Goal: Transaction & Acquisition: Download file/media

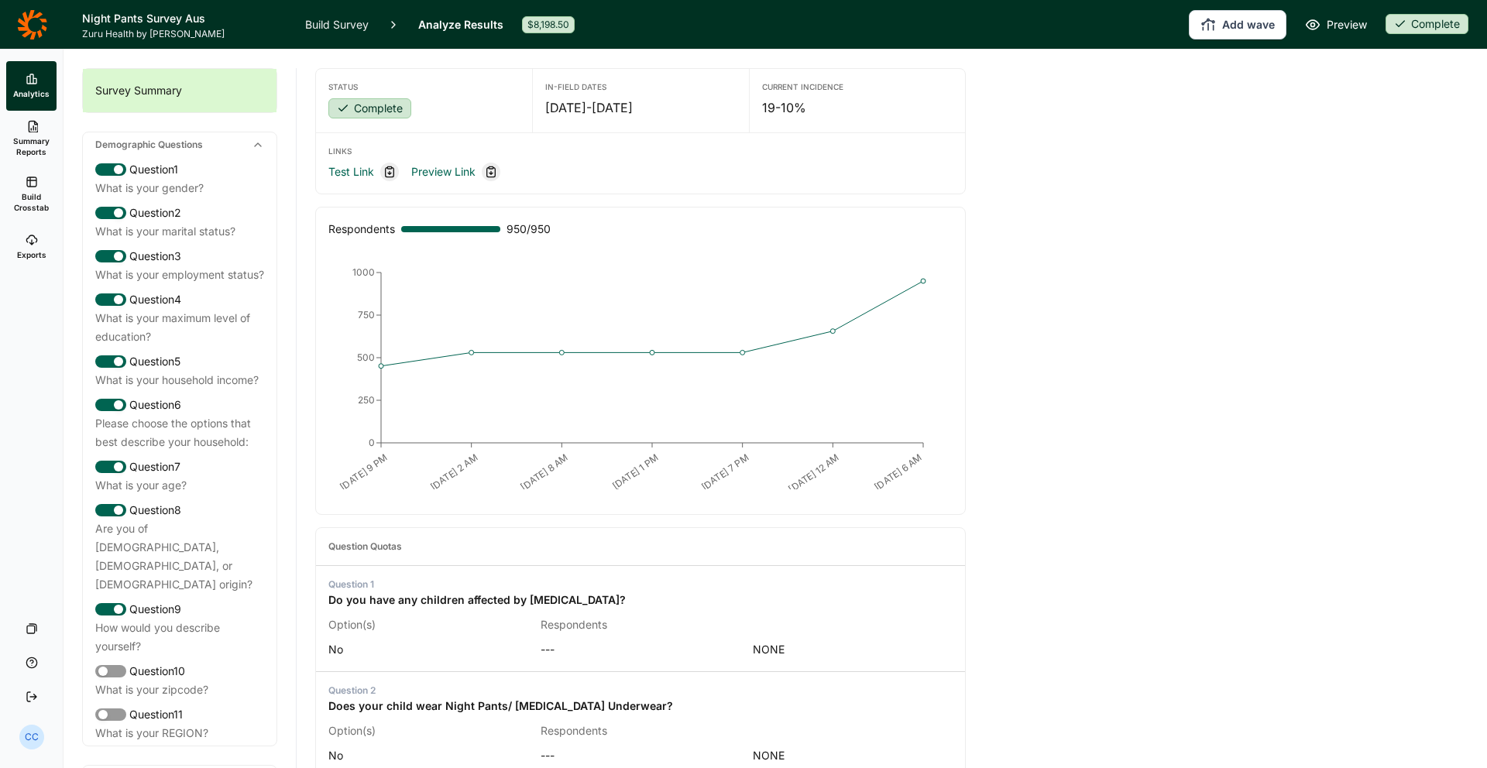
click at [36, 250] on span "Exports" at bounding box center [31, 254] width 29 height 11
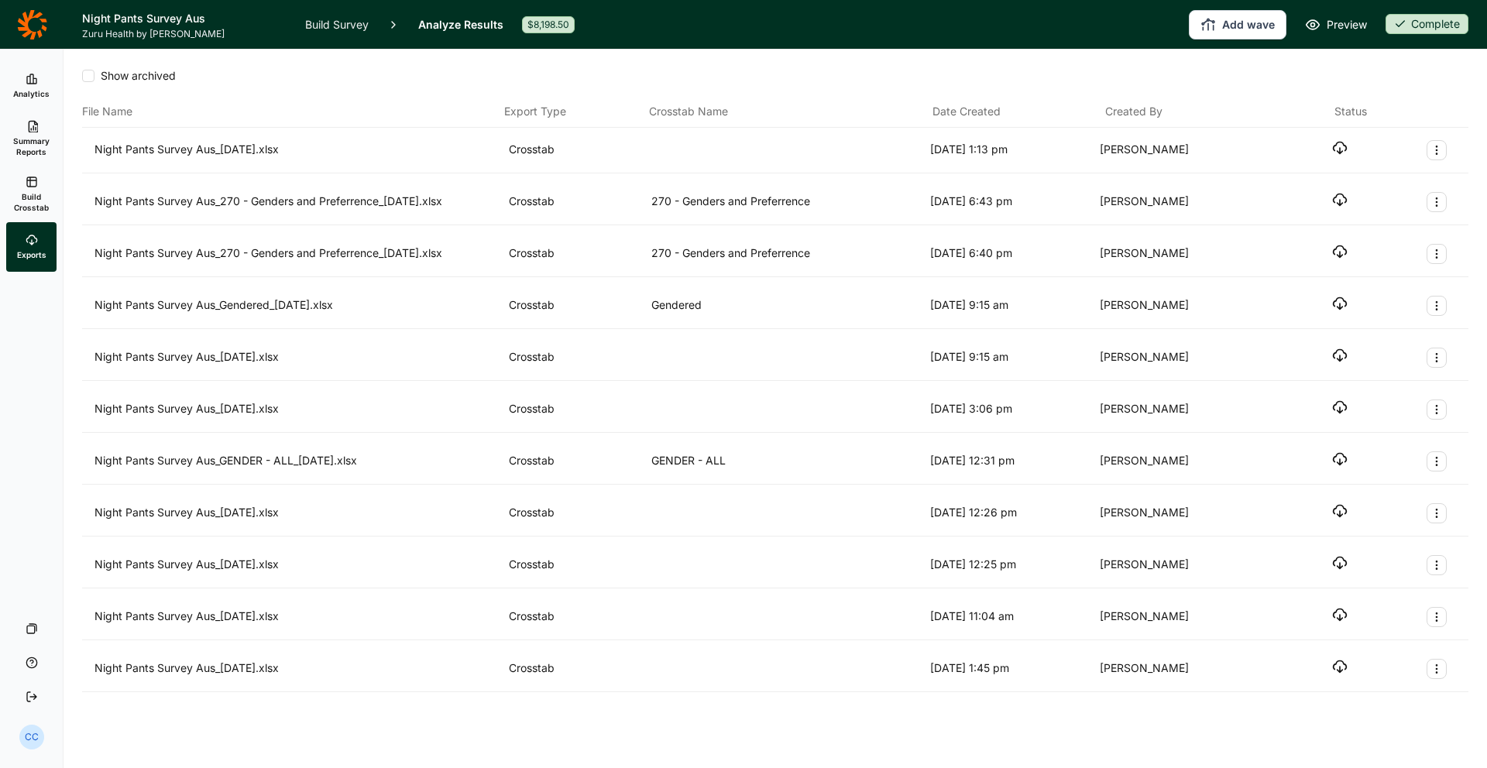
click at [1170, 150] on use "button" at bounding box center [1339, 148] width 13 height 12
click at [47, 98] on span "Analytics" at bounding box center [31, 93] width 36 height 11
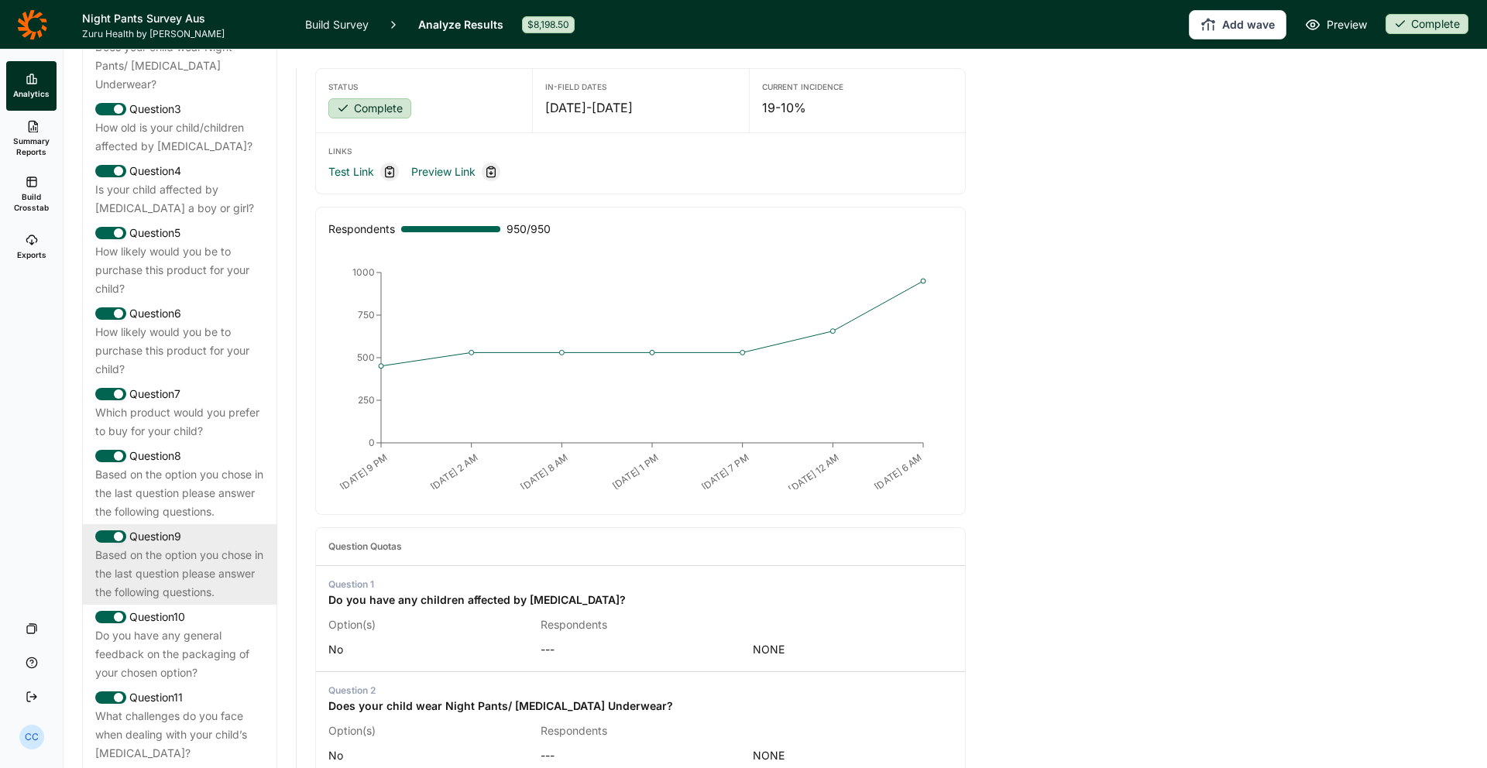
scroll to position [888, 0]
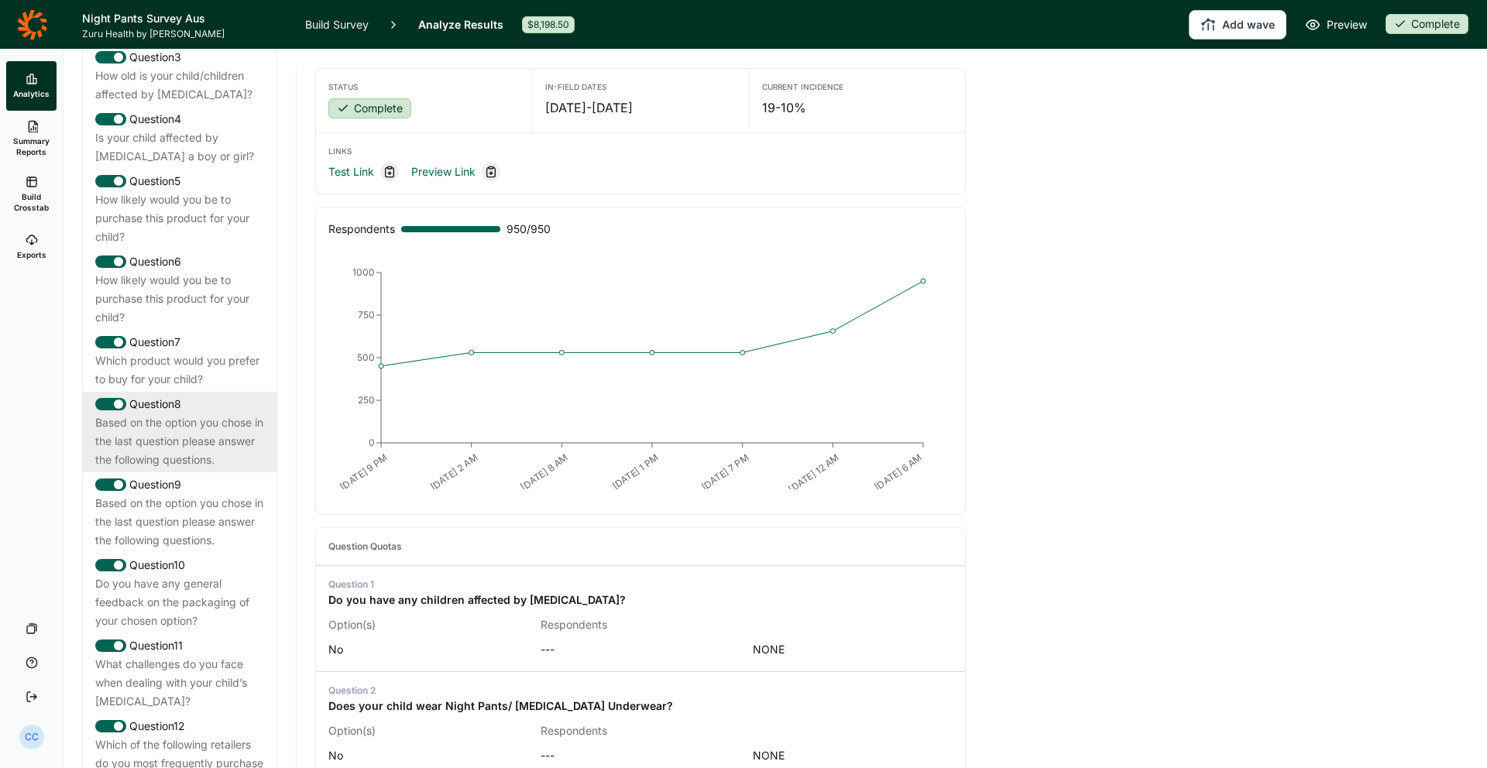
click at [214, 395] on div "Question 8" at bounding box center [179, 404] width 169 height 19
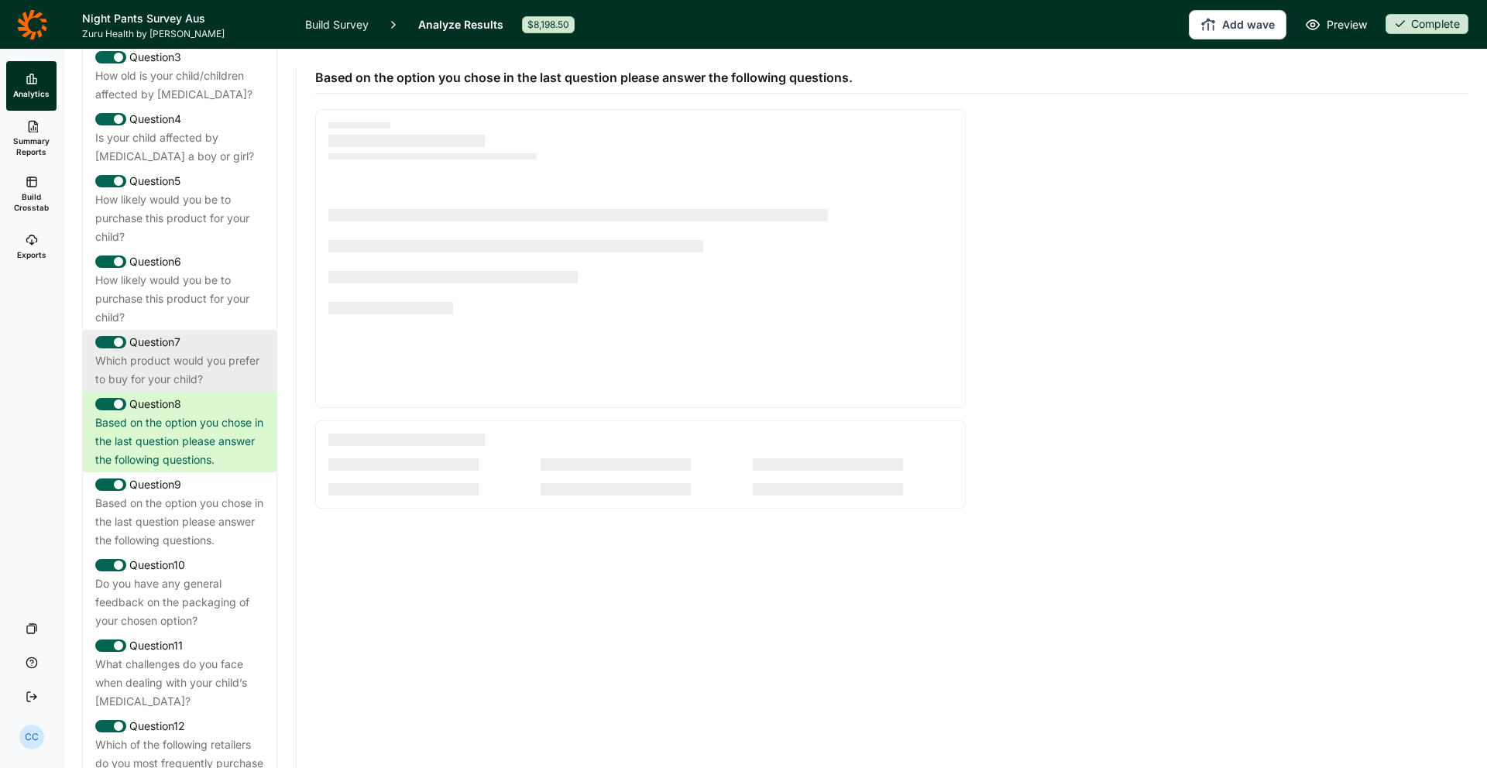
click at [208, 352] on div "Which product would you prefer to buy for your child?" at bounding box center [179, 370] width 169 height 37
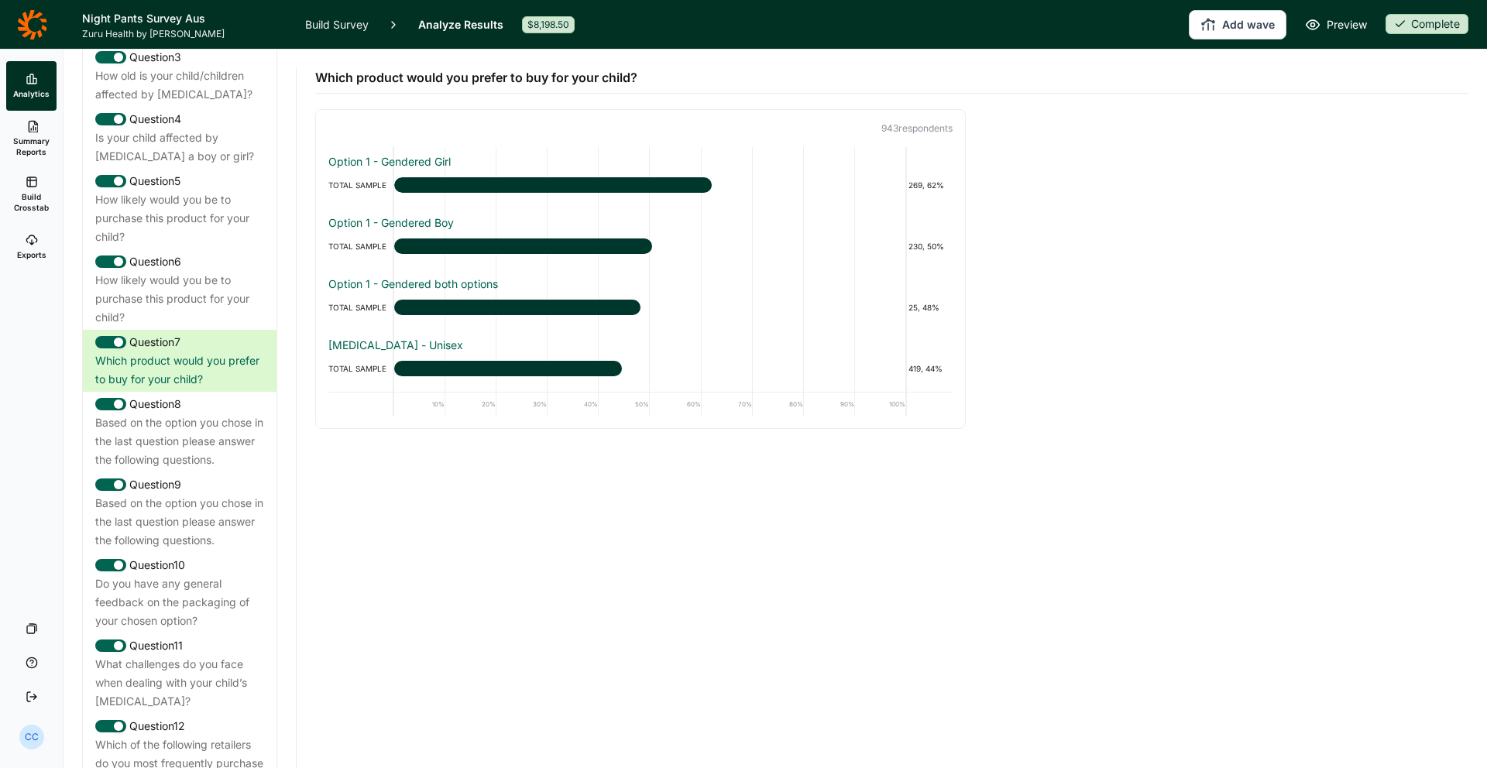
click at [496, 254] on div "TOTAL SAMPLE 230, 50%" at bounding box center [640, 246] width 624 height 19
click at [497, 235] on div "Option 1 - Gendered Boy TOTAL SAMPLE 230, 50%" at bounding box center [640, 232] width 624 height 46
click at [231, 494] on div "Based on the option you chose in the last question please answer the following …" at bounding box center [179, 522] width 169 height 56
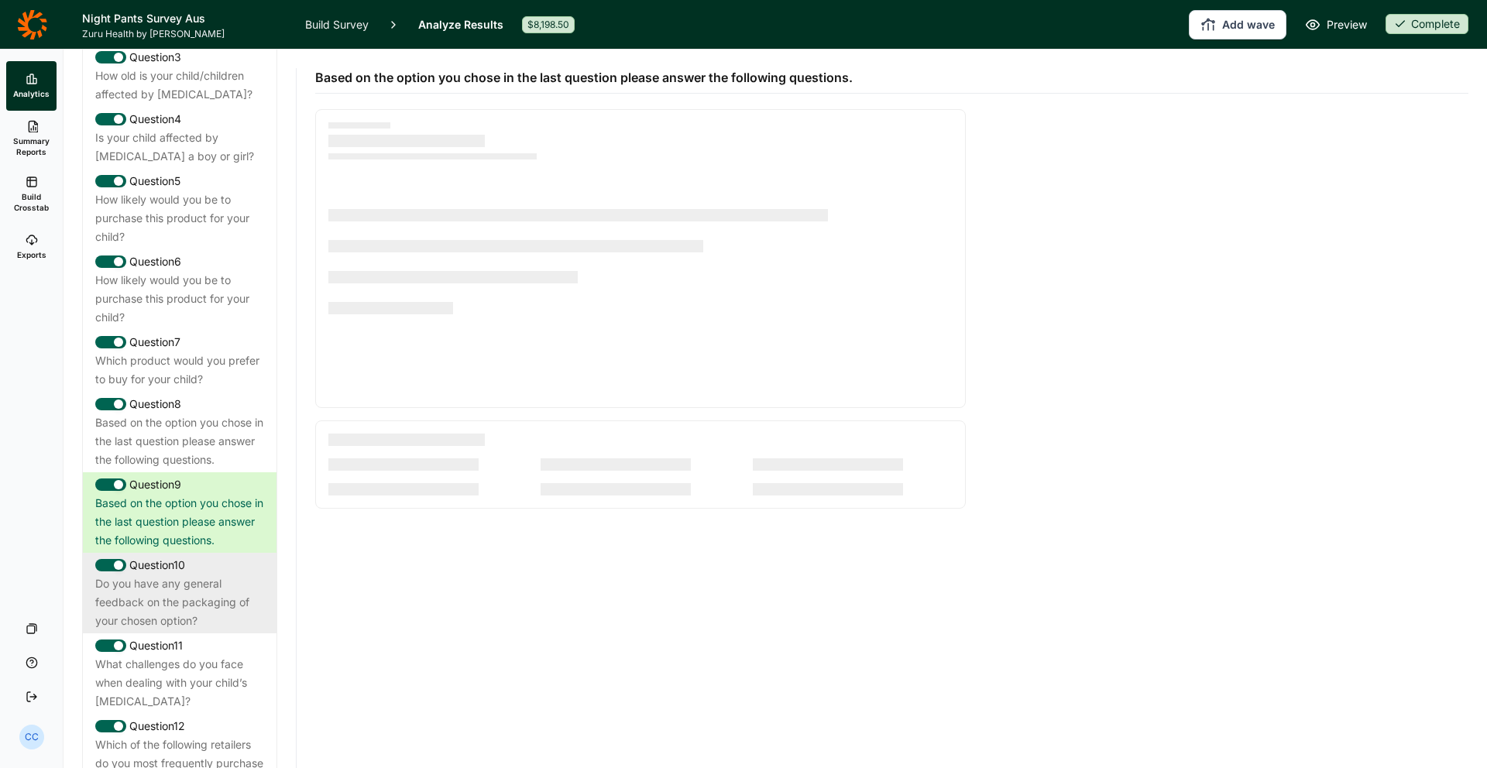
click at [228, 575] on div "Do you have any general feedback on the packaging of your chosen option?" at bounding box center [179, 603] width 169 height 56
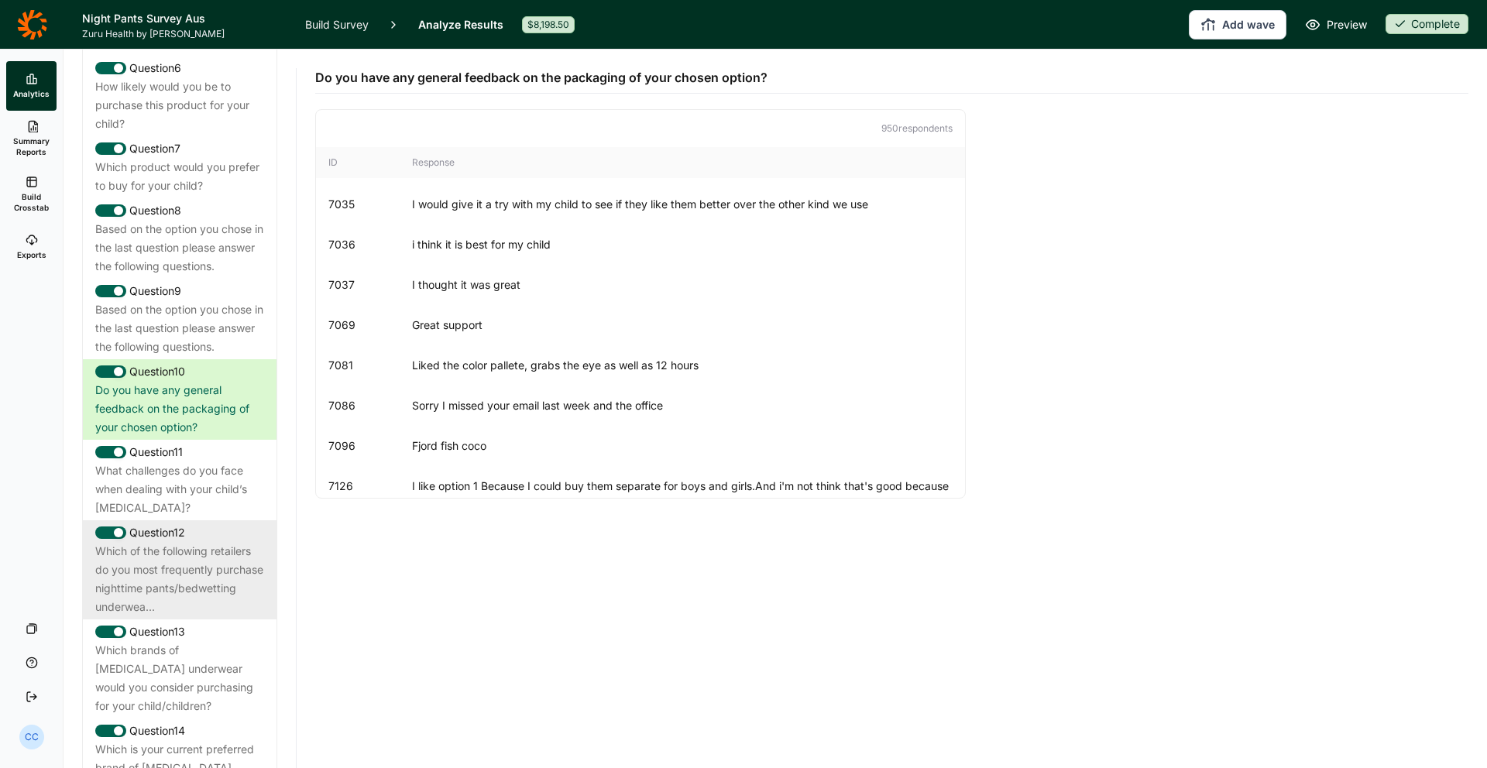
scroll to position [1103, 0]
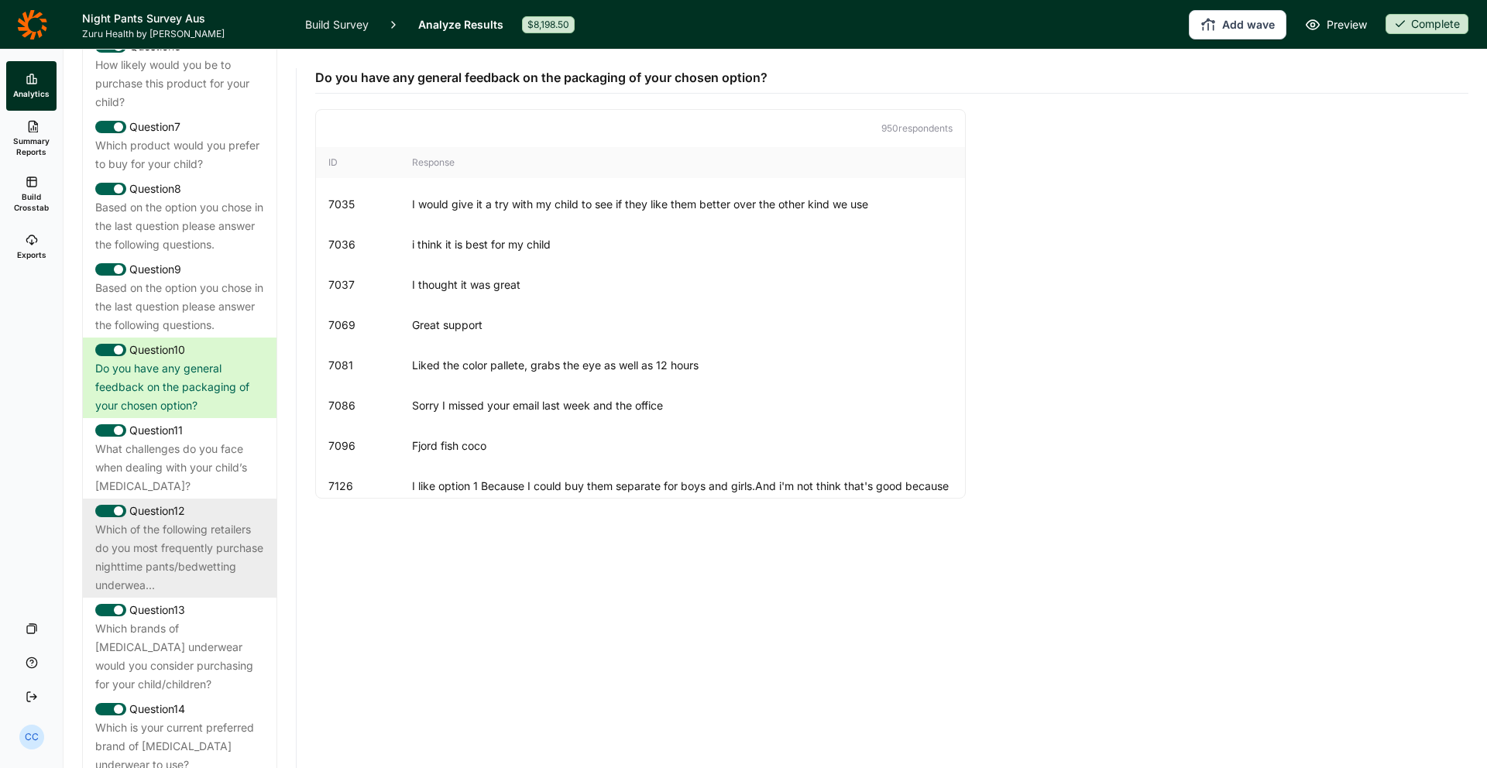
click at [238, 537] on div "Which of the following retailers do you most frequently purchase nighttime pant…" at bounding box center [179, 557] width 169 height 74
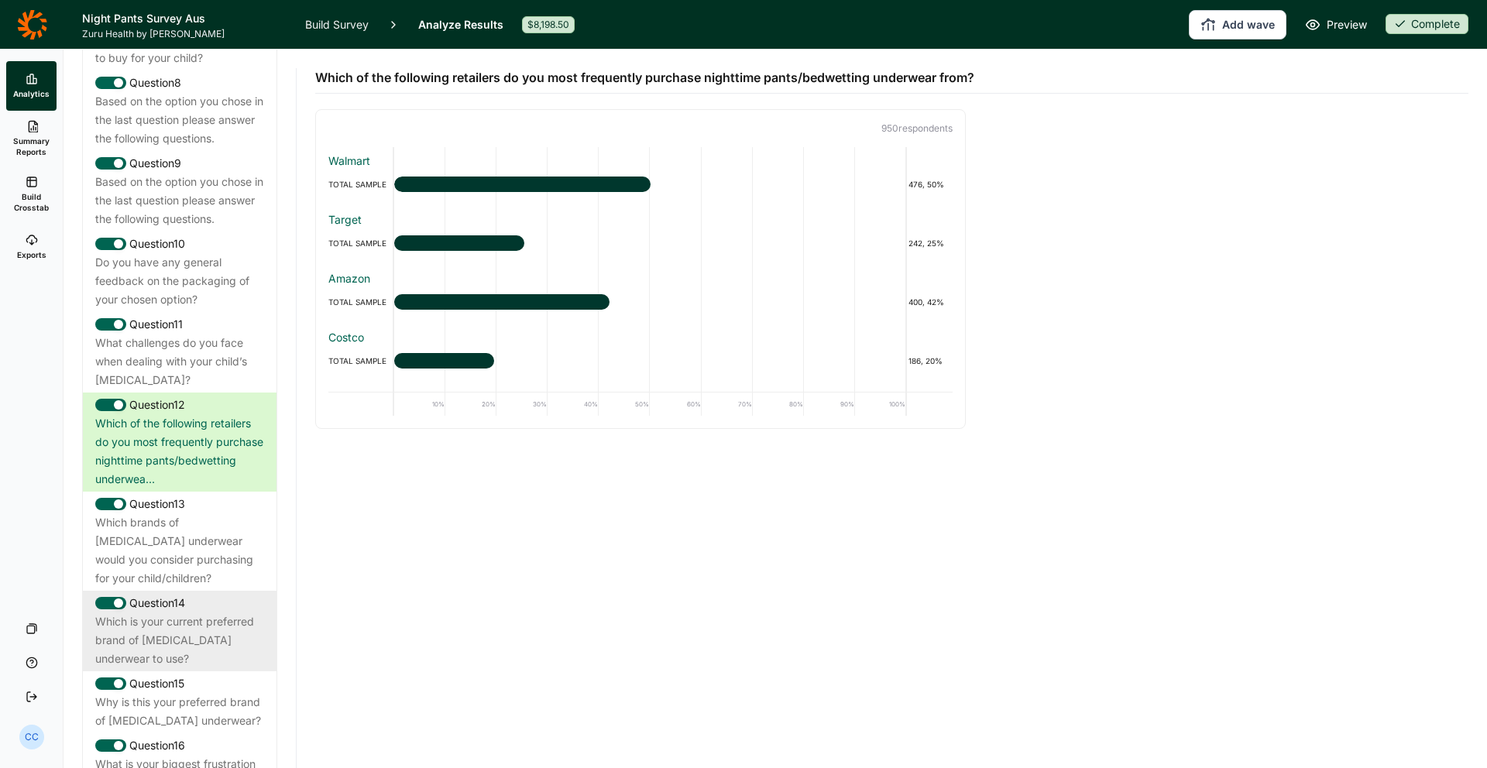
scroll to position [1290, 0]
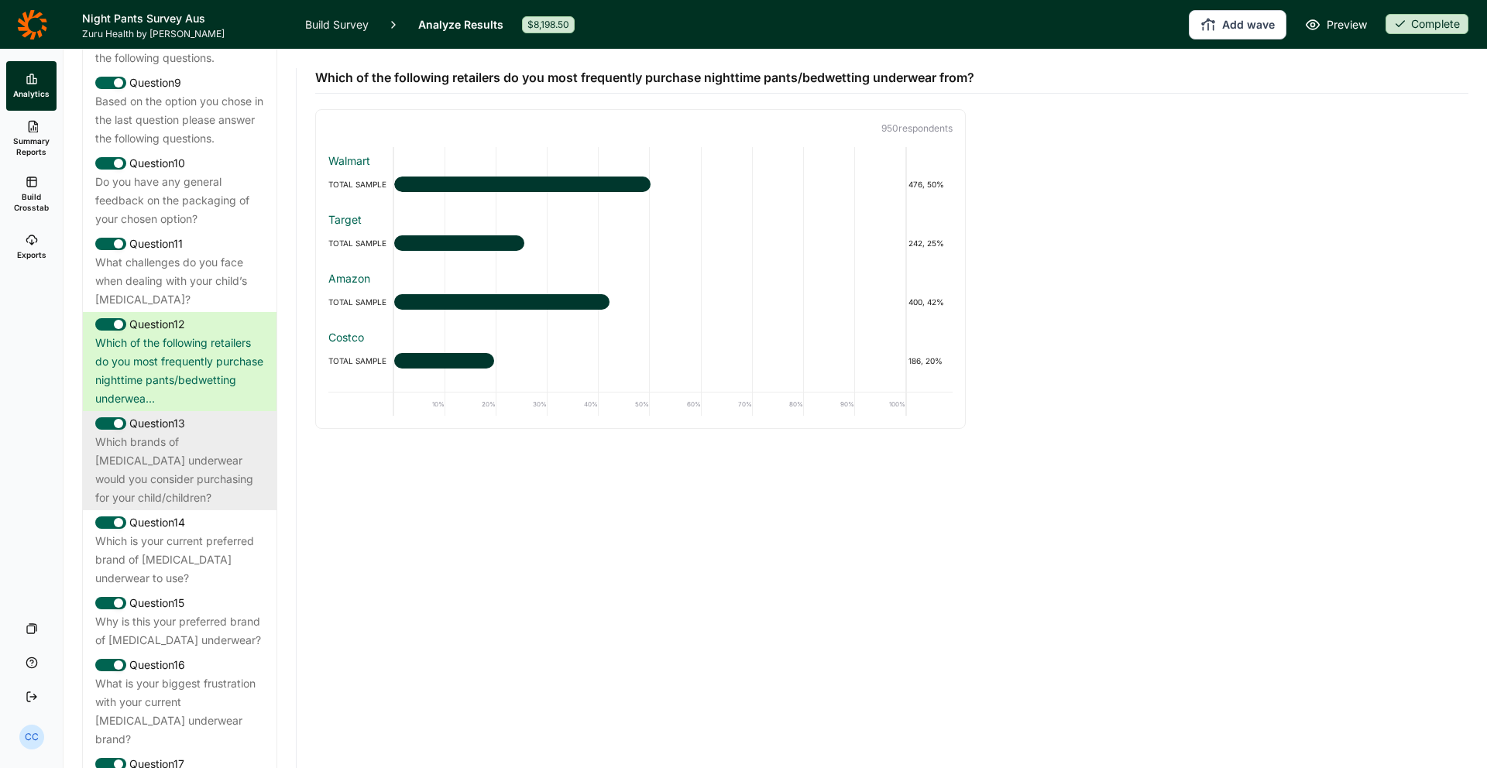
click at [194, 433] on div "Which brands of [MEDICAL_DATA] underwear would you consider purchasing for your…" at bounding box center [179, 470] width 169 height 74
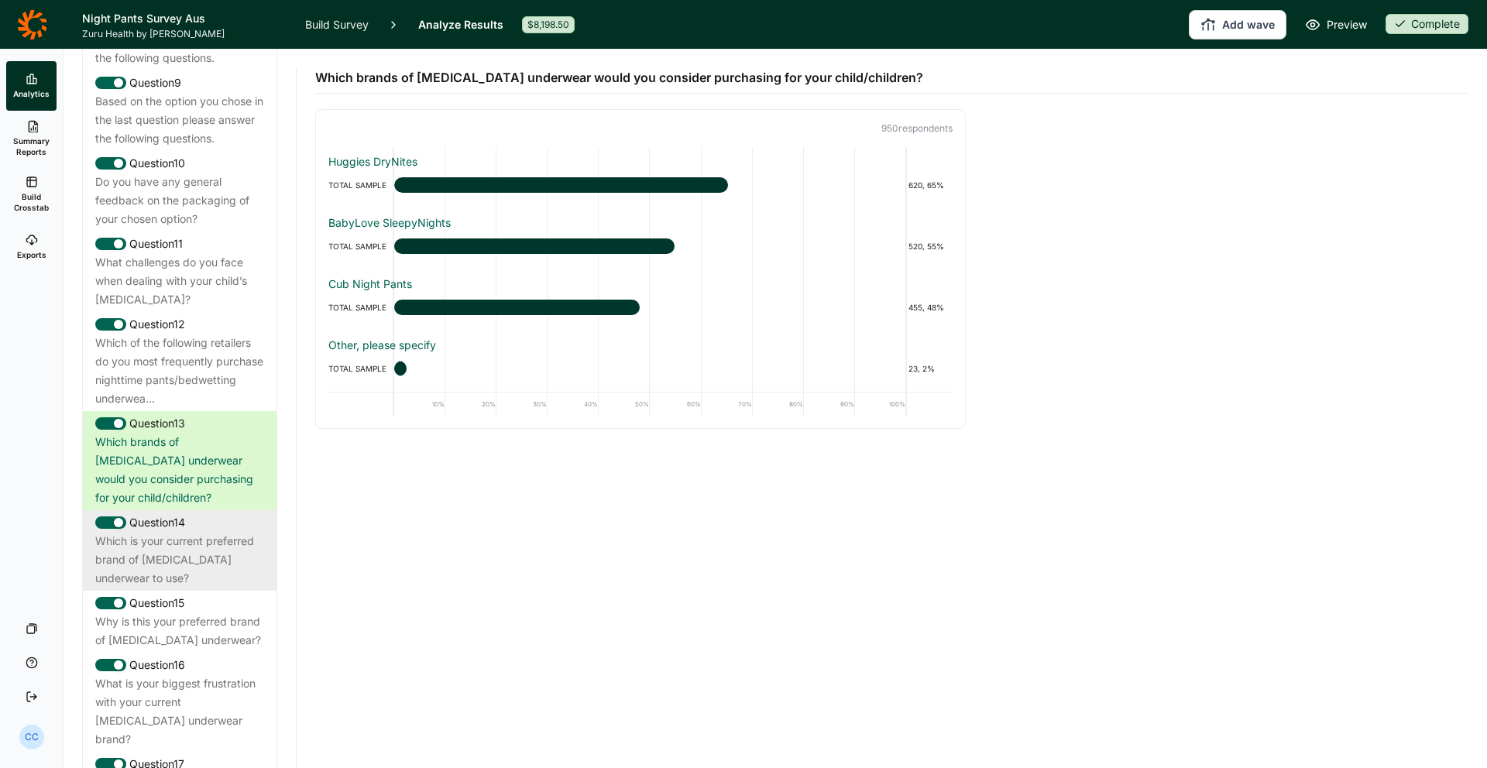
click at [223, 513] on div "Question 14" at bounding box center [179, 522] width 169 height 19
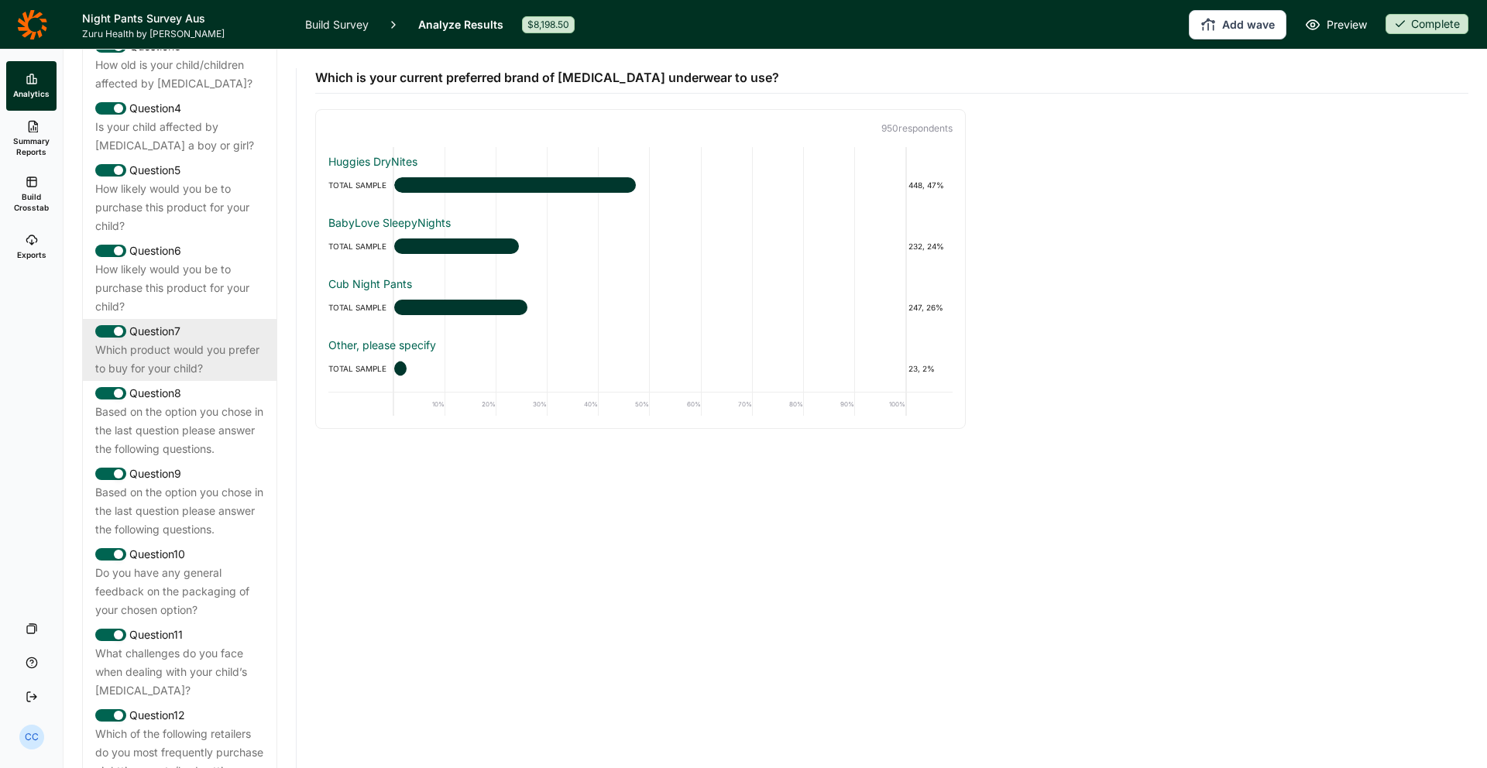
scroll to position [887, 0]
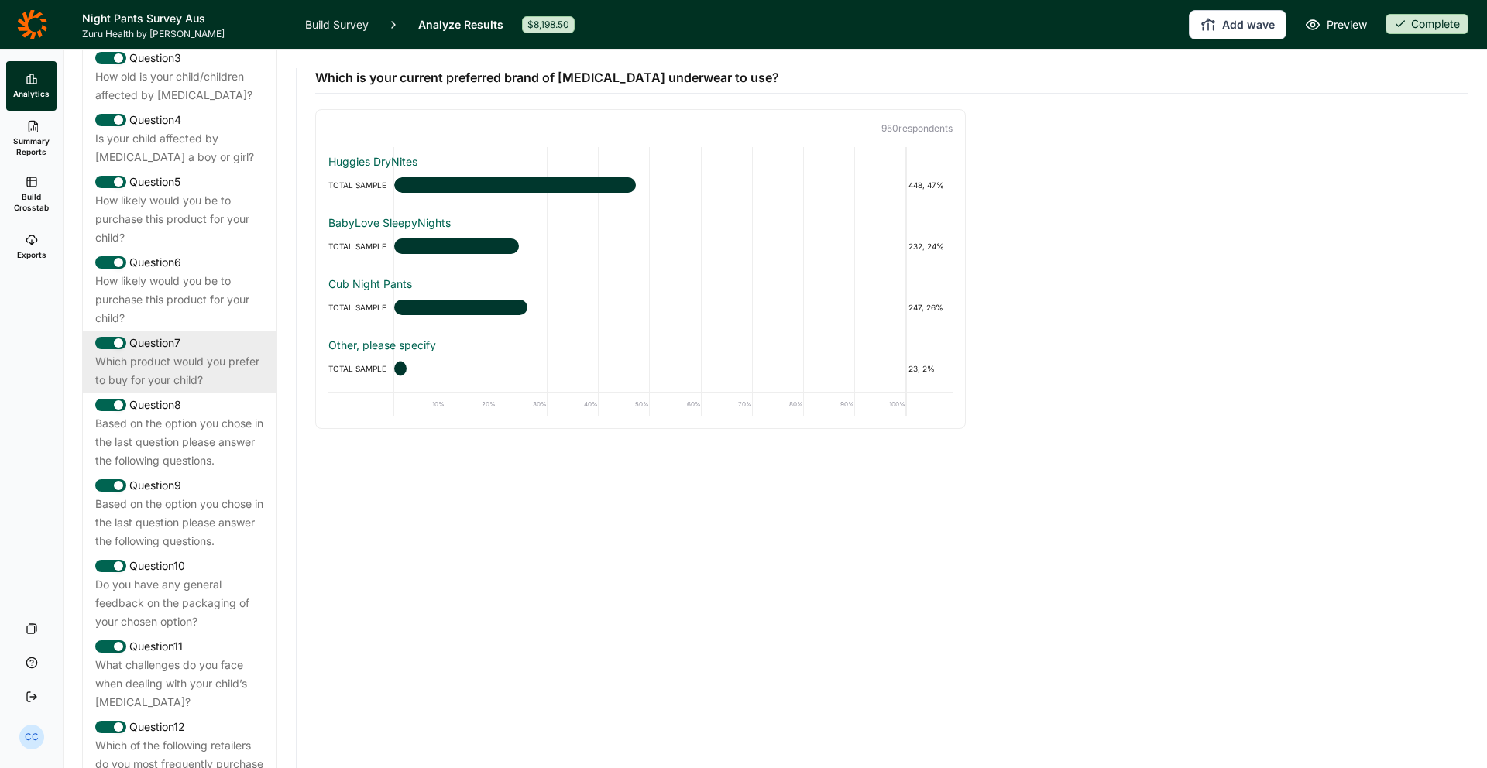
click at [214, 334] on div "Question 7" at bounding box center [179, 343] width 169 height 19
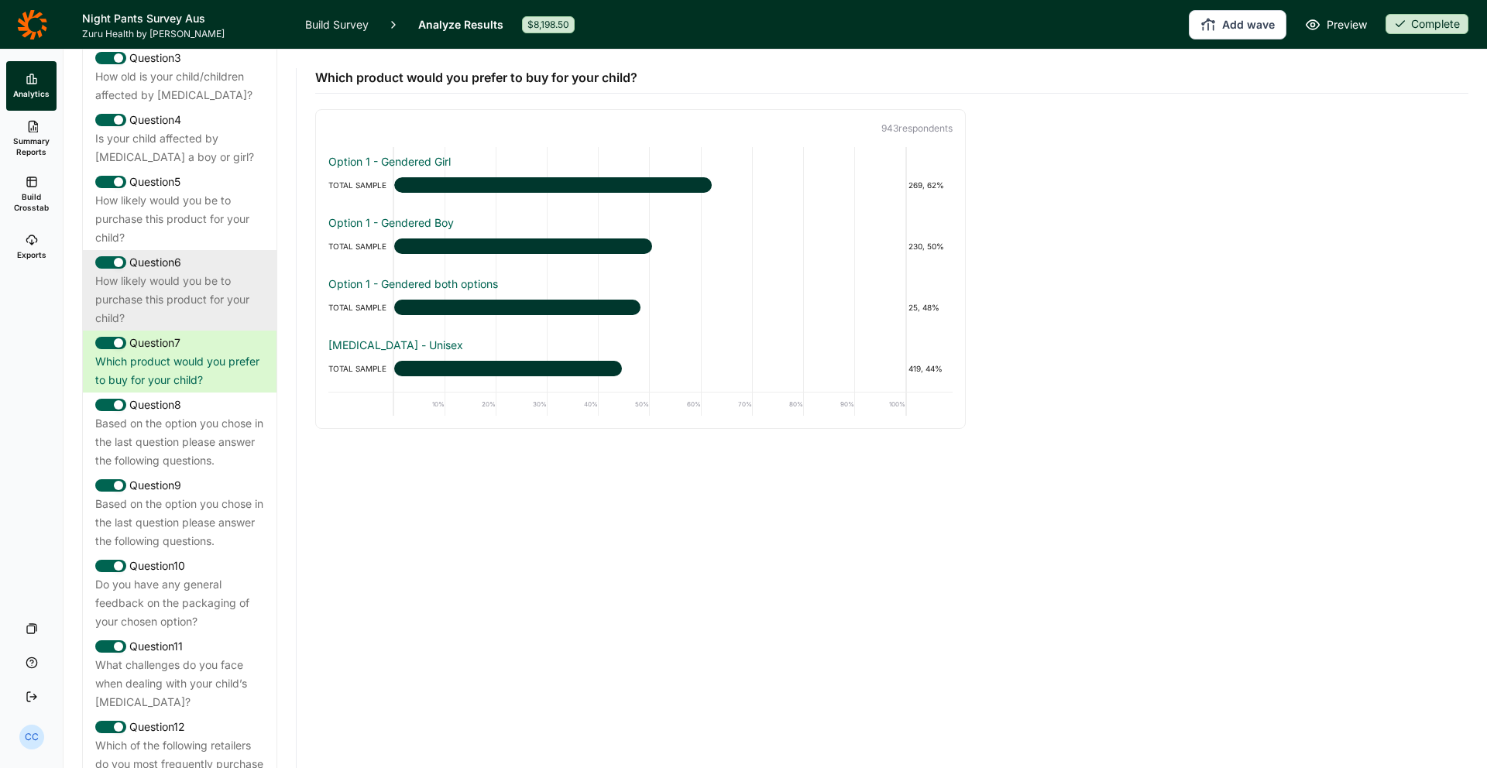
click at [178, 272] on div "How likely would you be to purchase this product for your child?" at bounding box center [179, 300] width 169 height 56
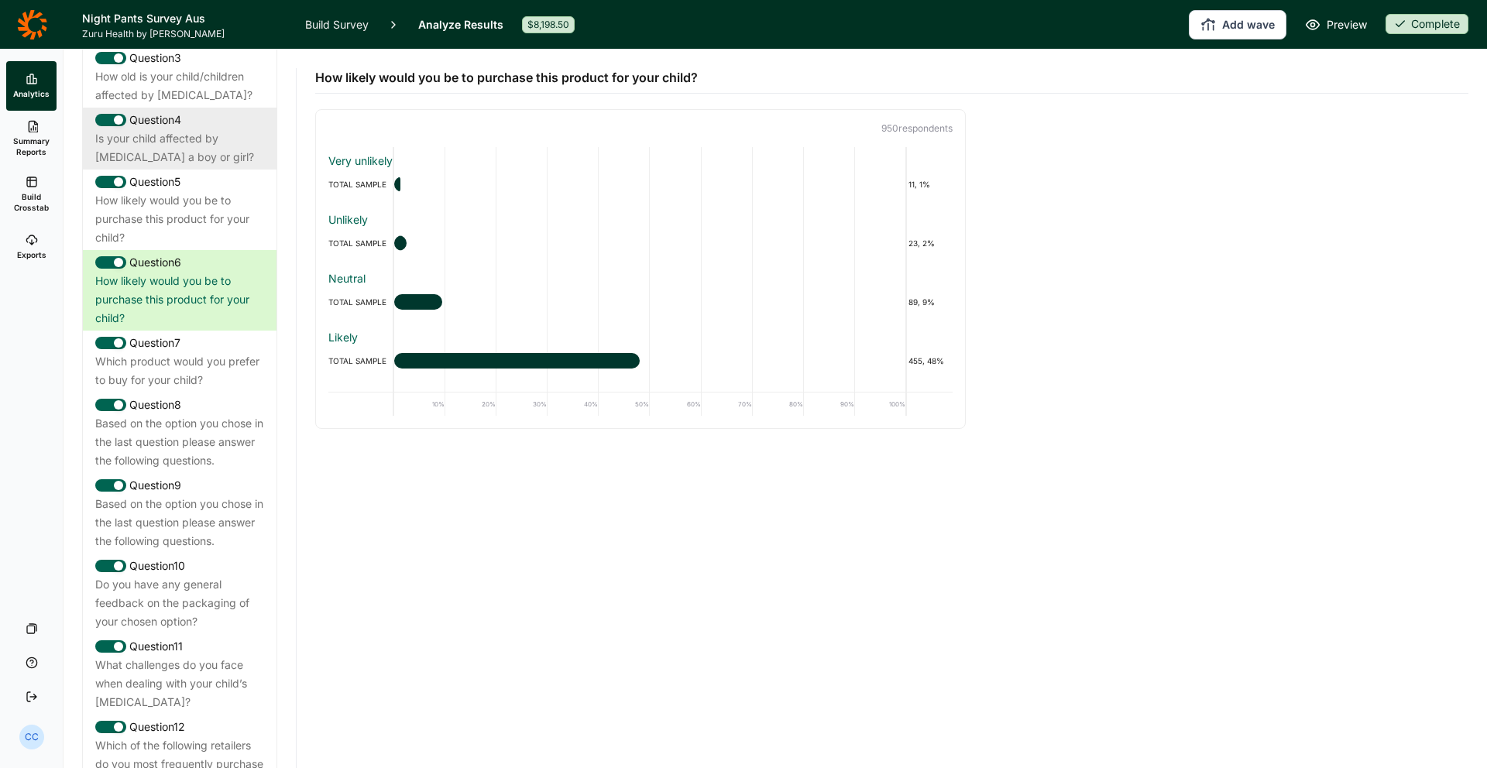
click at [224, 129] on div "Is your child affected by [MEDICAL_DATA] a boy or girl?" at bounding box center [179, 147] width 169 height 37
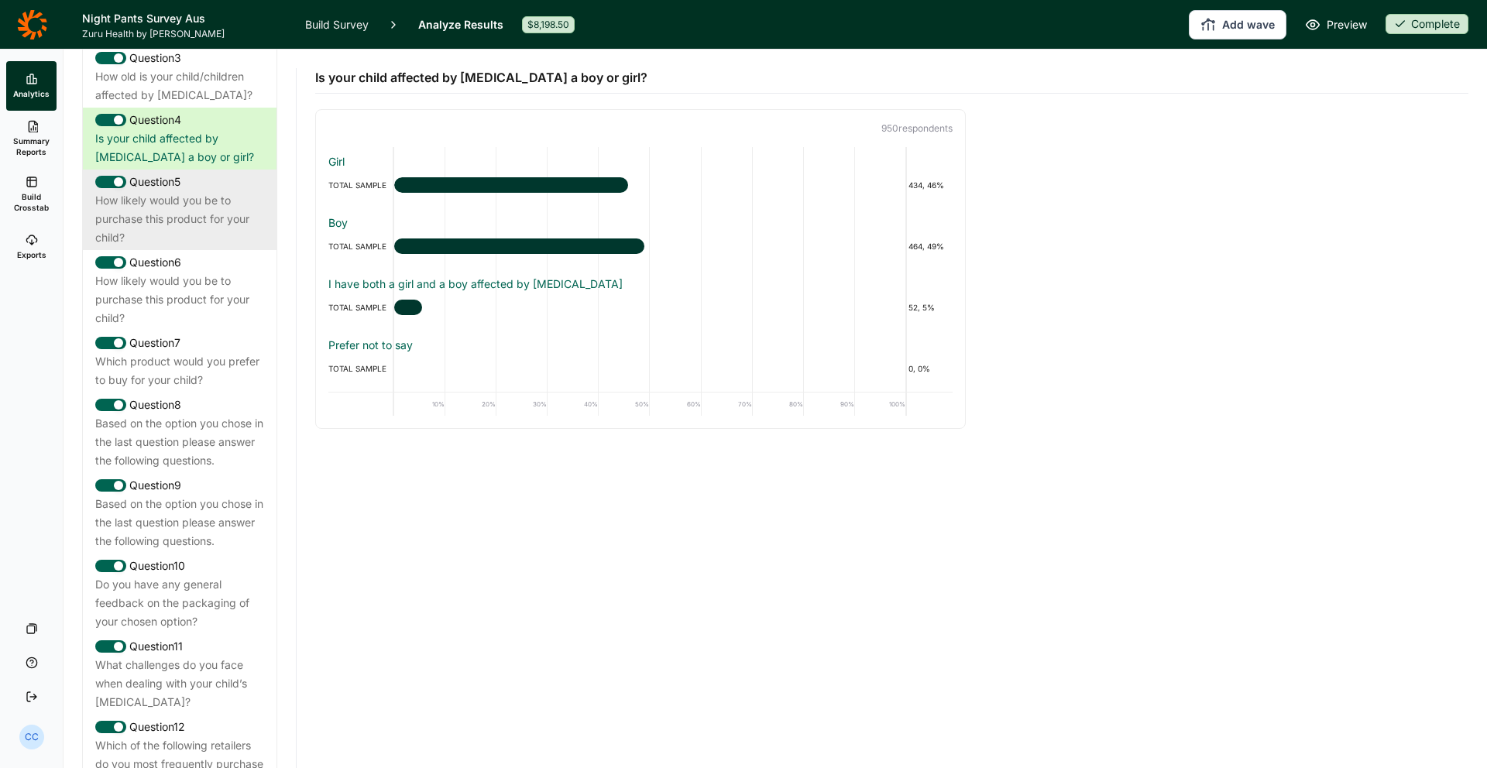
click at [230, 191] on div "How likely would you be to purchase this product for your child?" at bounding box center [179, 219] width 169 height 56
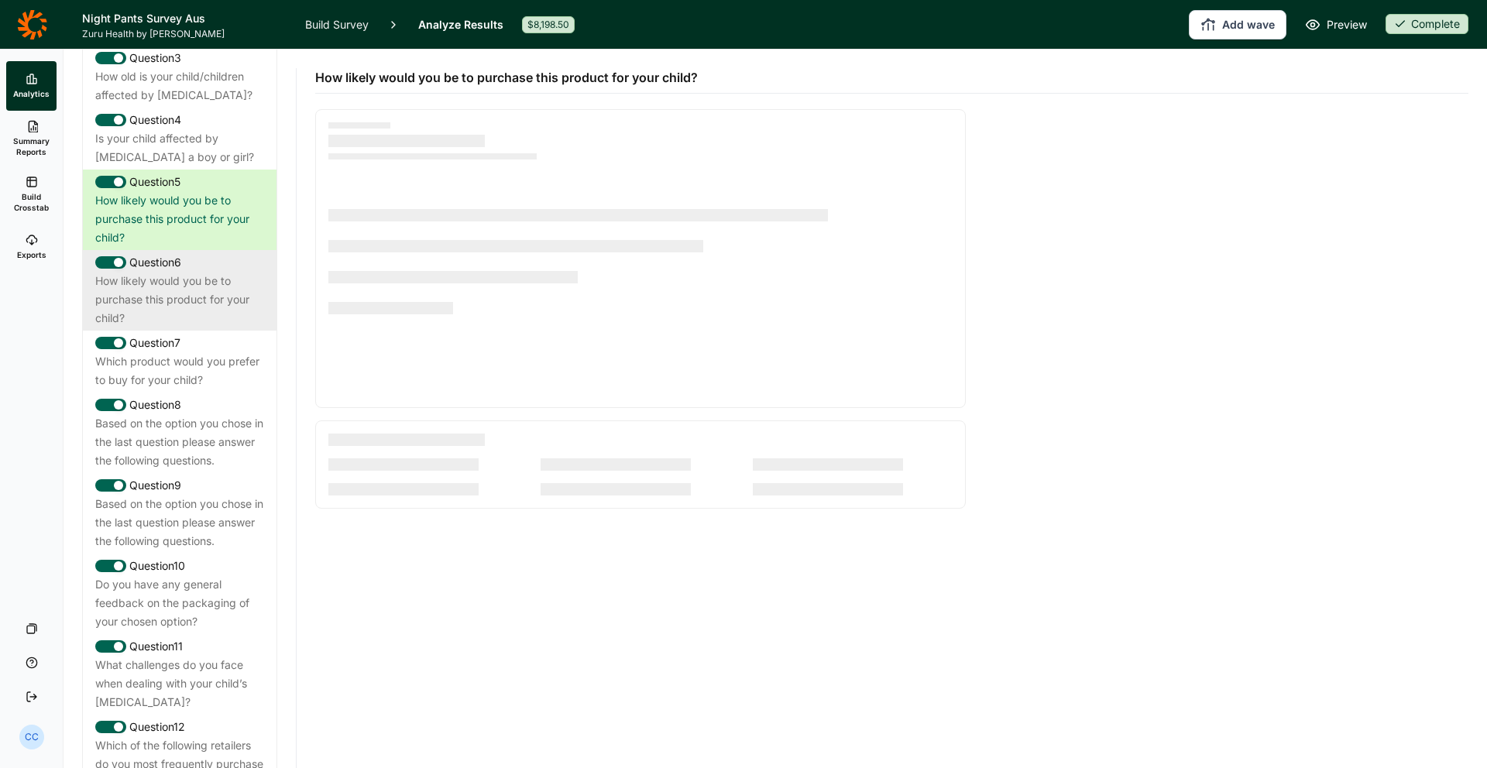
scroll to position [879, 0]
click at [229, 276] on div "How likely would you be to purchase this product for your child?" at bounding box center [179, 304] width 169 height 56
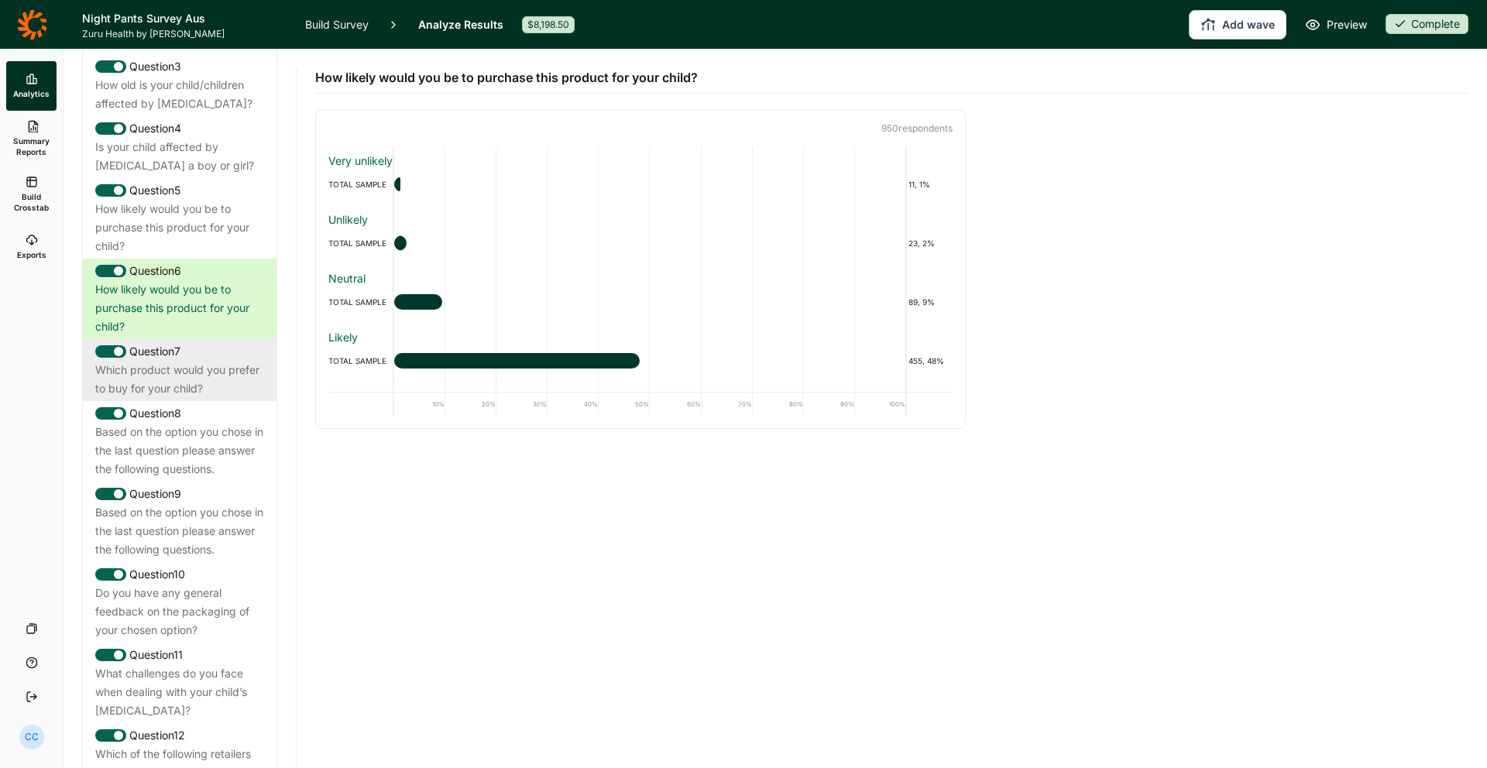
click at [243, 361] on div "Which product would you prefer to buy for your child?" at bounding box center [179, 379] width 169 height 37
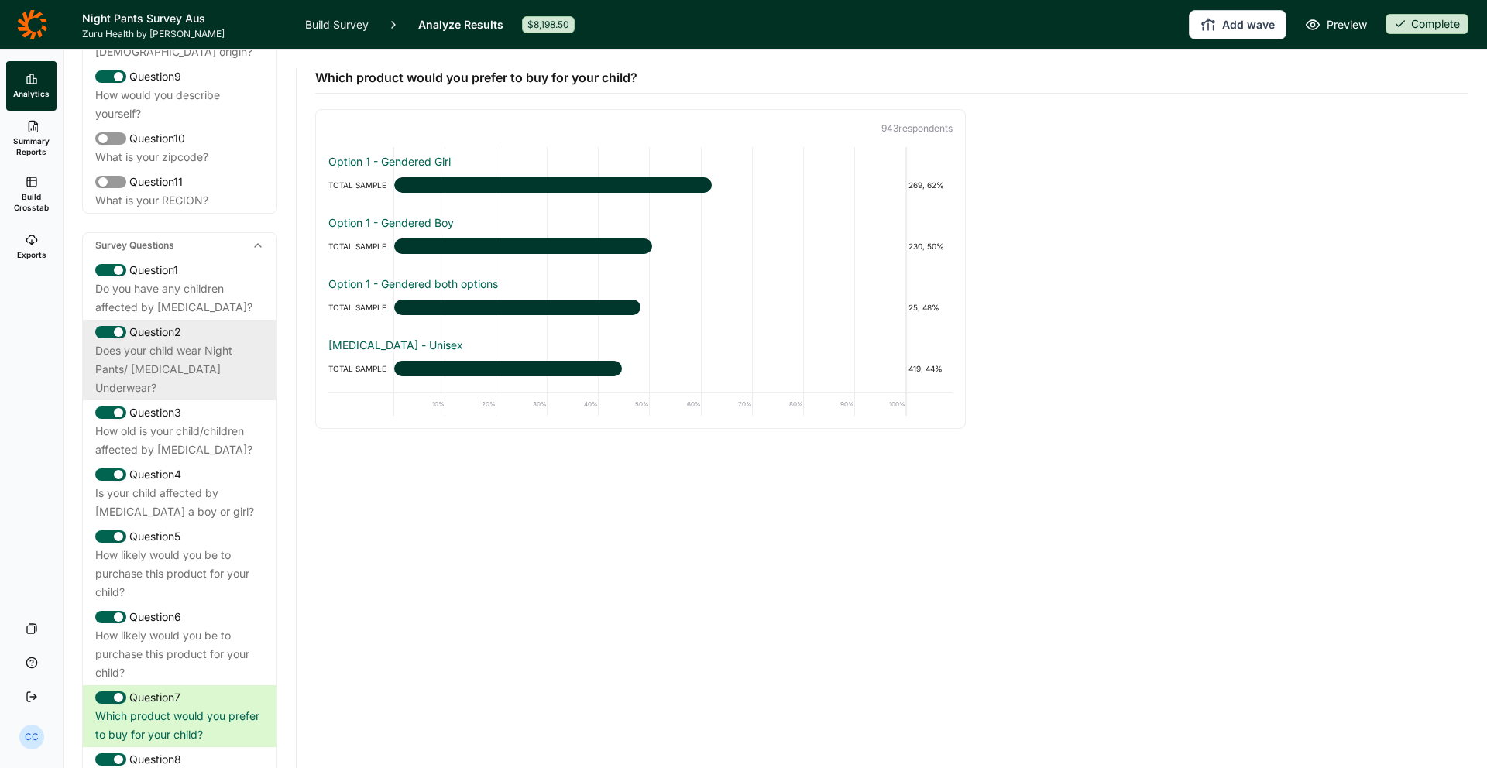
scroll to position [441, 0]
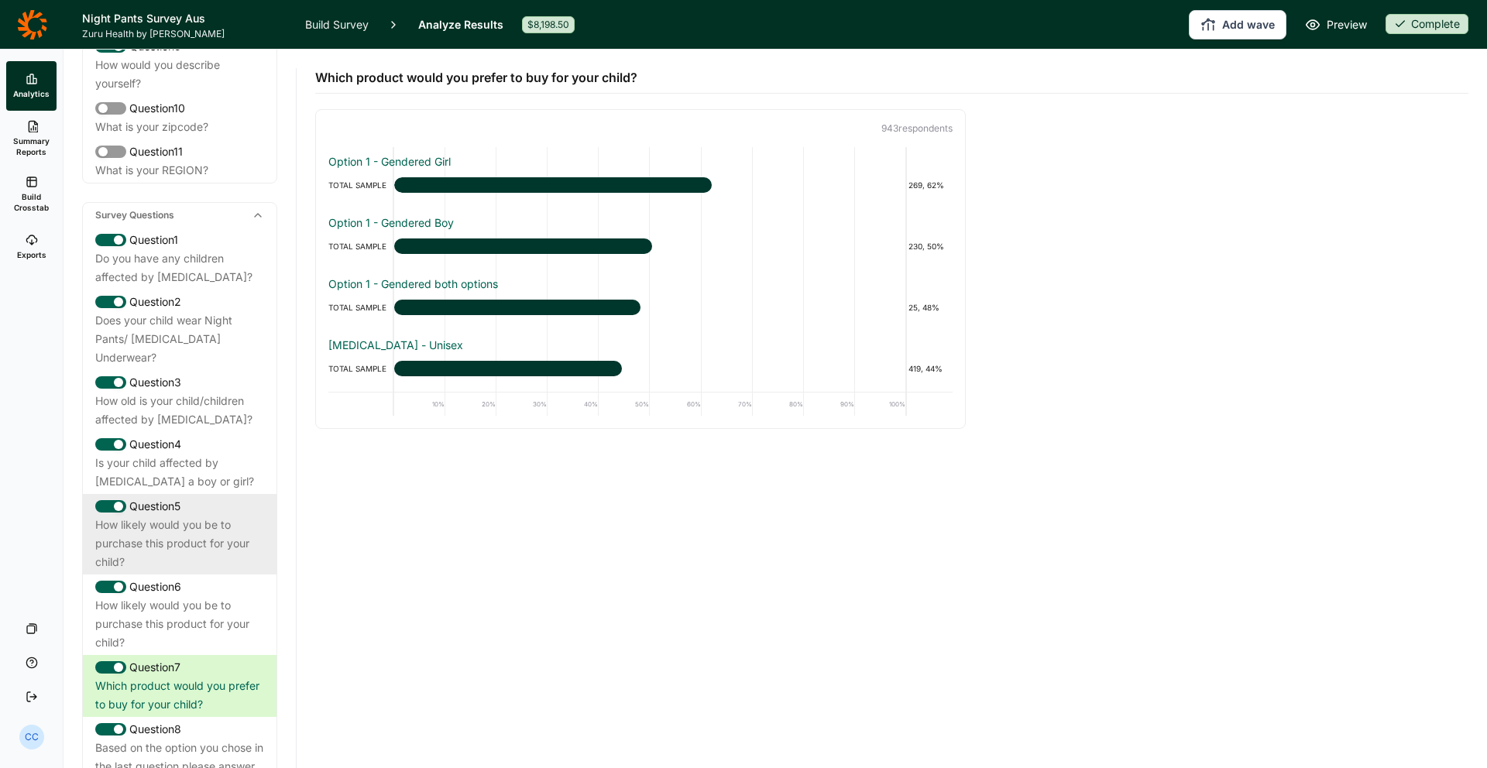
click at [187, 516] on div "How likely would you be to purchase this product for your child?" at bounding box center [179, 544] width 169 height 56
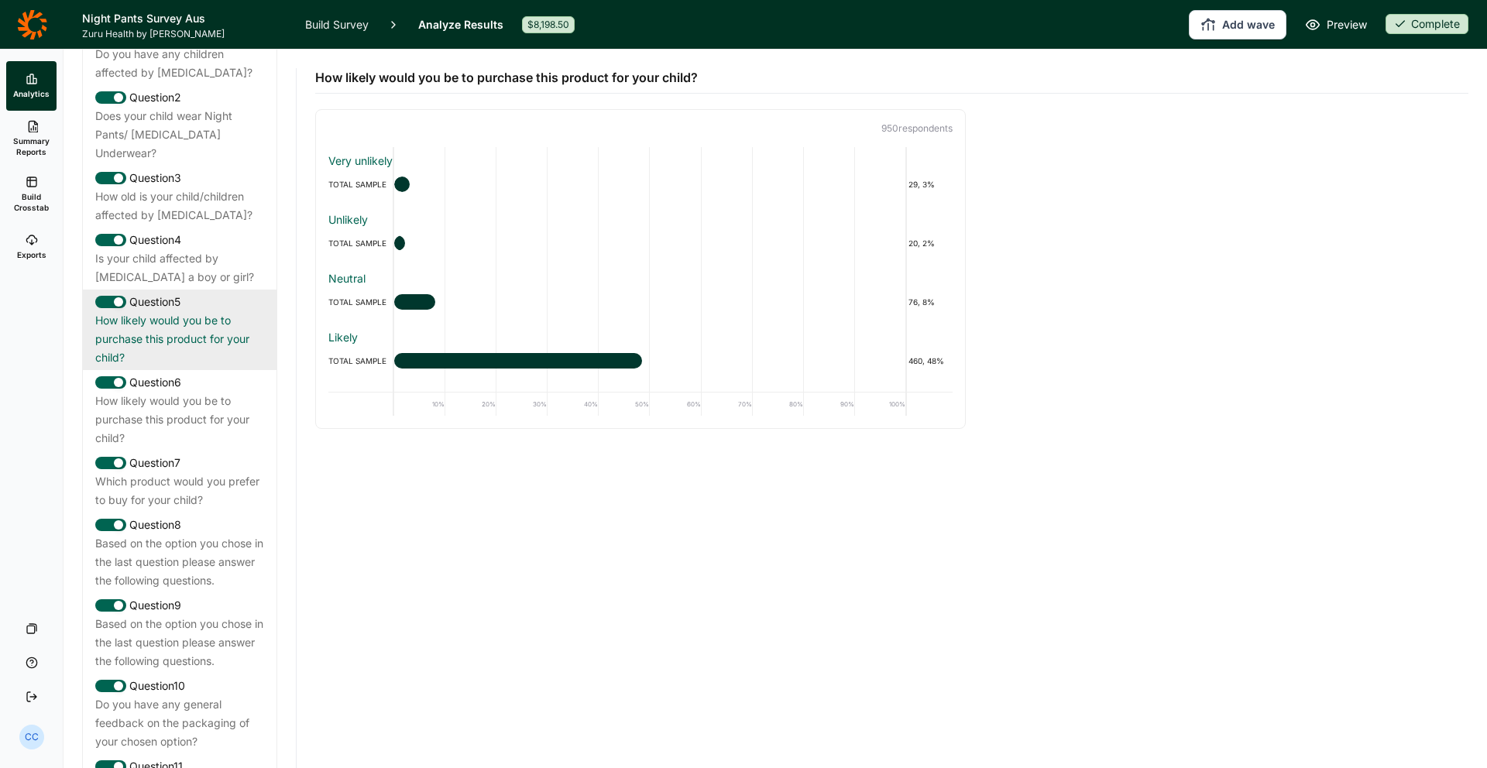
scroll to position [779, 0]
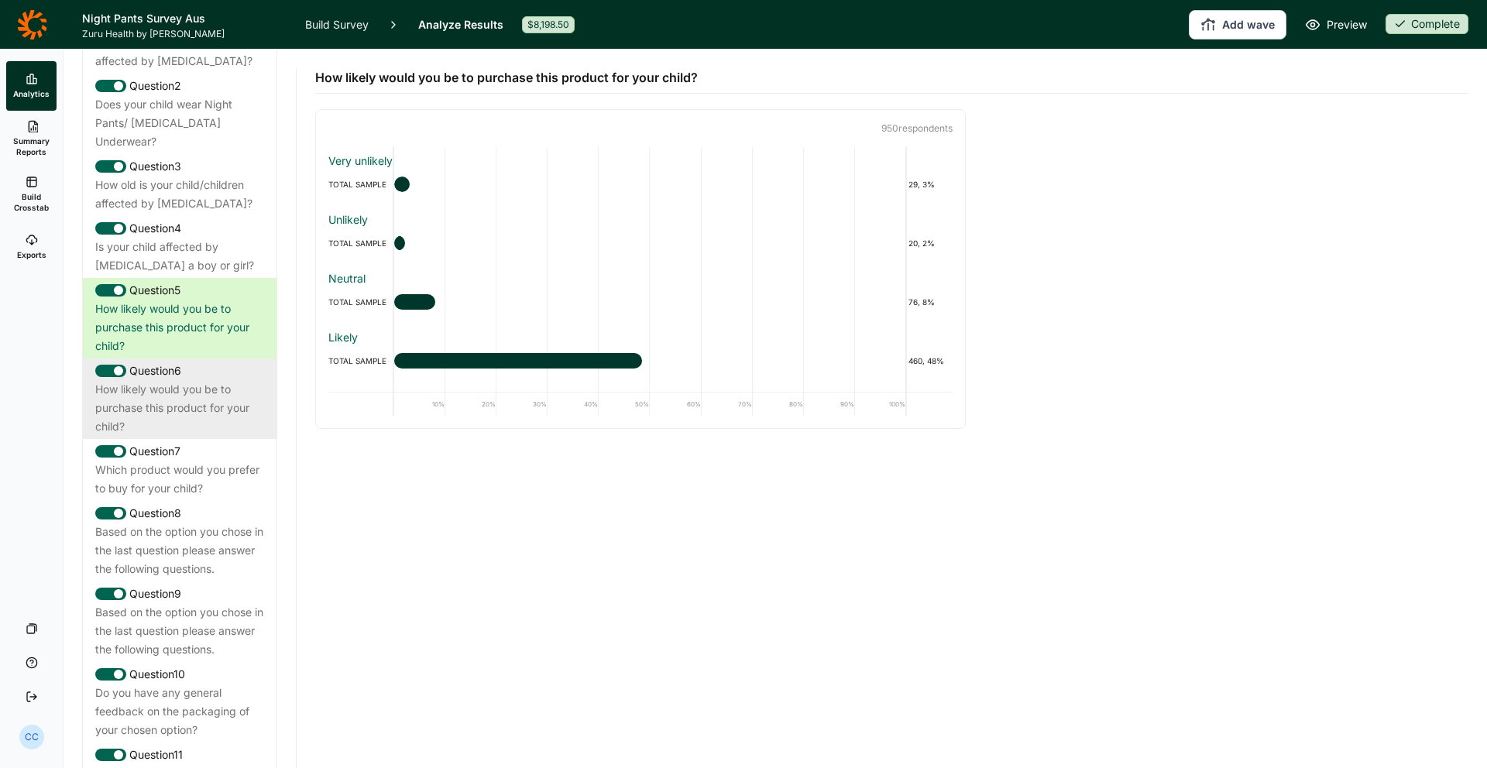
click at [200, 380] on div "How likely would you be to purchase this product for your child?" at bounding box center [179, 408] width 169 height 56
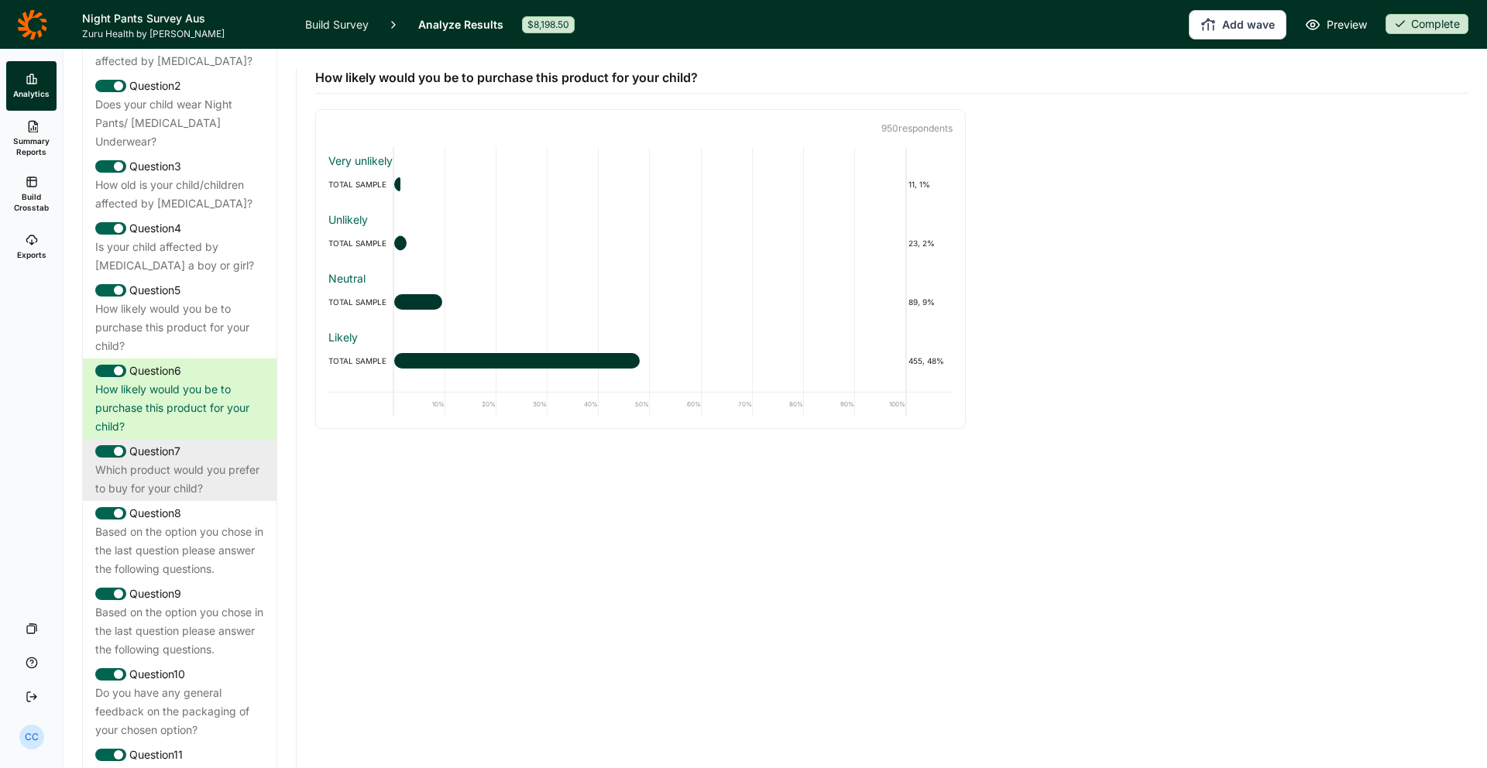
click at [218, 461] on div "Which product would you prefer to buy for your child?" at bounding box center [179, 479] width 169 height 37
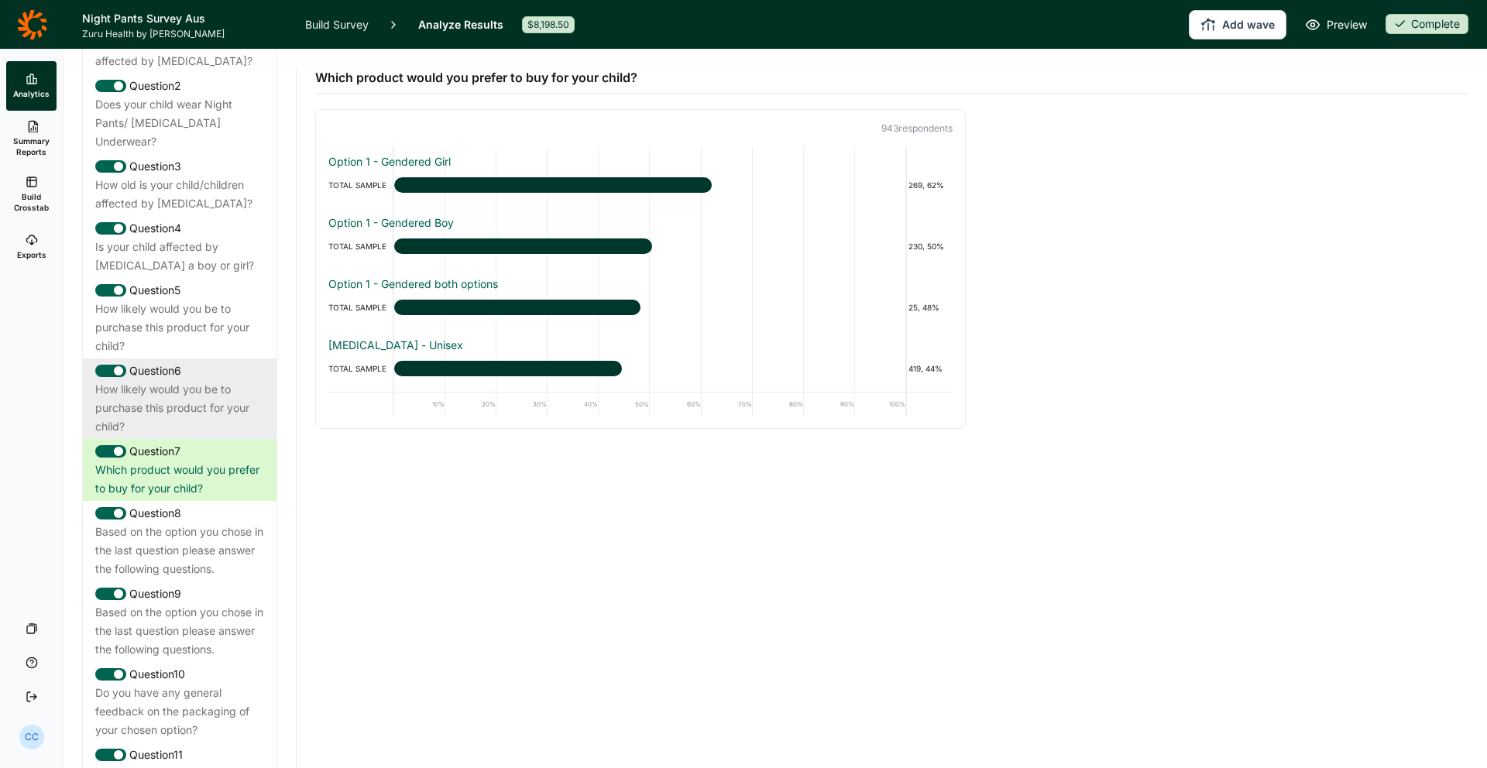
click at [204, 380] on div "How likely would you be to purchase this product for your child?" at bounding box center [179, 408] width 169 height 56
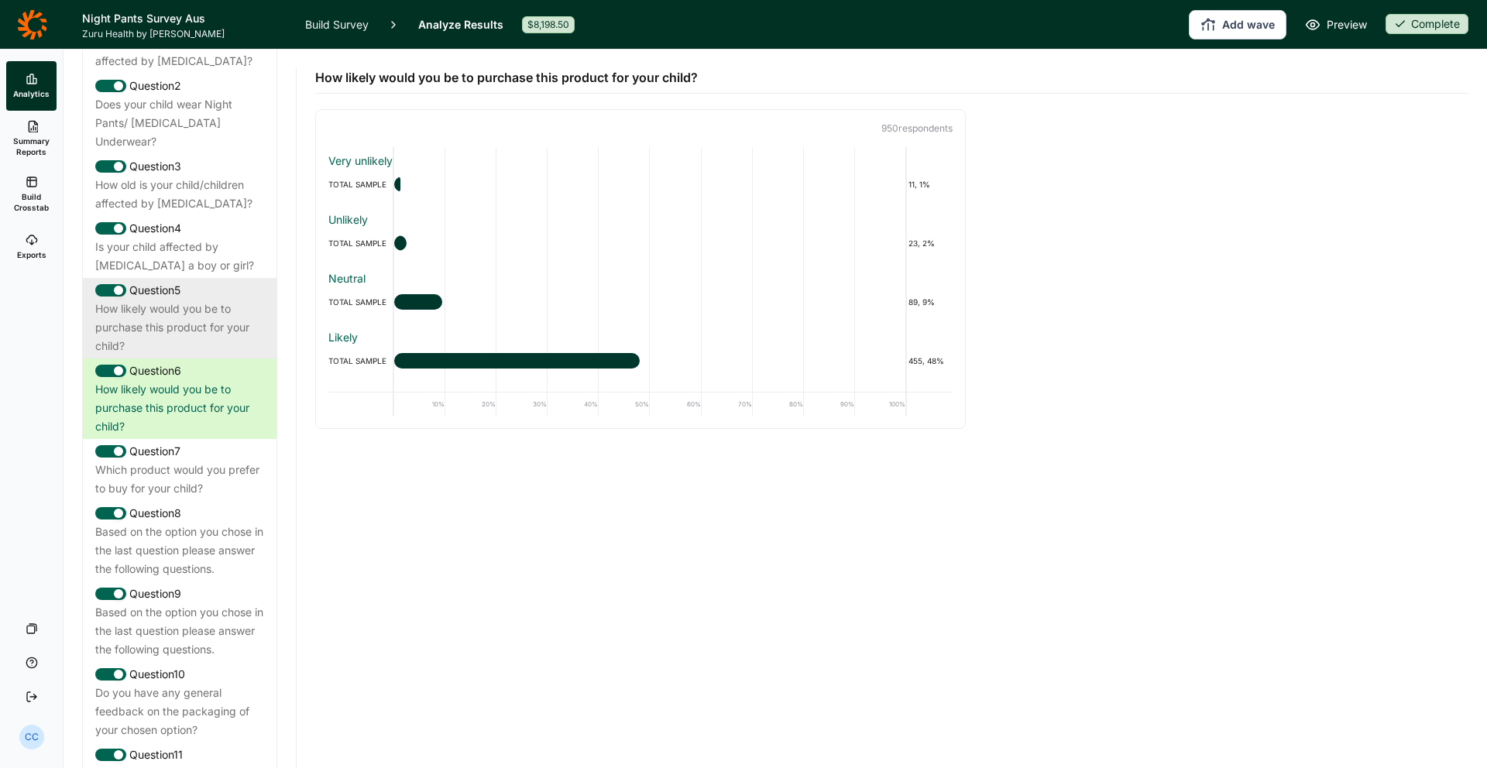
click at [197, 300] on div "How likely would you be to purchase this product for your child?" at bounding box center [179, 328] width 169 height 56
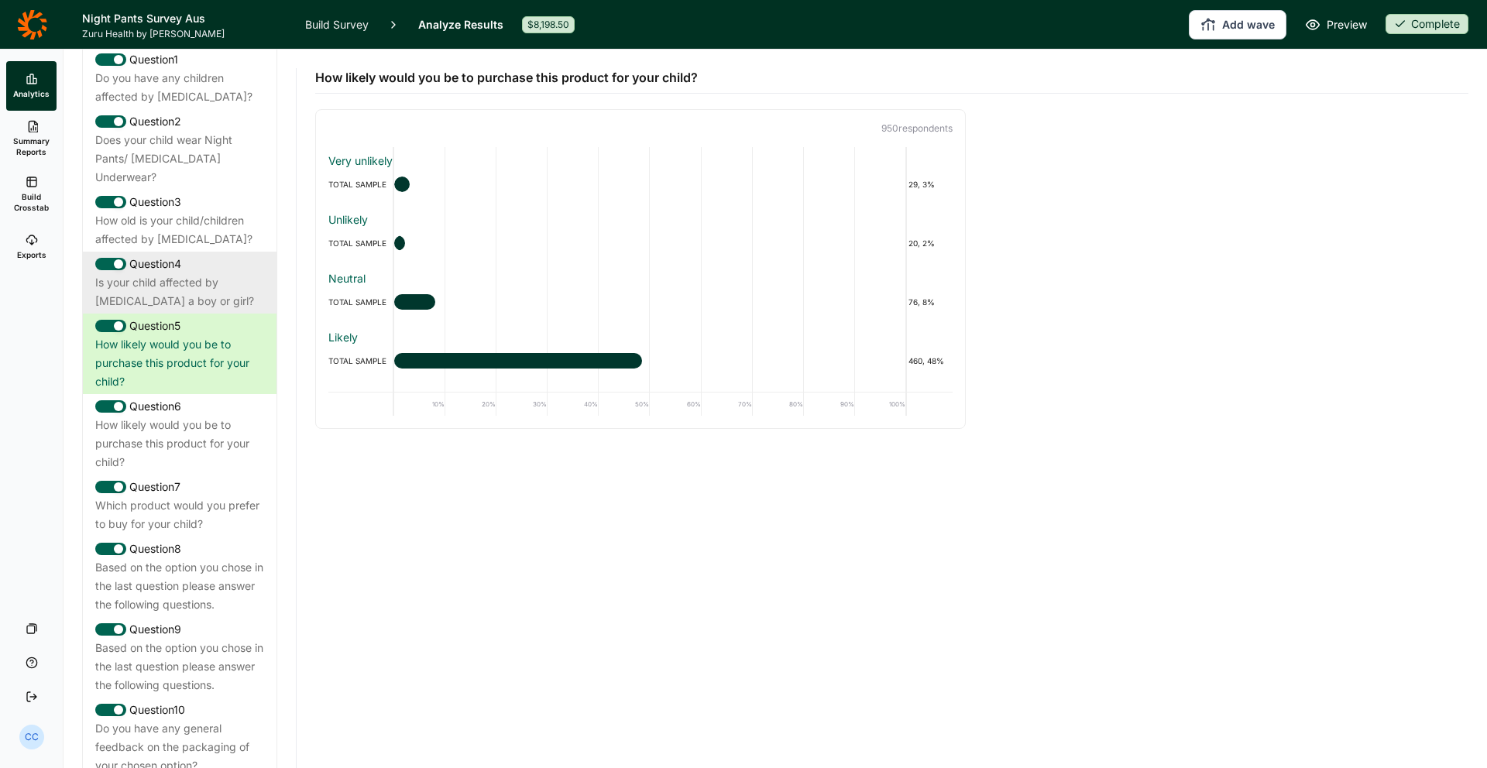
scroll to position [737, 0]
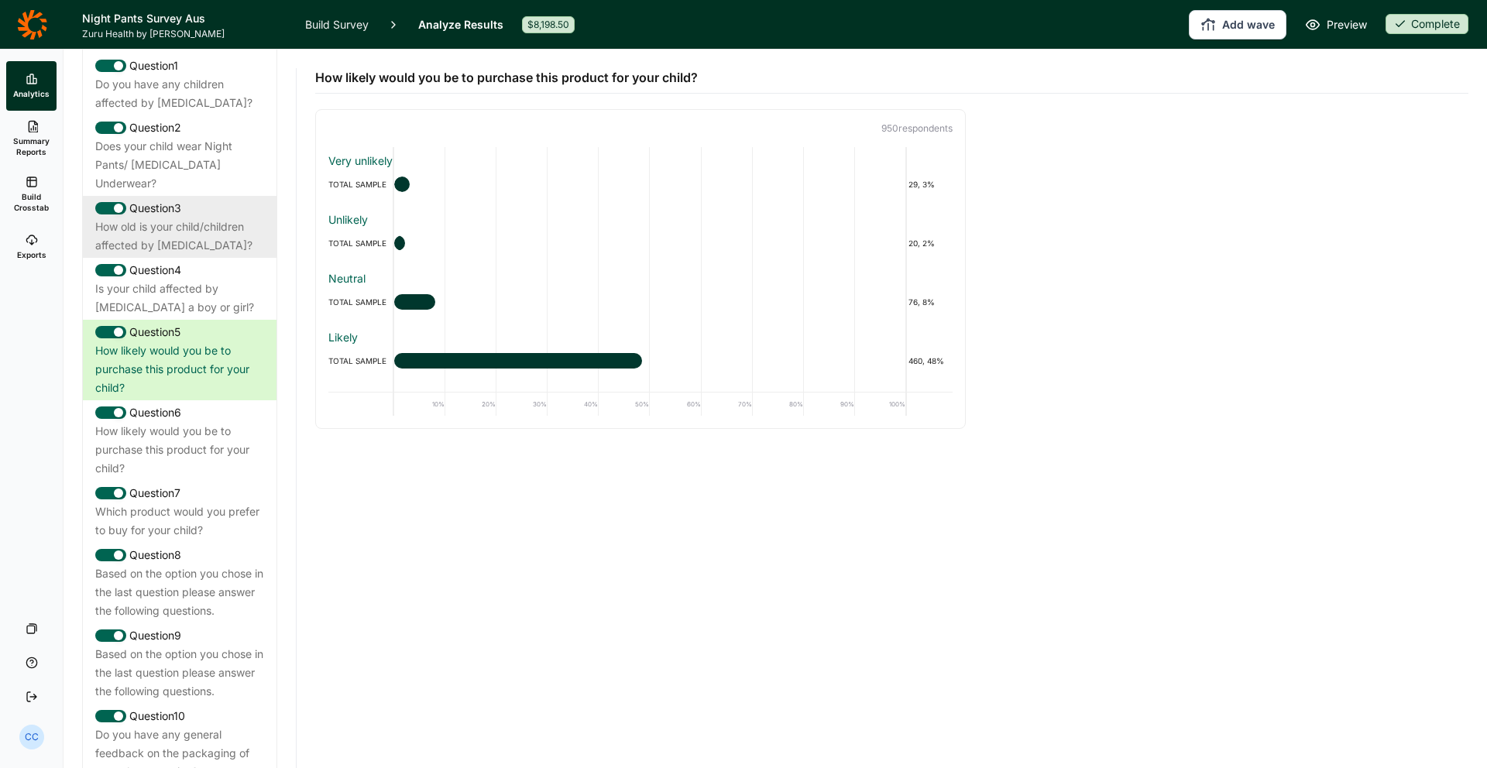
click at [191, 218] on div "How old is your child/children affected by [MEDICAL_DATA]?" at bounding box center [179, 236] width 169 height 37
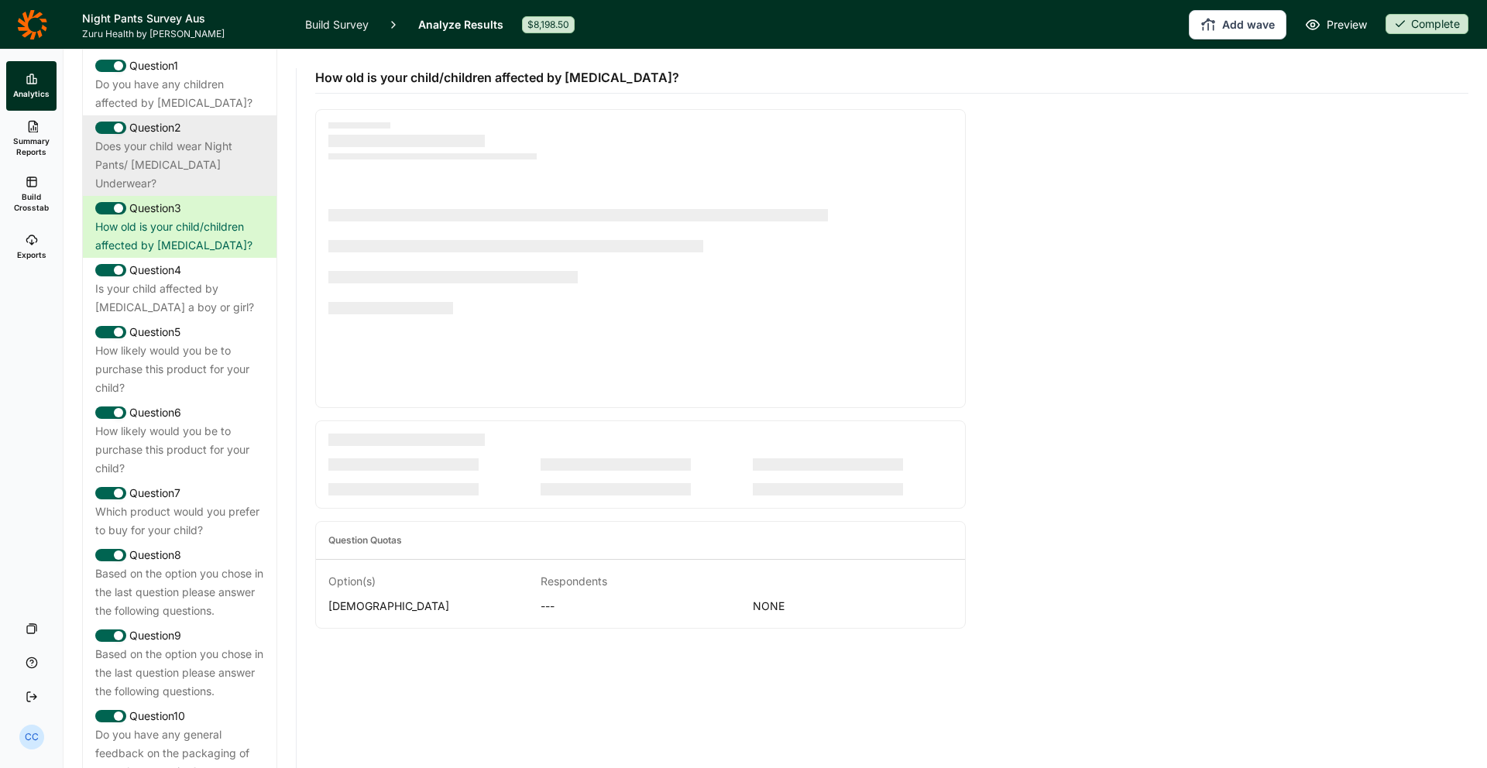
click at [211, 137] on div "Does your child wear Night Pants/ [MEDICAL_DATA] Underwear?" at bounding box center [179, 165] width 169 height 56
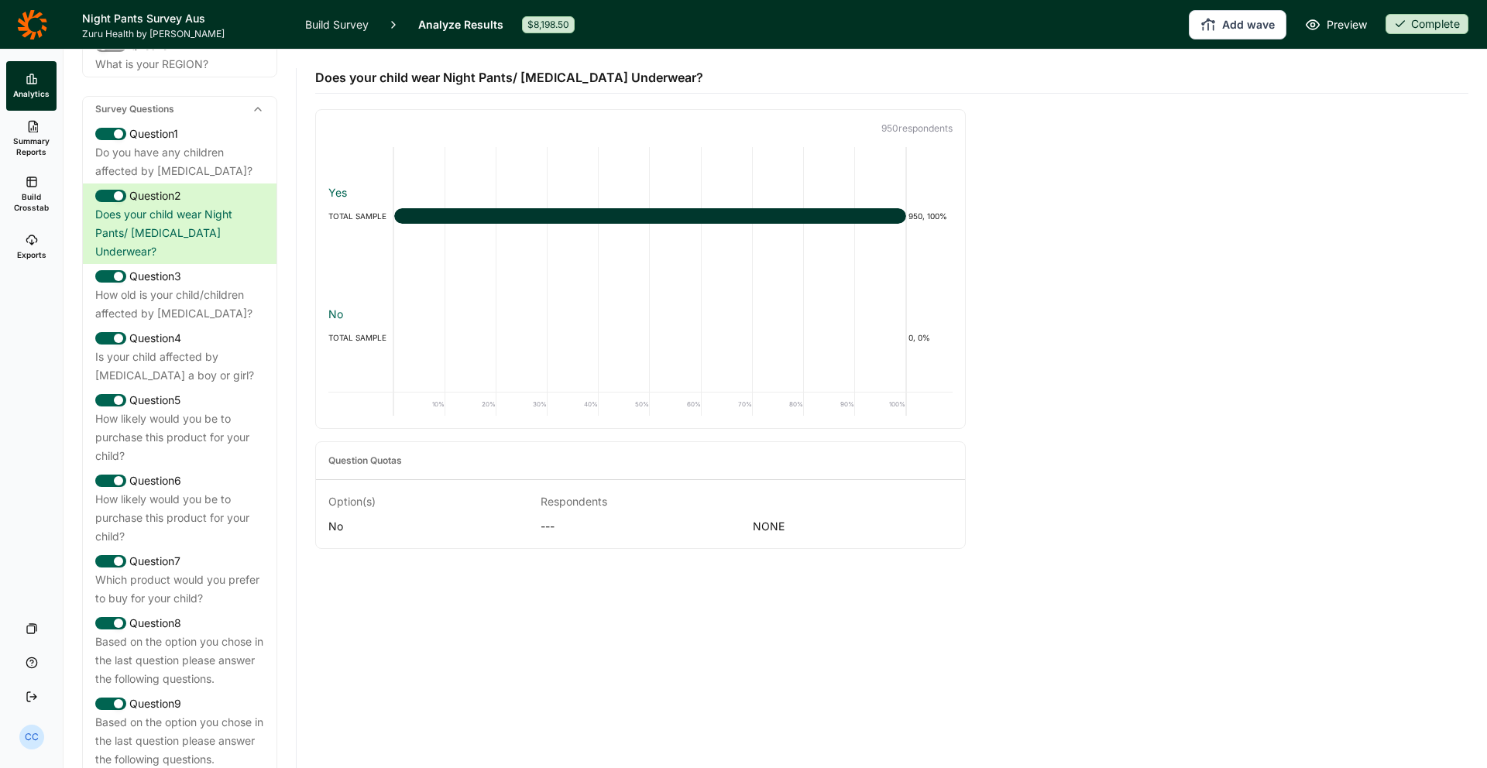
scroll to position [640, 0]
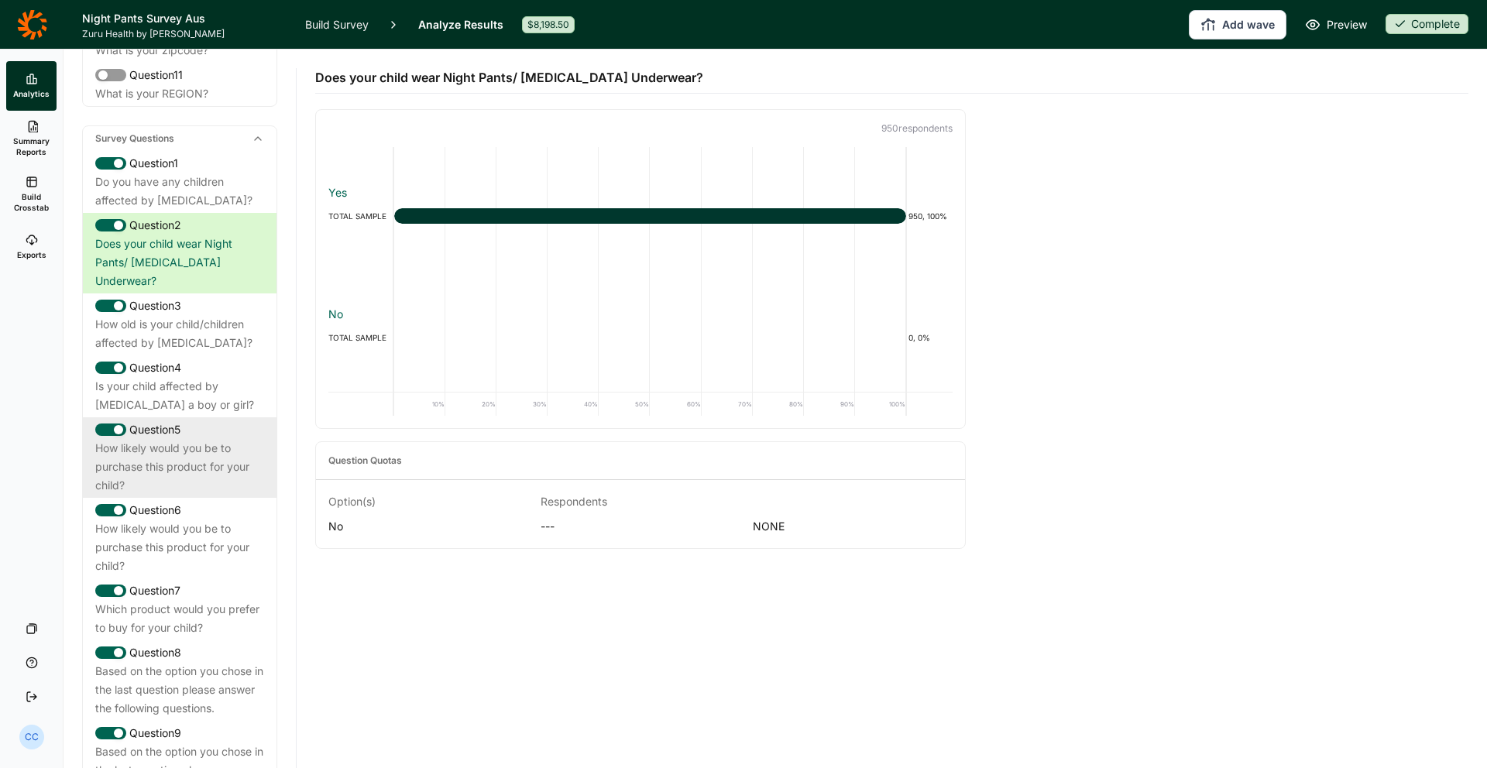
click at [197, 417] on div "Question 5 How likely would you be to purchase this product for your child?" at bounding box center [180, 457] width 194 height 81
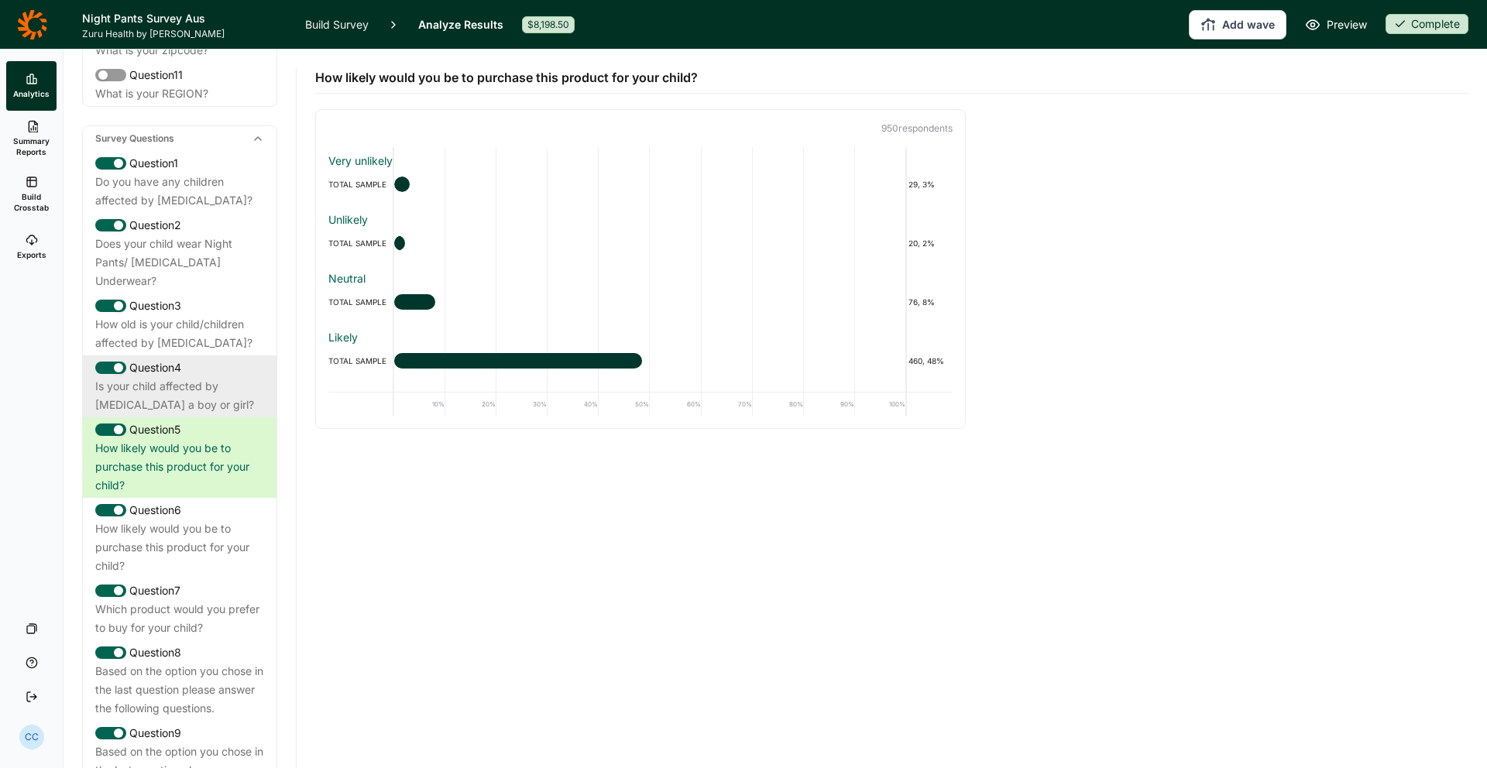
click at [211, 359] on div "Question 4" at bounding box center [179, 368] width 169 height 19
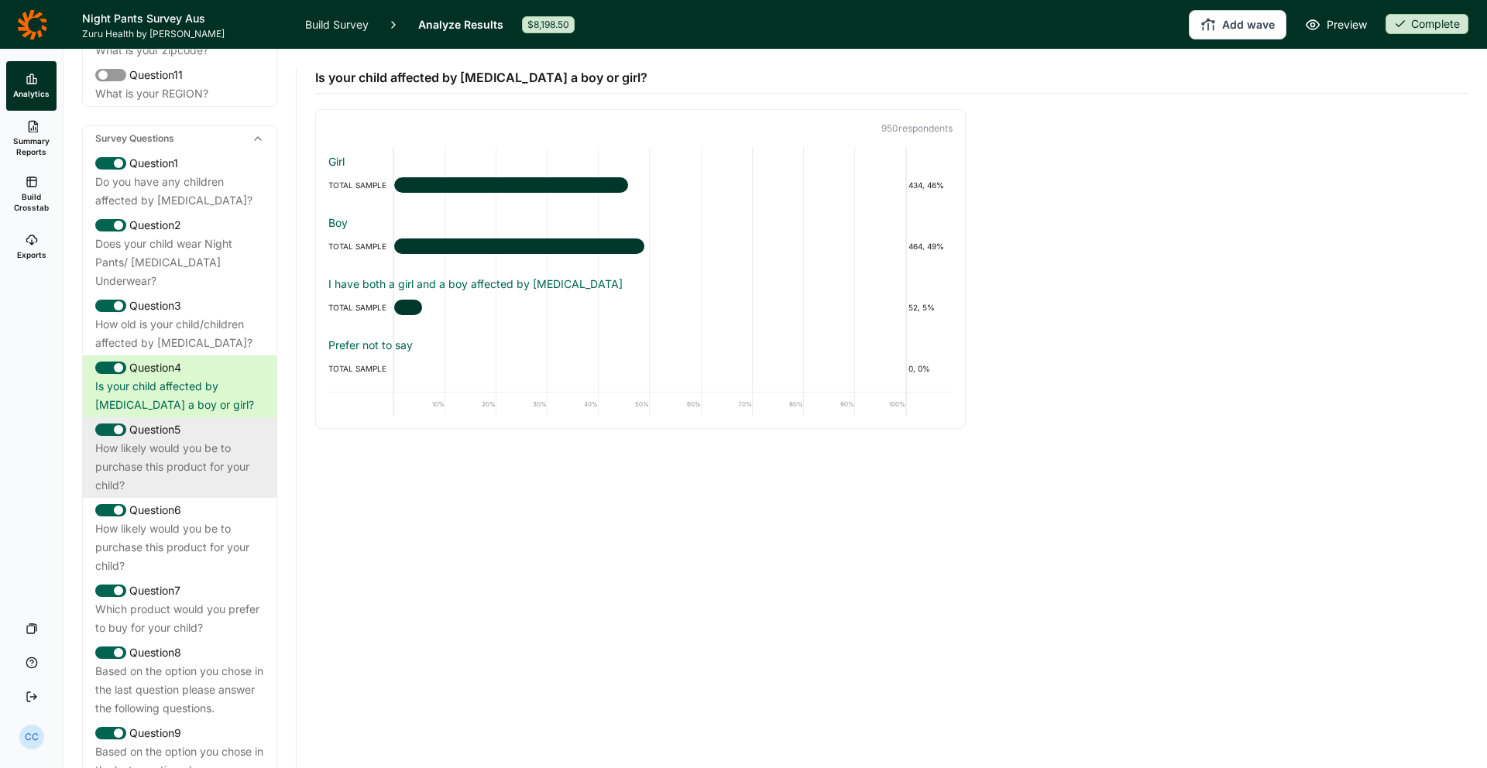
click at [218, 439] on div "How likely would you be to purchase this product for your child?" at bounding box center [179, 467] width 169 height 56
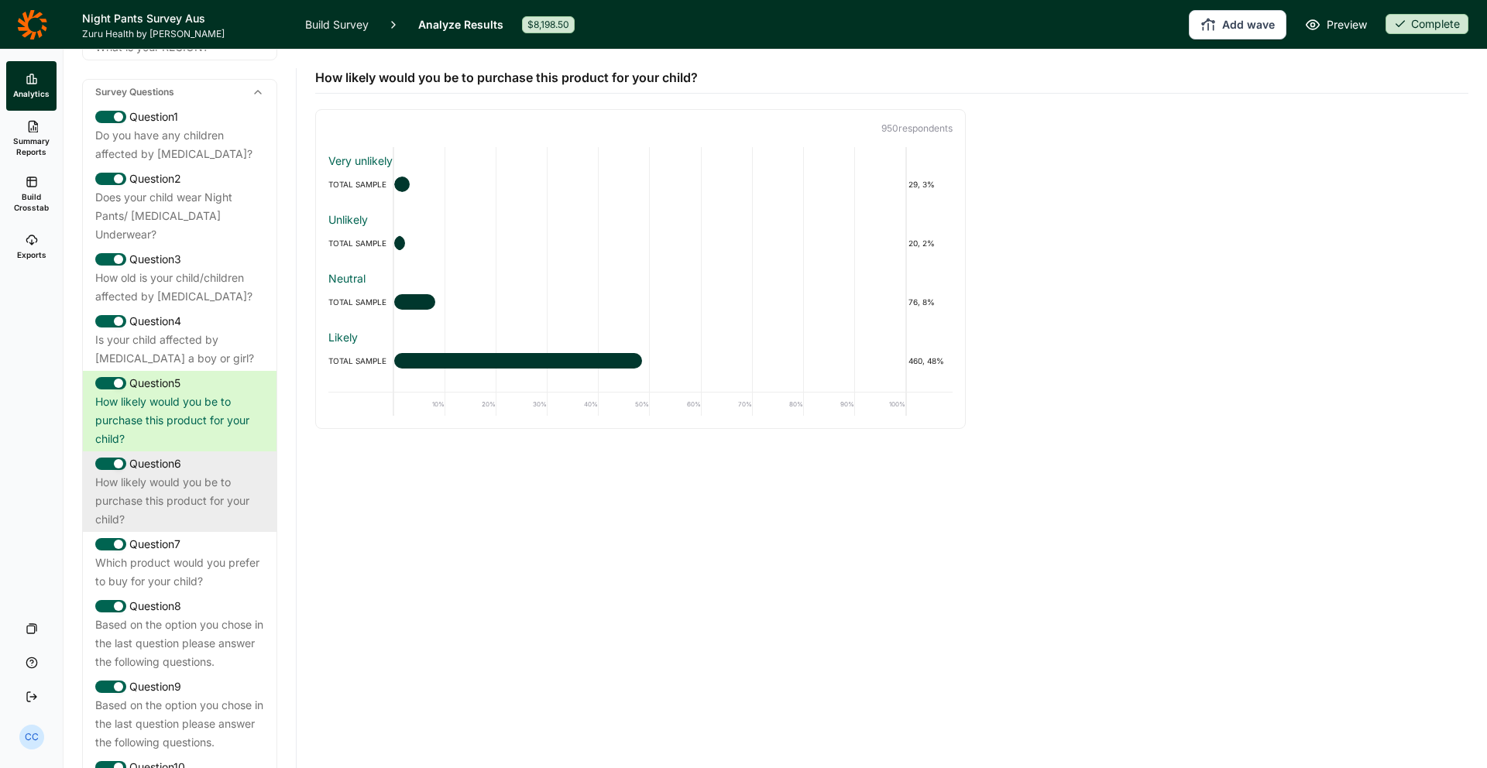
scroll to position [688, 0]
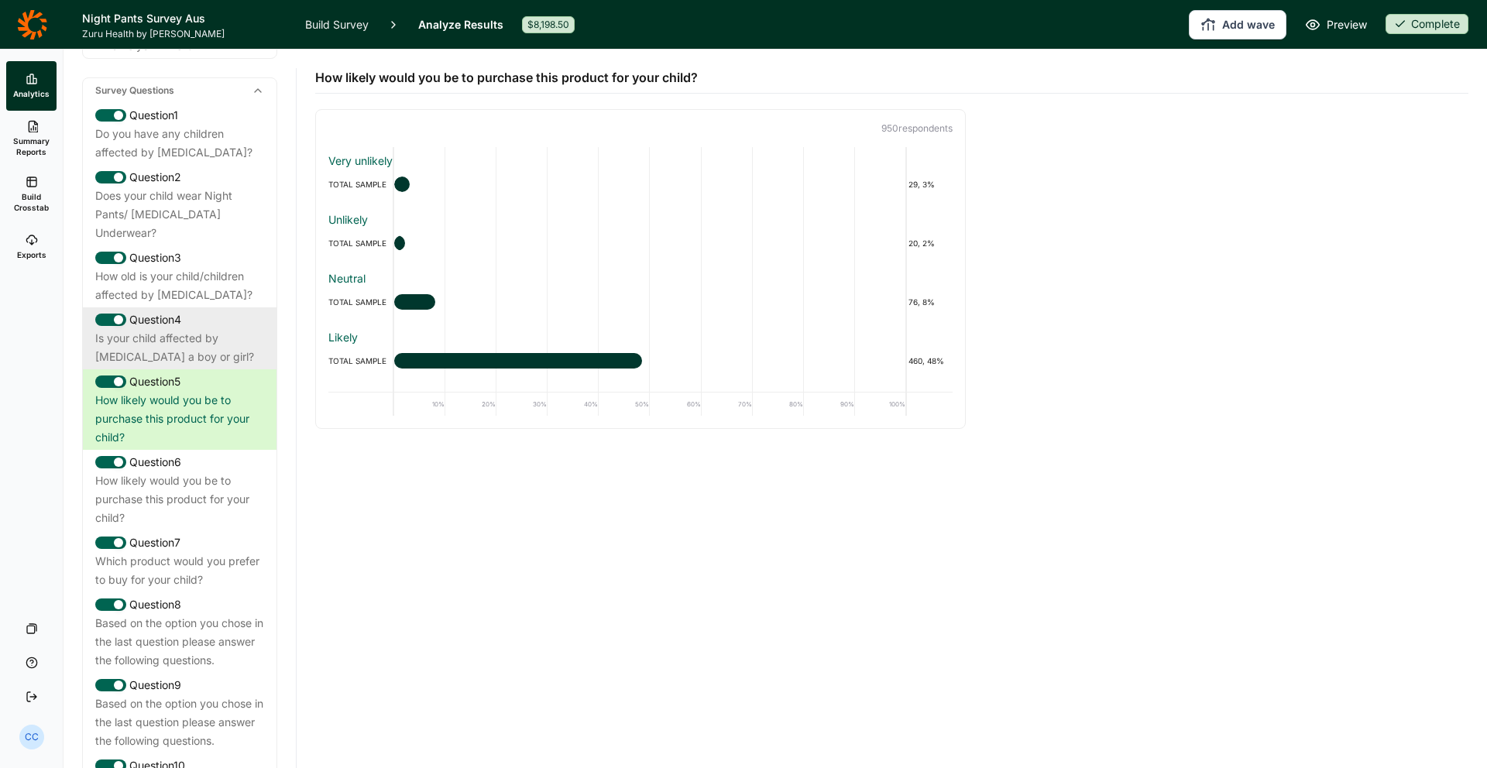
click at [156, 329] on div "Is your child affected by [MEDICAL_DATA] a boy or girl?" at bounding box center [179, 347] width 169 height 37
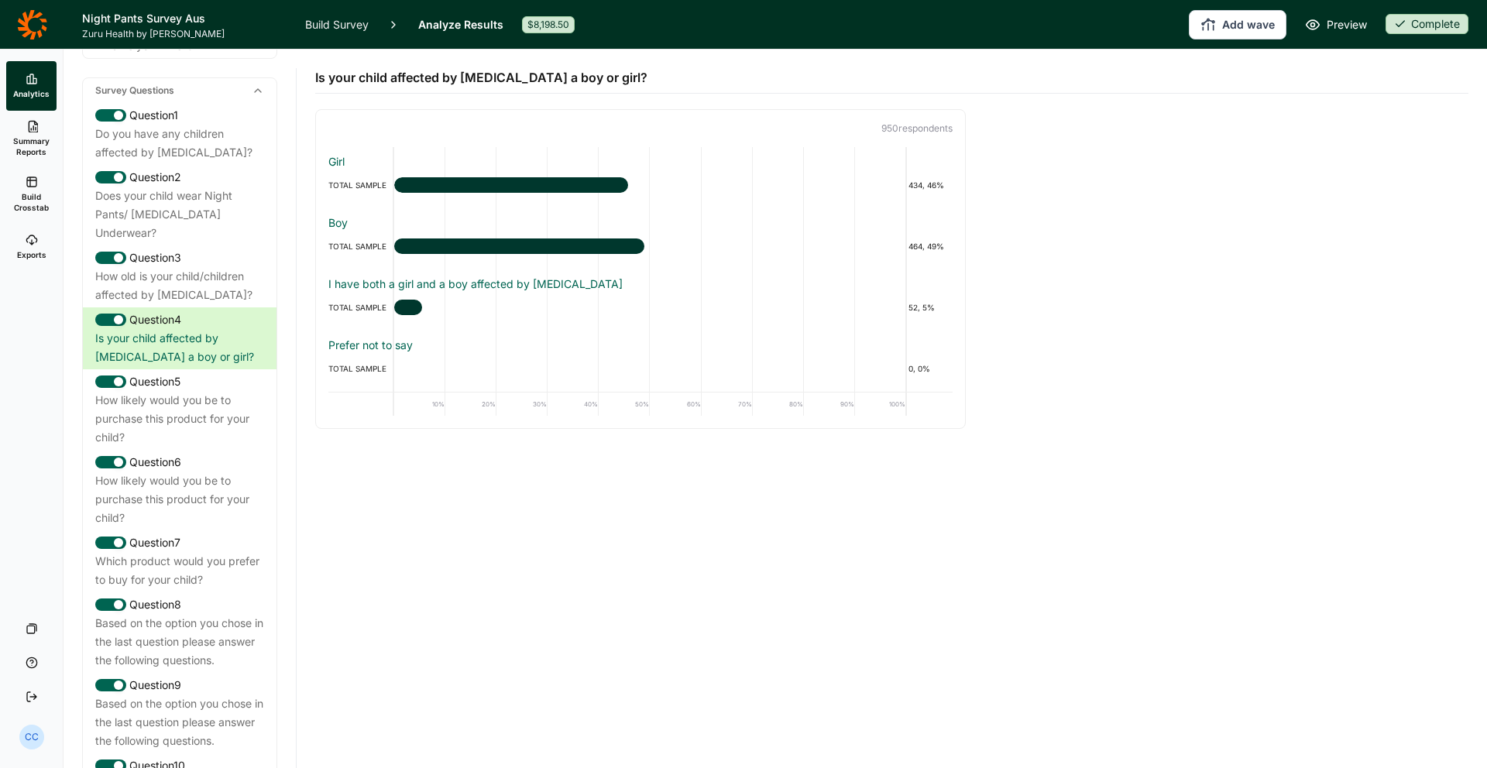
click at [484, 201] on div "Girl TOTAL SAMPLE 434, 46% Boy TOTAL SAMPLE 464, 49% I have both a girl and a b…" at bounding box center [640, 269] width 624 height 244
click at [489, 186] on div at bounding box center [511, 184] width 234 height 15
click at [229, 391] on div "How likely would you be to purchase this product for your child?" at bounding box center [179, 419] width 169 height 56
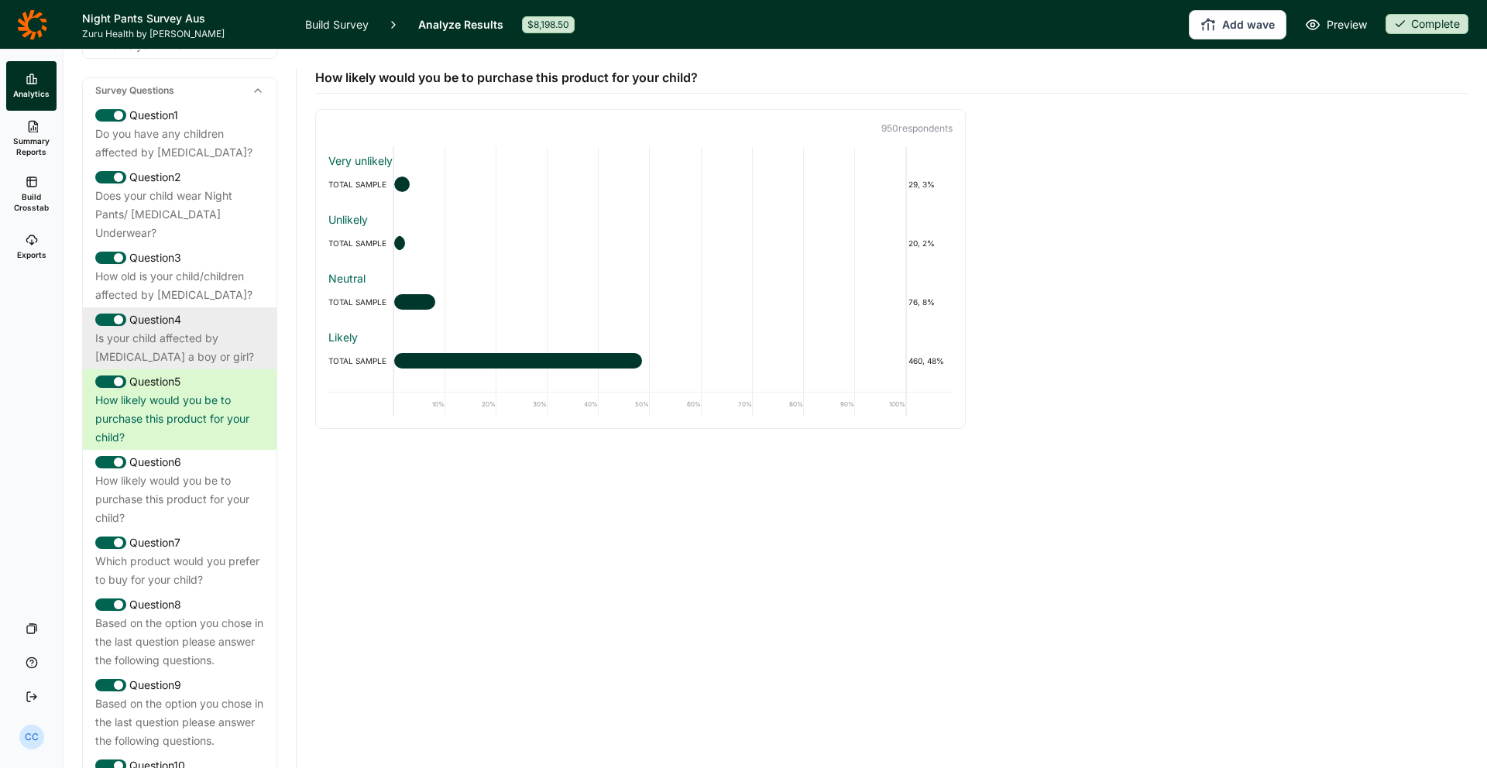
click at [209, 329] on div "Is your child affected by [MEDICAL_DATA] a boy or girl?" at bounding box center [179, 347] width 169 height 37
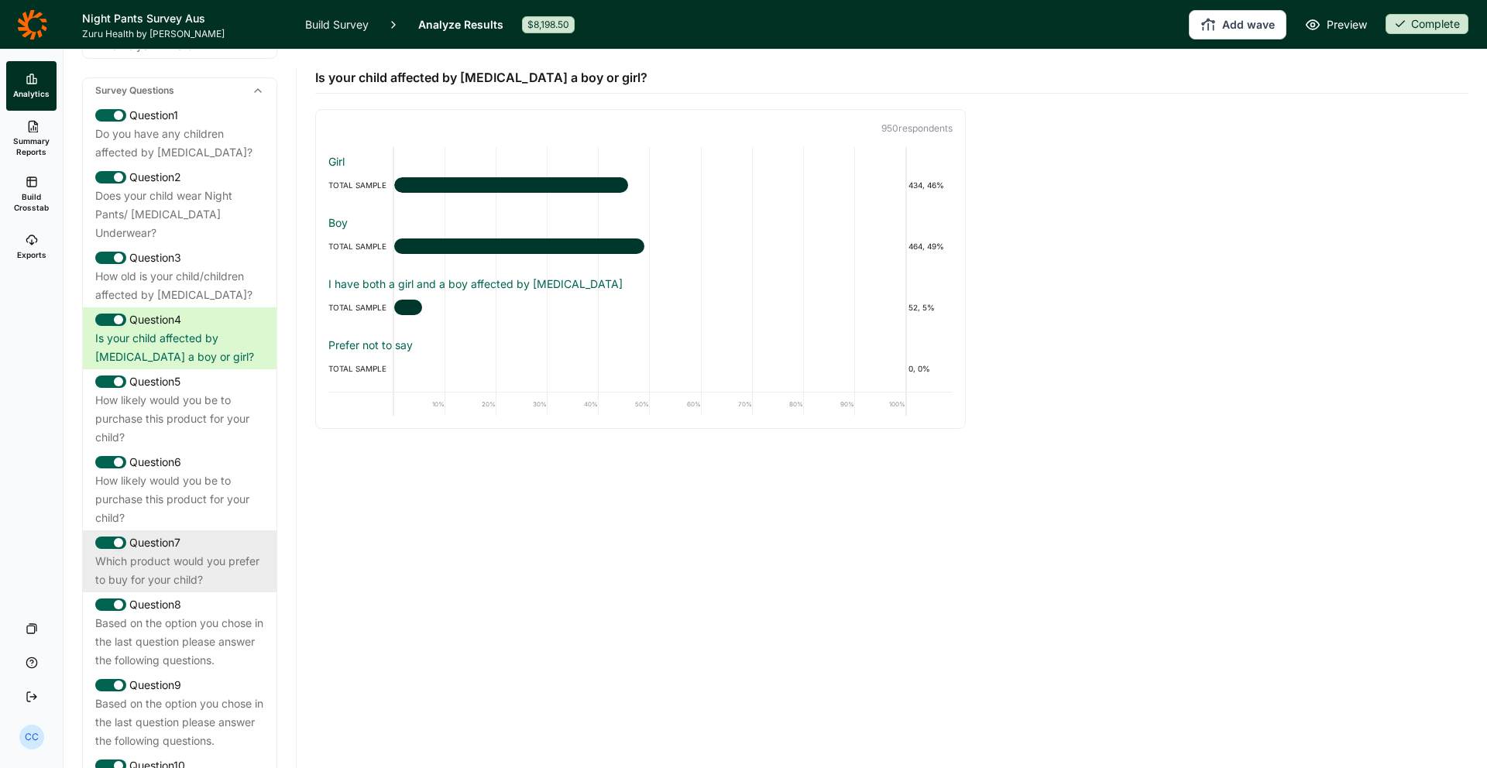
click at [170, 552] on div "Which product would you prefer to buy for your child?" at bounding box center [179, 570] width 169 height 37
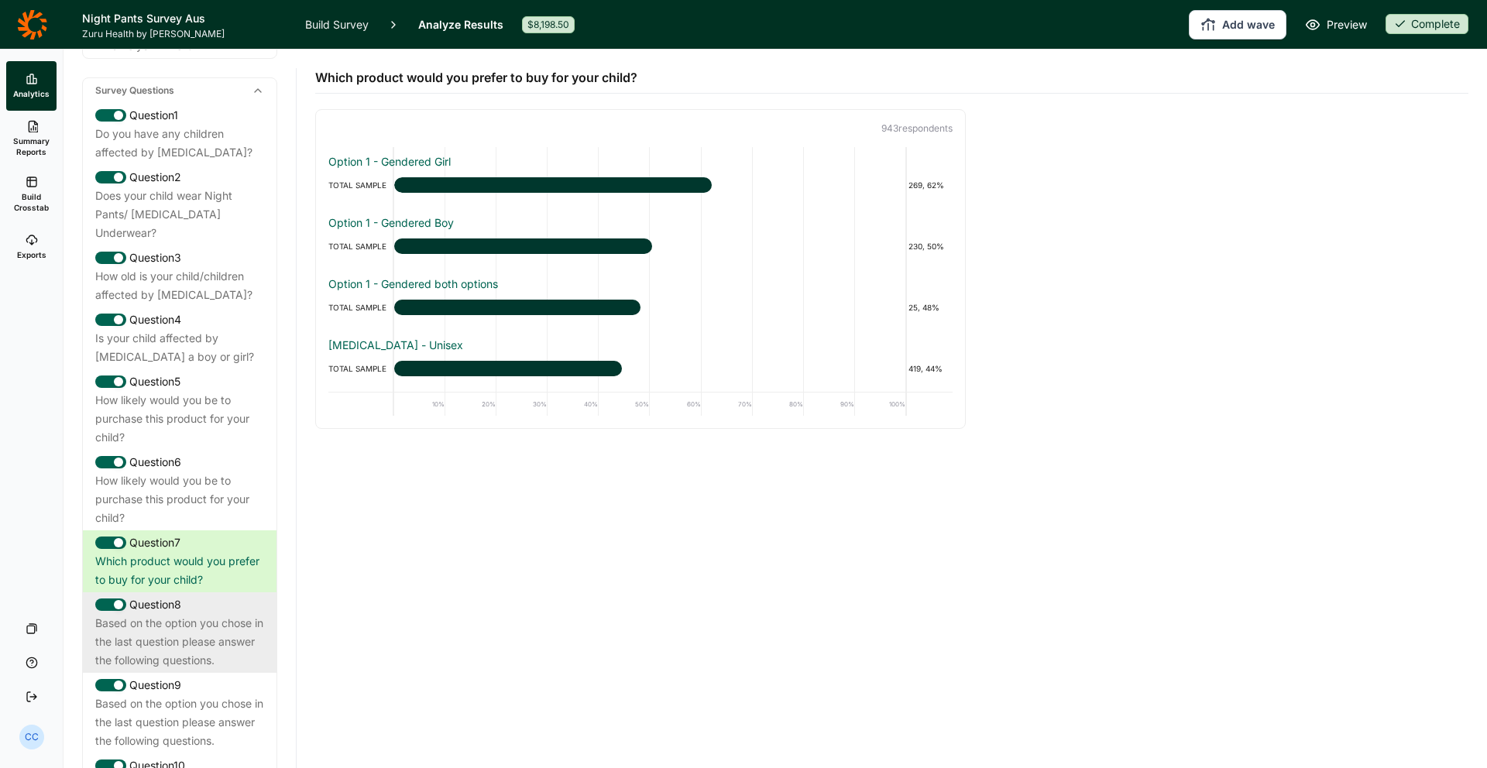
click at [206, 614] on div "Based on the option you chose in the last question please answer the following …" at bounding box center [179, 642] width 169 height 56
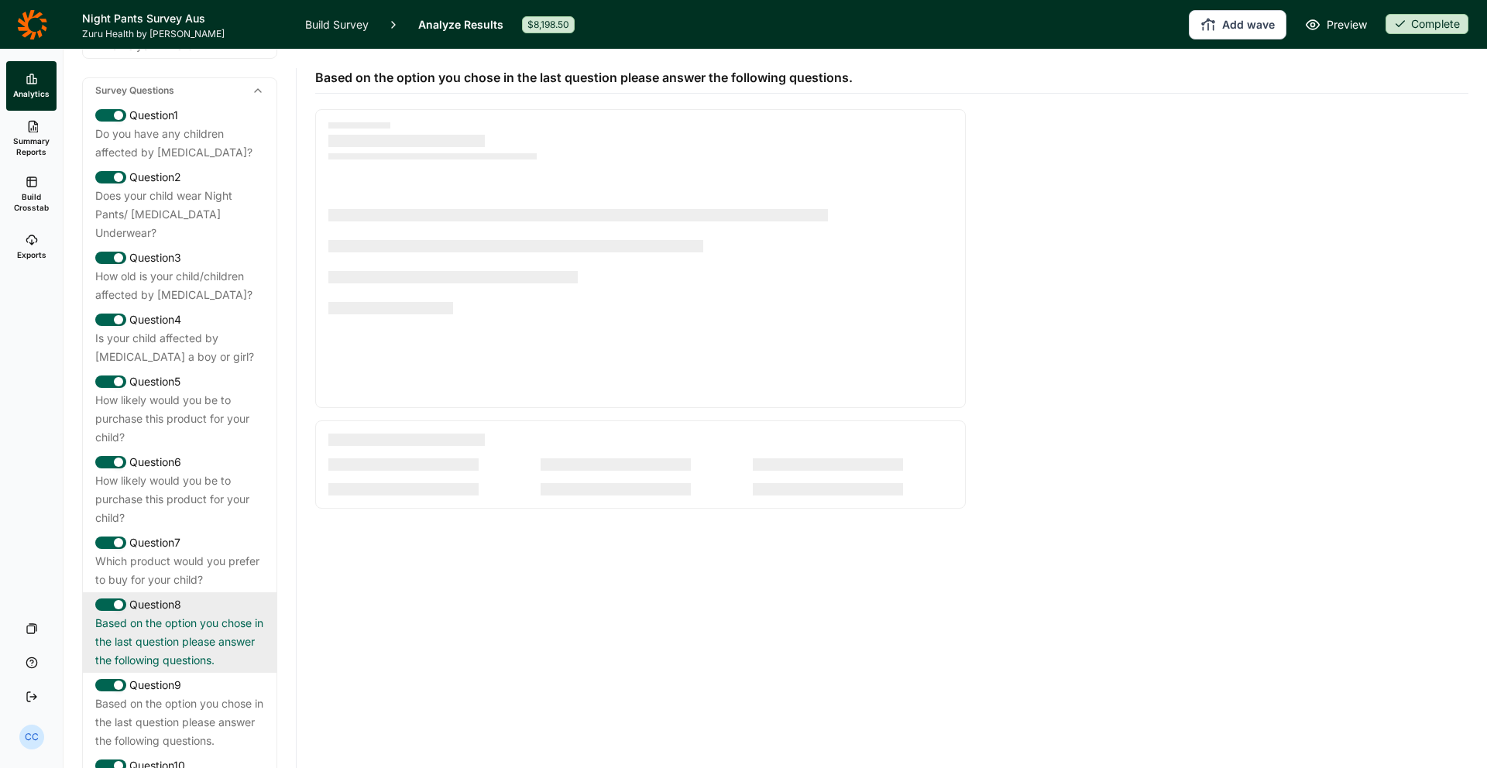
scroll to position [896, 0]
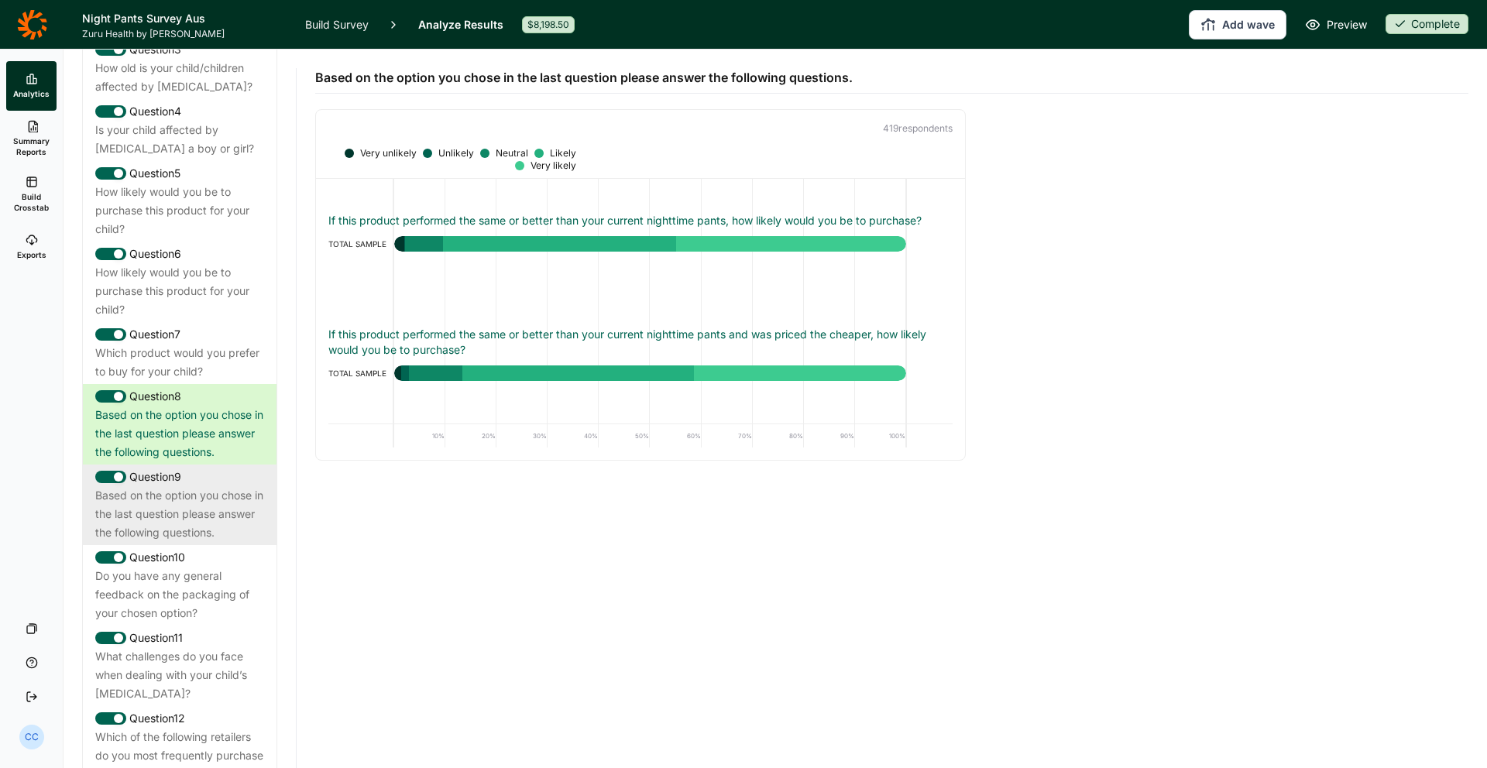
click at [202, 486] on div "Based on the option you chose in the last question please answer the following …" at bounding box center [179, 514] width 169 height 56
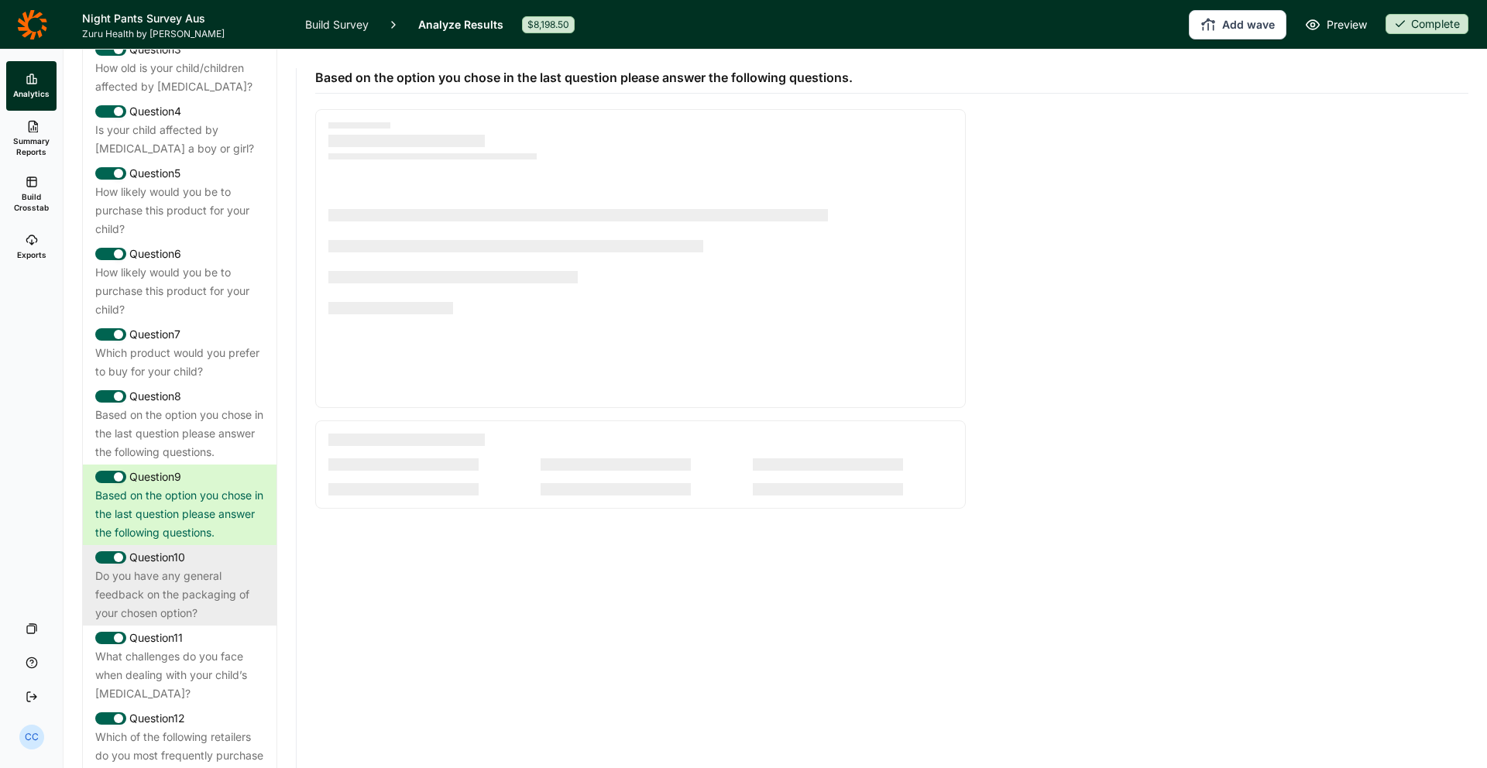
click at [214, 567] on div "Do you have any general feedback on the packaging of your chosen option?" at bounding box center [179, 595] width 169 height 56
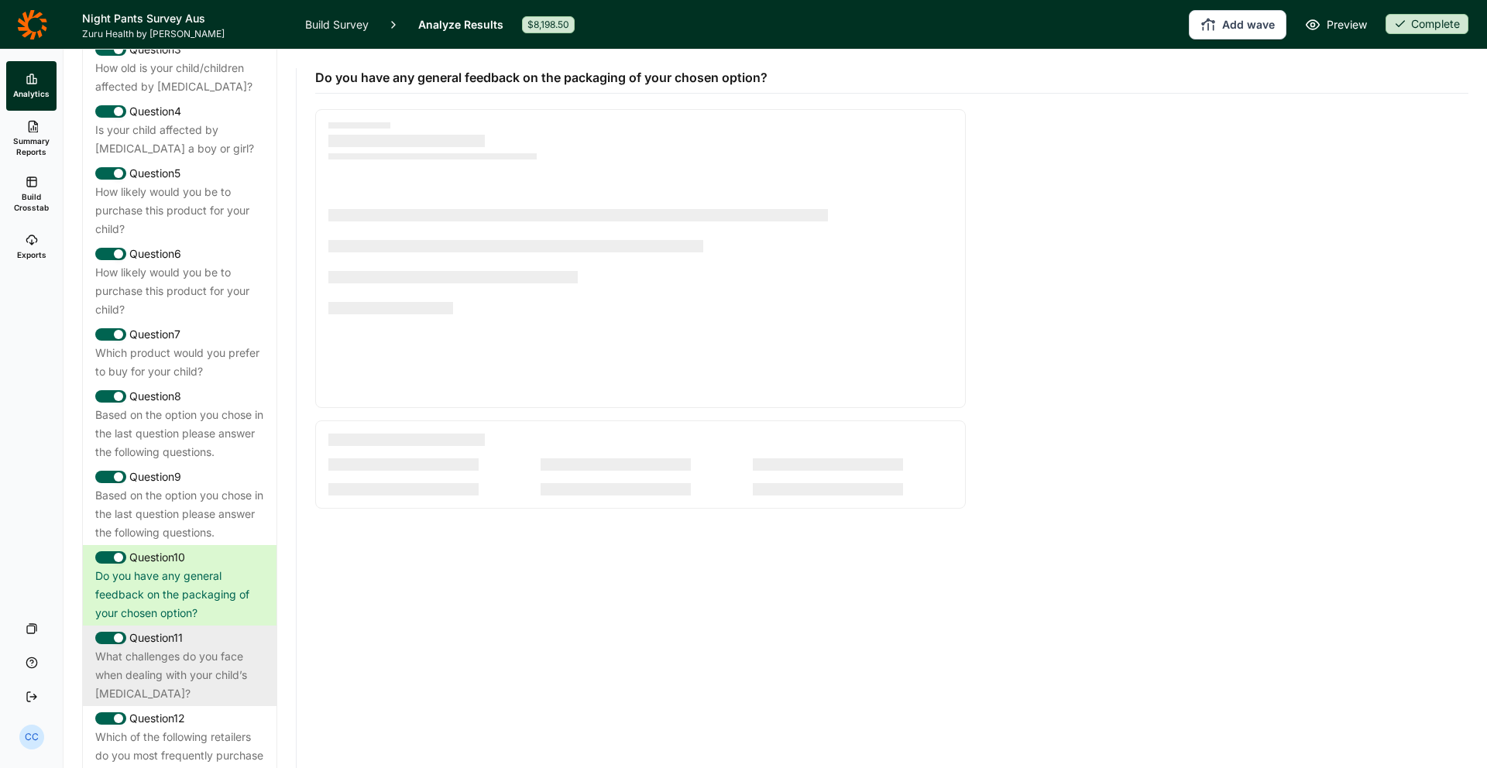
click at [213, 629] on div "Question 11" at bounding box center [179, 638] width 169 height 19
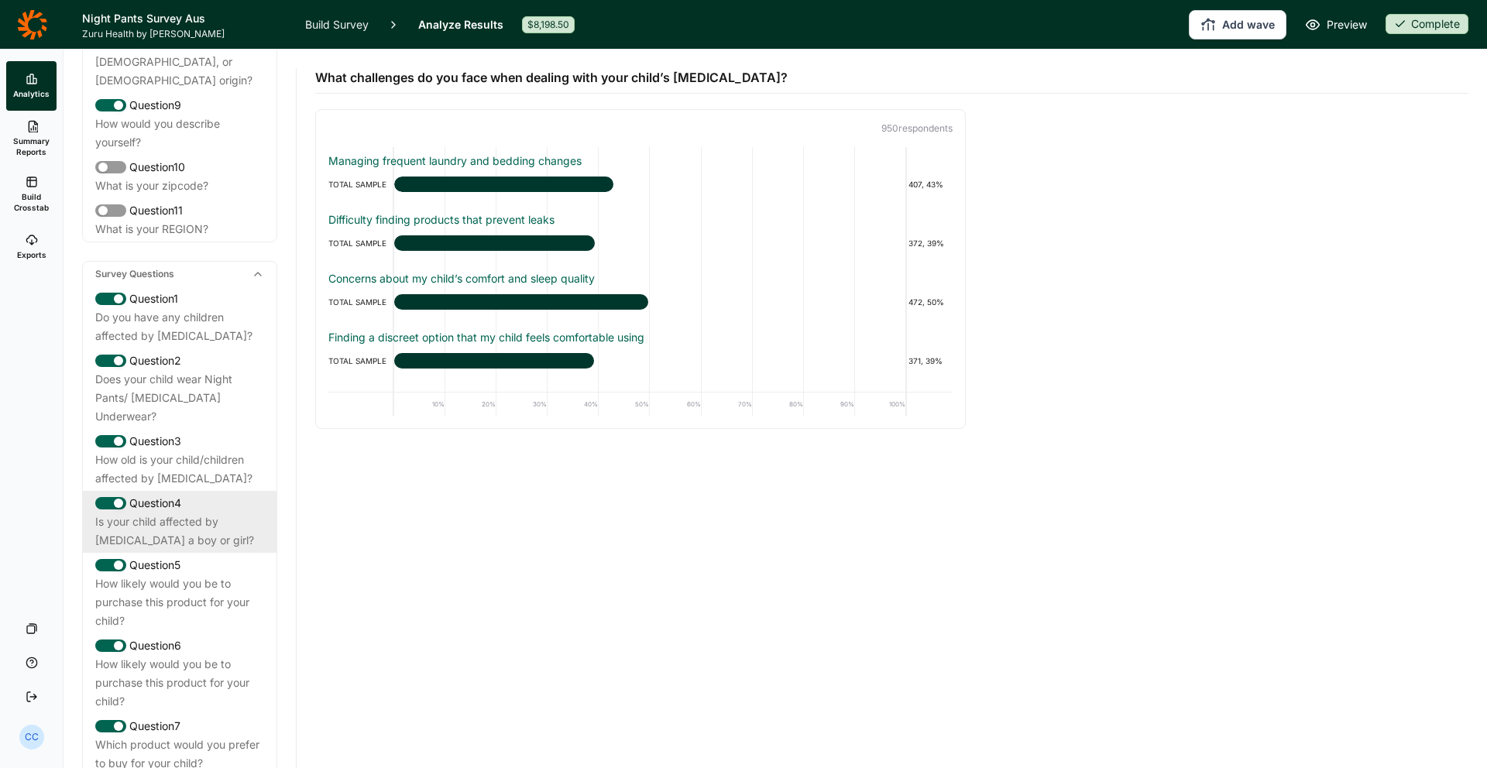
scroll to position [576, 0]
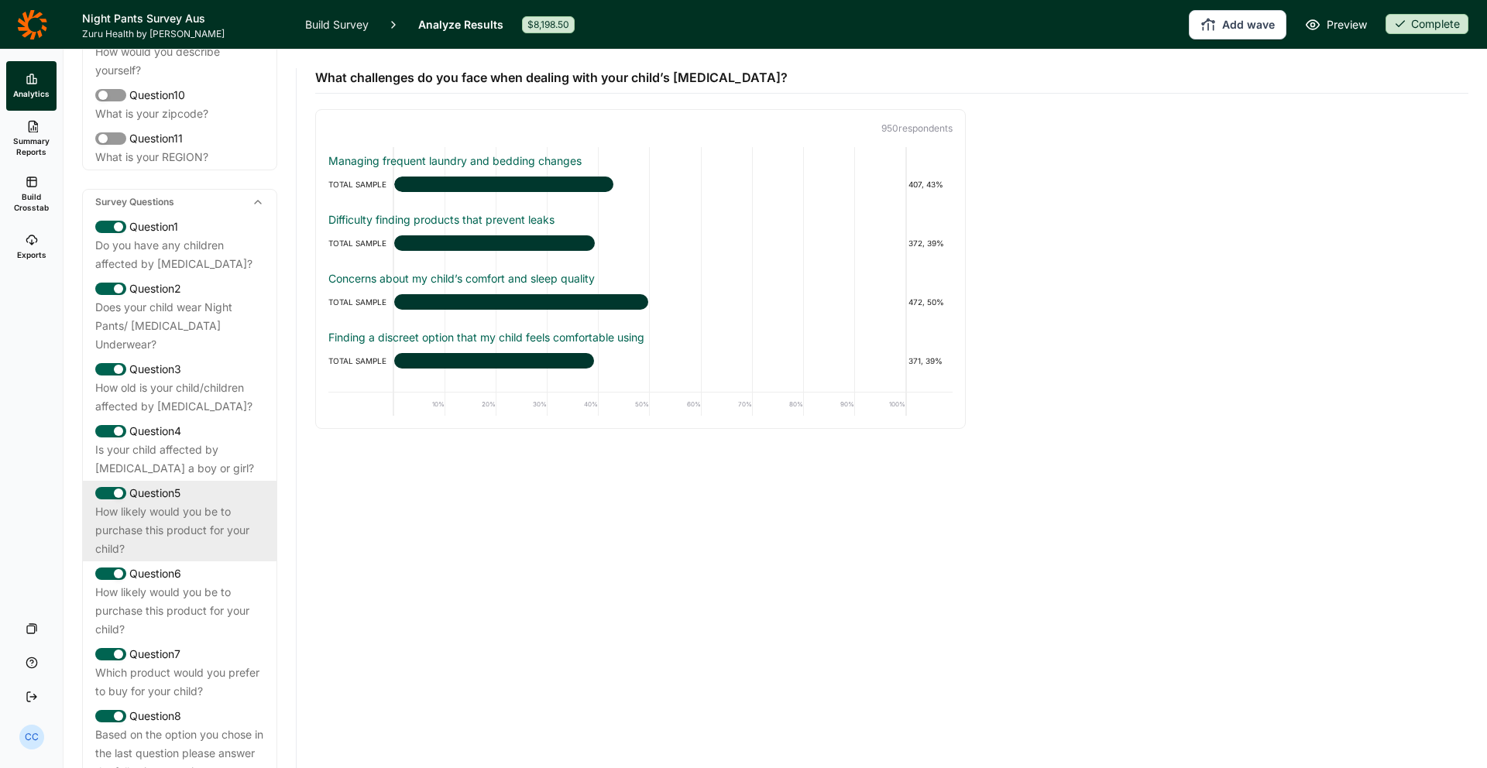
click at [218, 484] on div "Question 5" at bounding box center [179, 493] width 169 height 19
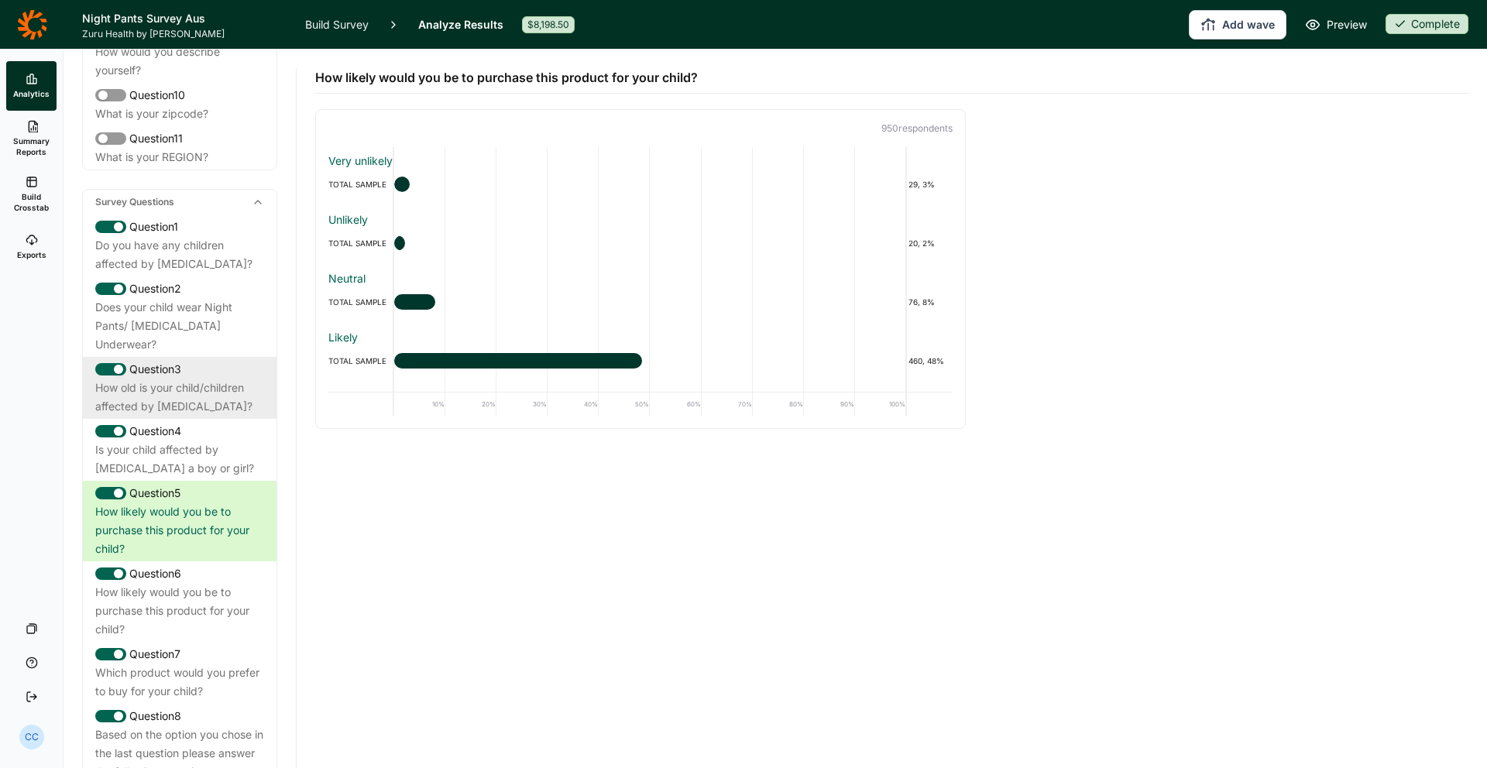
click at [213, 379] on div "Question 3 How old is your child/children affected by [MEDICAL_DATA]?" at bounding box center [180, 388] width 194 height 62
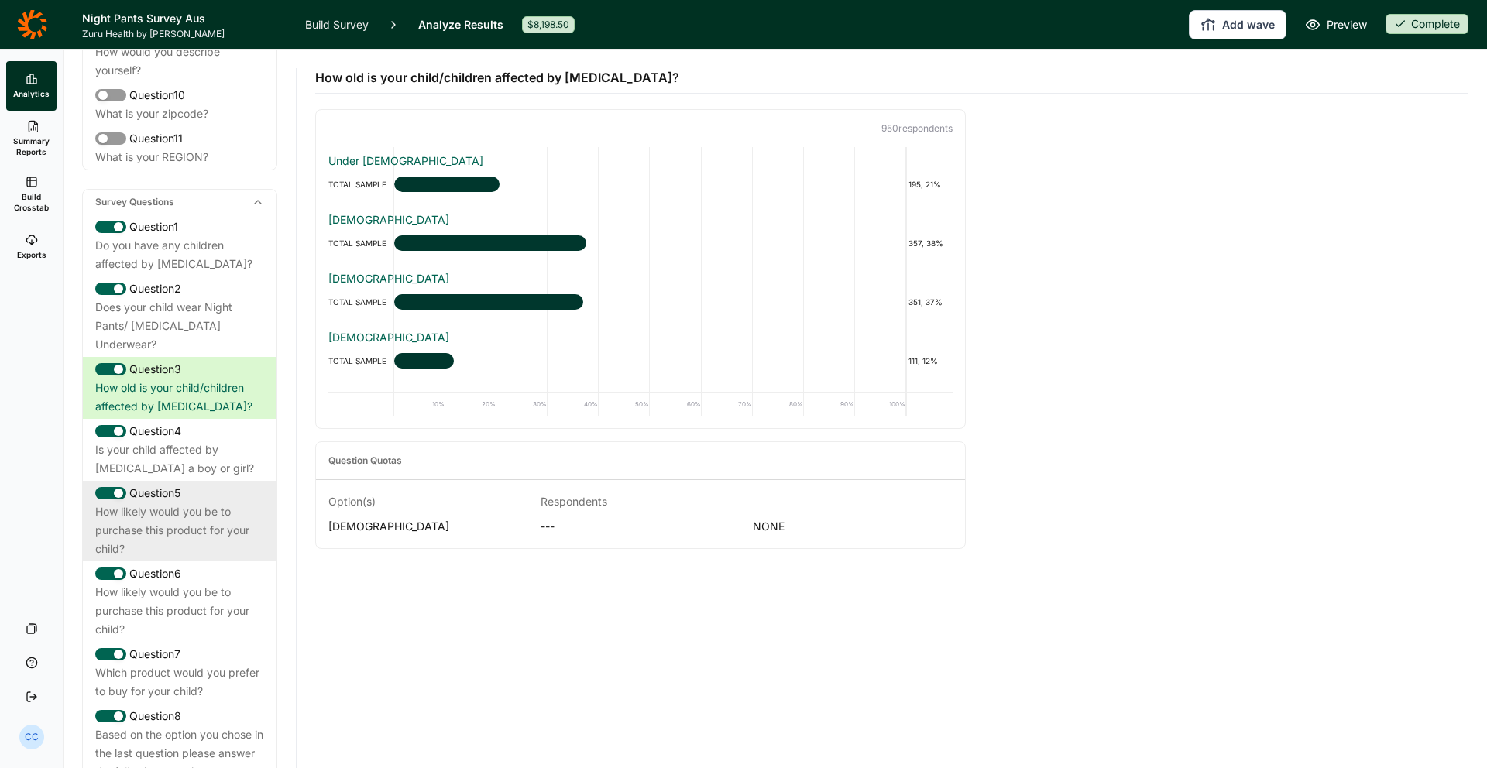
click at [210, 503] on div "How likely would you be to purchase this product for your child?" at bounding box center [179, 531] width 169 height 56
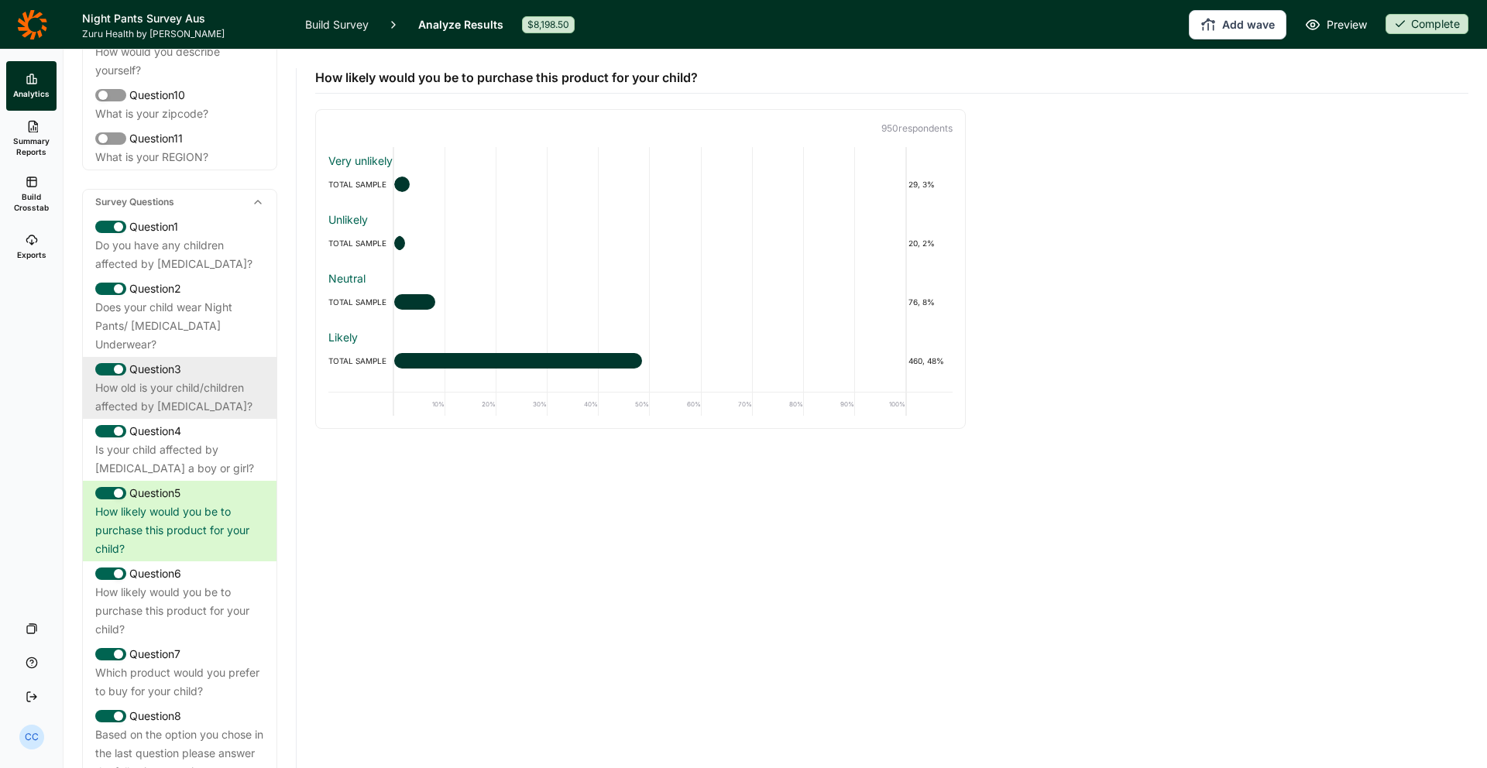
click at [204, 379] on div "How old is your child/children affected by [MEDICAL_DATA]?" at bounding box center [179, 397] width 169 height 37
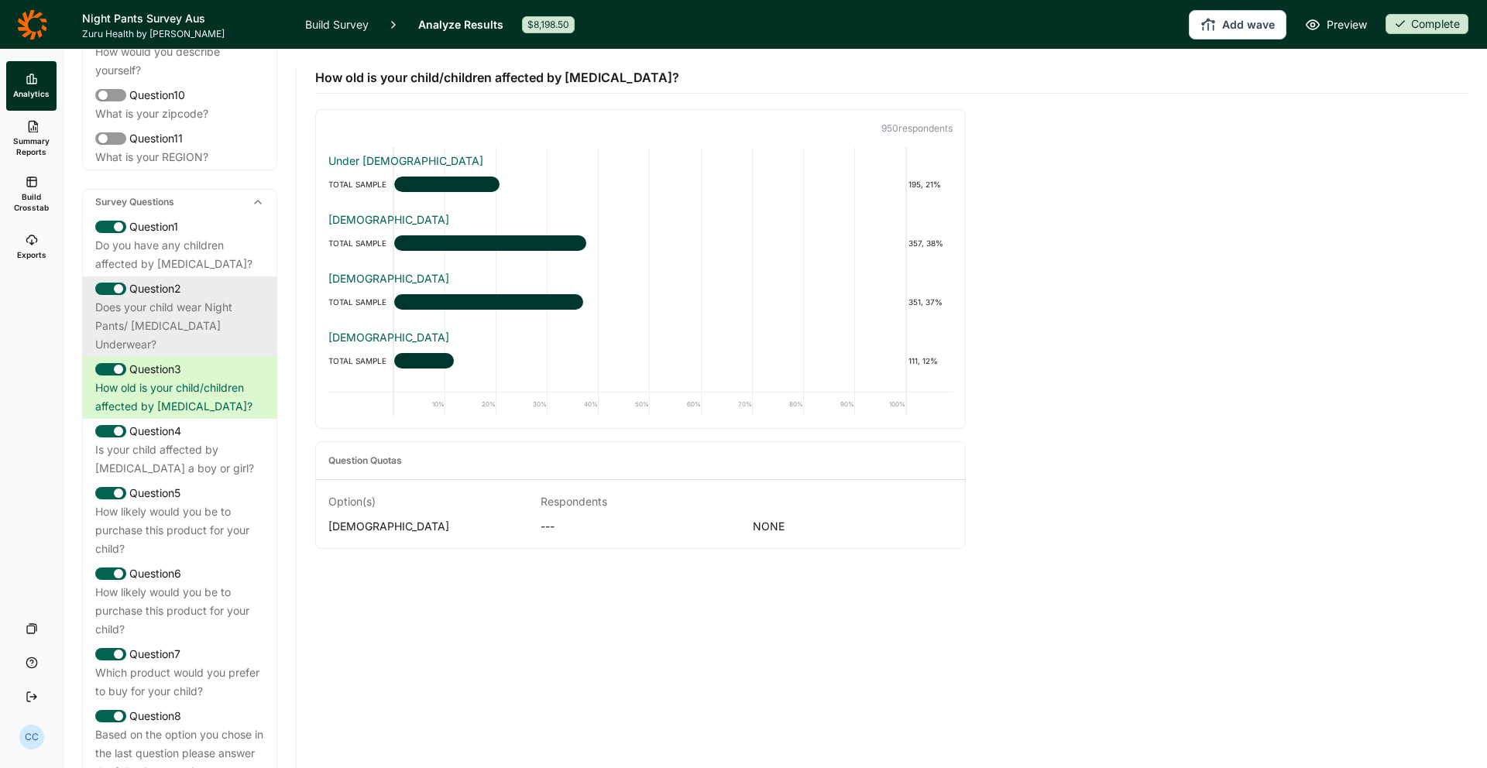
click at [213, 316] on div "Does your child wear Night Pants/ [MEDICAL_DATA] Underwear?" at bounding box center [179, 326] width 169 height 56
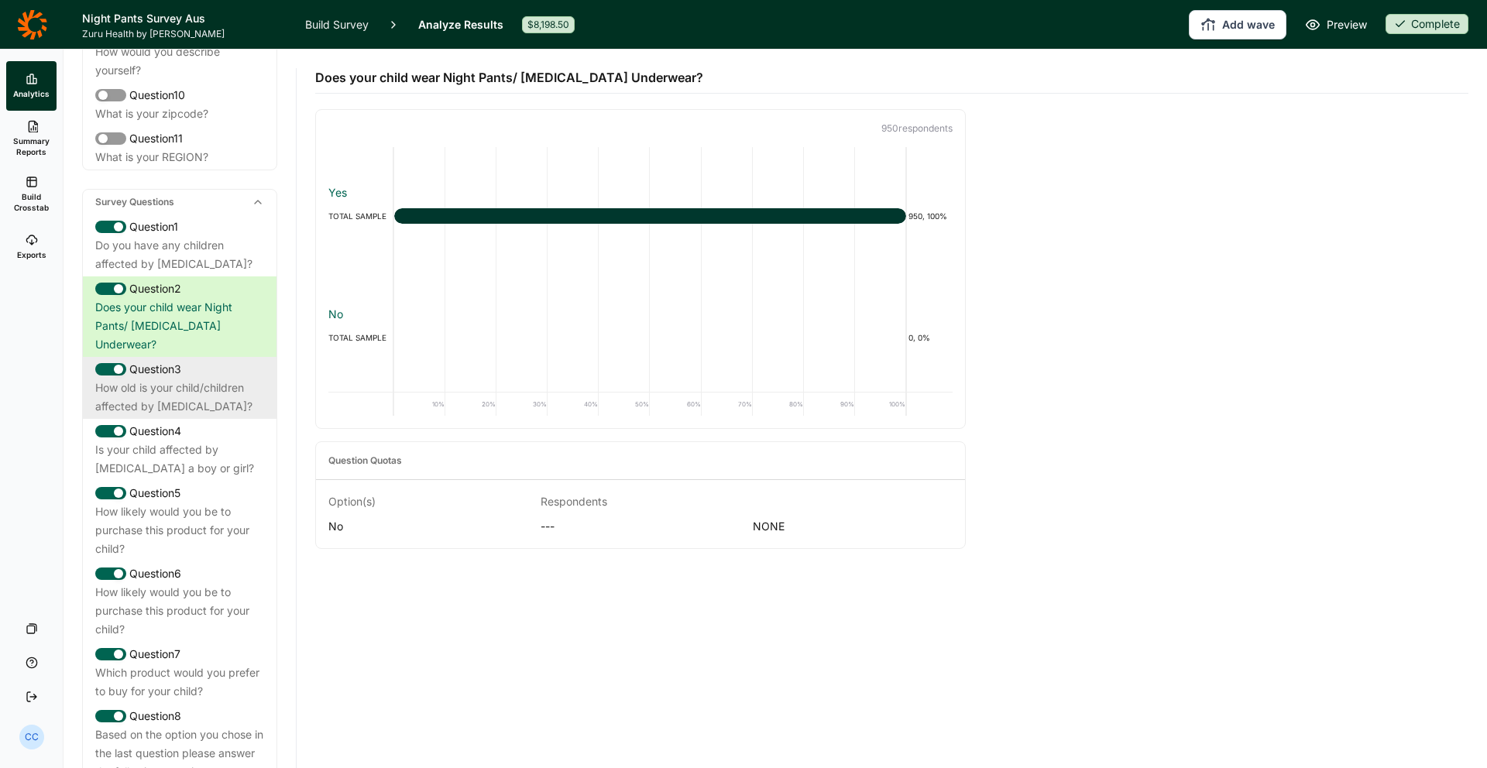
click at [226, 379] on div "How old is your child/children affected by [MEDICAL_DATA]?" at bounding box center [179, 397] width 169 height 37
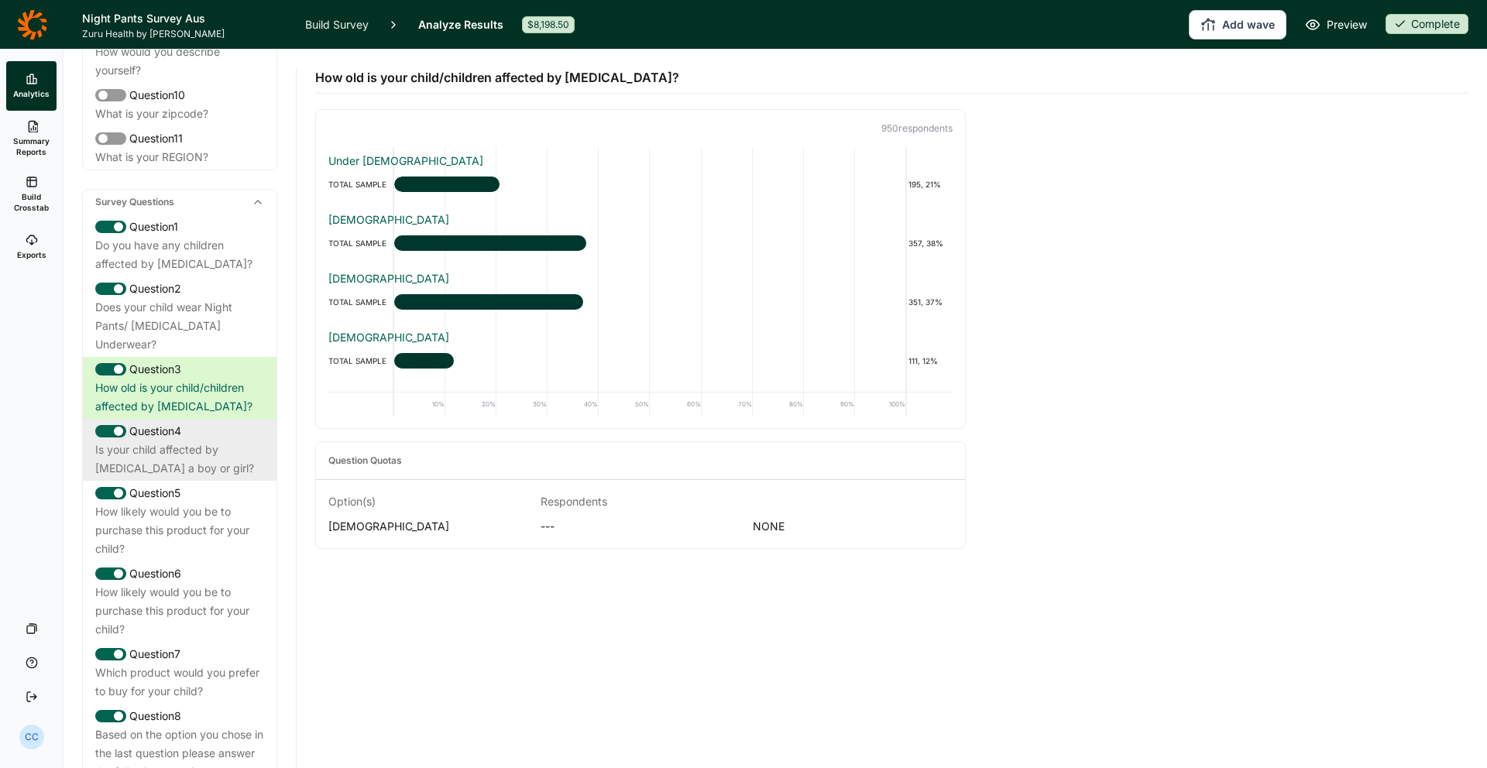
click at [190, 441] on div "Is your child affected by [MEDICAL_DATA] a boy or girl?" at bounding box center [179, 459] width 169 height 37
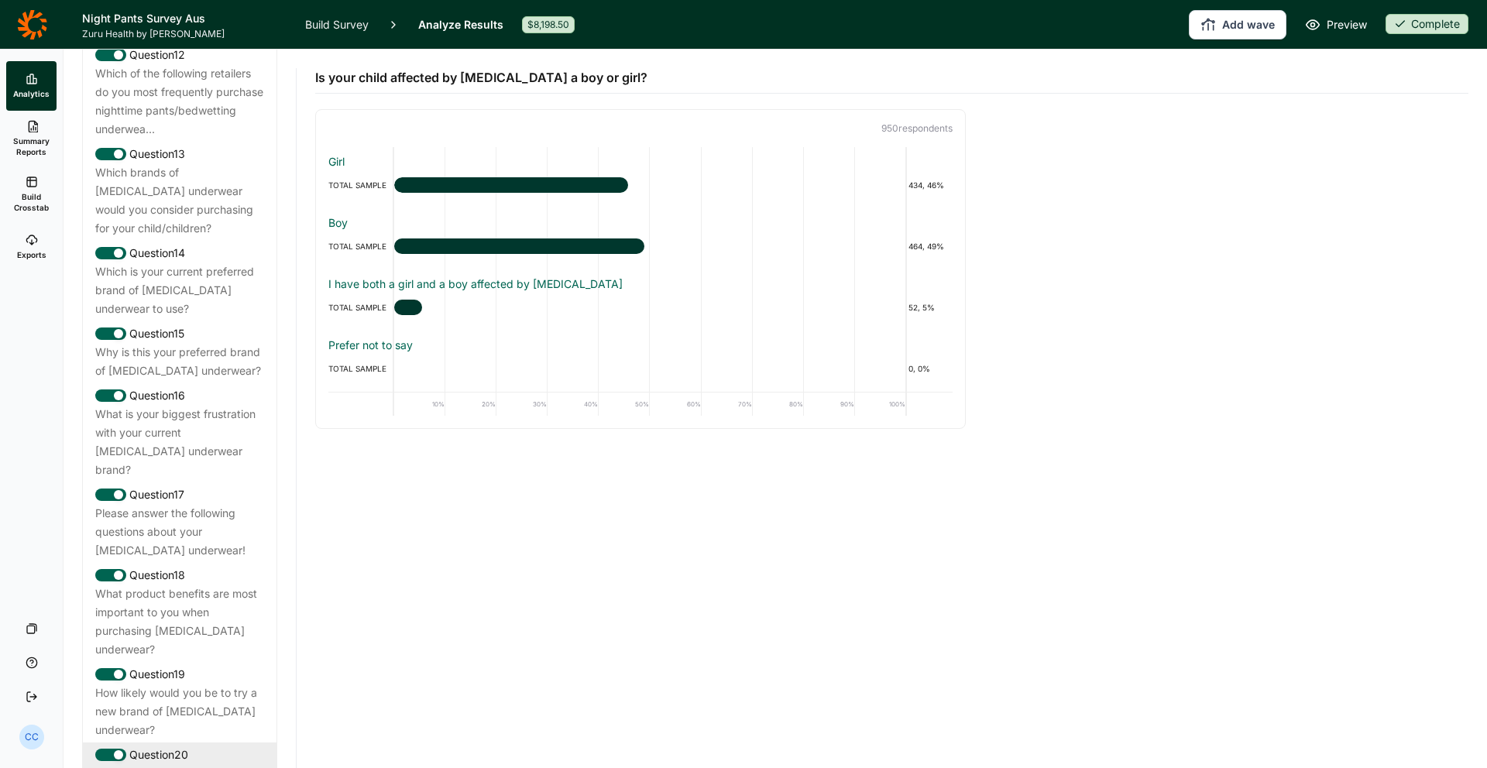
scroll to position [1973, 0]
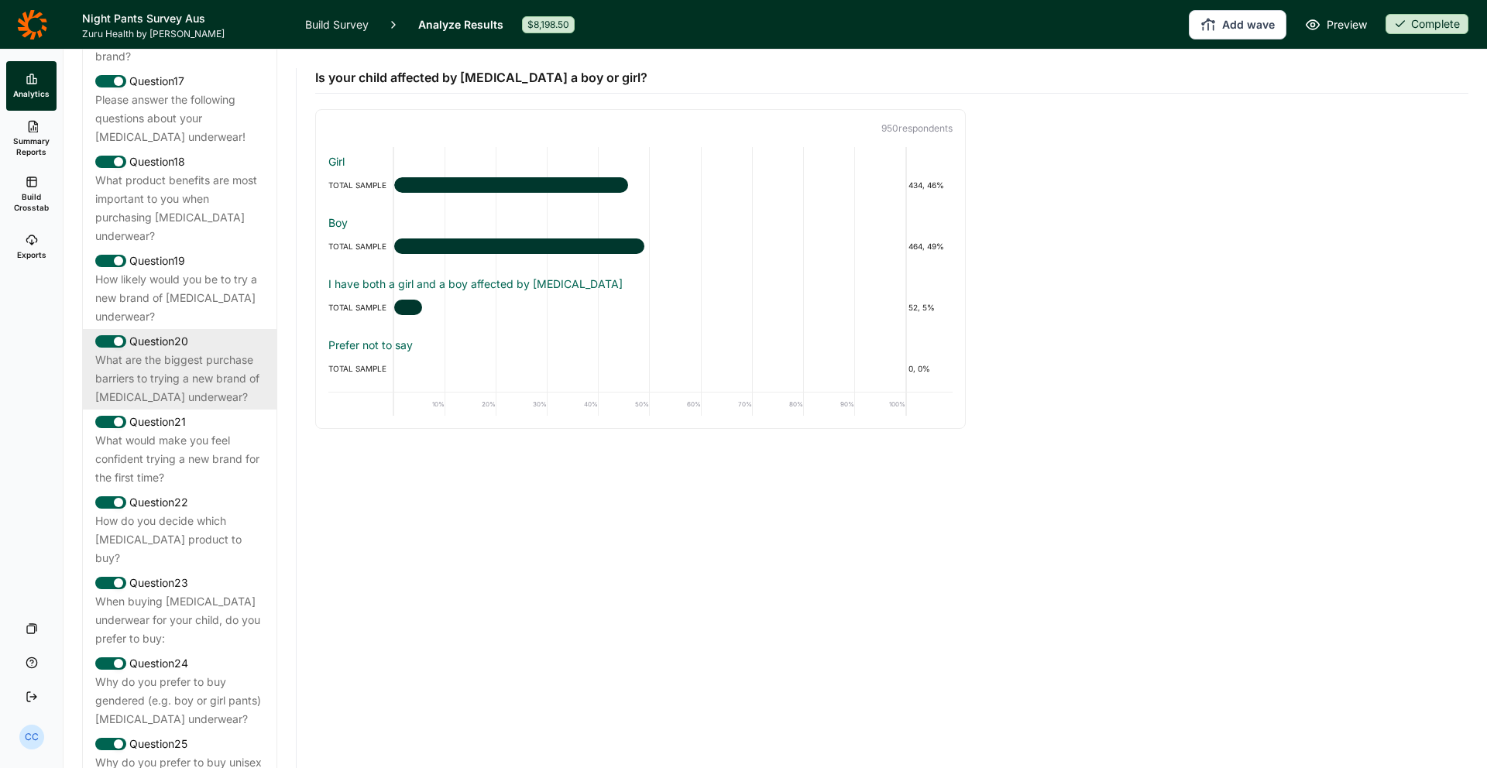
click at [194, 651] on div "Question 24 Why do you prefer to buy gendered (e.g. boy or girl pants) [MEDICAL…" at bounding box center [180, 691] width 194 height 81
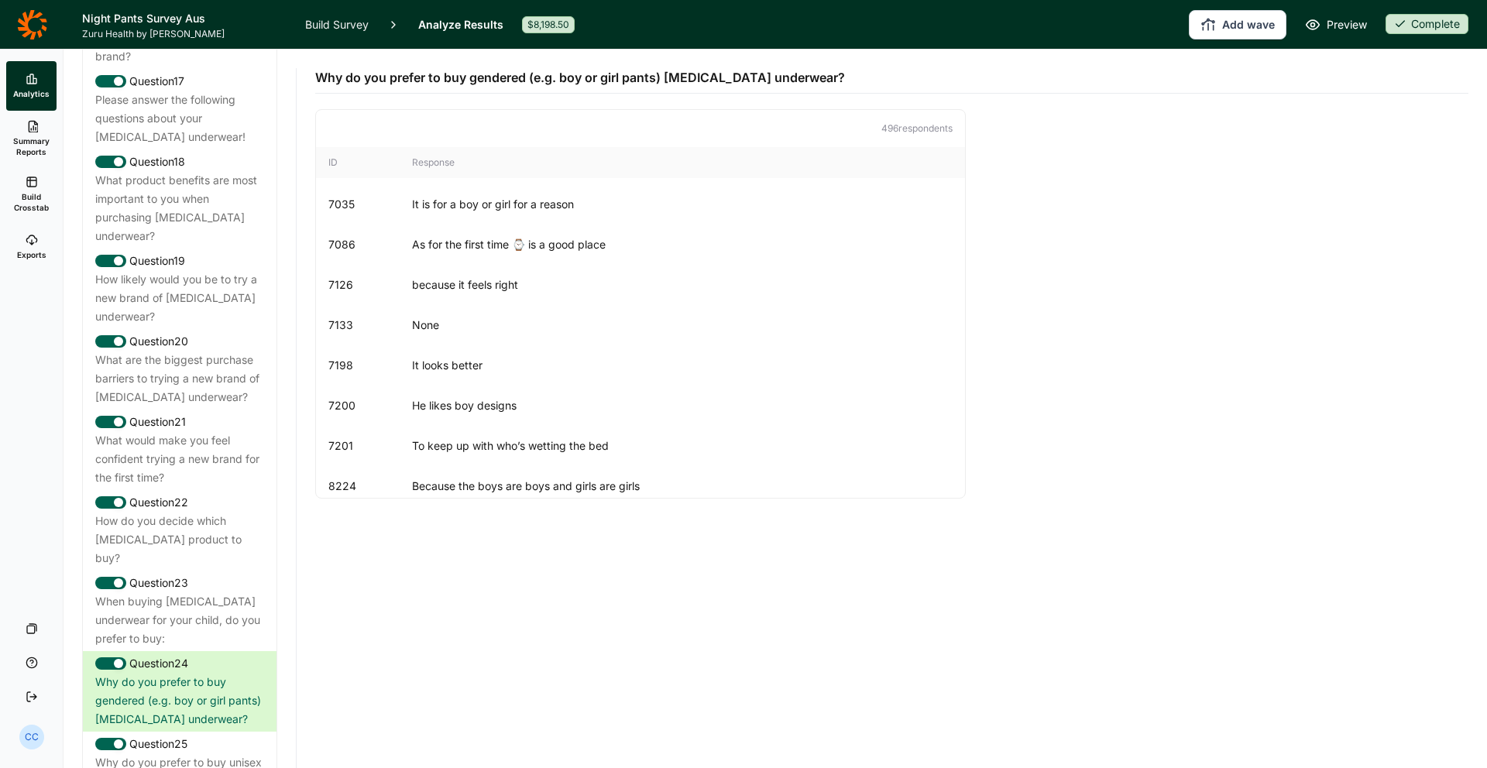
click at [34, 184] on icon at bounding box center [32, 182] width 12 height 12
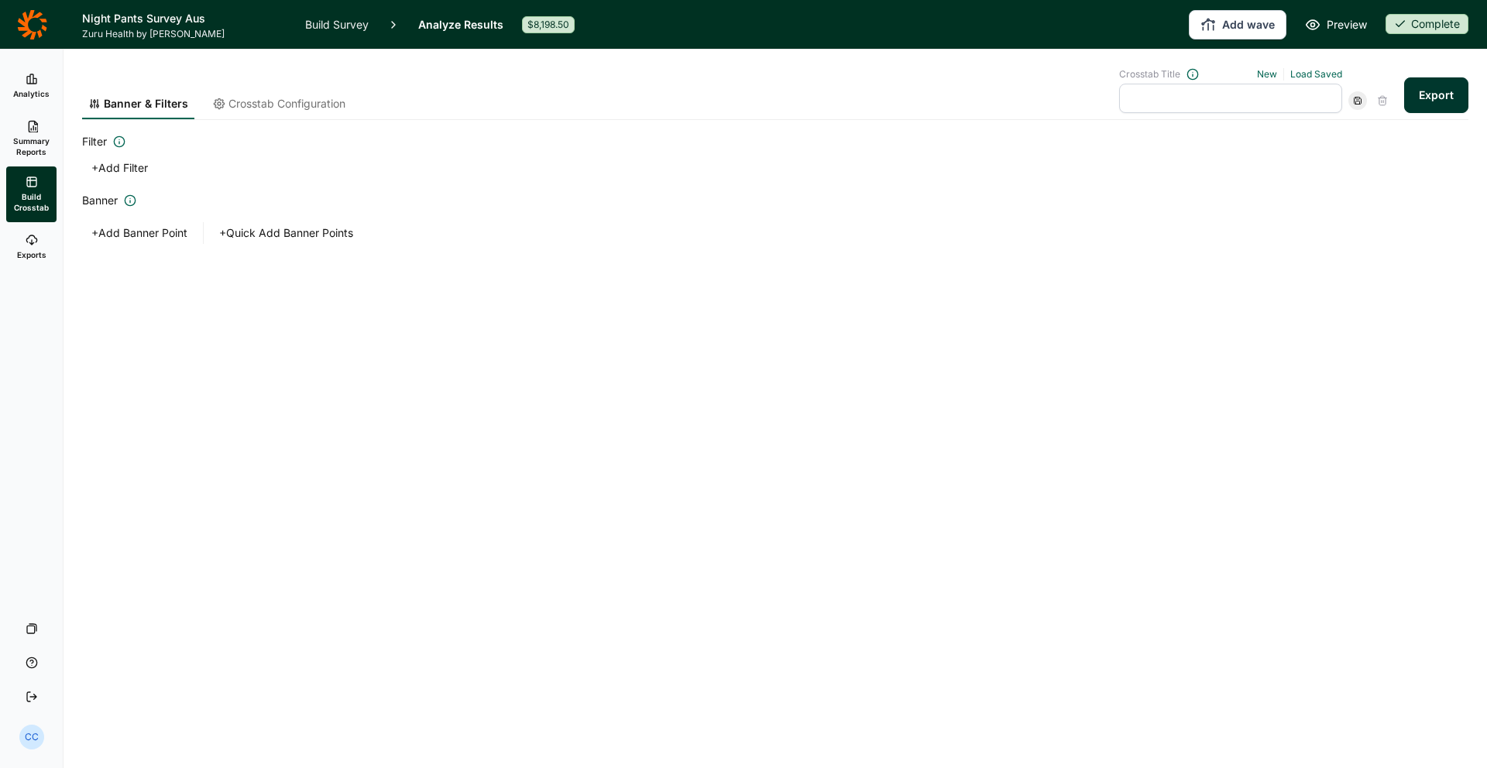
click at [27, 150] on span "Summary Reports" at bounding box center [31, 147] width 38 height 22
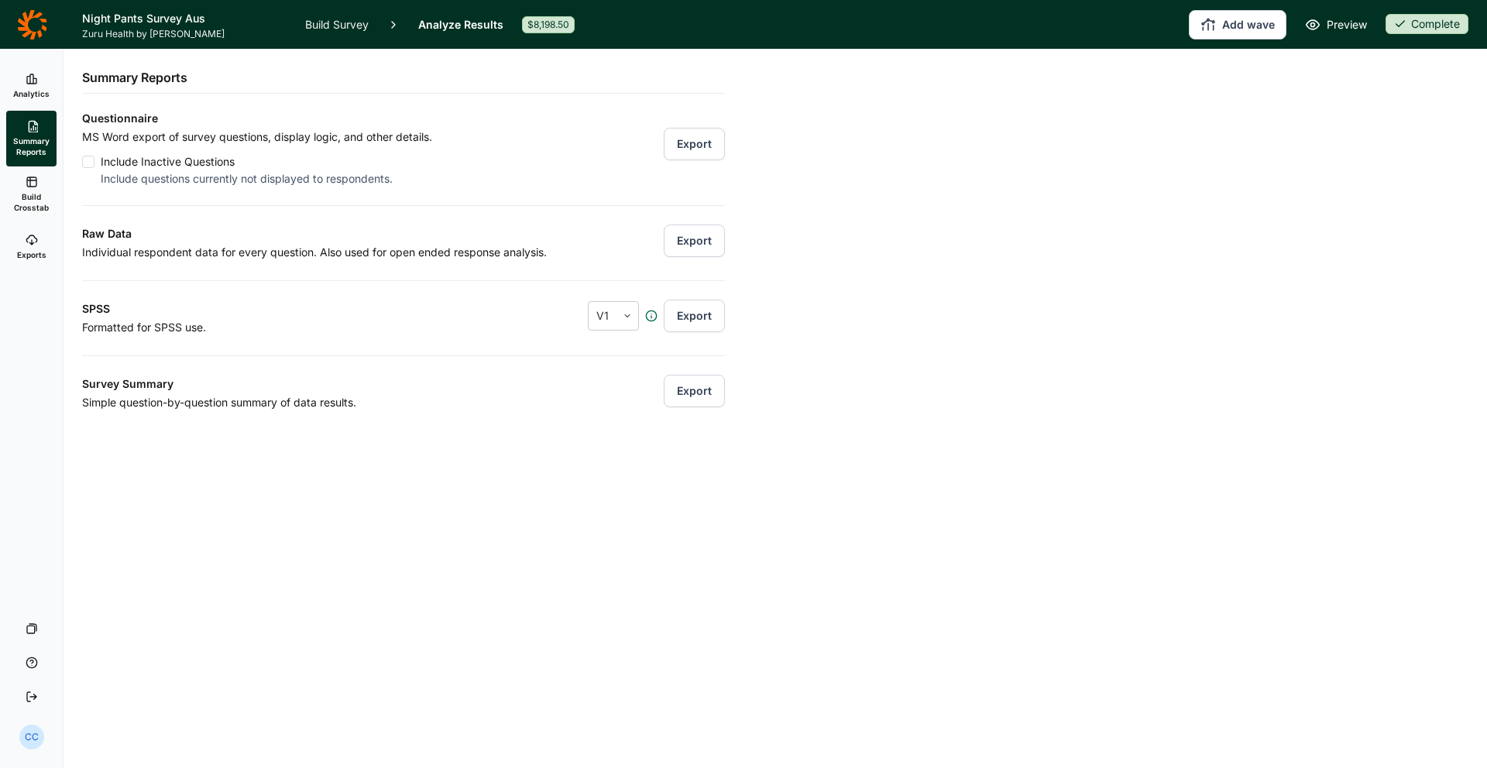
click at [44, 232] on link "Exports" at bounding box center [31, 247] width 50 height 50
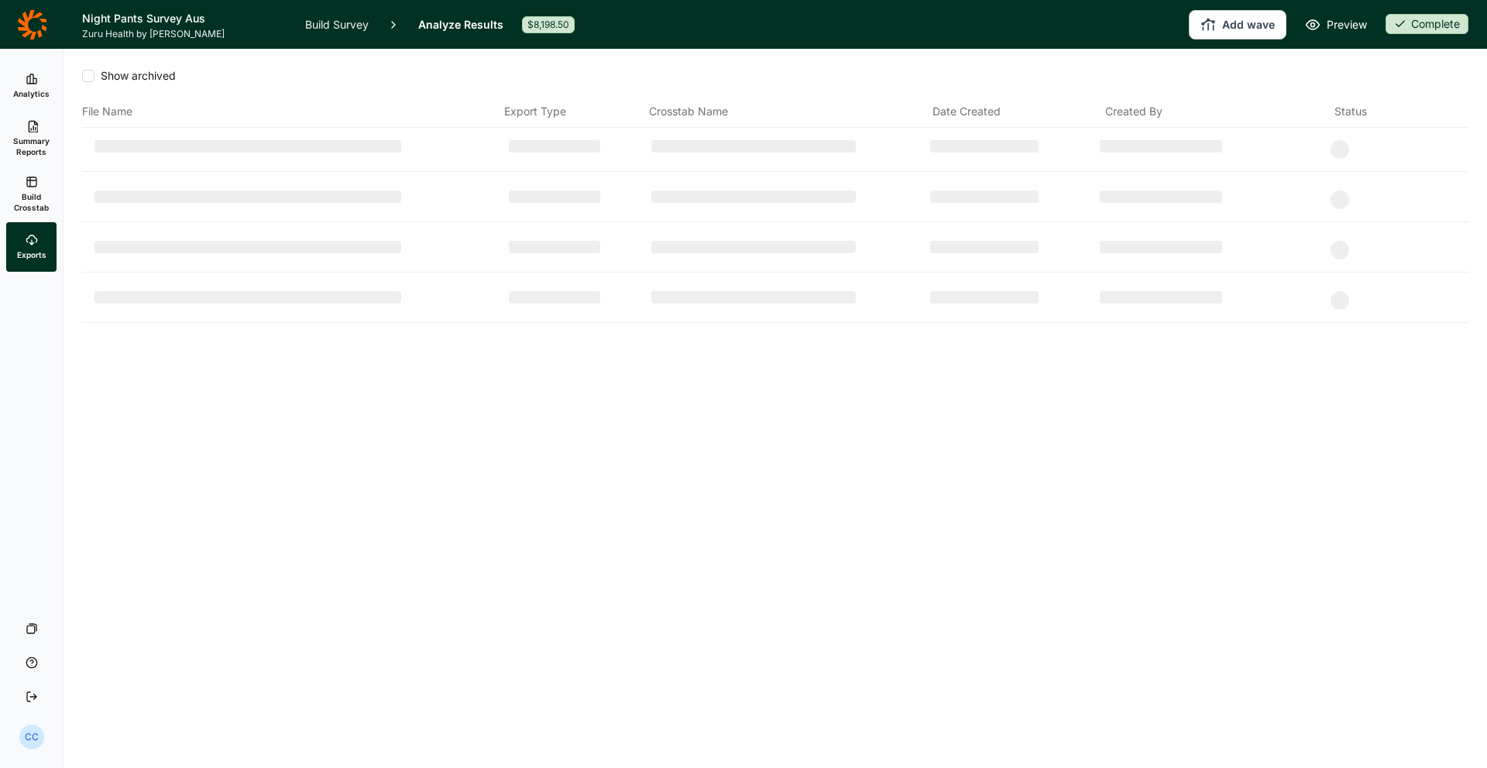
click at [43, 205] on span "Build Crosstab" at bounding box center [31, 202] width 38 height 22
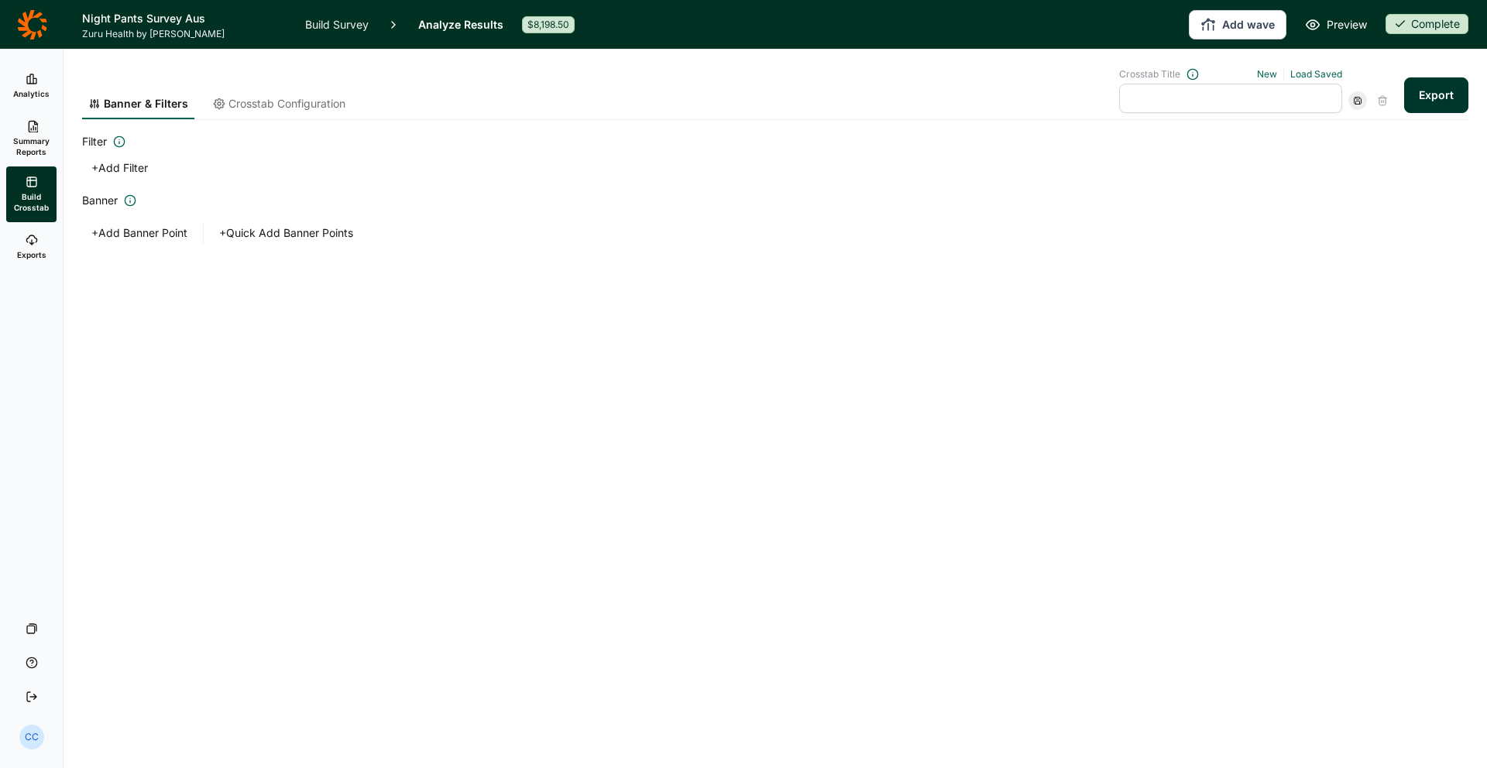
click at [35, 82] on icon at bounding box center [32, 79] width 12 height 12
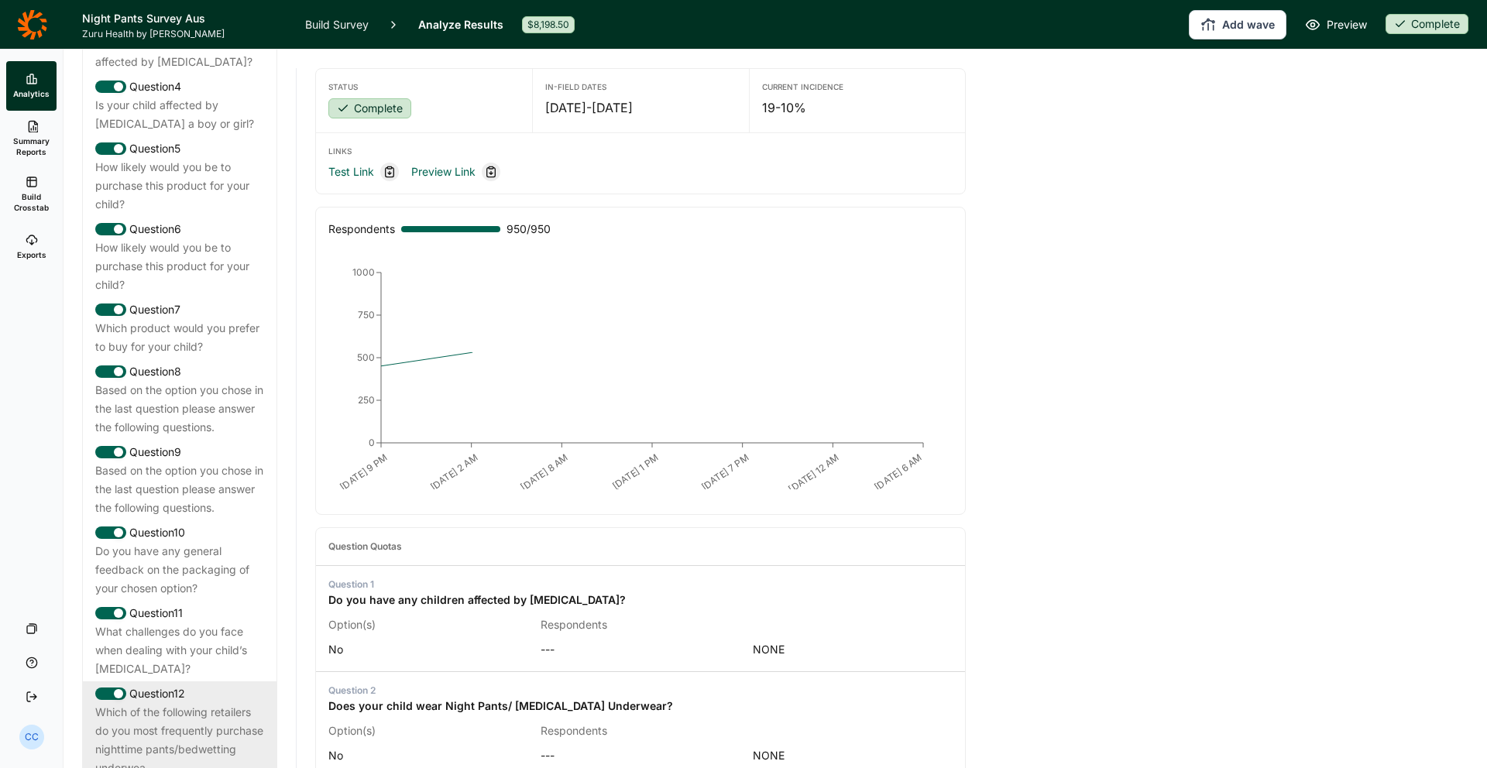
scroll to position [1227, 0]
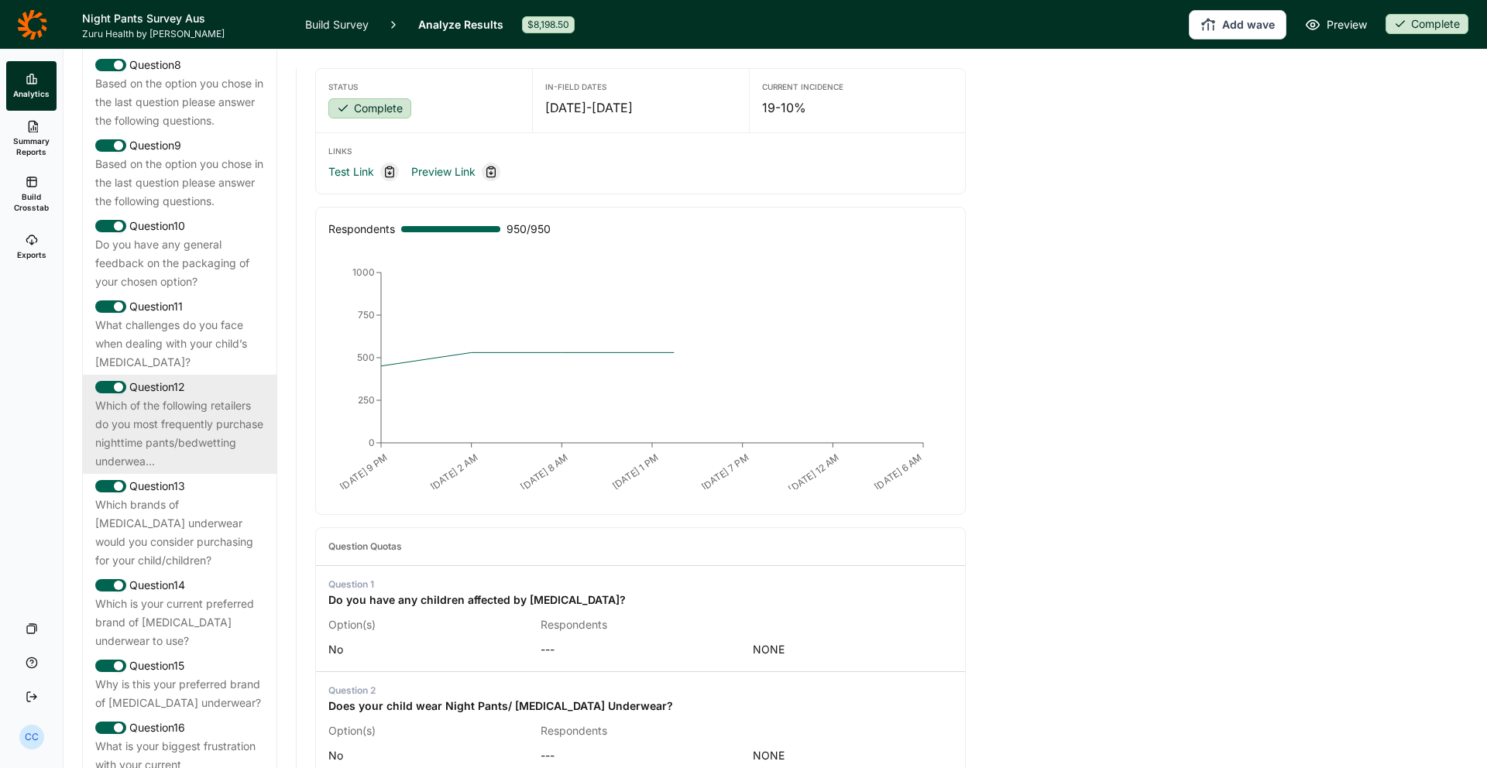
click at [218, 396] on div "Which of the following retailers do you most frequently purchase nighttime pant…" at bounding box center [179, 433] width 169 height 74
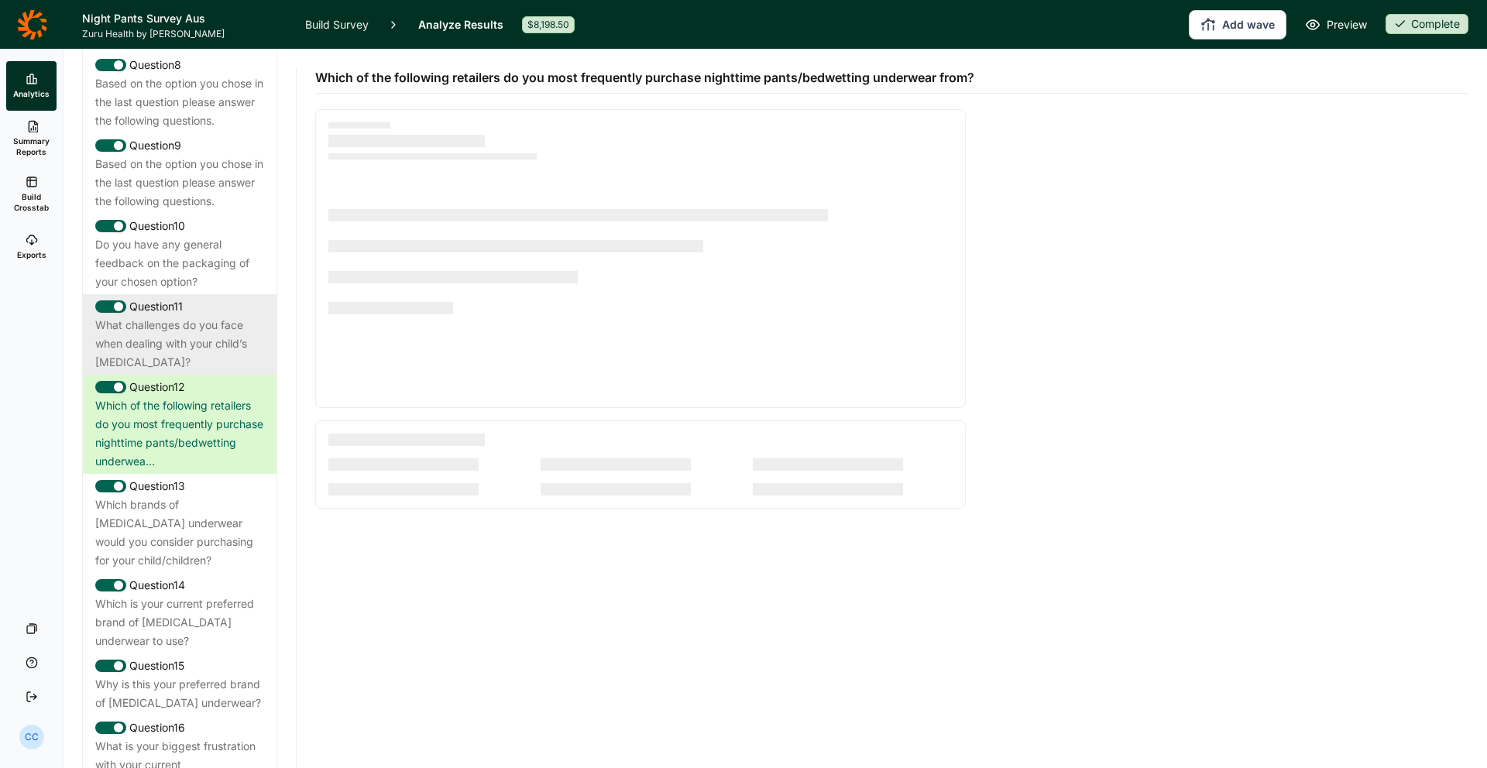
click at [196, 323] on div "What challenges do you face when dealing with your child’s [MEDICAL_DATA]?" at bounding box center [179, 344] width 169 height 56
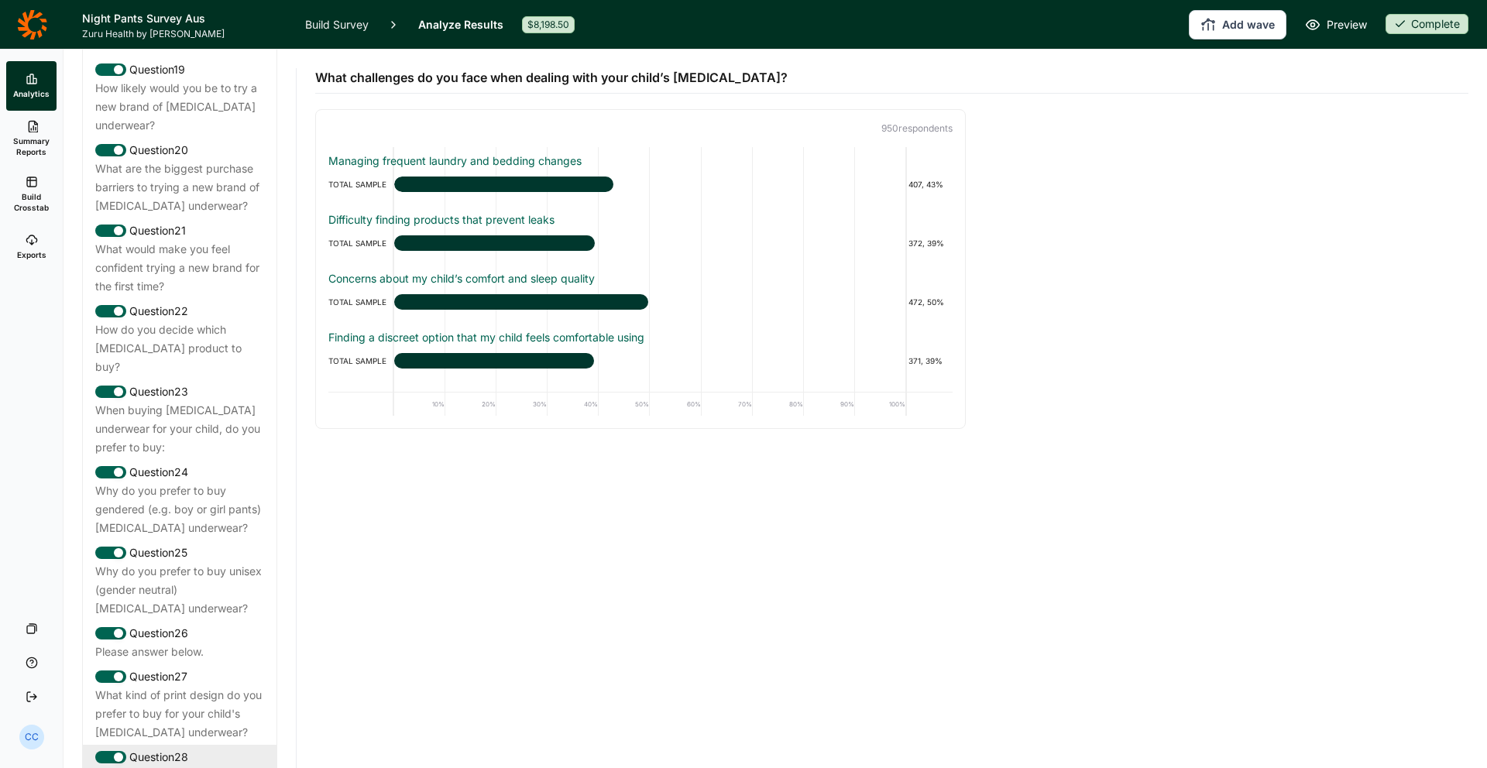
scroll to position [2465, 0]
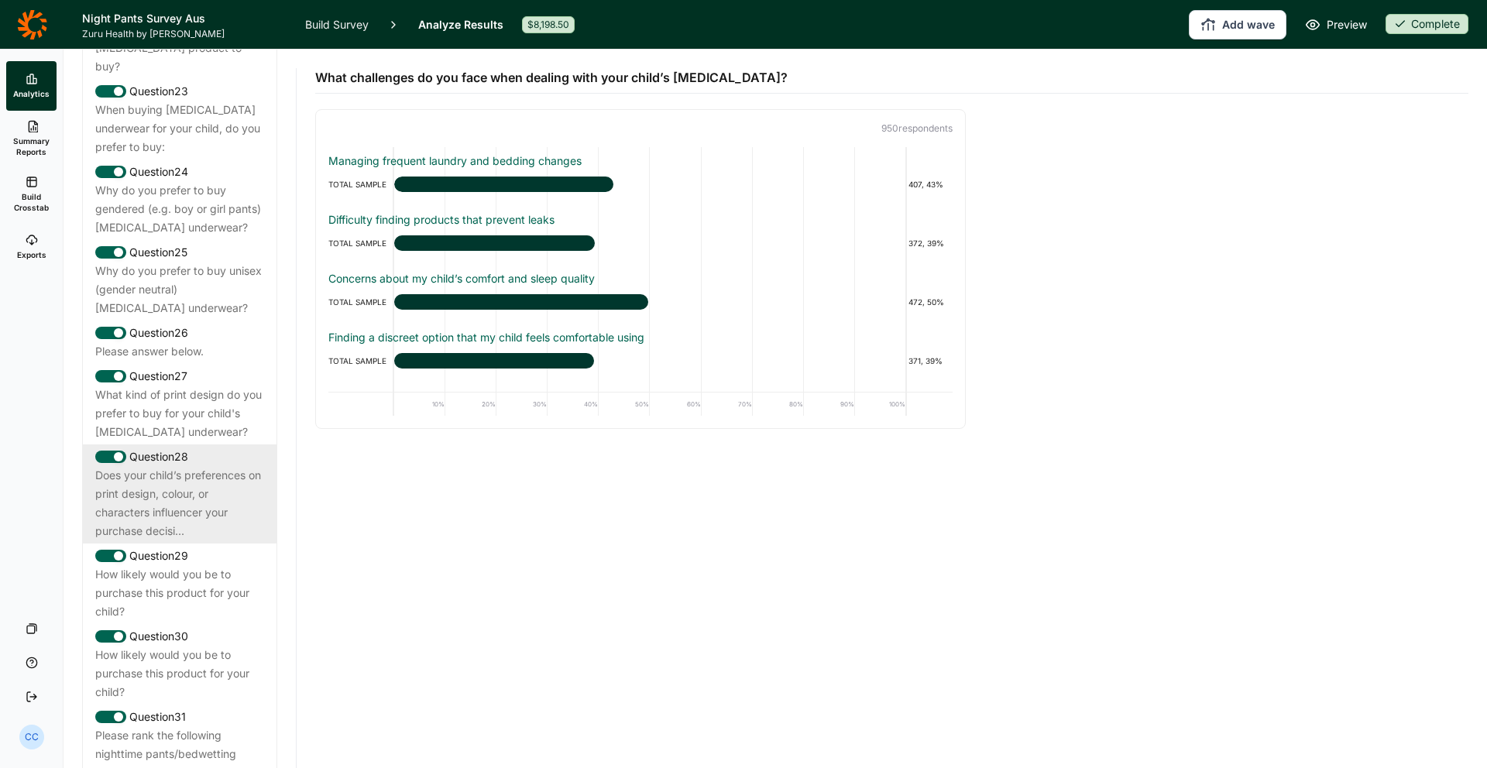
click at [204, 466] on div "Does your child’s preferences on print design, colour, or characters influencer…" at bounding box center [179, 503] width 169 height 74
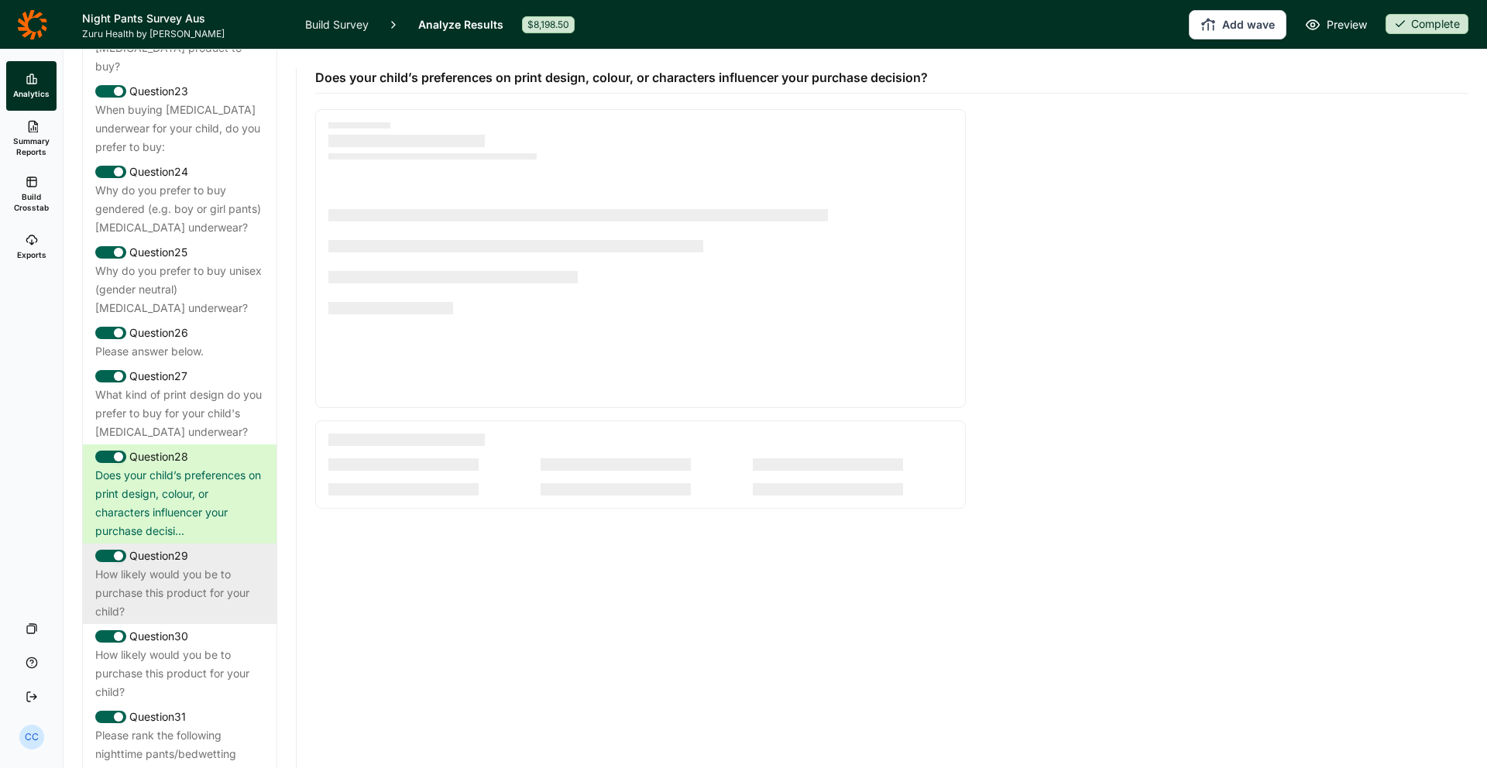
click at [201, 547] on div "Question 29" at bounding box center [179, 556] width 169 height 19
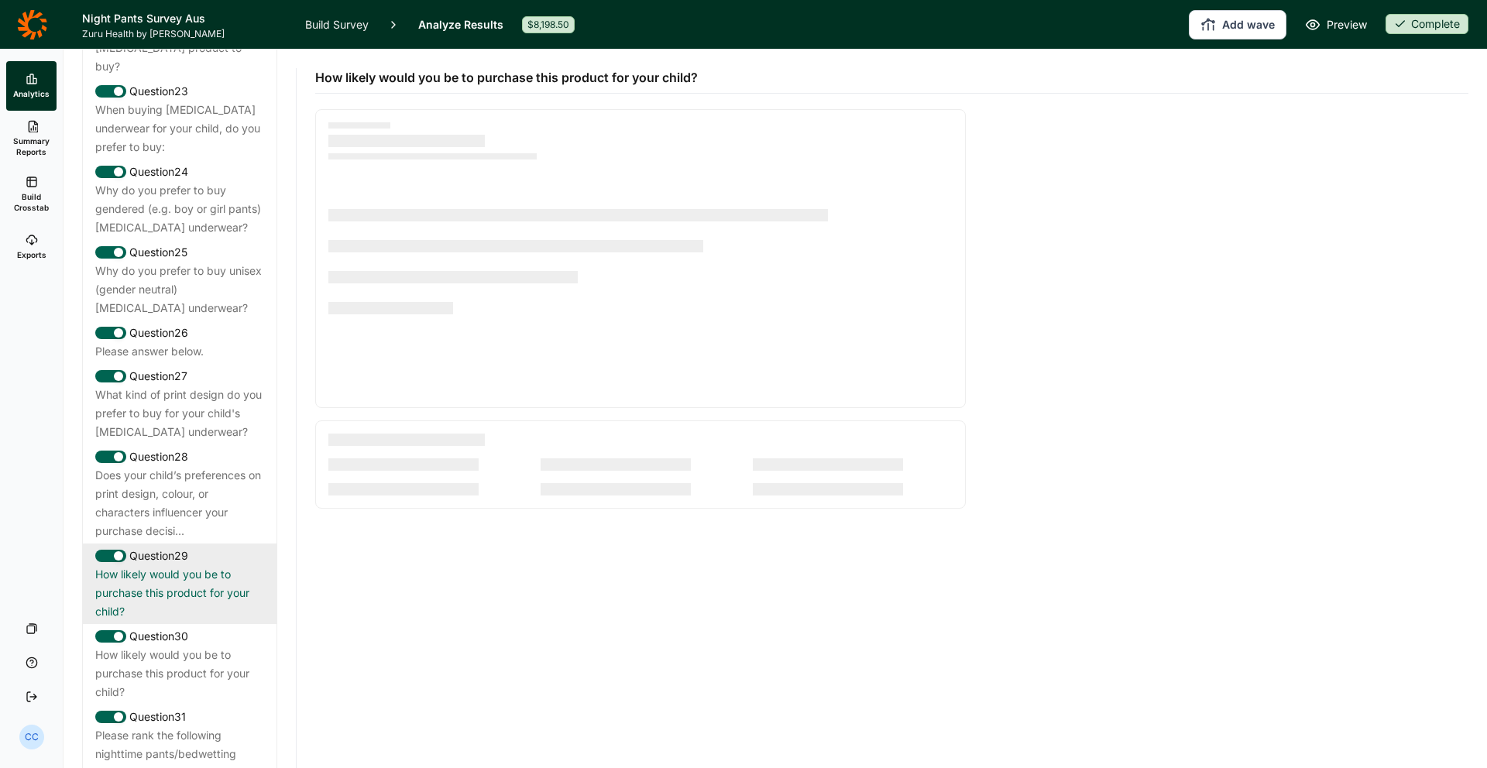
scroll to position [2685, 0]
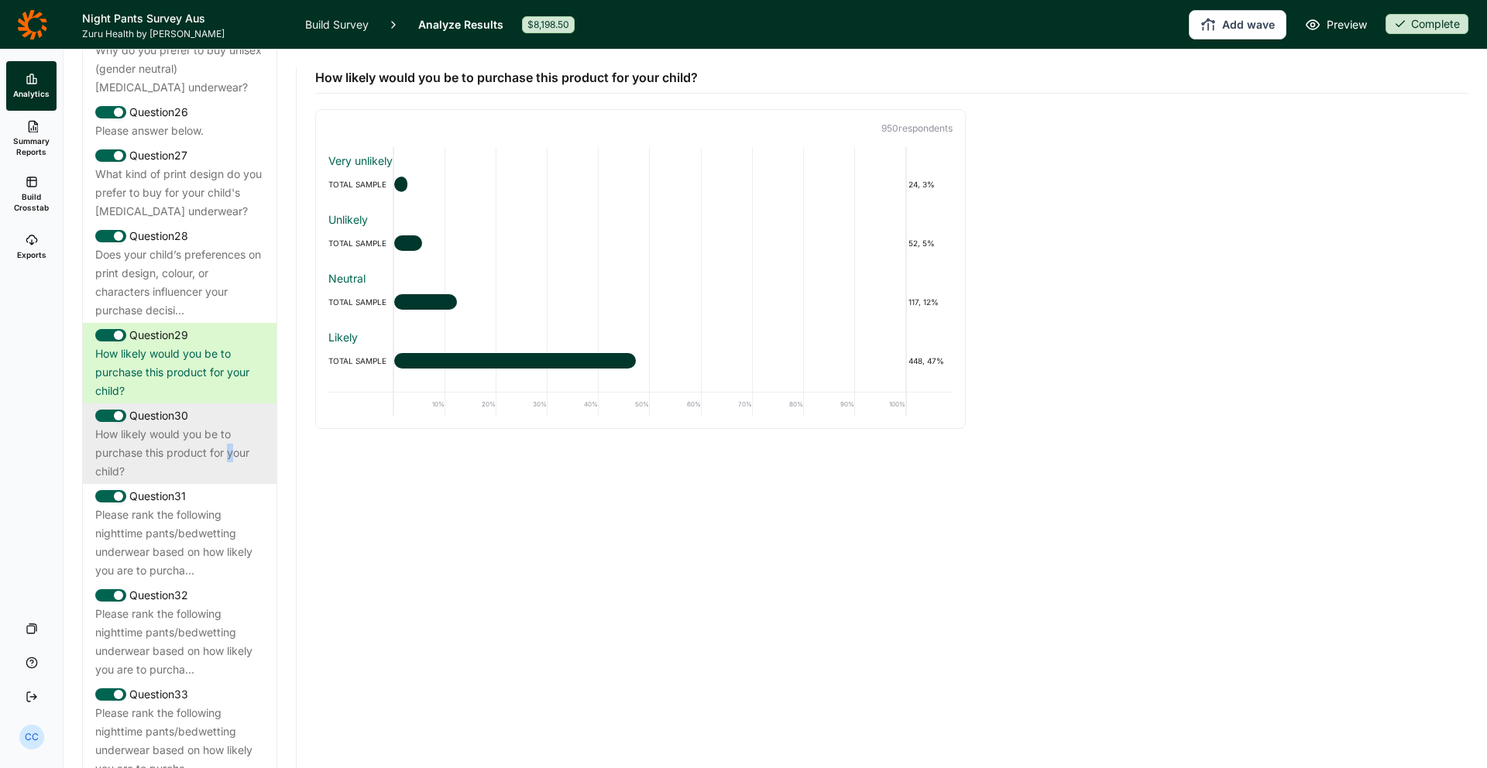
click at [226, 425] on div "How likely would you be to purchase this product for your child?" at bounding box center [179, 453] width 169 height 56
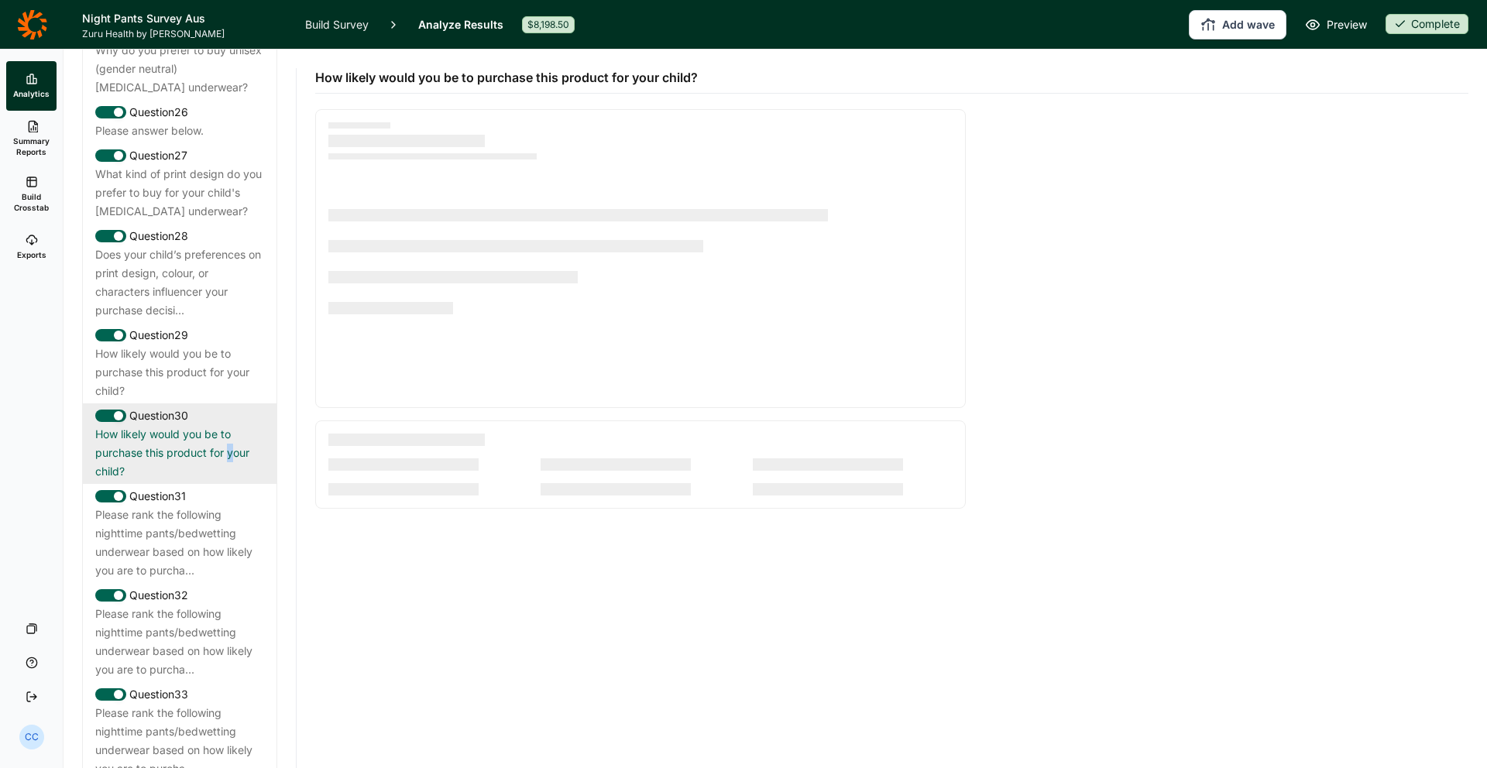
scroll to position [2683, 0]
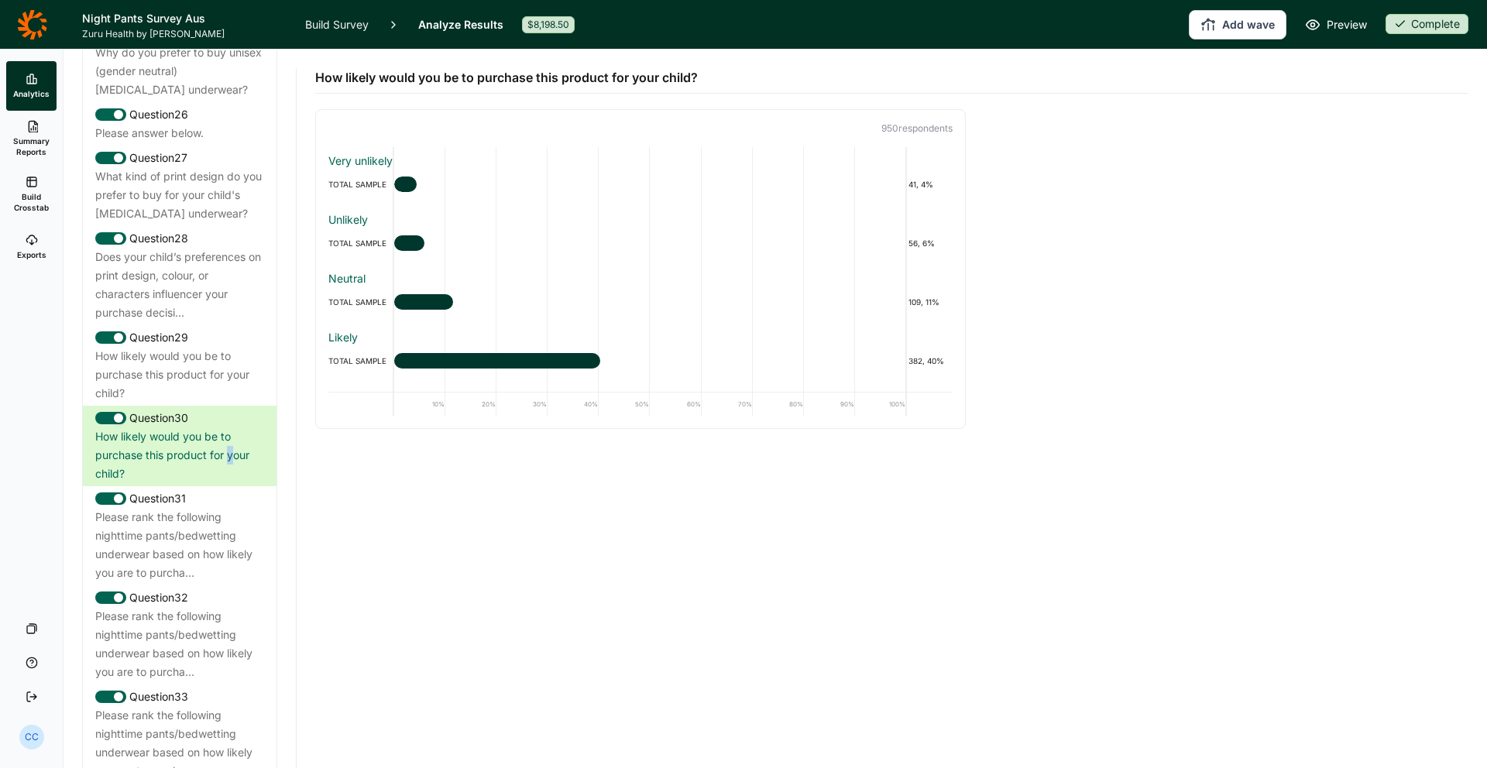
click at [39, 261] on link "Exports" at bounding box center [31, 247] width 50 height 50
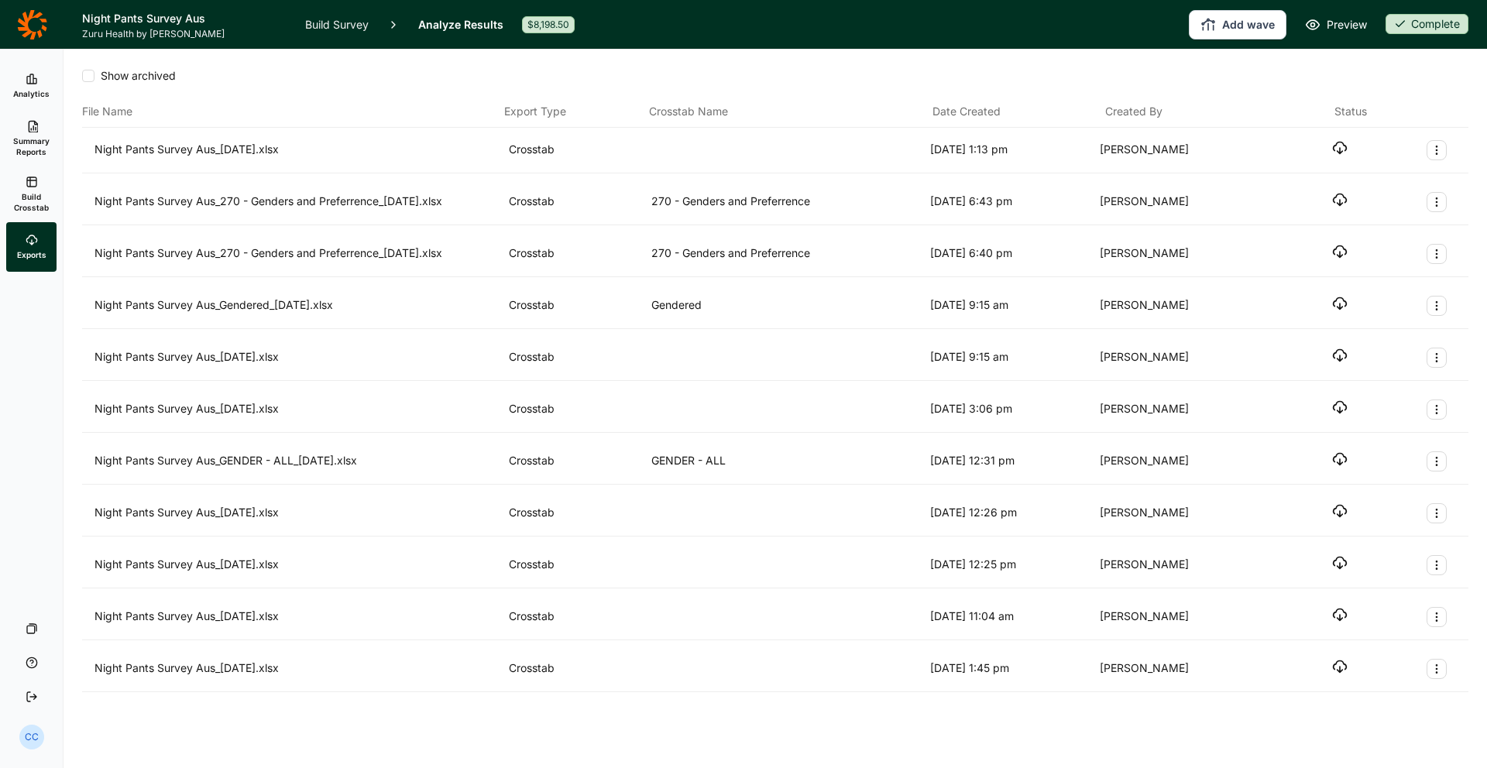
click at [46, 201] on span "Build Crosstab" at bounding box center [31, 202] width 38 height 22
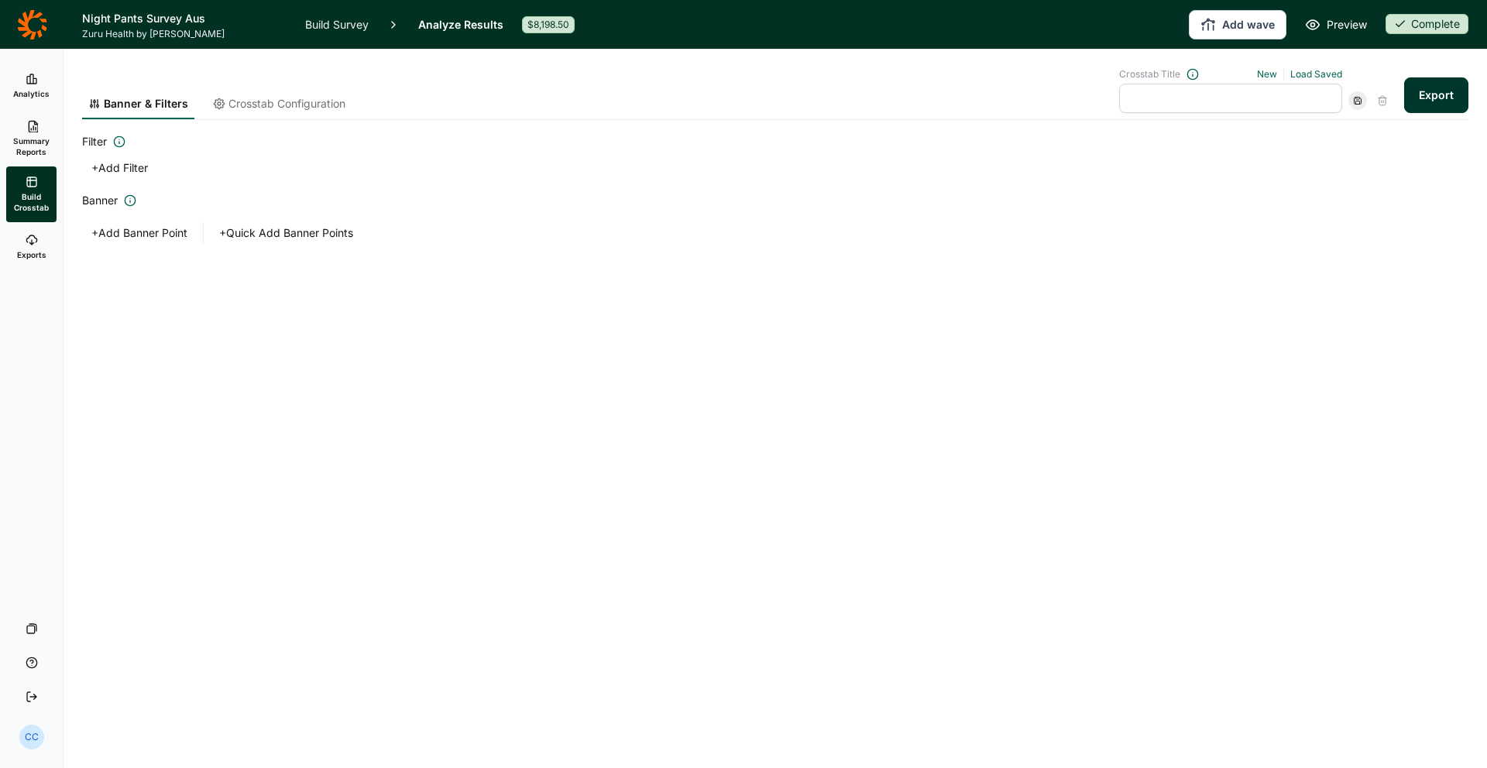
click at [29, 153] on span "Summary Reports" at bounding box center [31, 147] width 38 height 22
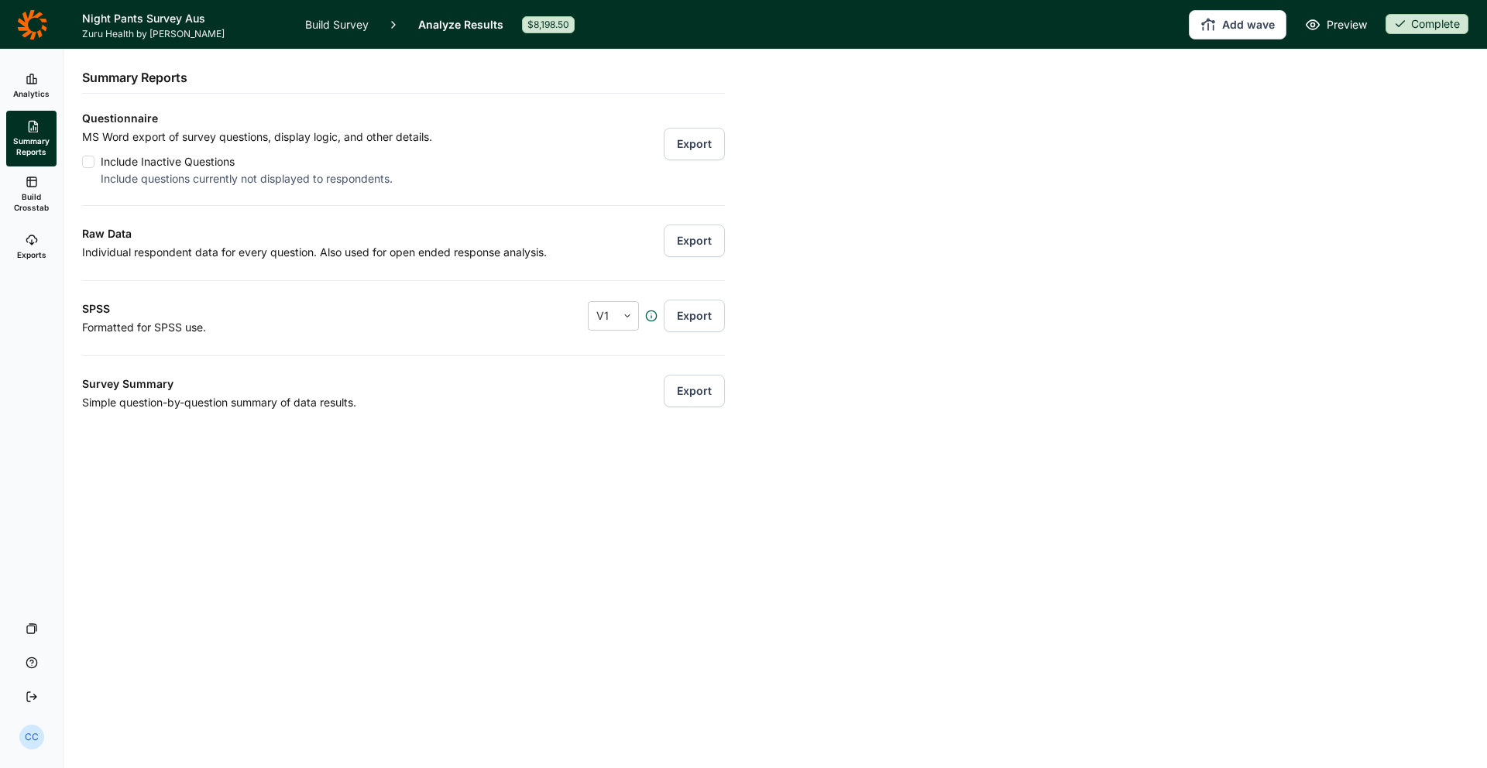
click at [711, 157] on button "Export" at bounding box center [694, 144] width 61 height 33
click at [1170, 20] on button "Add wave" at bounding box center [1238, 24] width 98 height 29
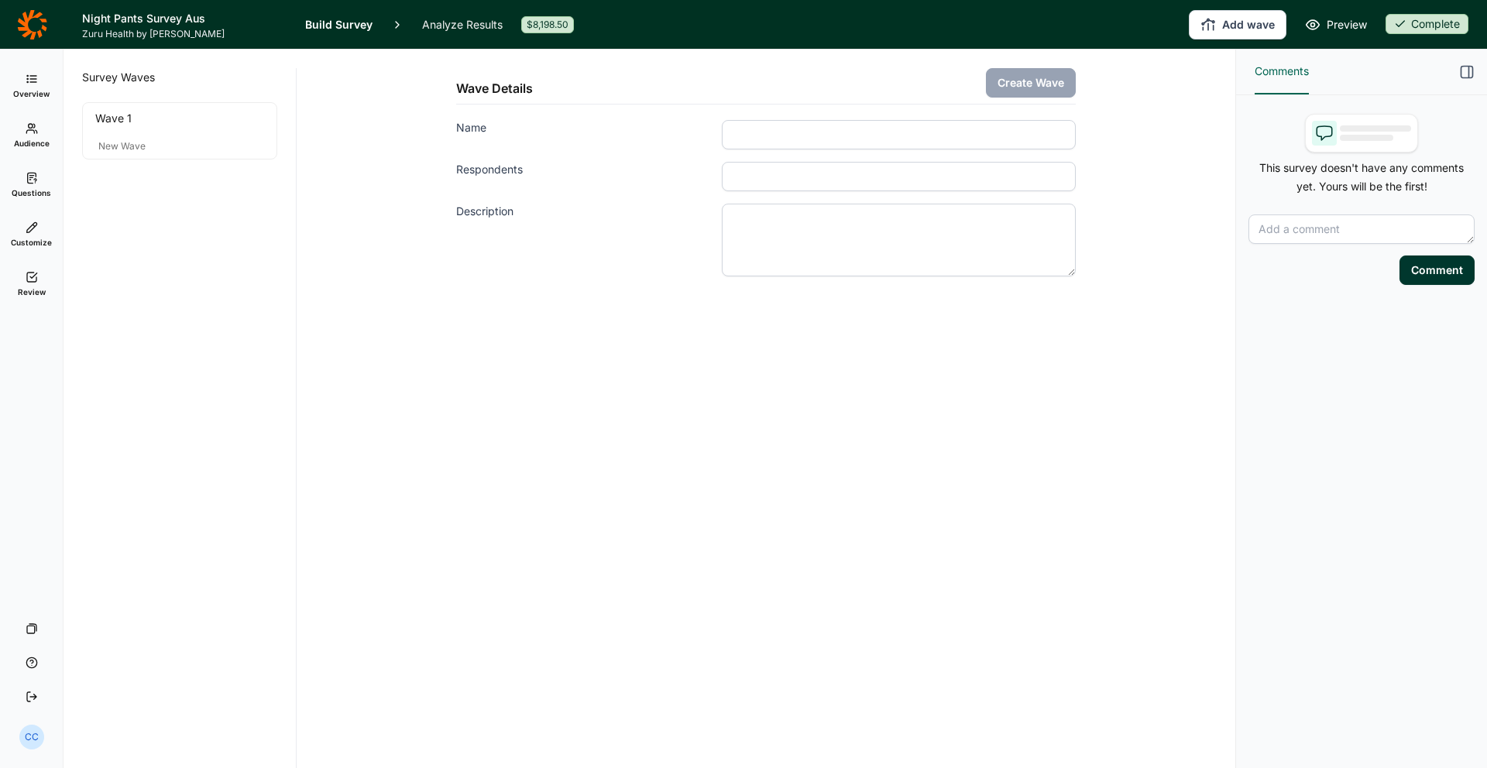
click at [25, 112] on link "Audience" at bounding box center [31, 136] width 50 height 50
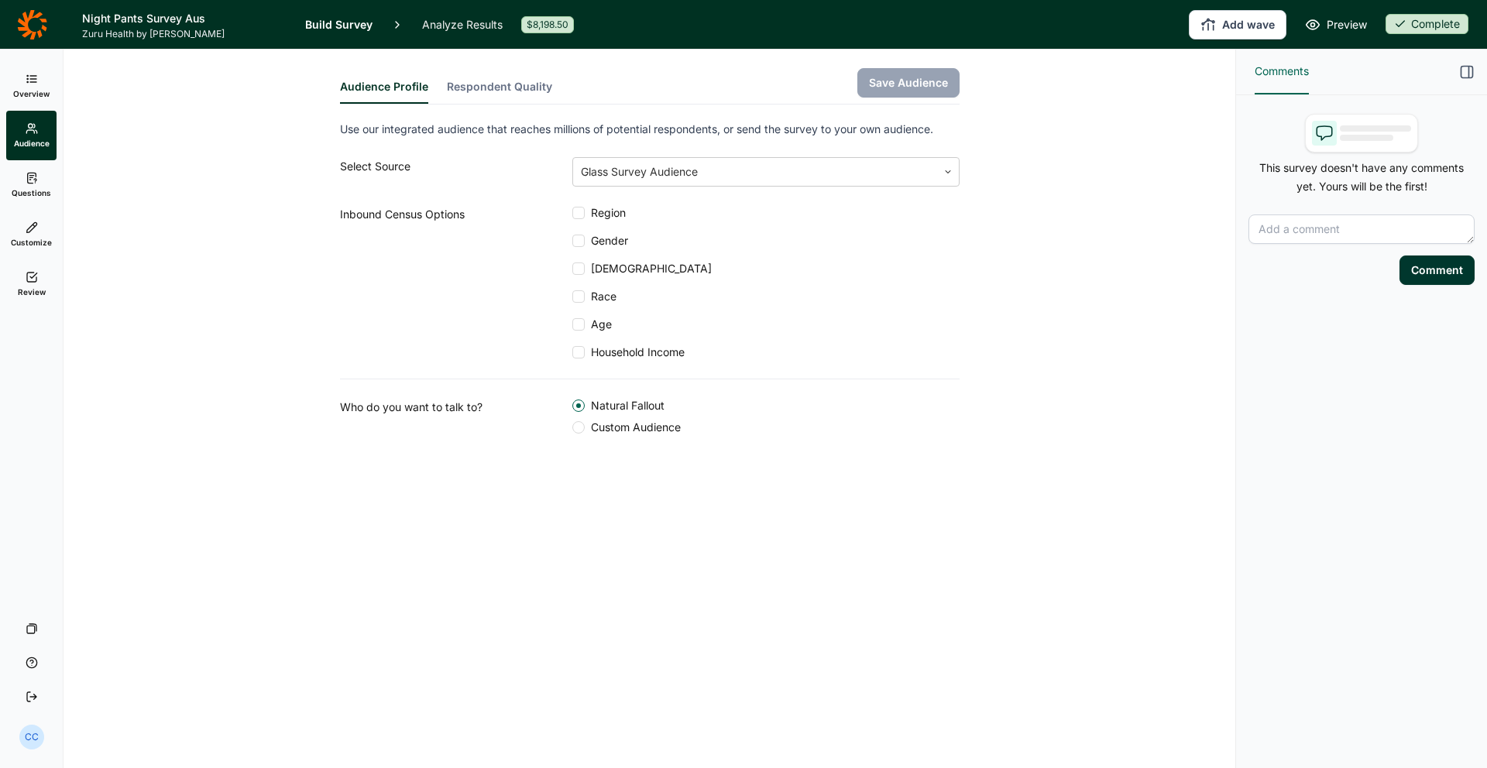
drag, startPoint x: 38, startPoint y: 81, endPoint x: 46, endPoint y: 91, distance: 13.2
click at [39, 83] on link "Overview" at bounding box center [31, 86] width 50 height 50
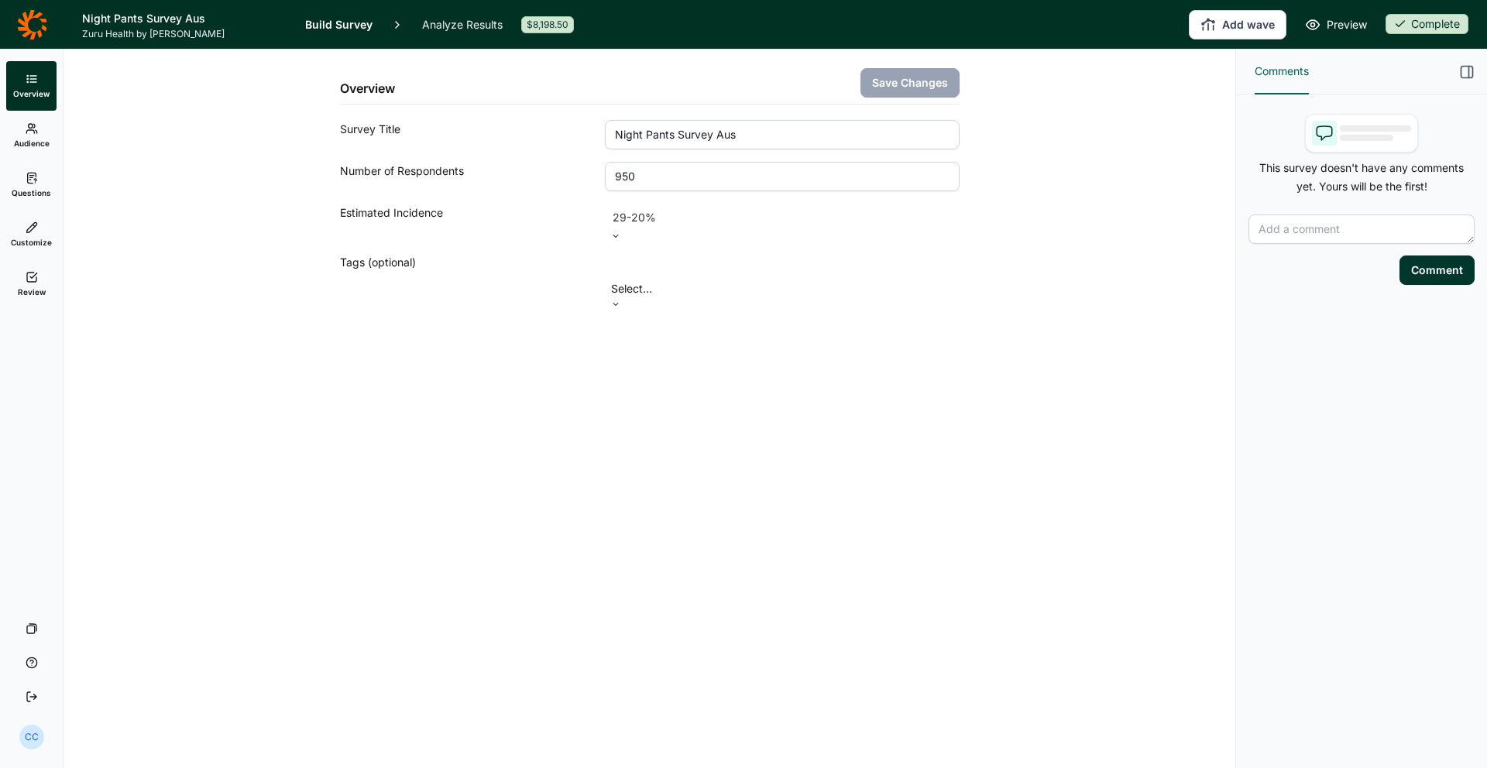
click at [31, 283] on link "Review" at bounding box center [31, 284] width 50 height 50
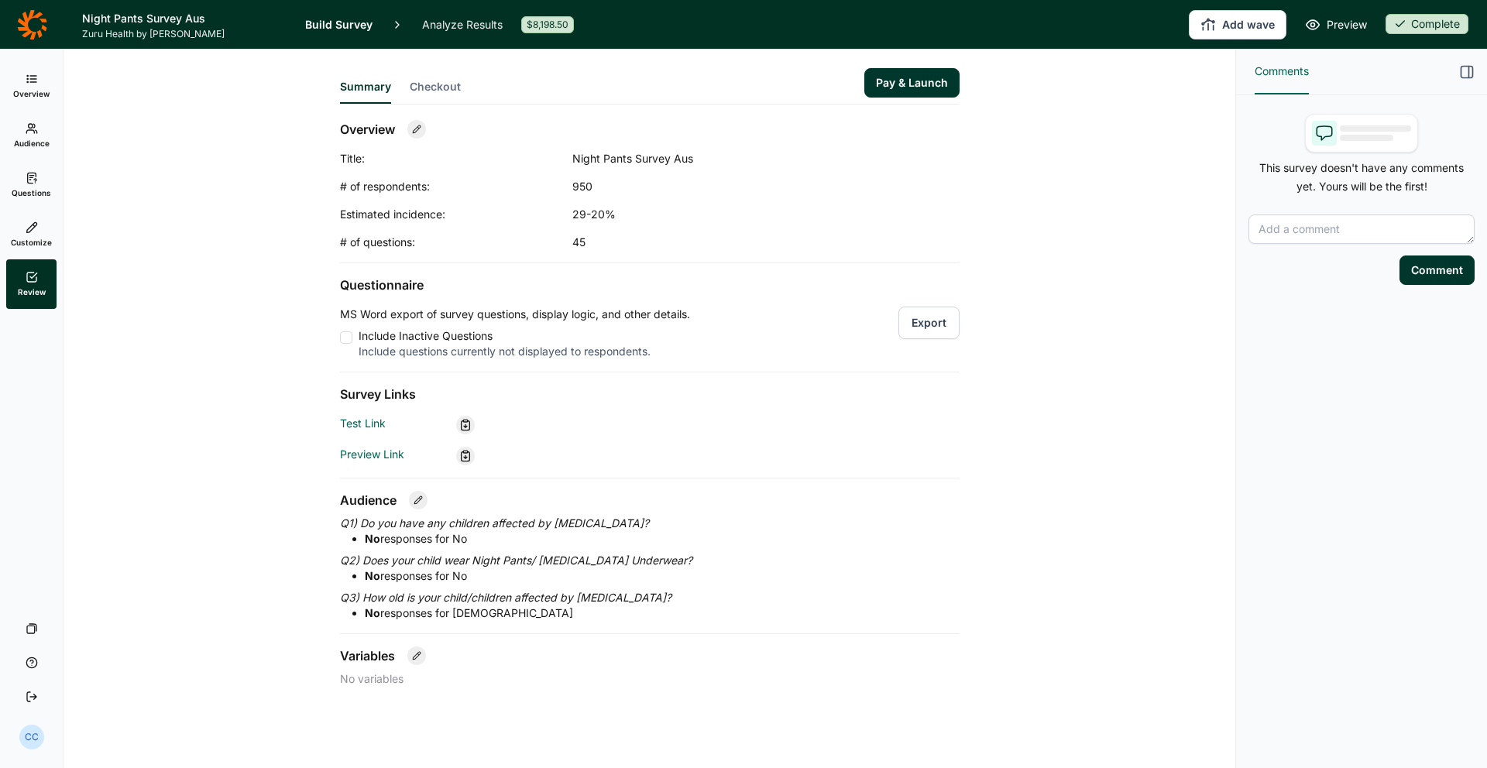
click at [23, 43] on link at bounding box center [31, 24] width 63 height 43
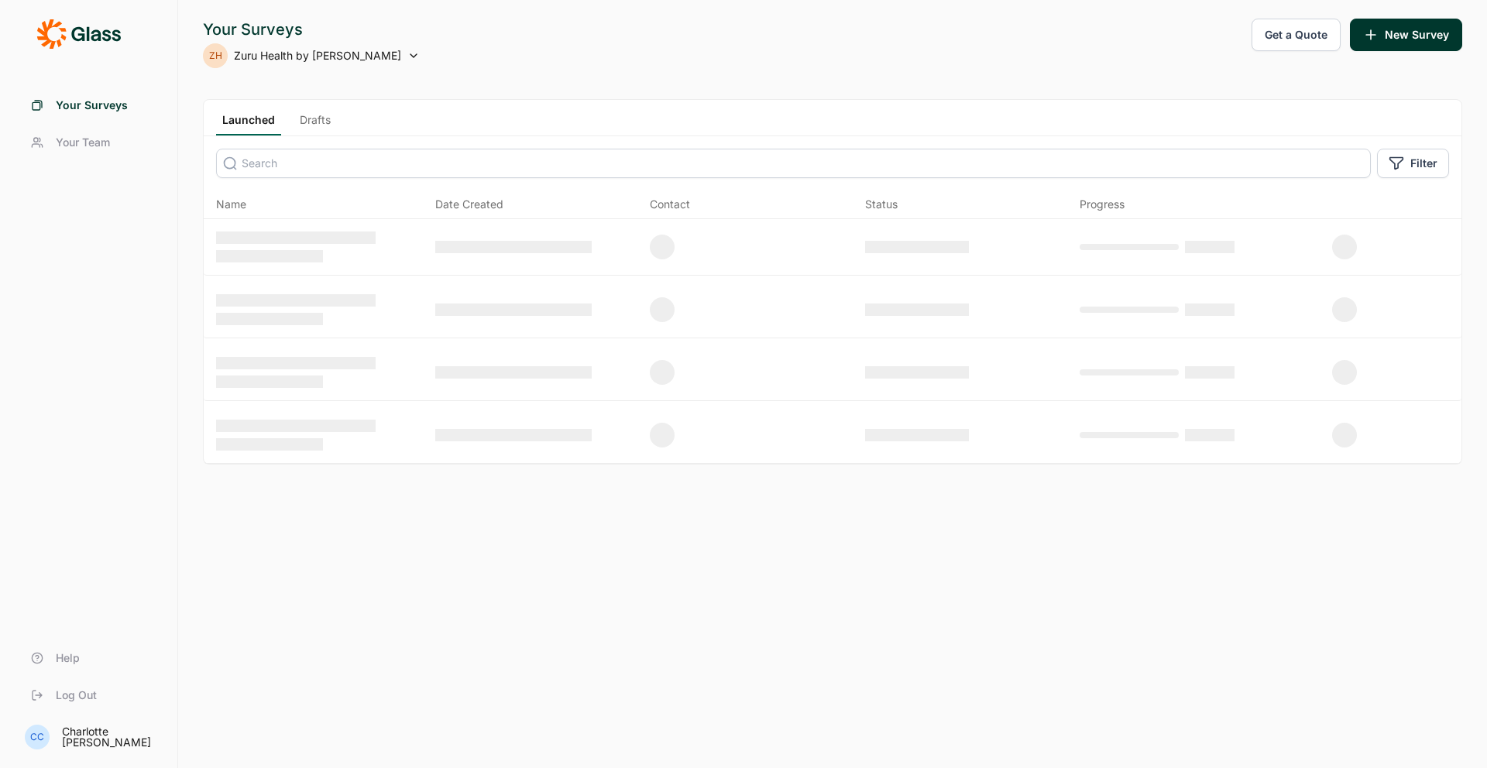
click at [22, 67] on div at bounding box center [89, 47] width 140 height 56
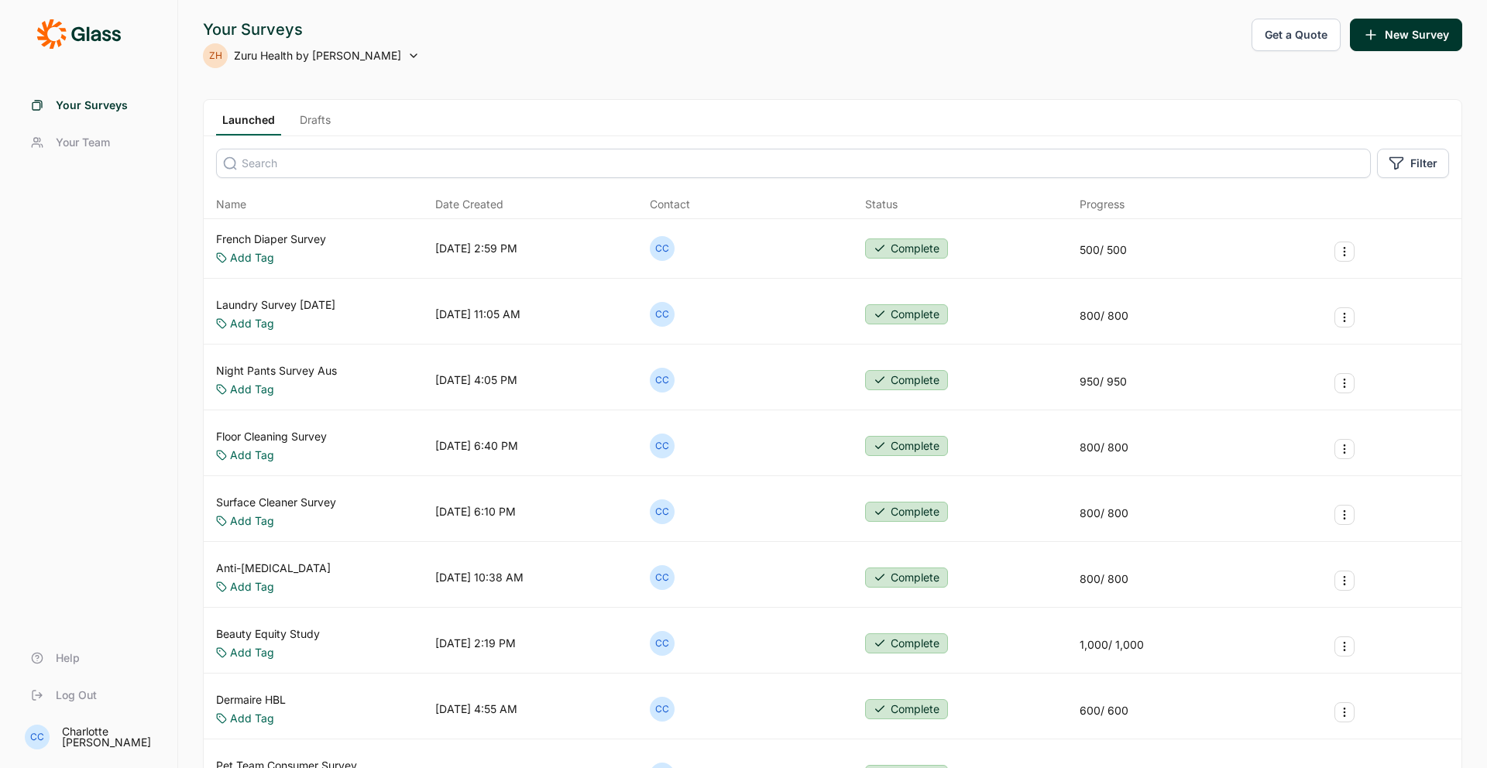
click at [282, 370] on link "Night Pants Survey Aus" at bounding box center [276, 370] width 121 height 15
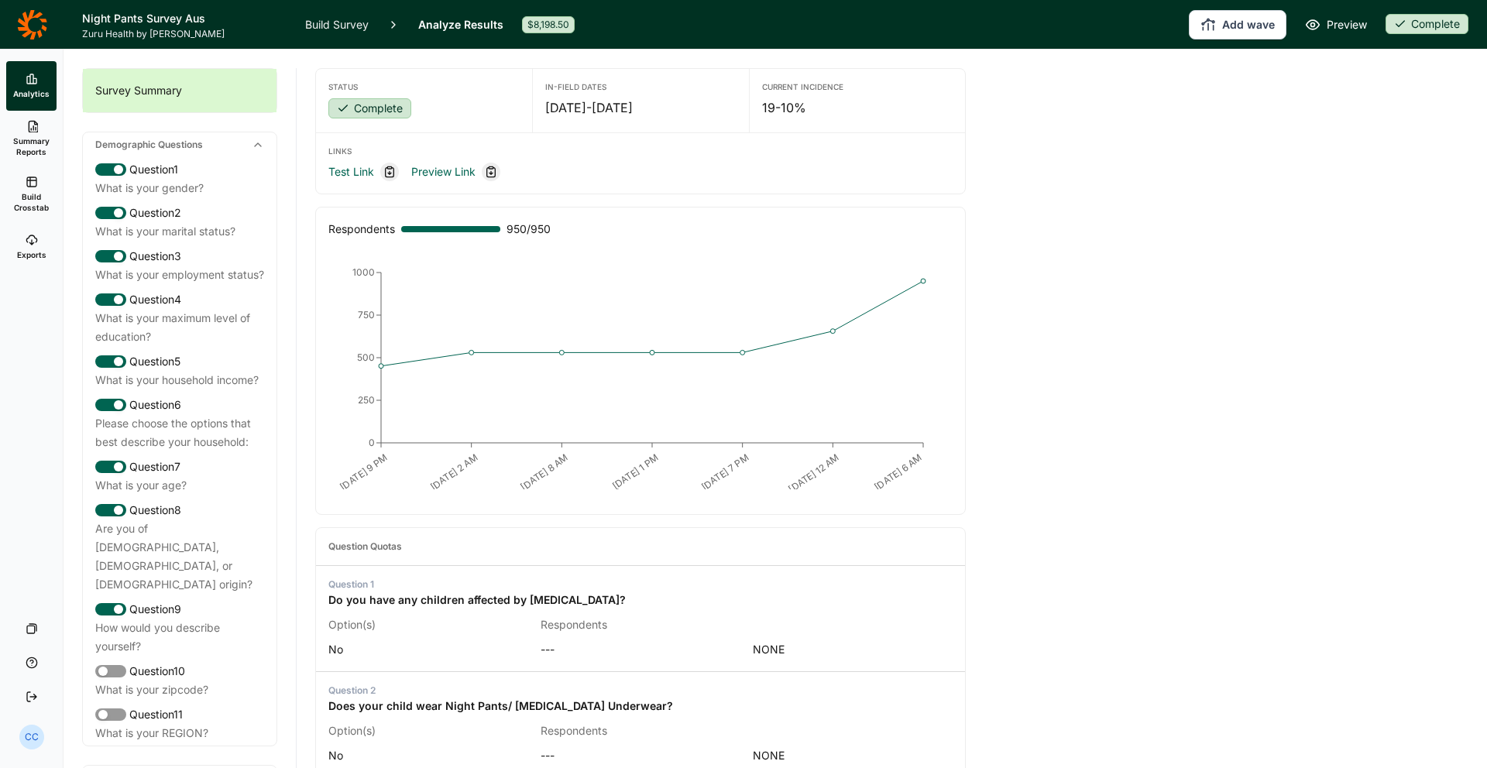
click at [22, 134] on link "Summary Reports" at bounding box center [31, 139] width 50 height 56
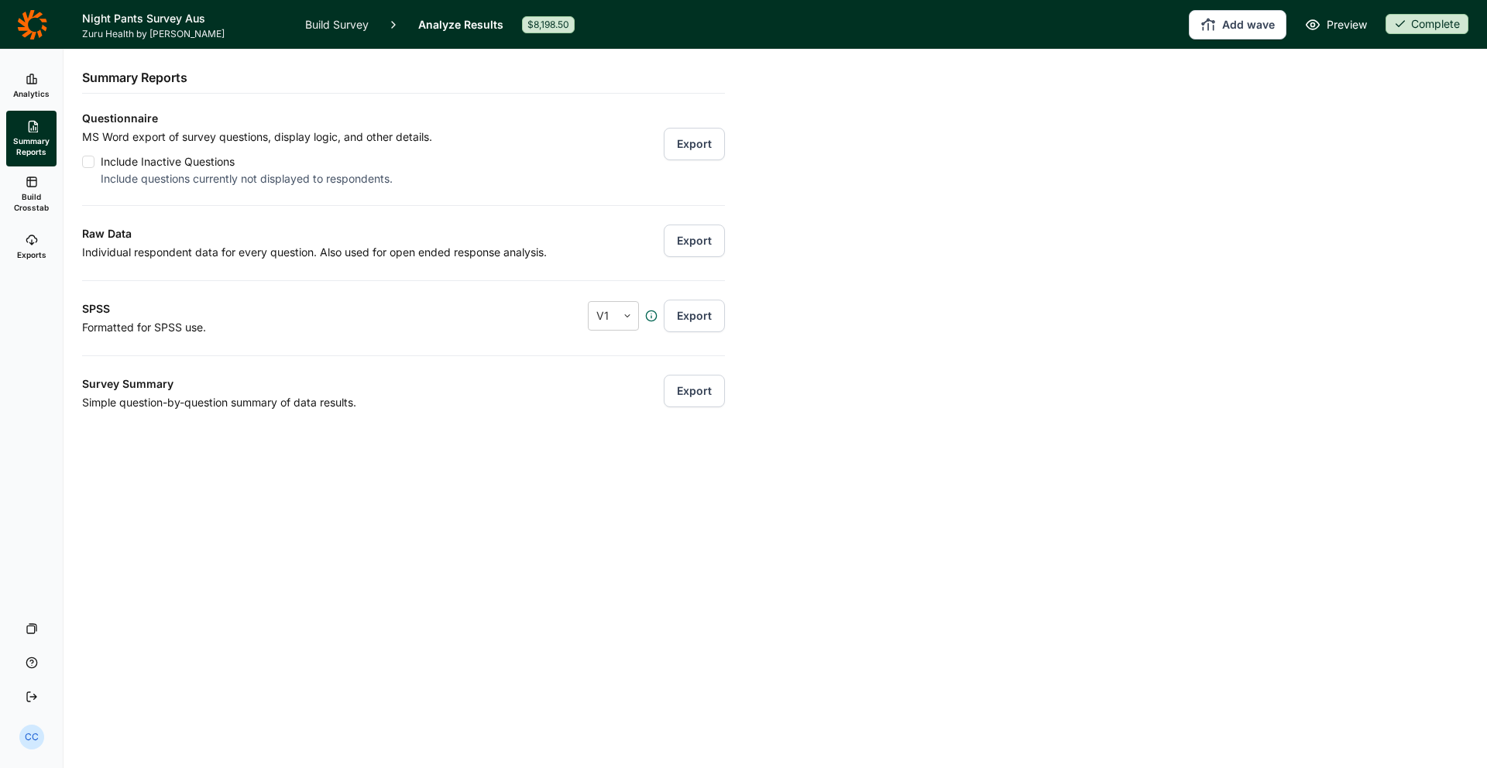
click at [33, 78] on use at bounding box center [31, 78] width 9 height 9
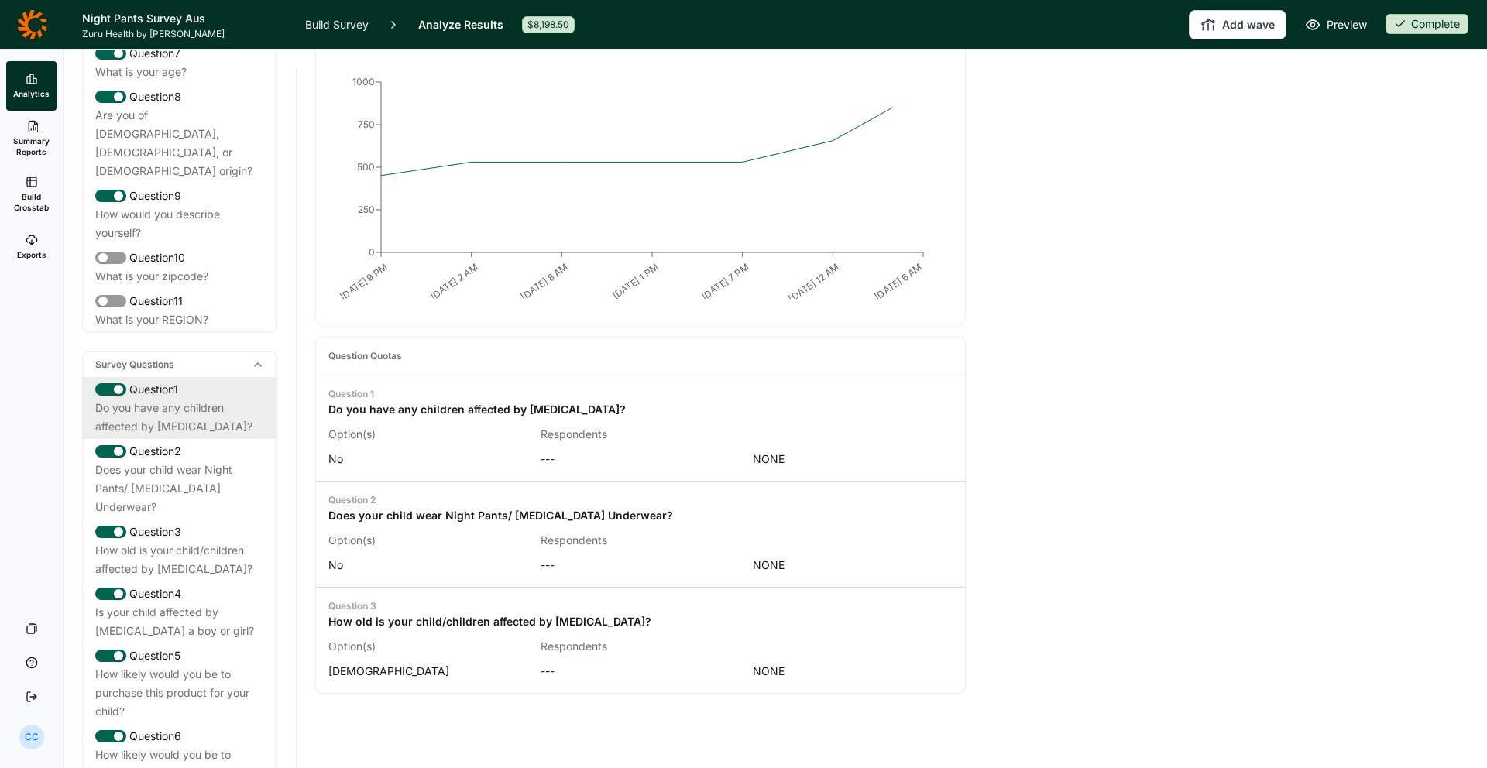
scroll to position [1045, 0]
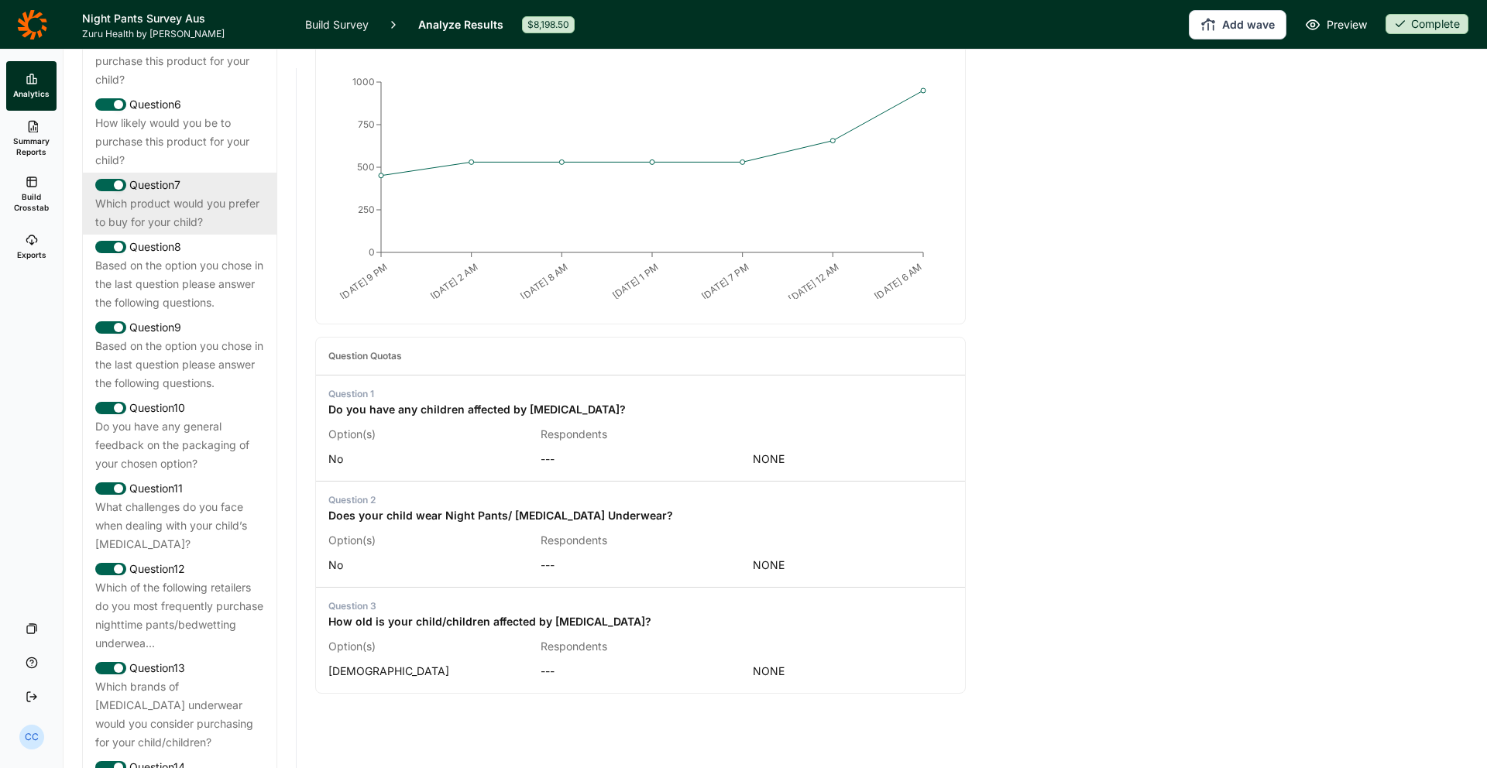
click at [218, 194] on div "Which product would you prefer to buy for your child?" at bounding box center [179, 212] width 169 height 37
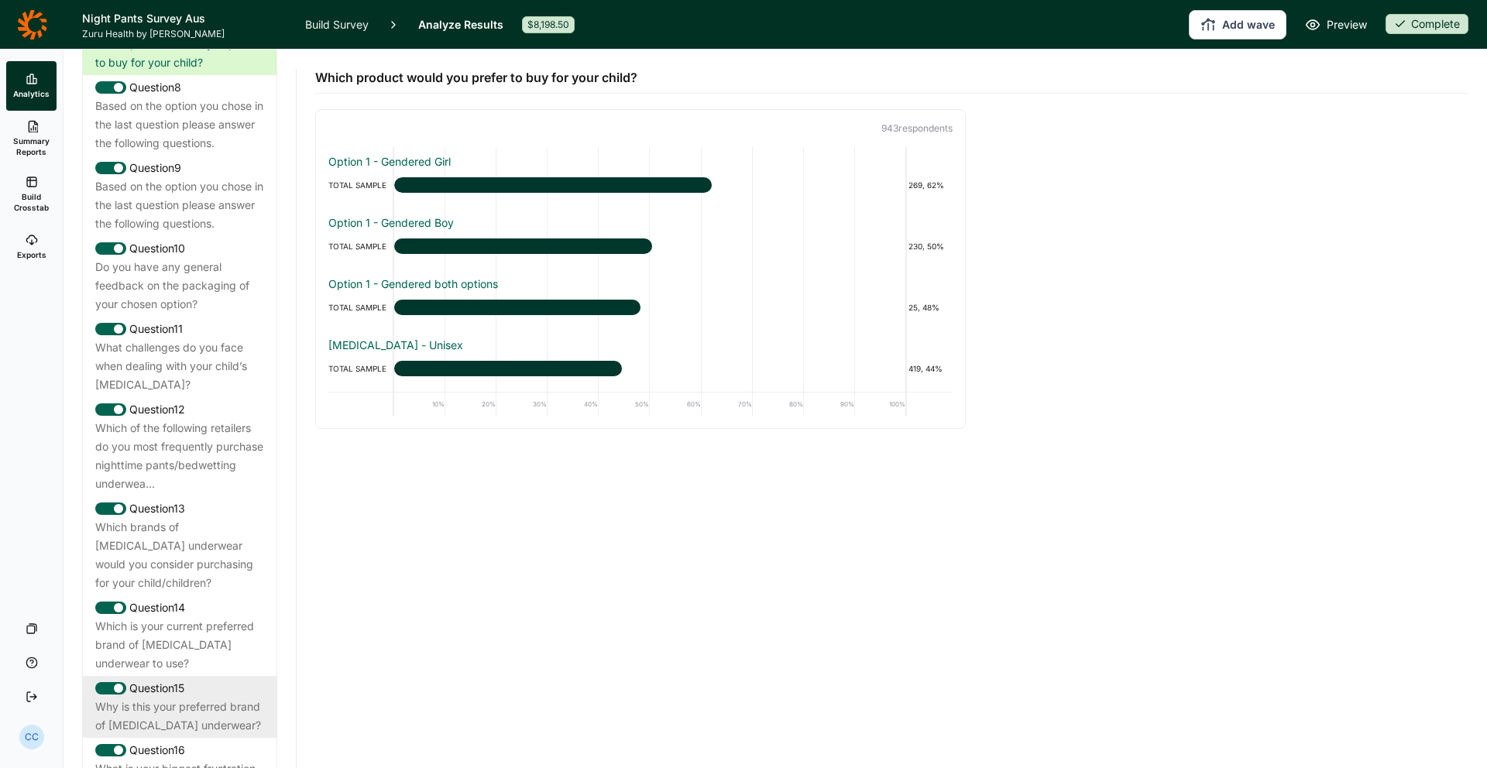
scroll to position [1213, 0]
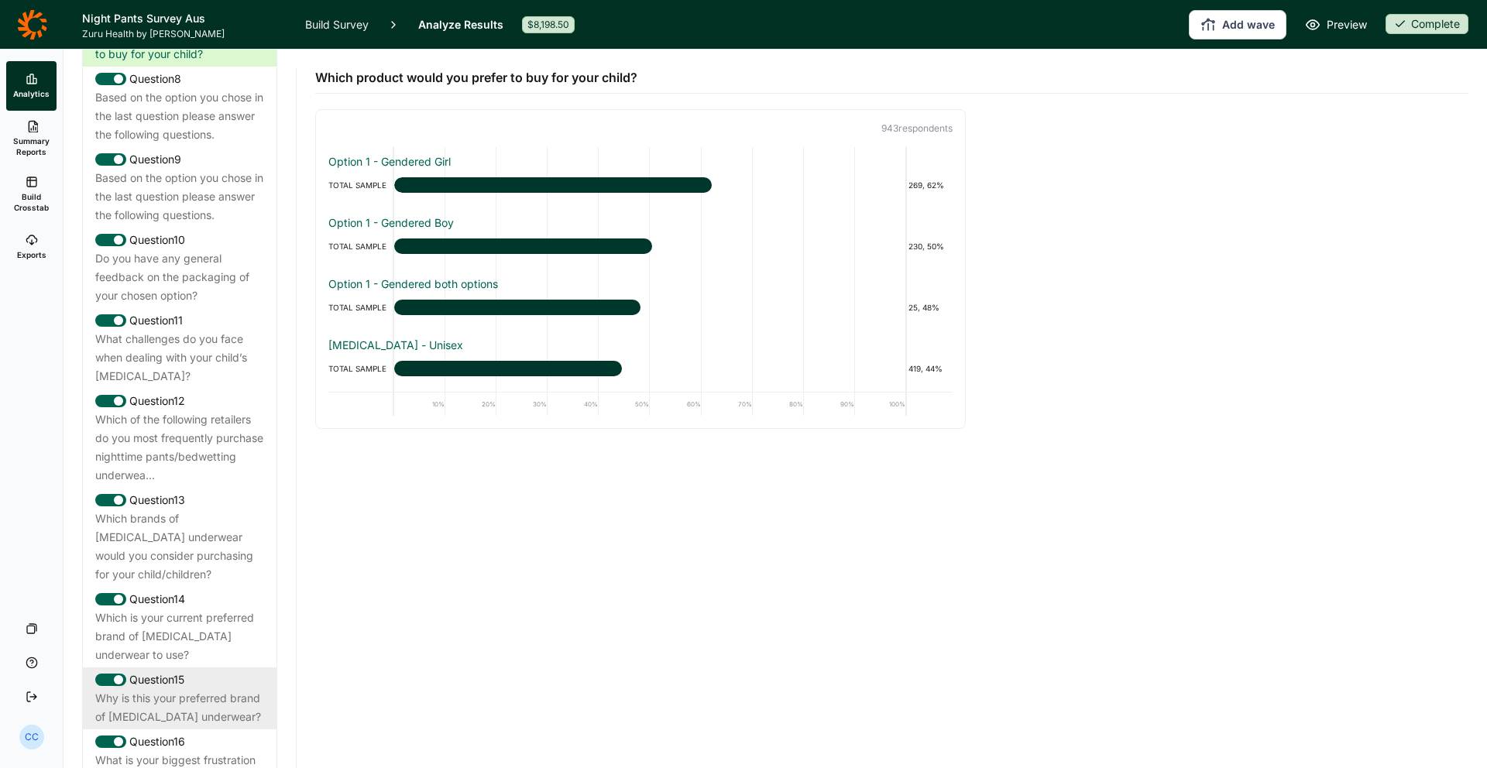
click at [204, 663] on div "Why is this your preferred brand of [MEDICAL_DATA] underwear?" at bounding box center [179, 707] width 169 height 37
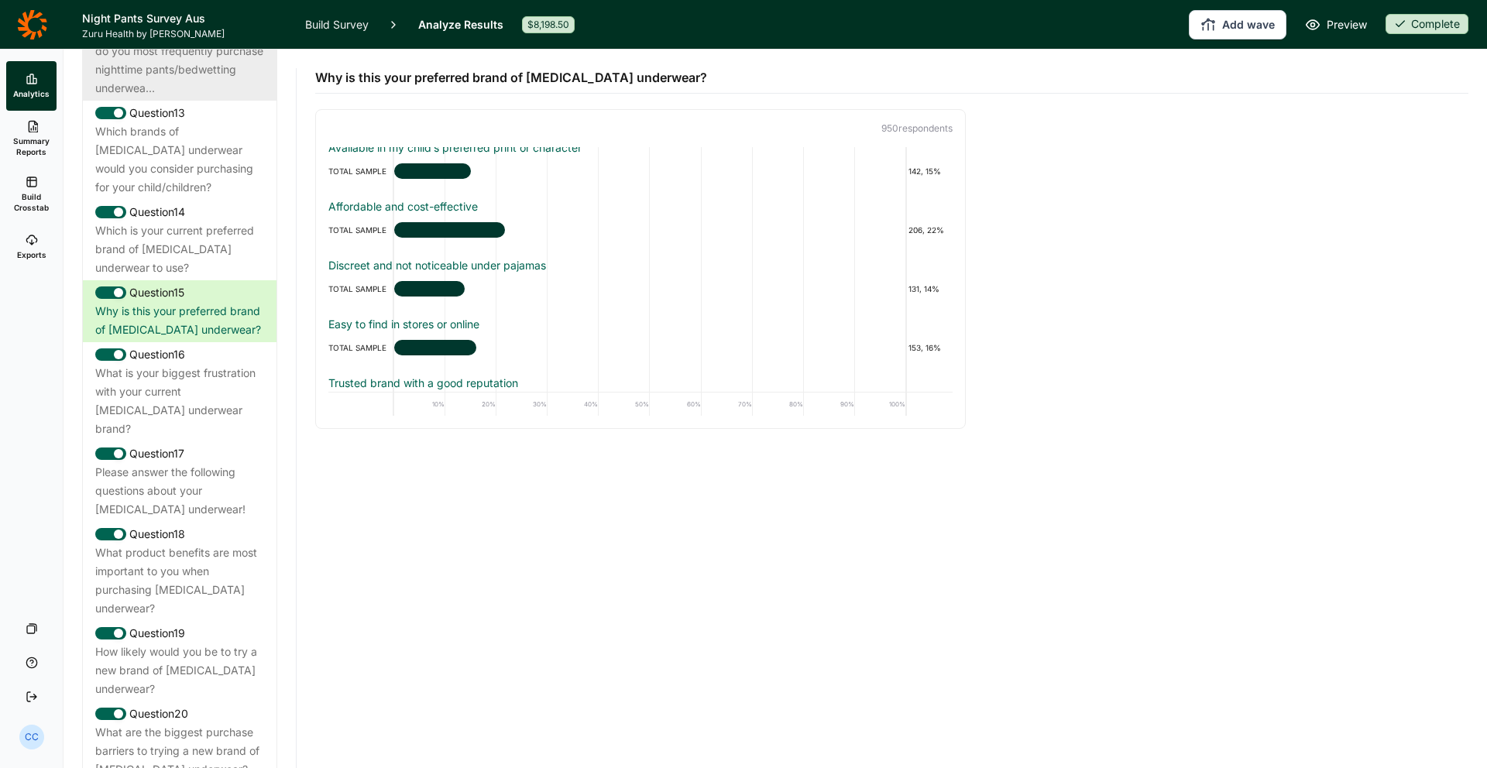
scroll to position [1665, 0]
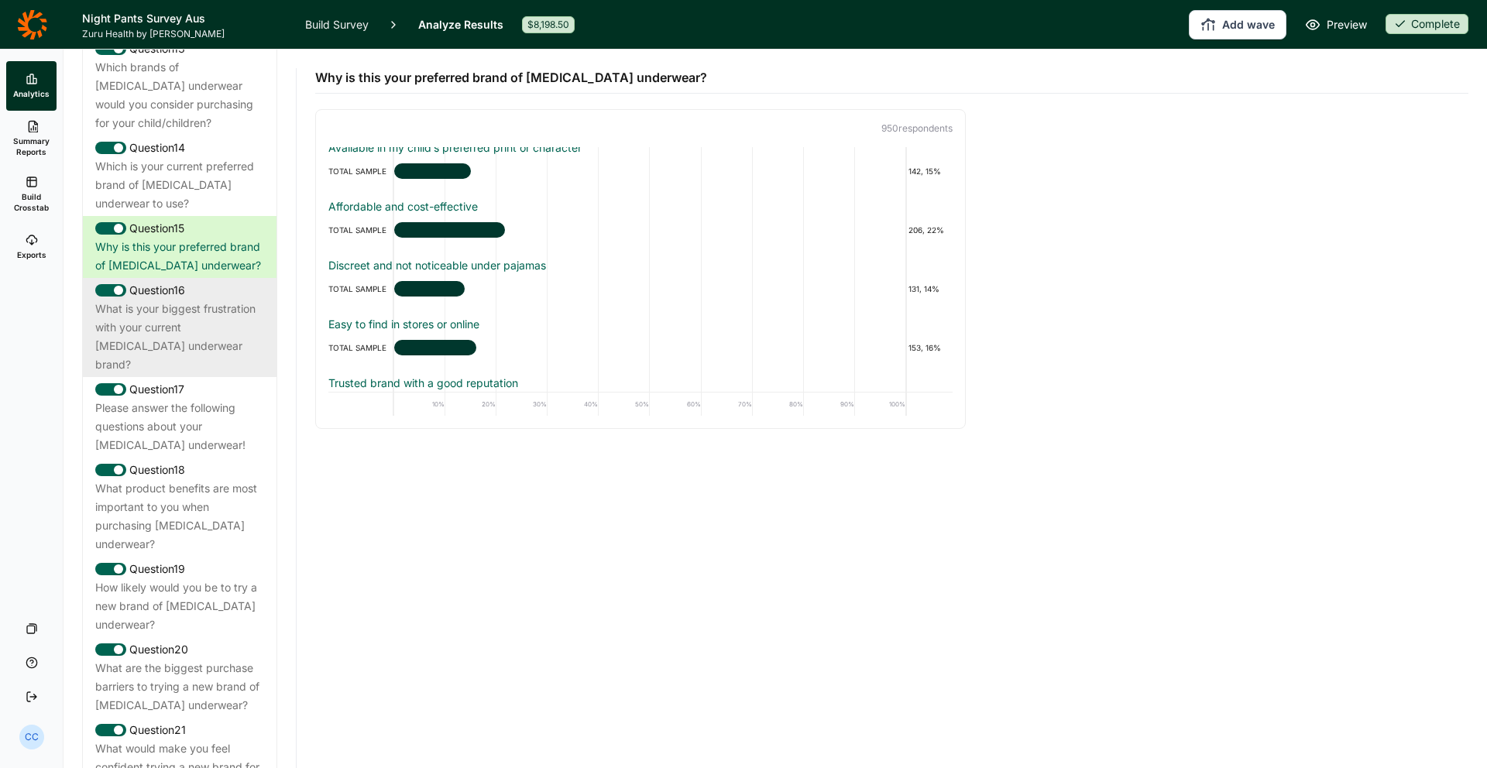
click at [218, 312] on div "What is your biggest frustration with your current [MEDICAL_DATA] underwear bra…" at bounding box center [179, 337] width 169 height 74
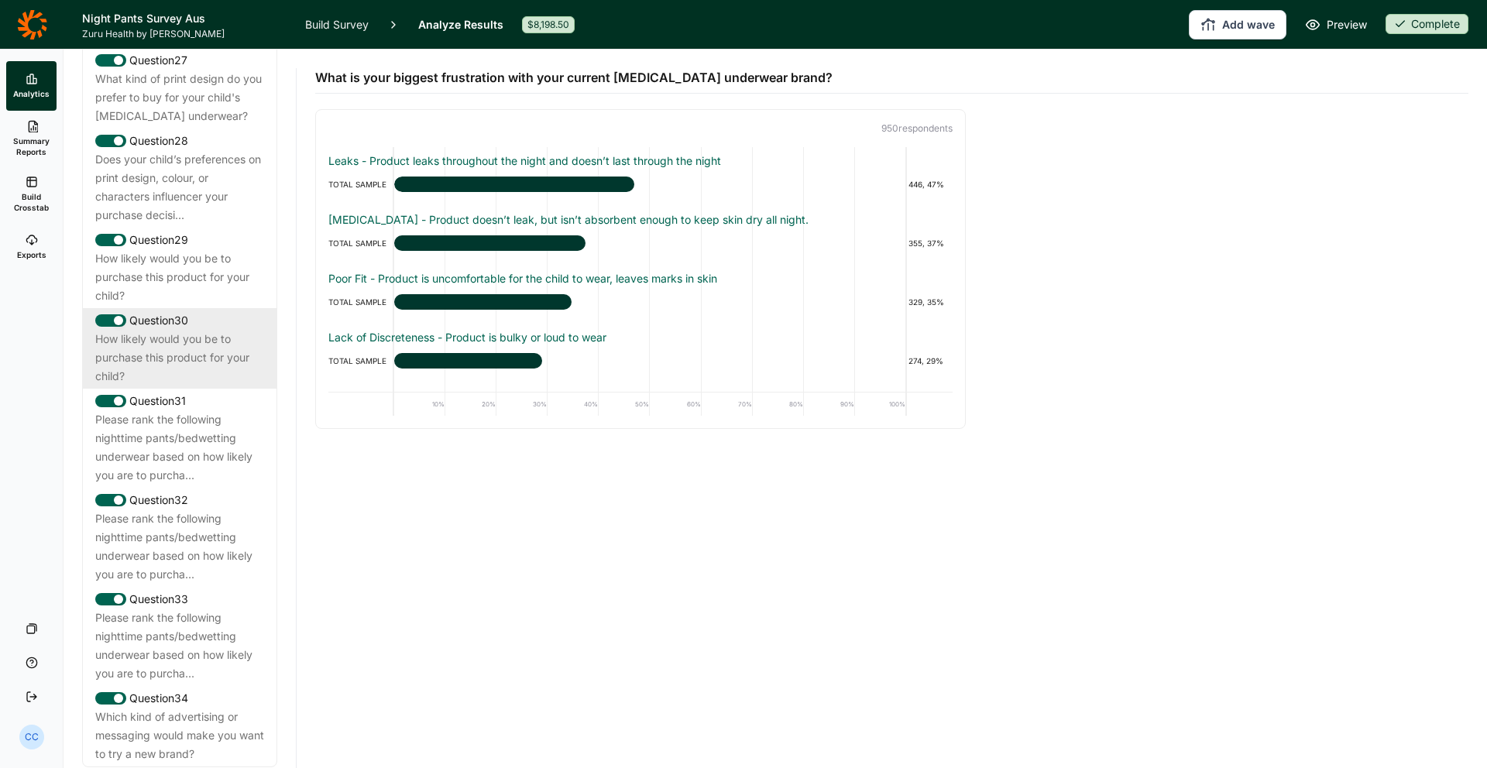
scroll to position [2868, 0]
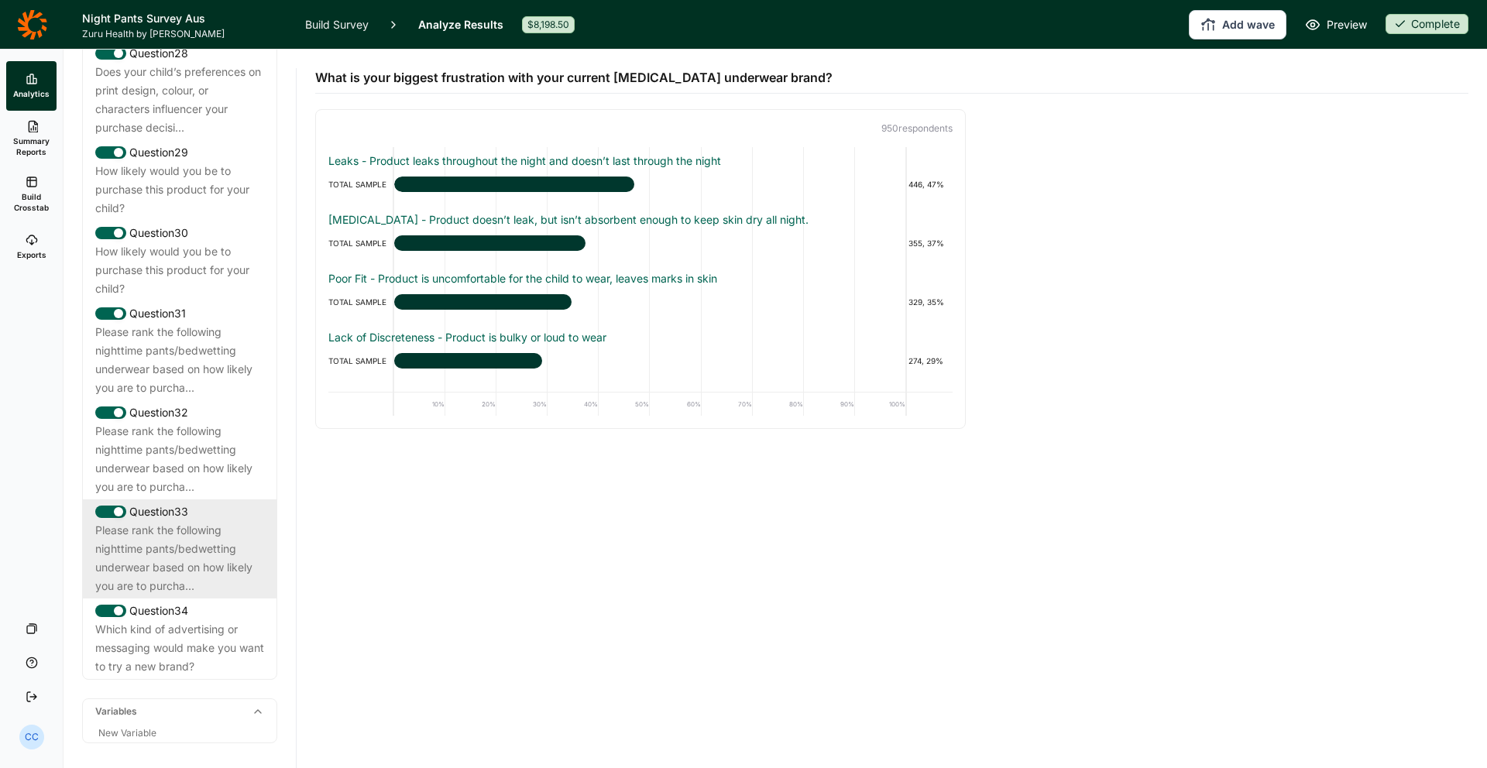
click at [192, 521] on div "Please rank the following nighttime pants/bedwetting underwear based on how lik…" at bounding box center [179, 558] width 169 height 74
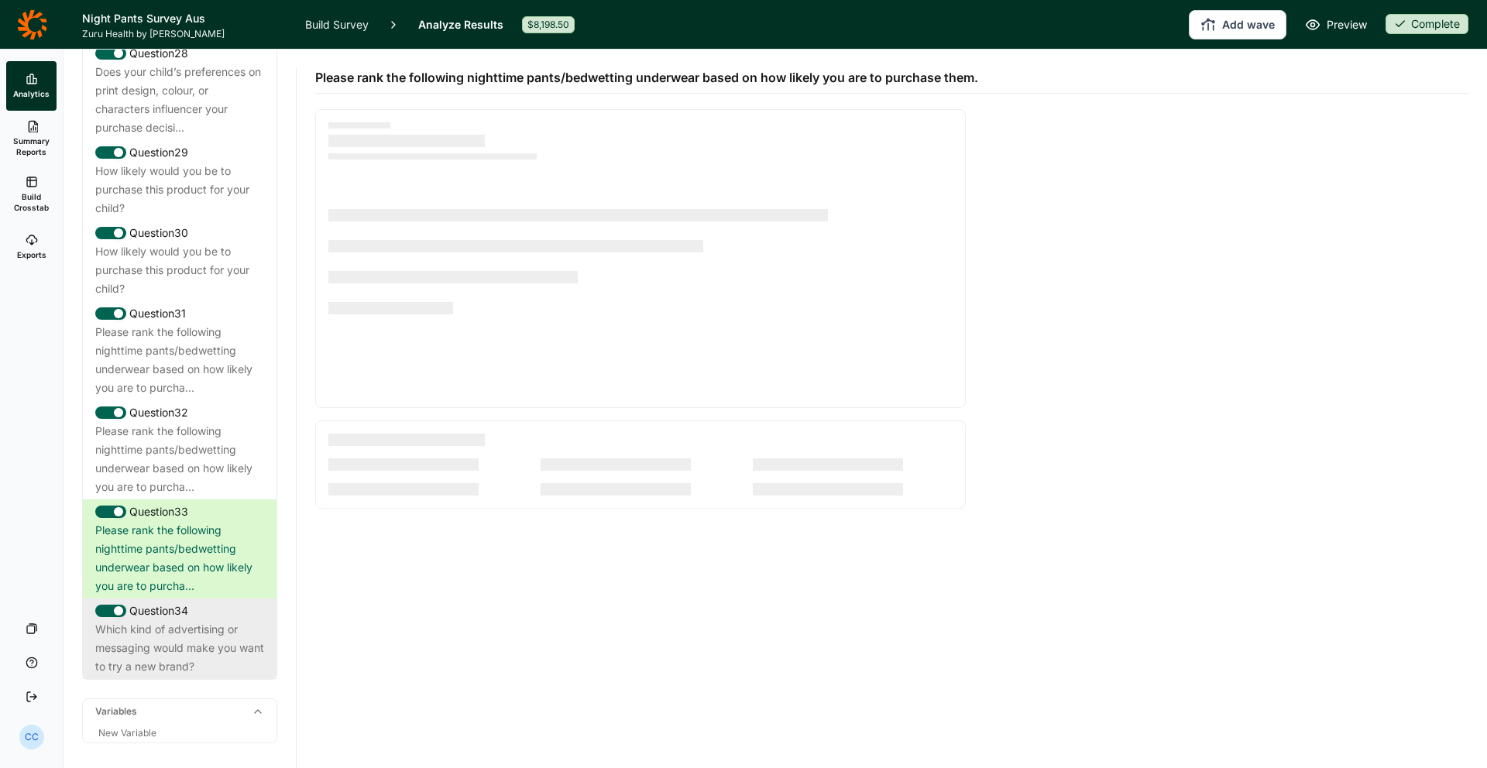
click at [199, 620] on div "Which kind of advertising or messaging would make you want to try a new brand?" at bounding box center [179, 648] width 169 height 56
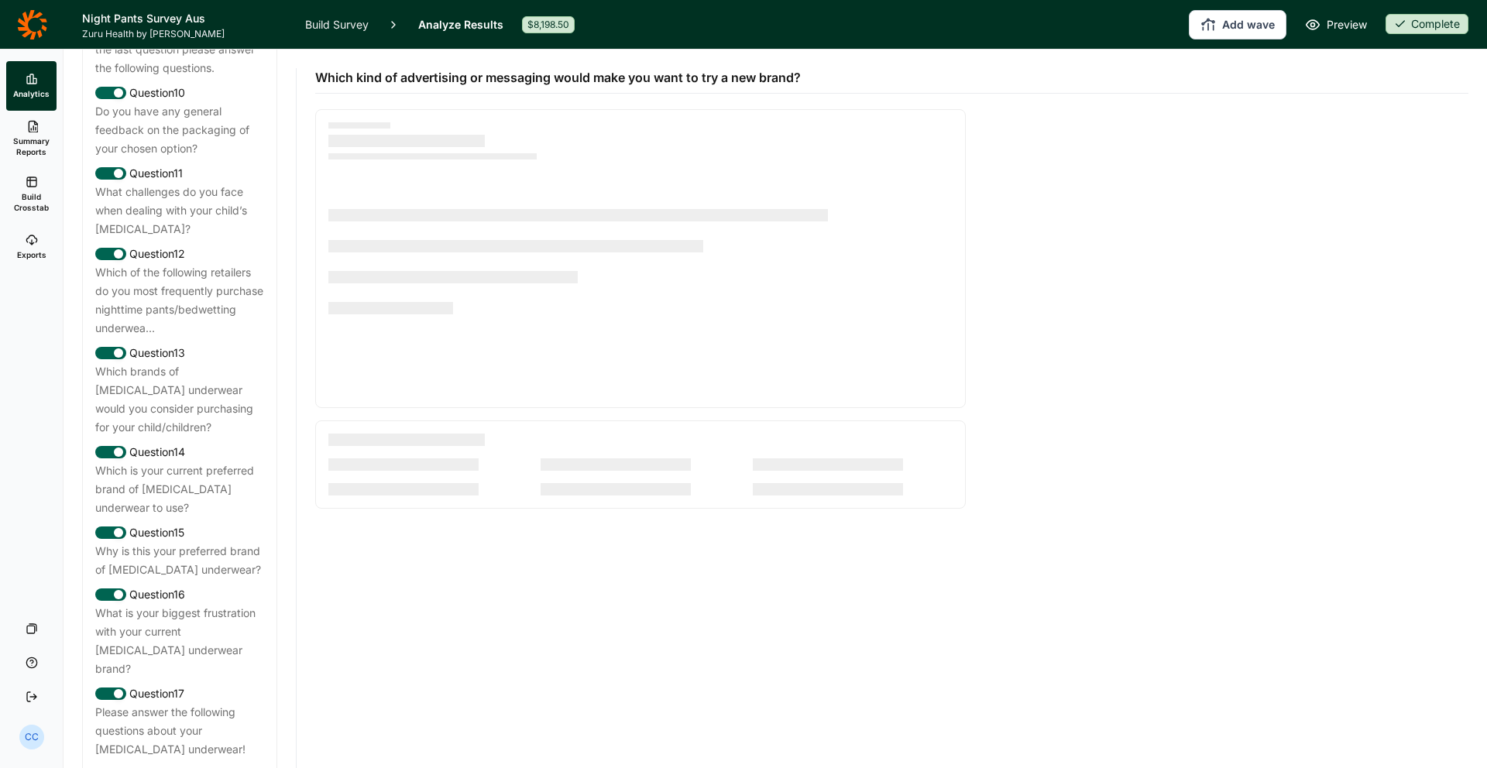
scroll to position [1317, 0]
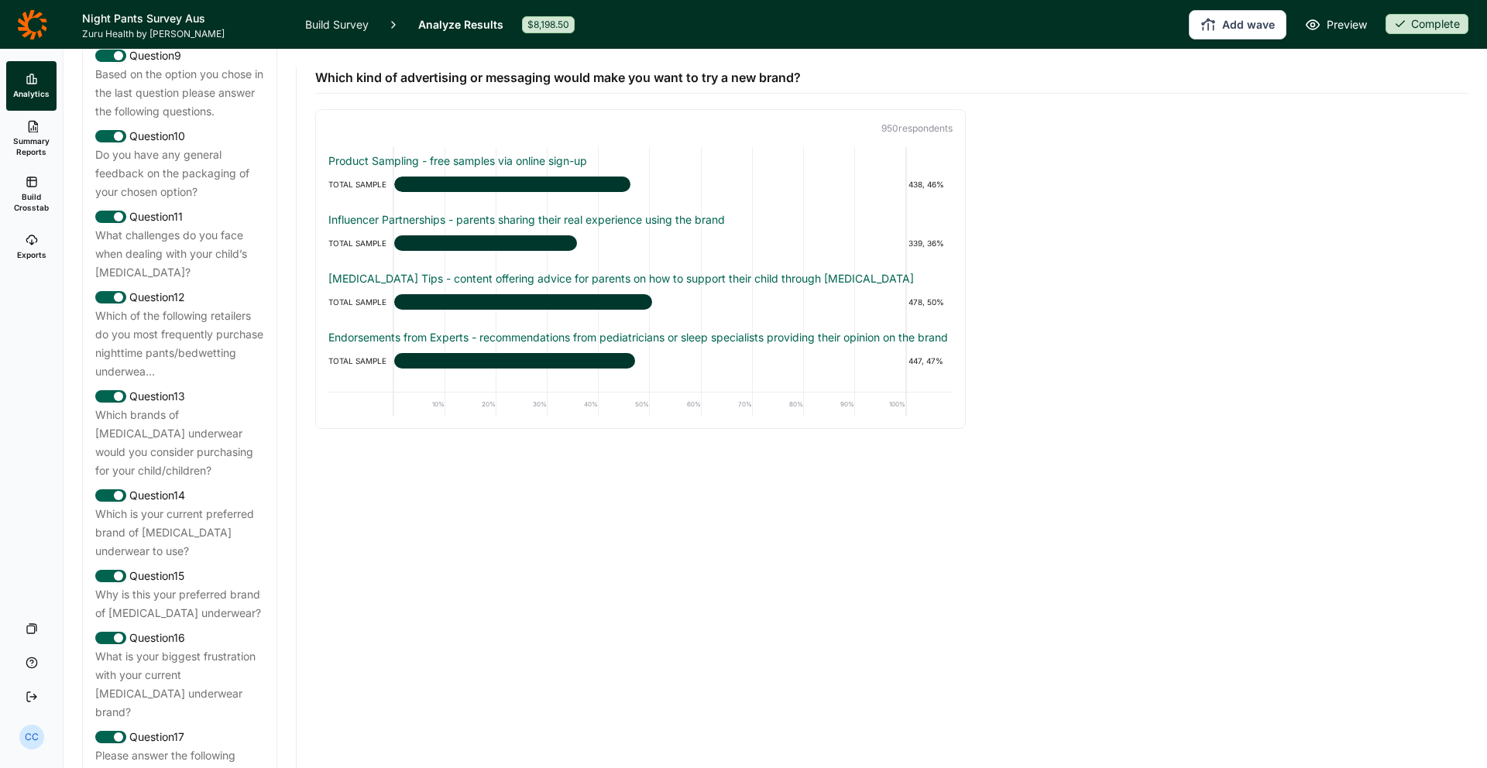
click at [198, 384] on div "Question 13 Which brands of [MEDICAL_DATA] underwear would you consider purchas…" at bounding box center [180, 433] width 194 height 99
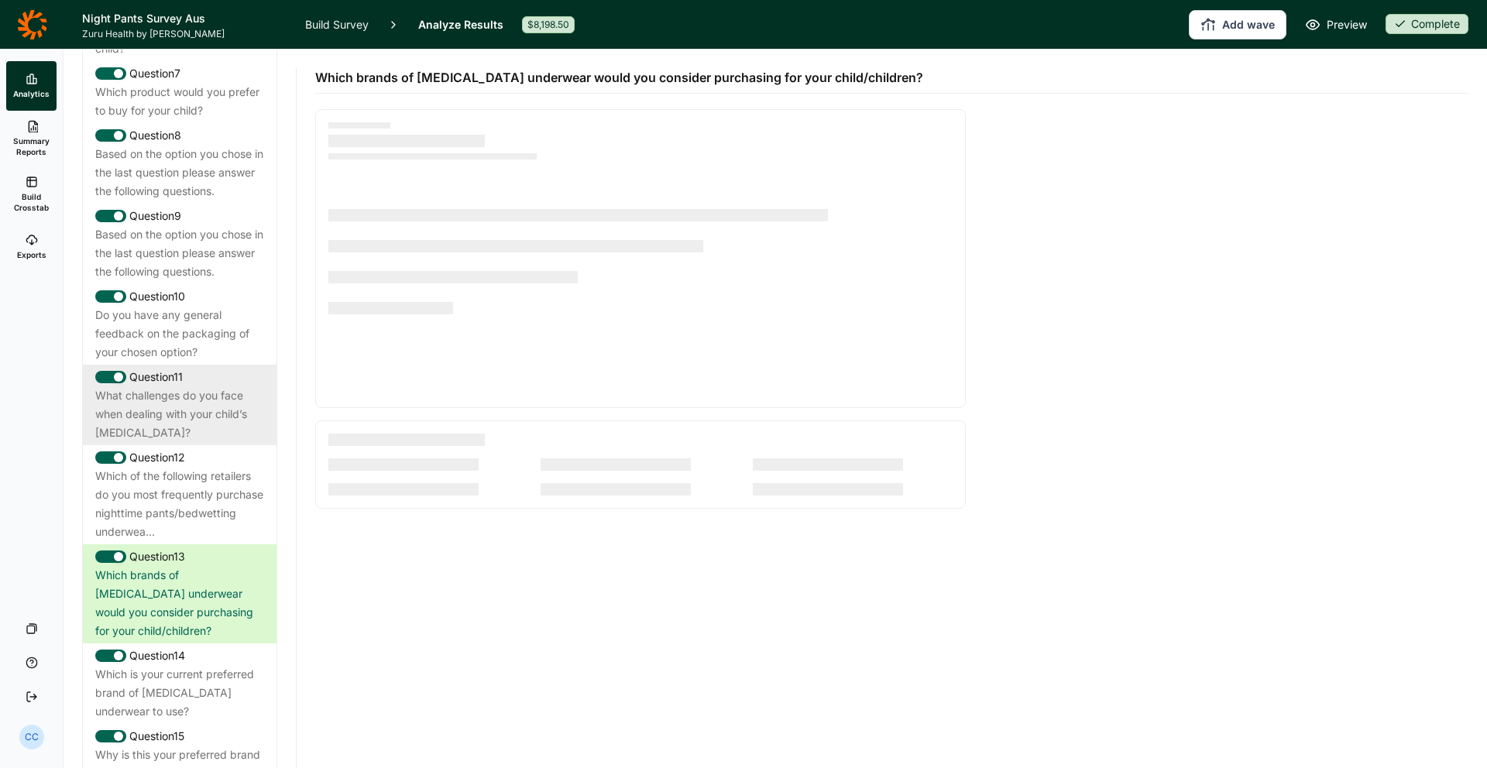
scroll to position [853, 0]
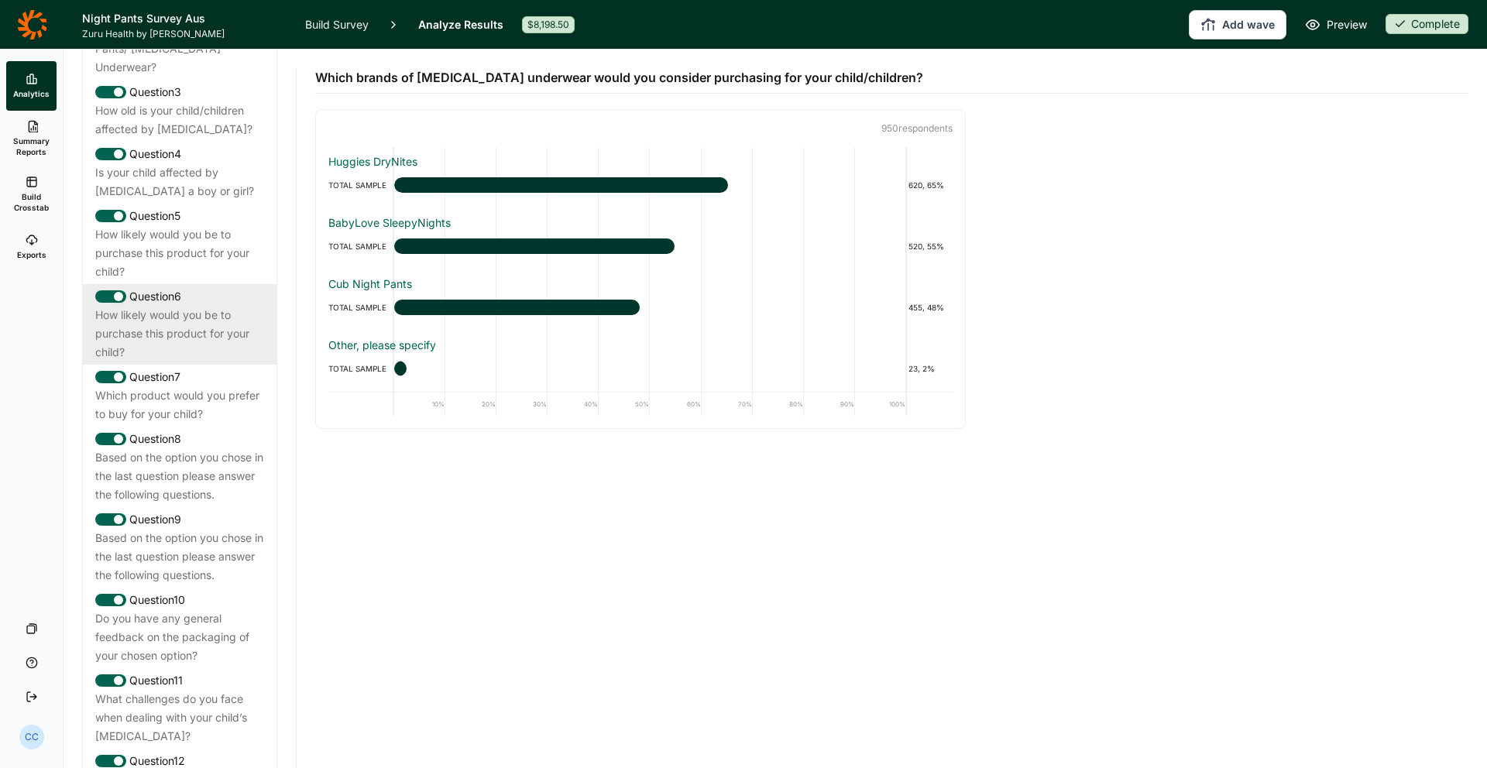
click at [214, 306] on div "How likely would you be to purchase this product for your child?" at bounding box center [179, 334] width 169 height 56
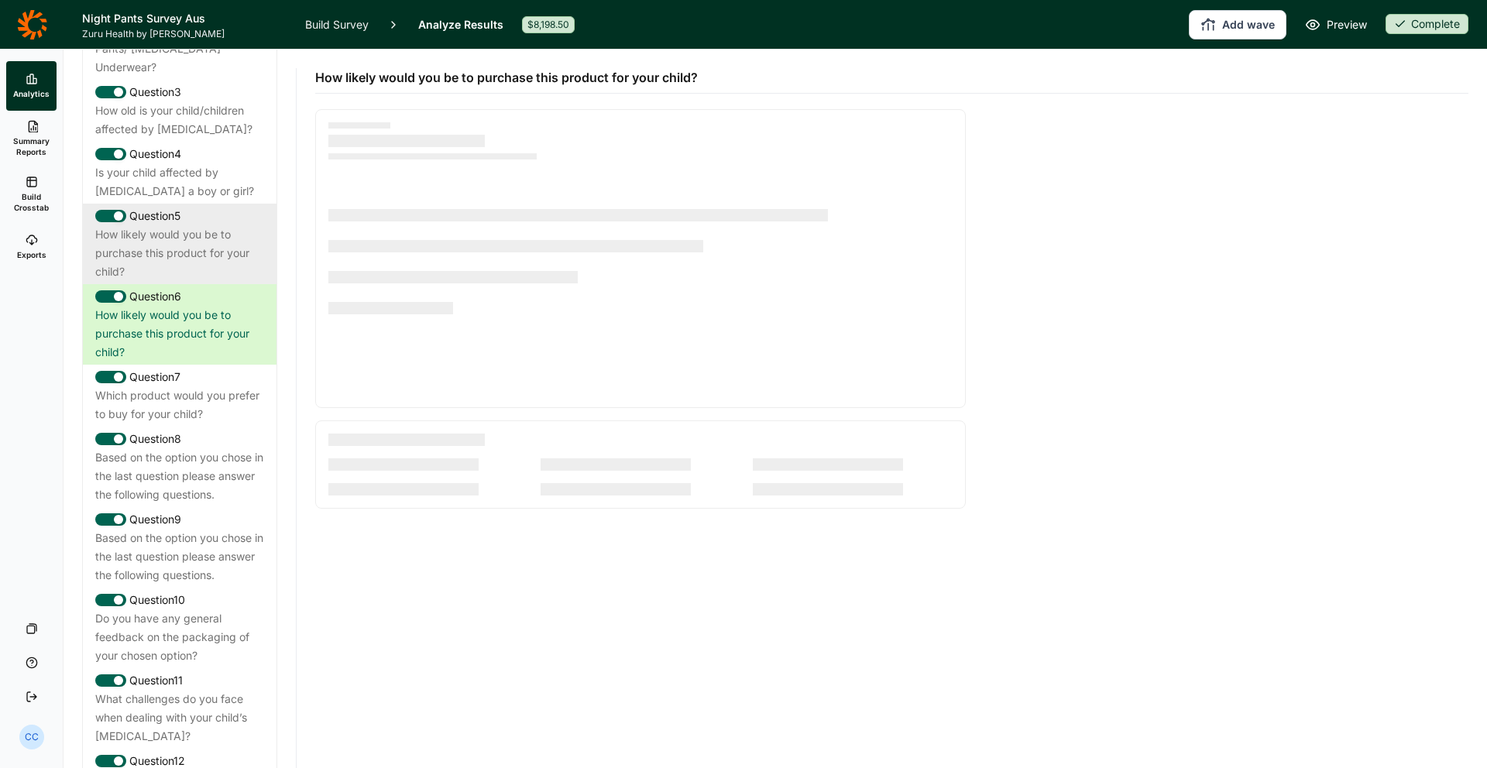
click at [201, 225] on div "How likely would you be to purchase this product for your child?" at bounding box center [179, 253] width 169 height 56
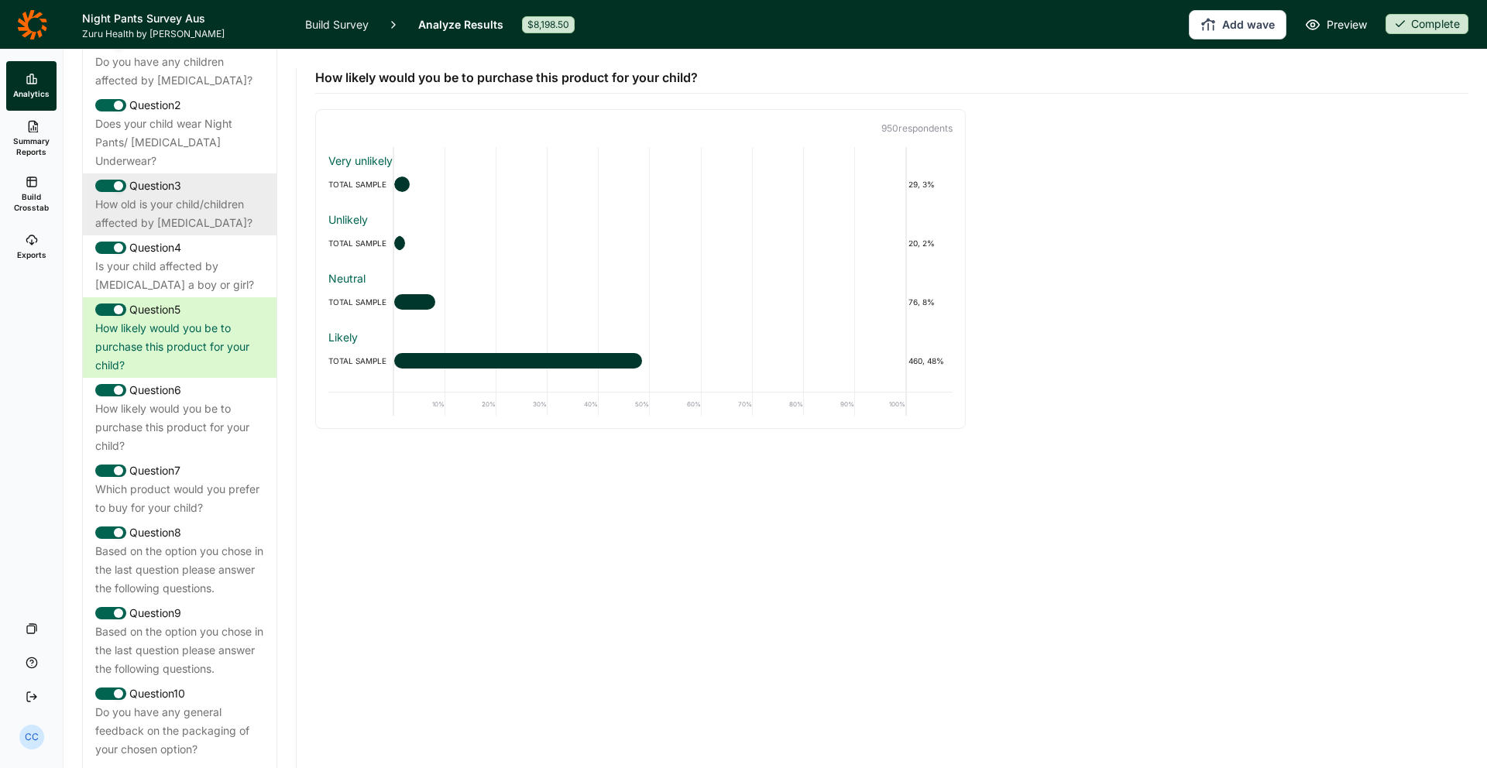
scroll to position [746, 0]
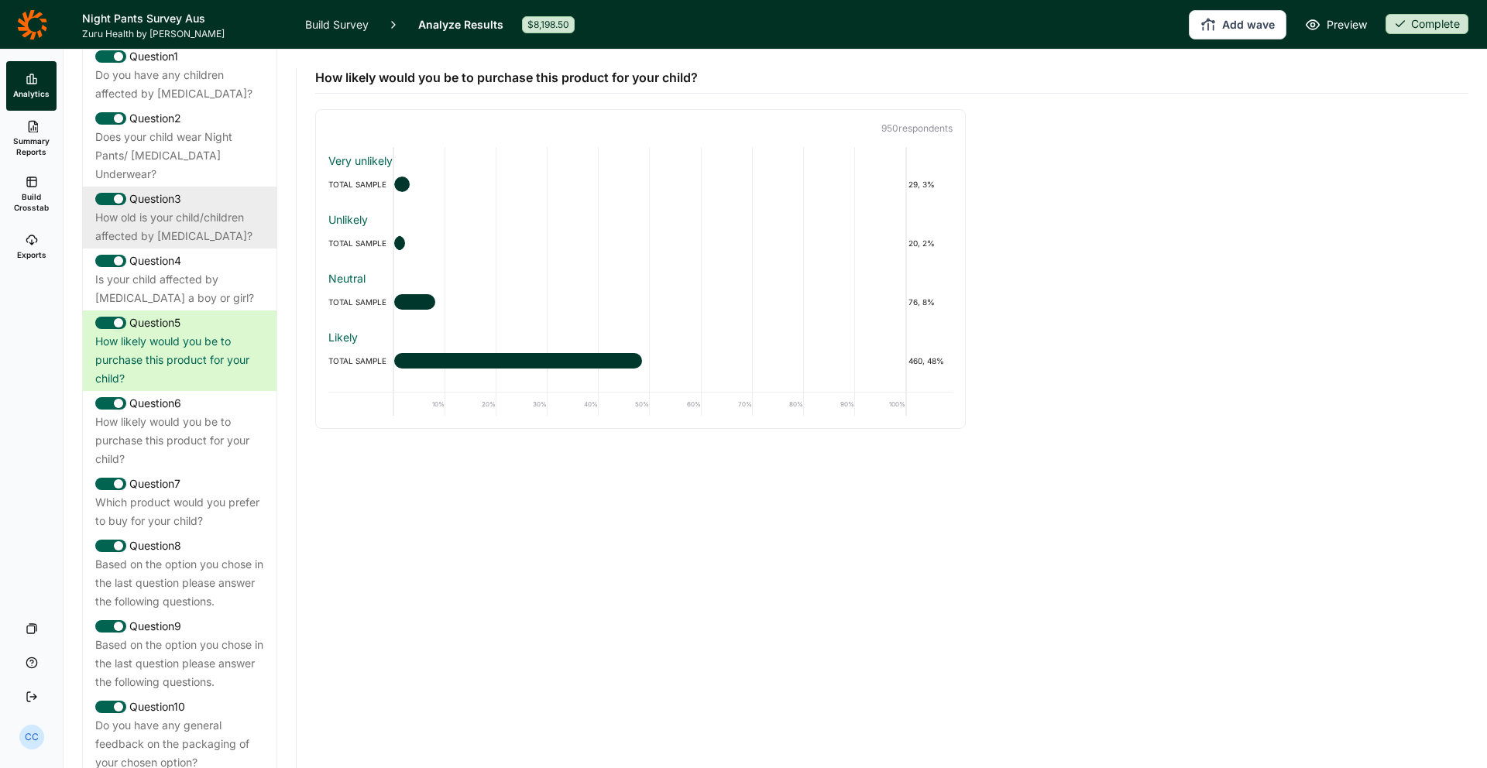
click at [201, 208] on div "How old is your child/children affected by [MEDICAL_DATA]?" at bounding box center [179, 226] width 169 height 37
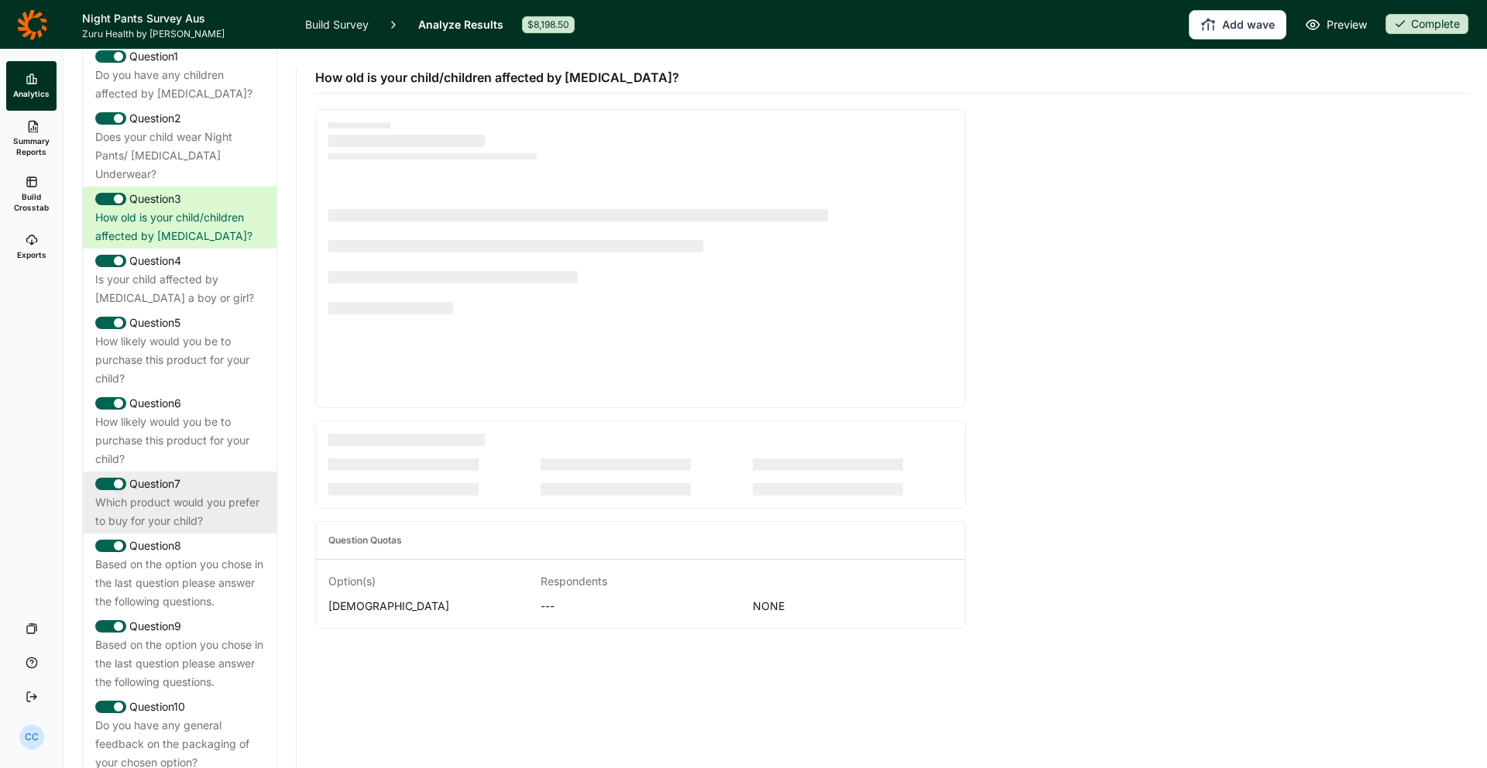
click at [217, 475] on div "Question 7" at bounding box center [179, 484] width 169 height 19
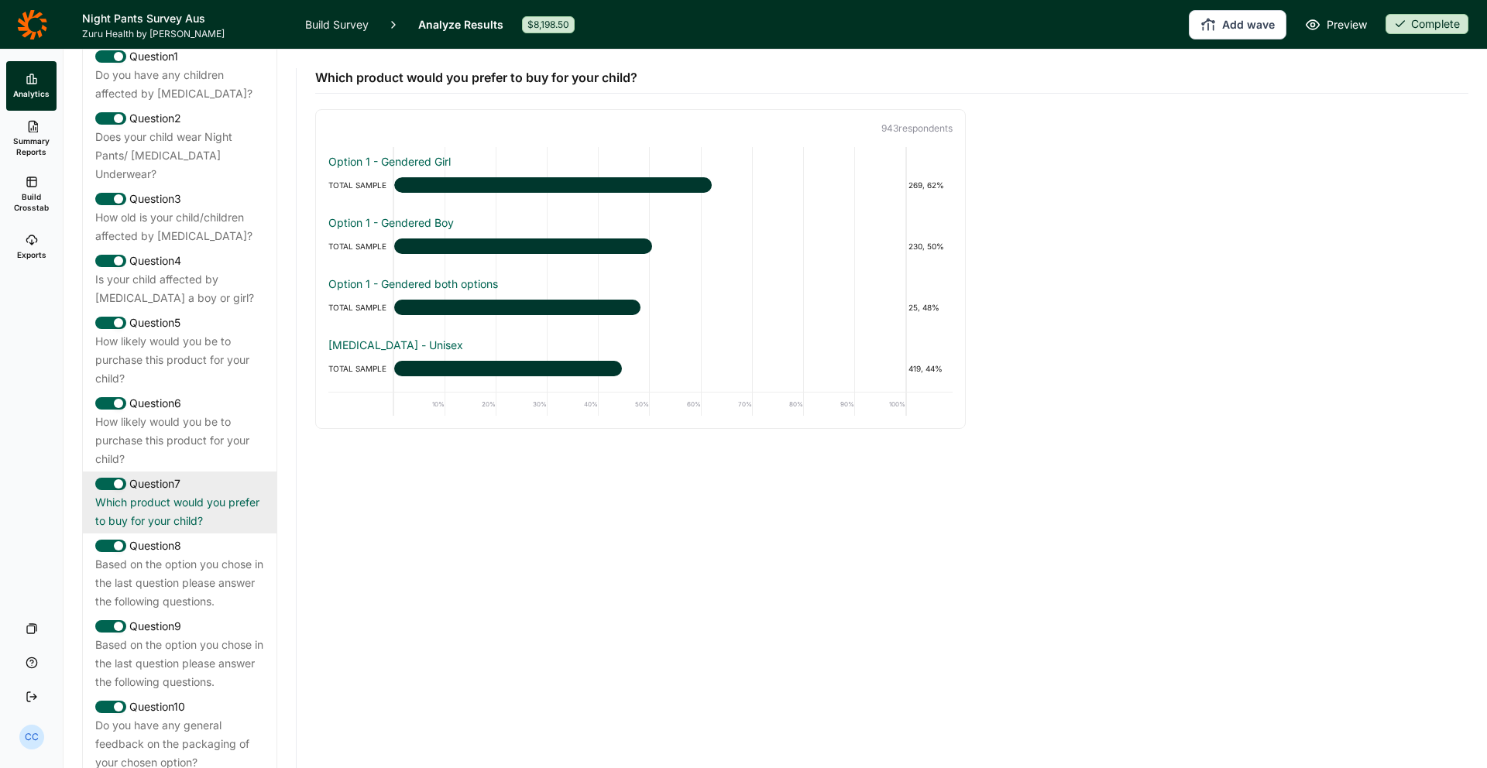
scroll to position [770, 0]
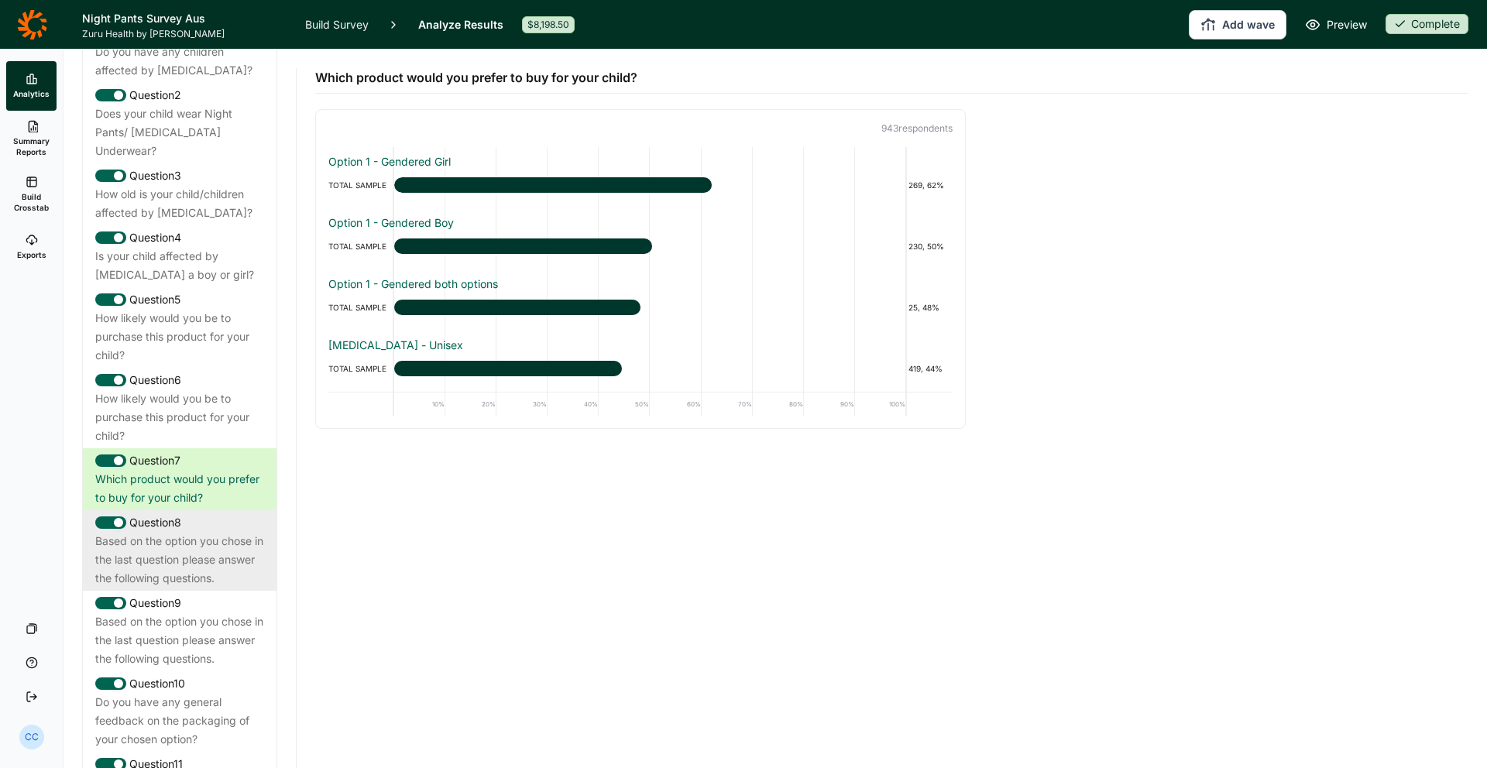
click at [211, 532] on div "Based on the option you chose in the last question please answer the following …" at bounding box center [179, 560] width 169 height 56
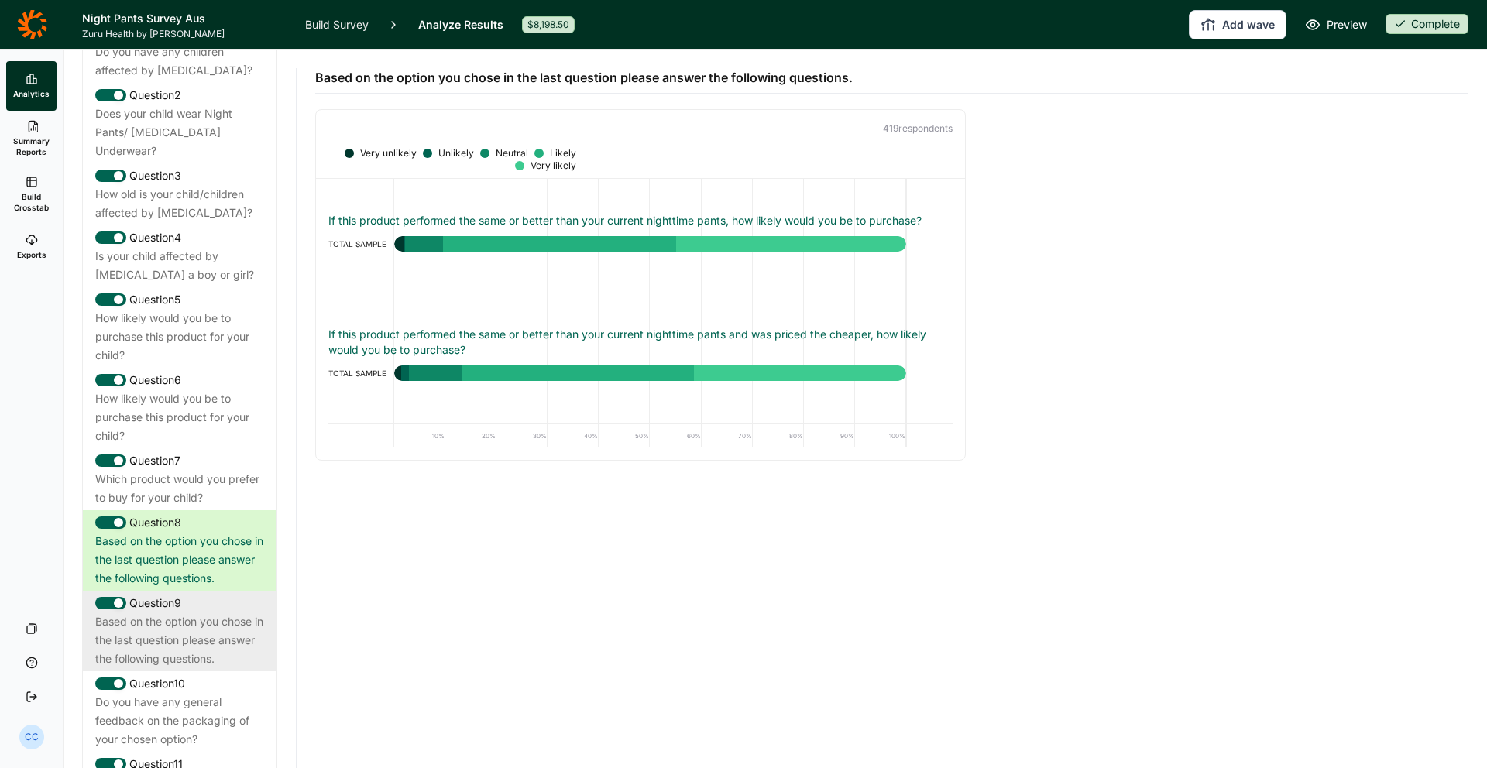
click at [189, 612] on div "Based on the option you chose in the last question please answer the following …" at bounding box center [179, 640] width 169 height 56
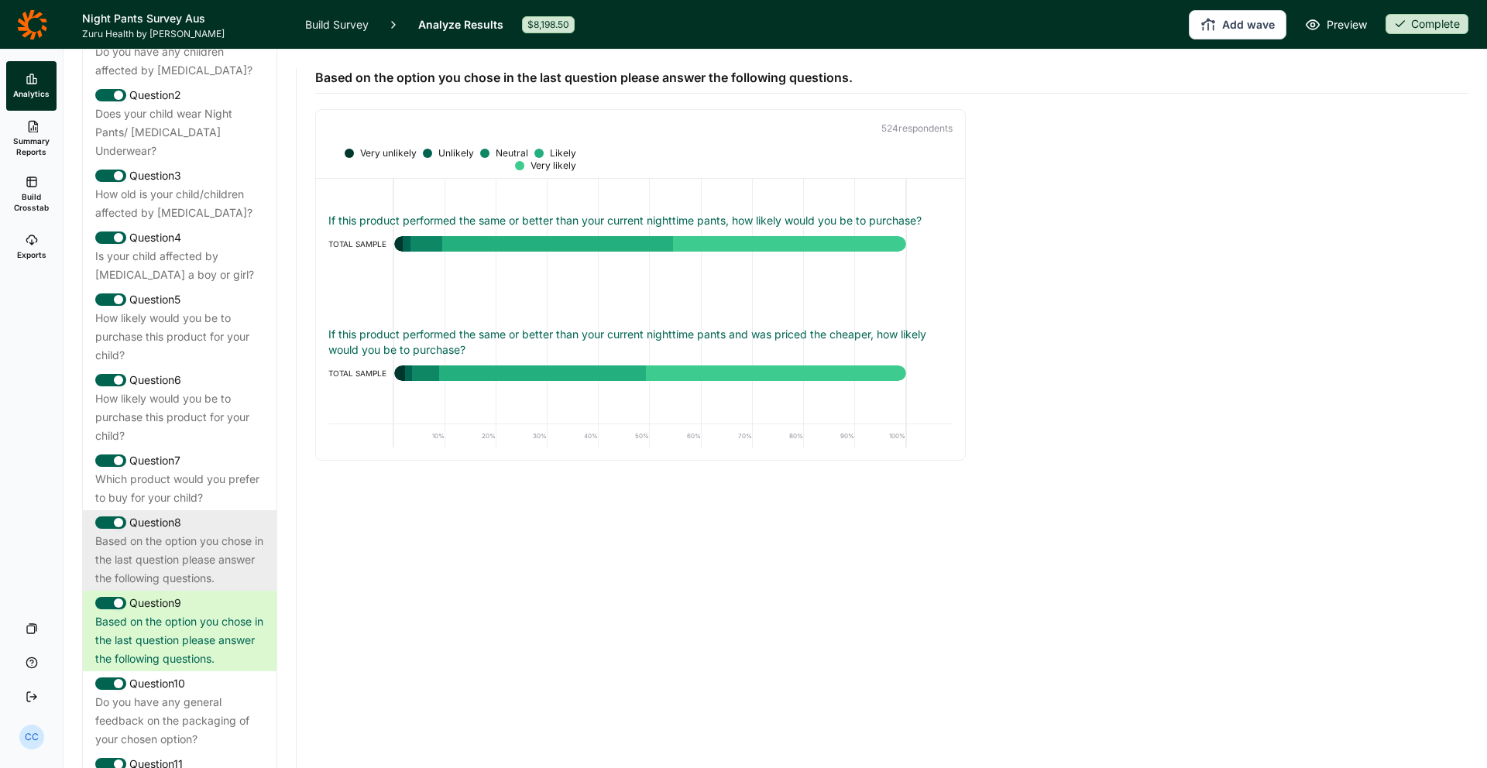
scroll to position [1157, 0]
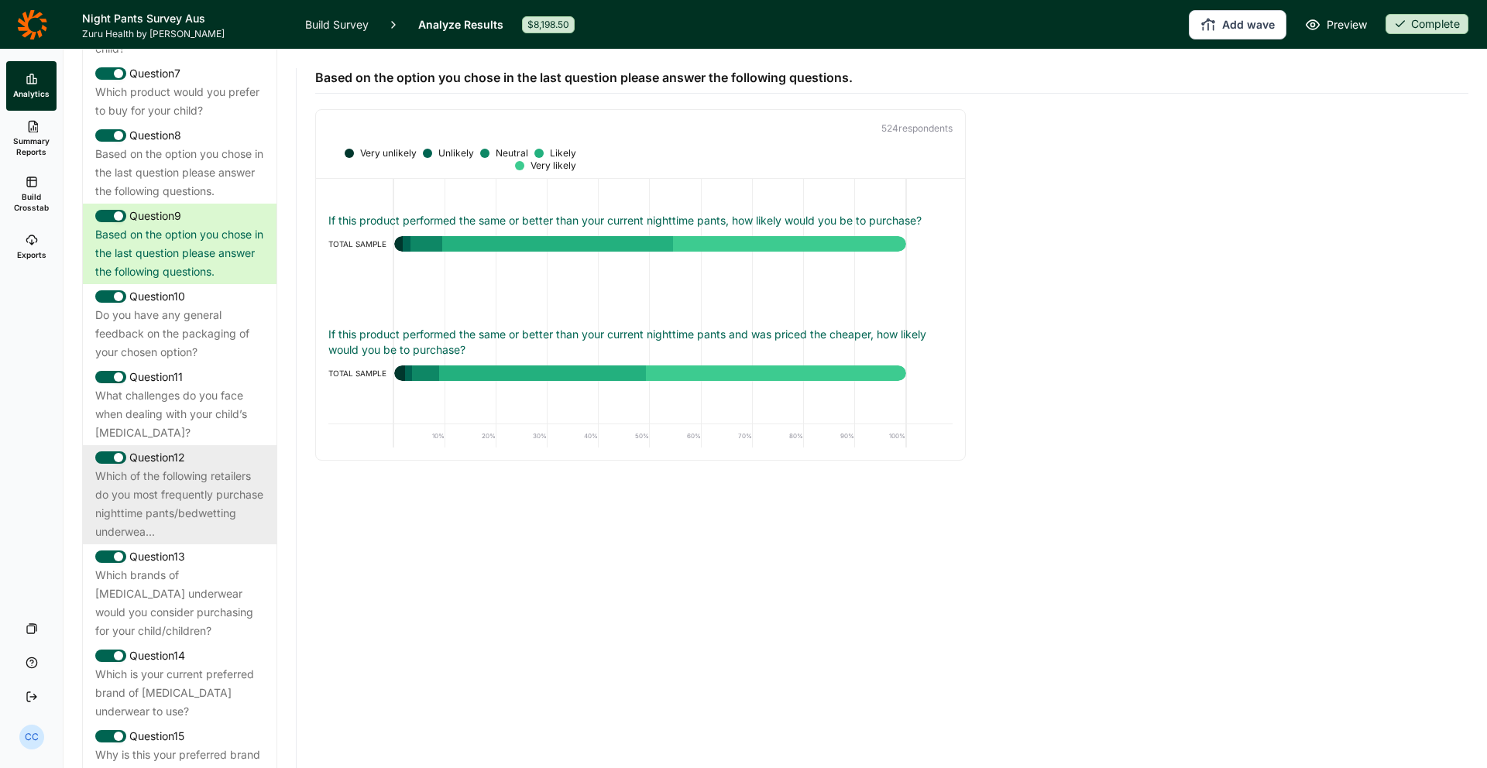
click at [178, 467] on div "Which of the following retailers do you most frequently purchase nighttime pant…" at bounding box center [179, 504] width 169 height 74
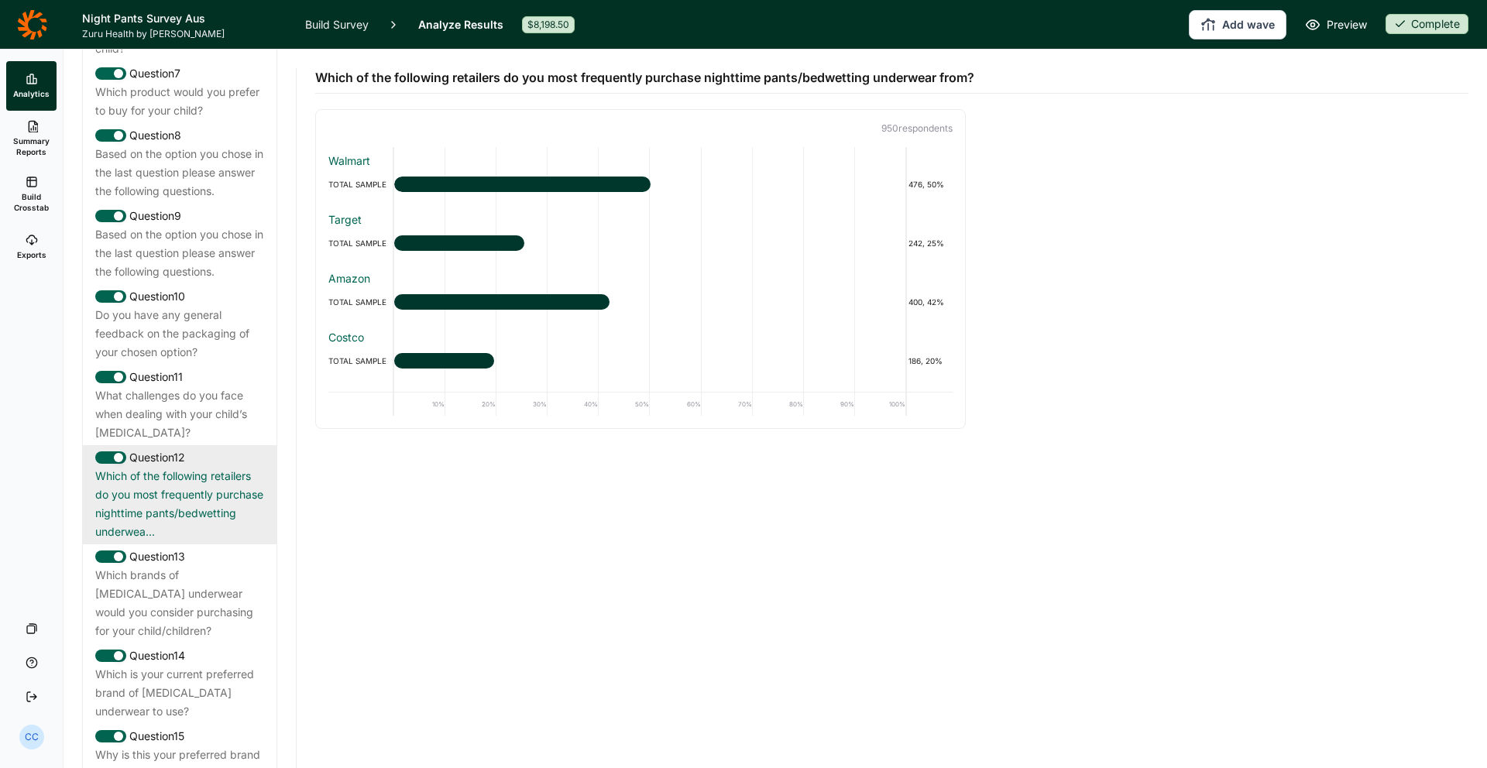
scroll to position [1158, 0]
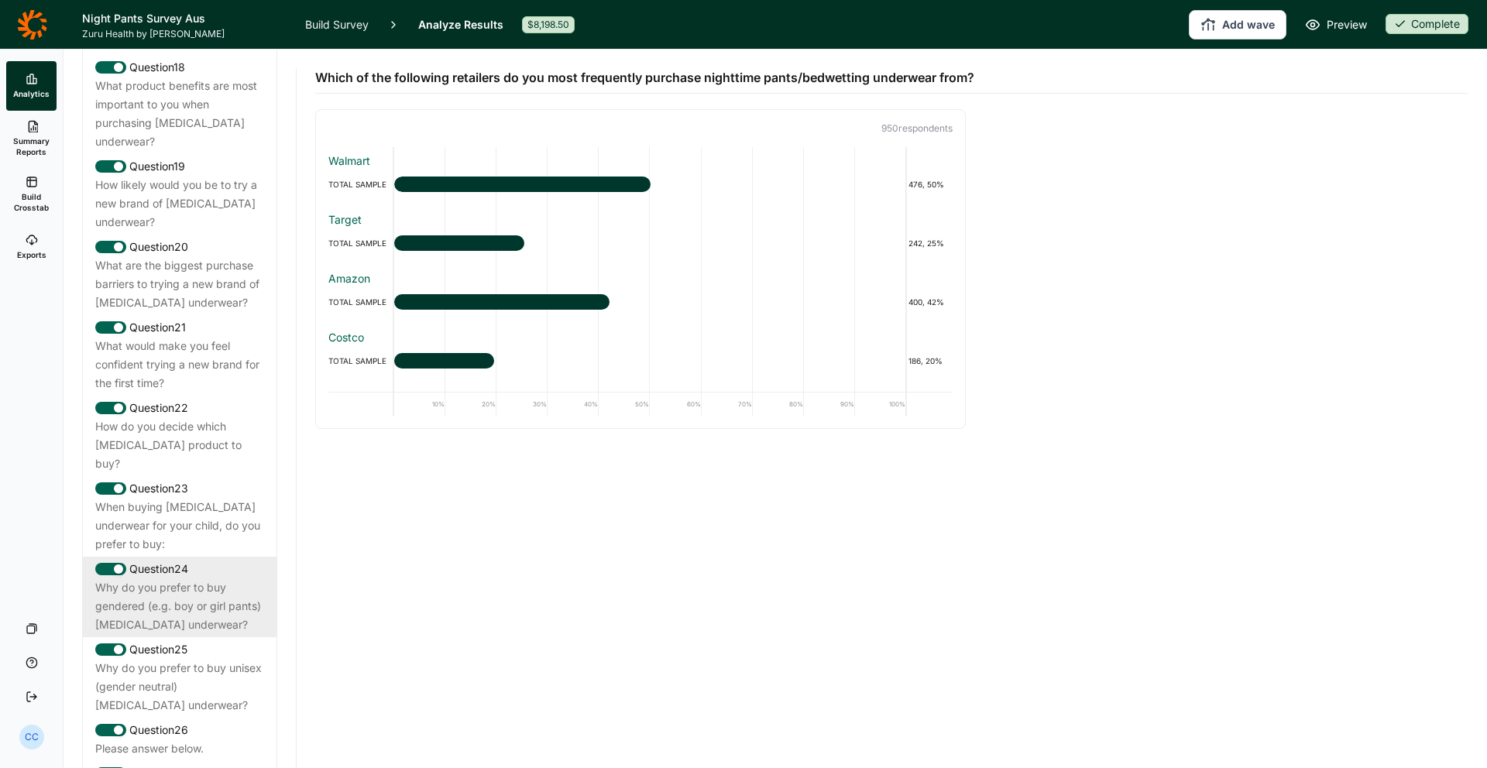
click at [209, 557] on div "Question 24 Why do you prefer to buy gendered (e.g. boy or girl pants) [MEDICAL…" at bounding box center [180, 597] width 194 height 81
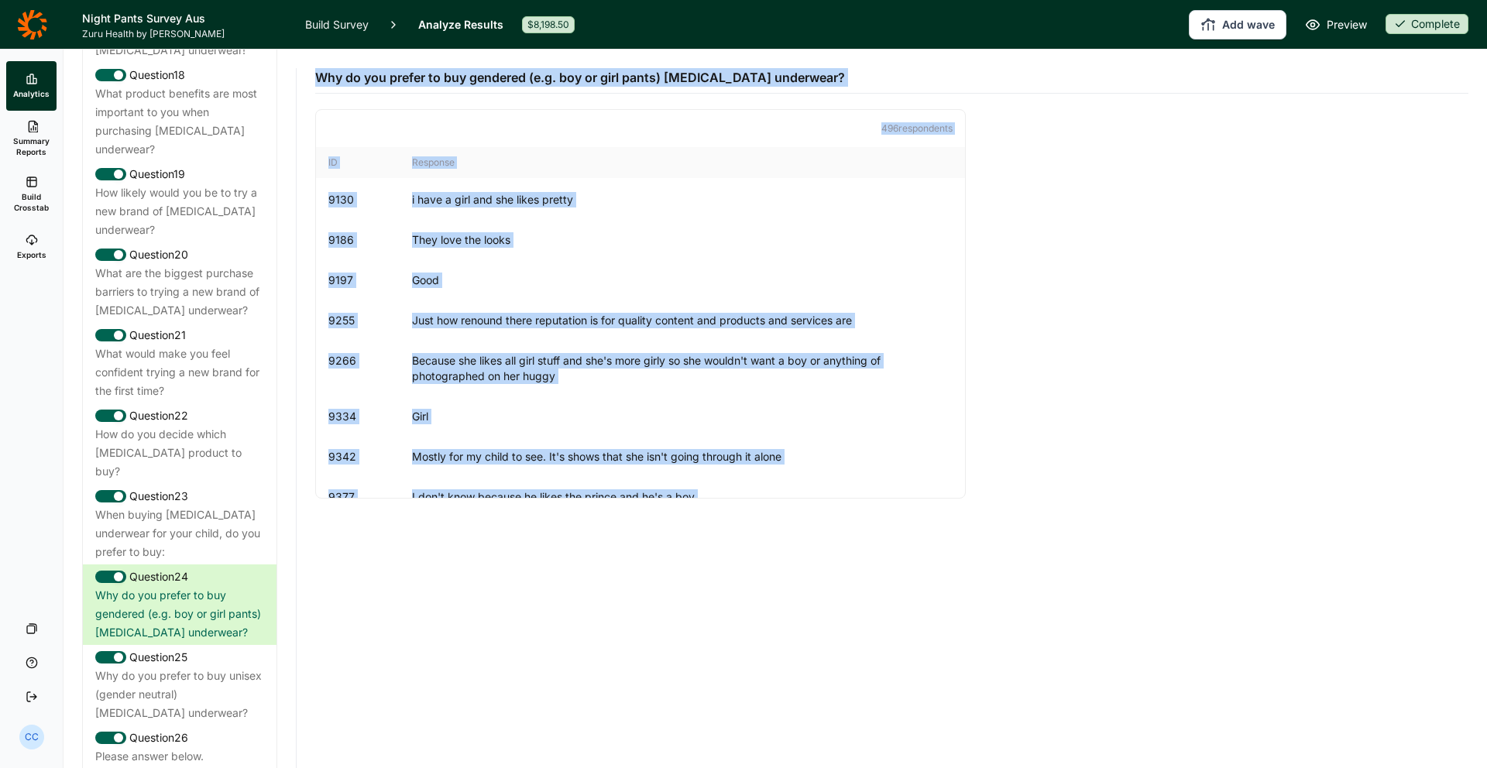
scroll to position [0, 0]
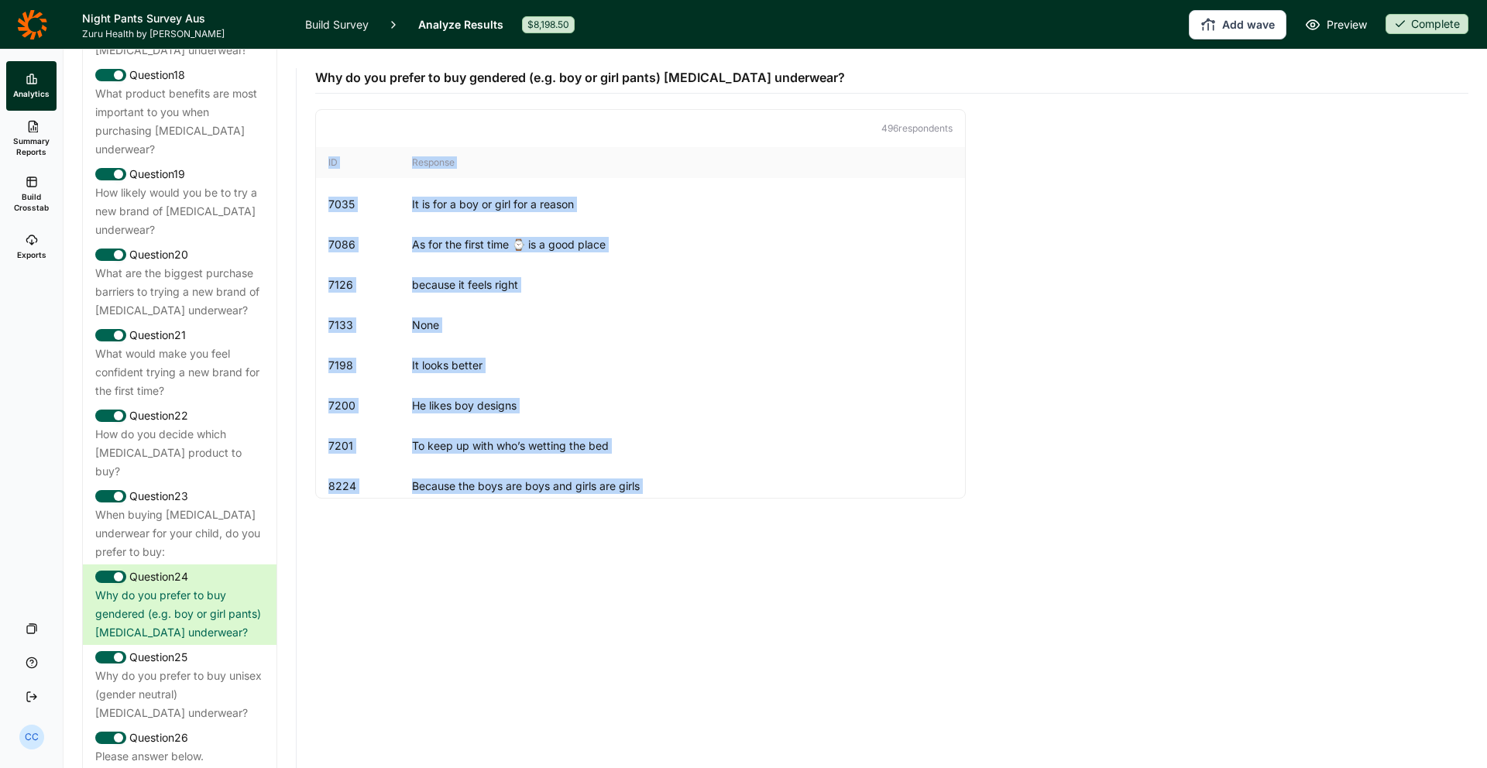
drag, startPoint x: 505, startPoint y: 485, endPoint x: 328, endPoint y: 164, distance: 366.0
click at [327, 164] on div "ID Response 7035 It is for a boy or girl for a reason 7086 As for the first tim…" at bounding box center [640, 322] width 649 height 351
copy div "LO Ipsumdol 1808 Si am con a eli se doei tem i utlabo 6266 Et dol mag aliqu eni…"
click at [46, 243] on link "Exports" at bounding box center [31, 247] width 50 height 50
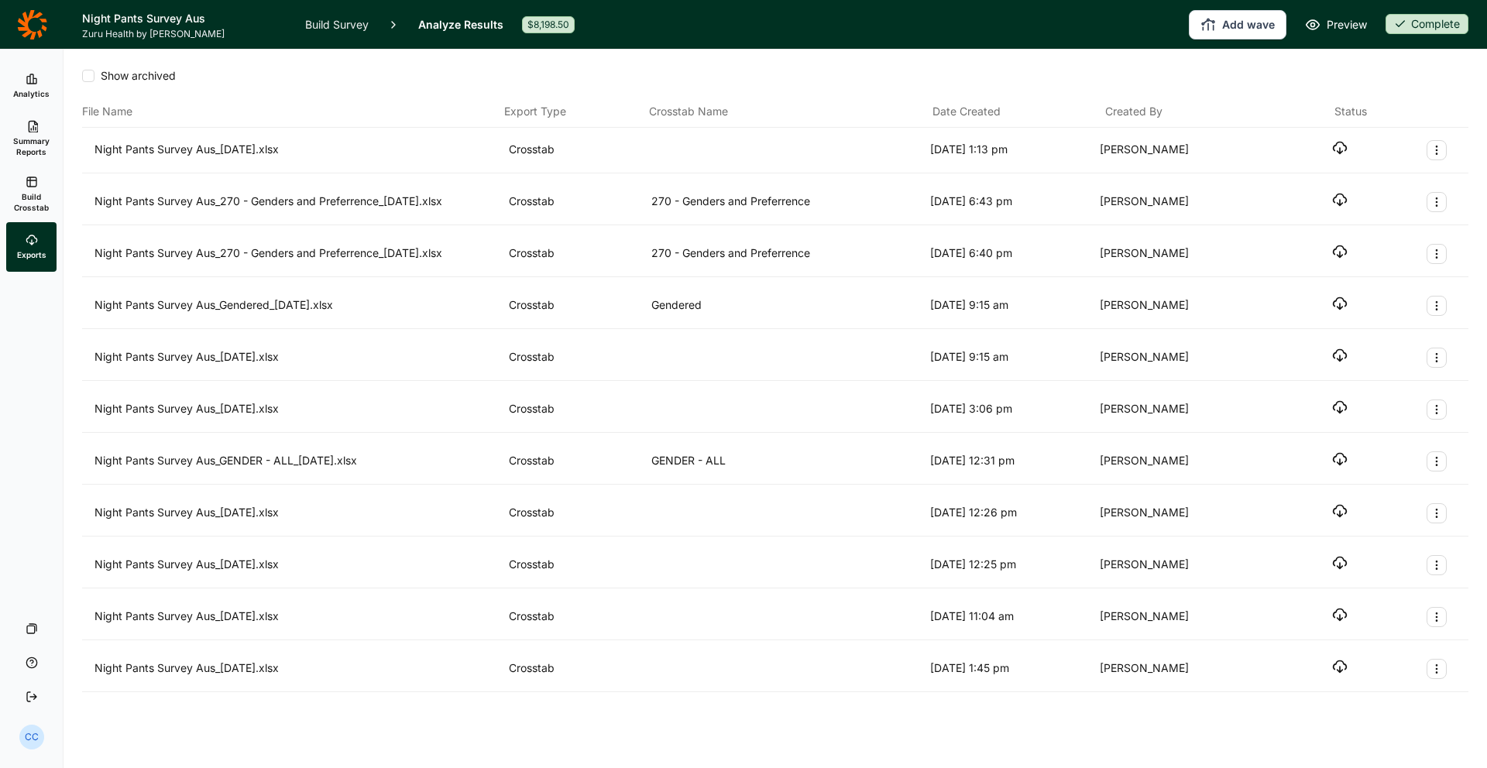
click at [1170, 147] on icon "button" at bounding box center [1339, 147] width 15 height 15
click at [1170, 34] on button "Add wave" at bounding box center [1238, 24] width 98 height 29
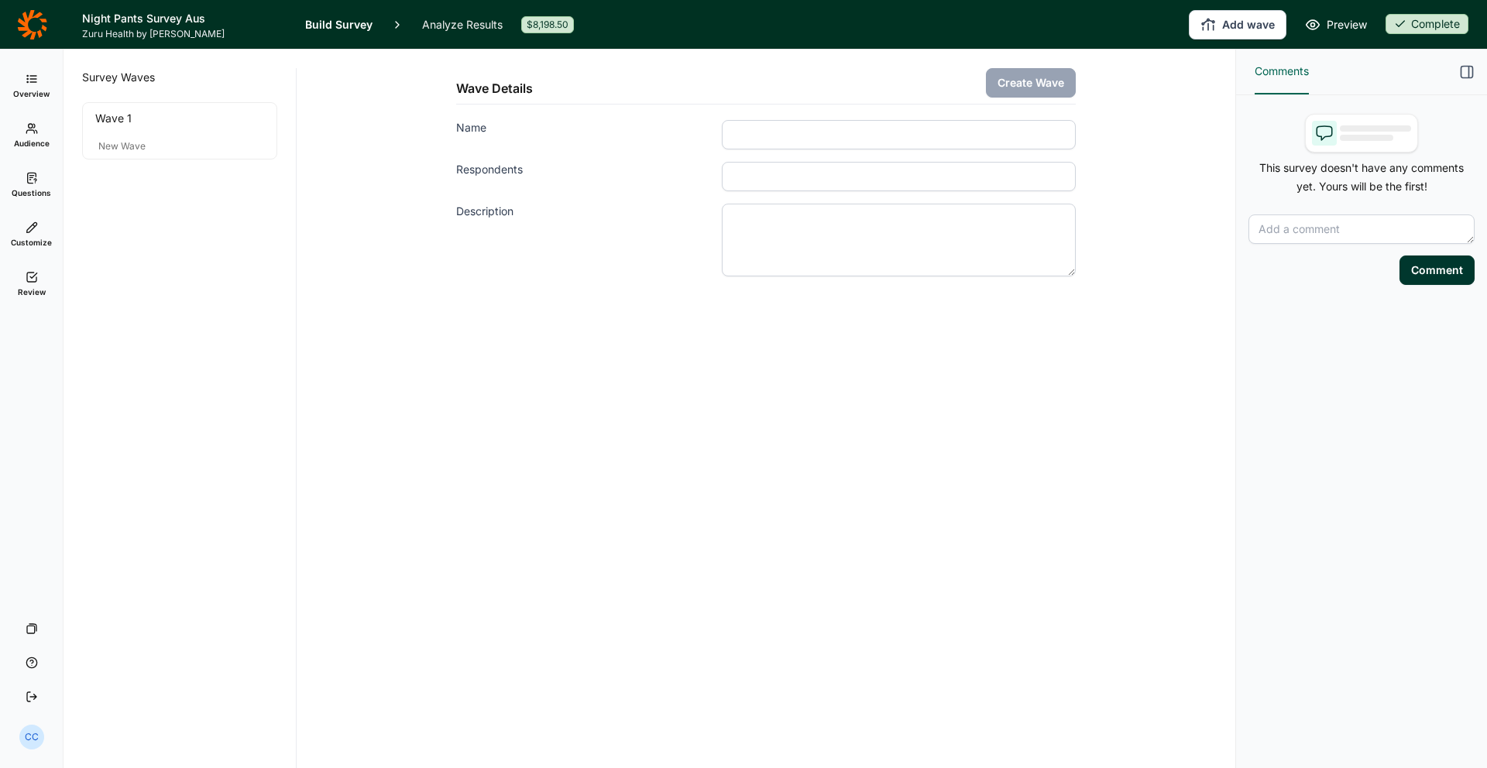
click at [26, 170] on link "Questions" at bounding box center [31, 185] width 50 height 50
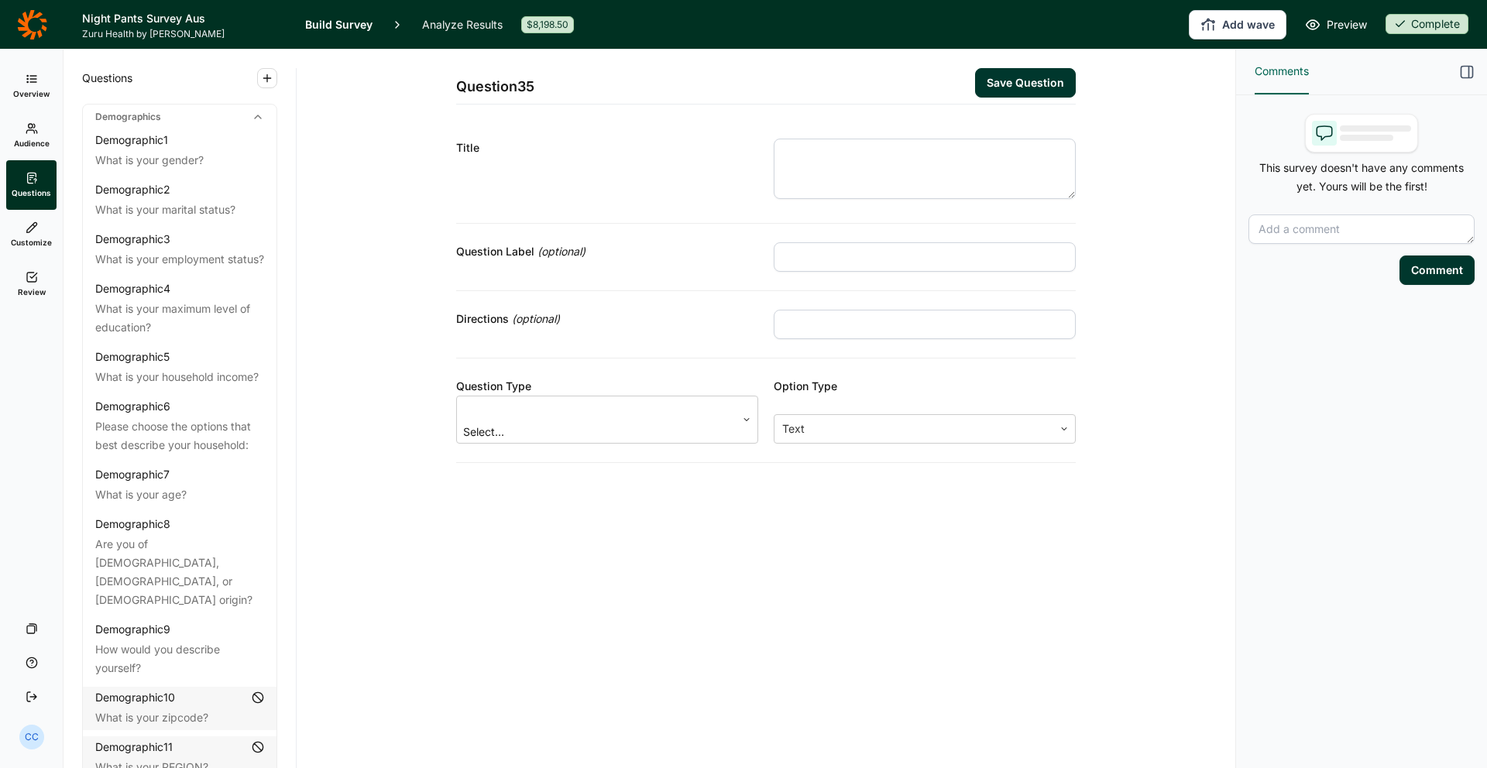
click at [46, 241] on span "Customize" at bounding box center [31, 242] width 41 height 11
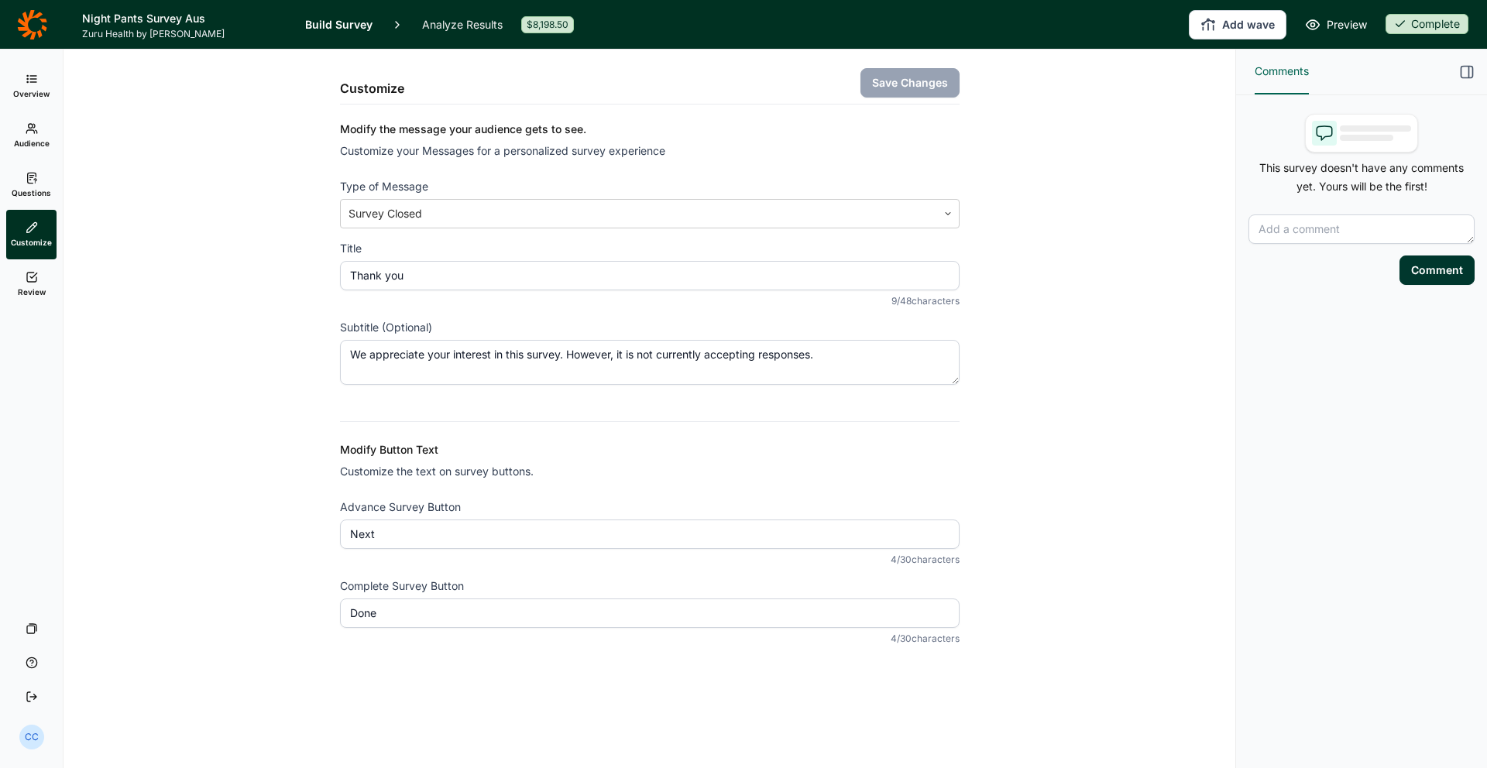
click at [53, 182] on link "Questions" at bounding box center [31, 185] width 50 height 50
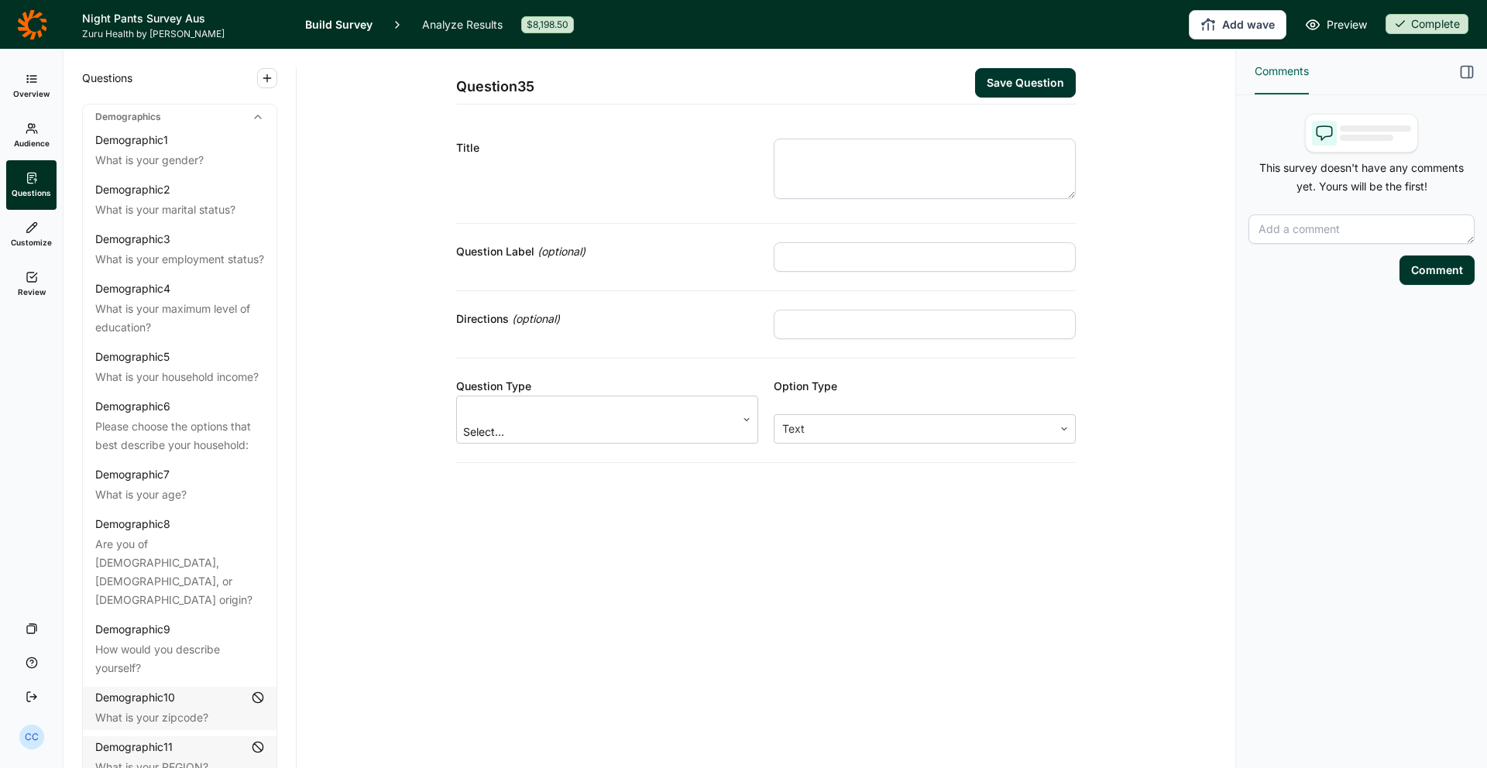
click at [50, 142] on link "Audience" at bounding box center [31, 136] width 50 height 50
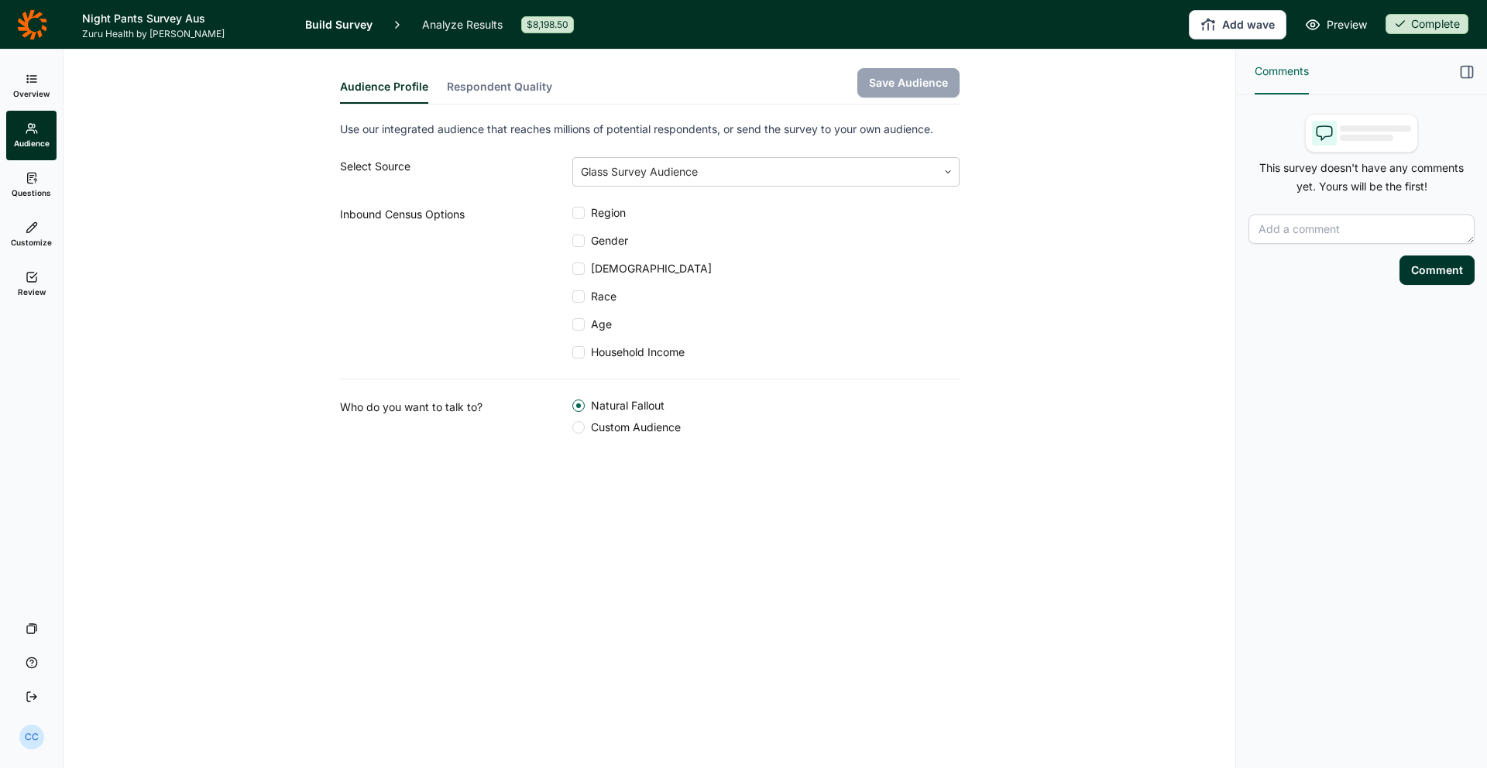
click at [48, 240] on span "Customize" at bounding box center [31, 242] width 41 height 11
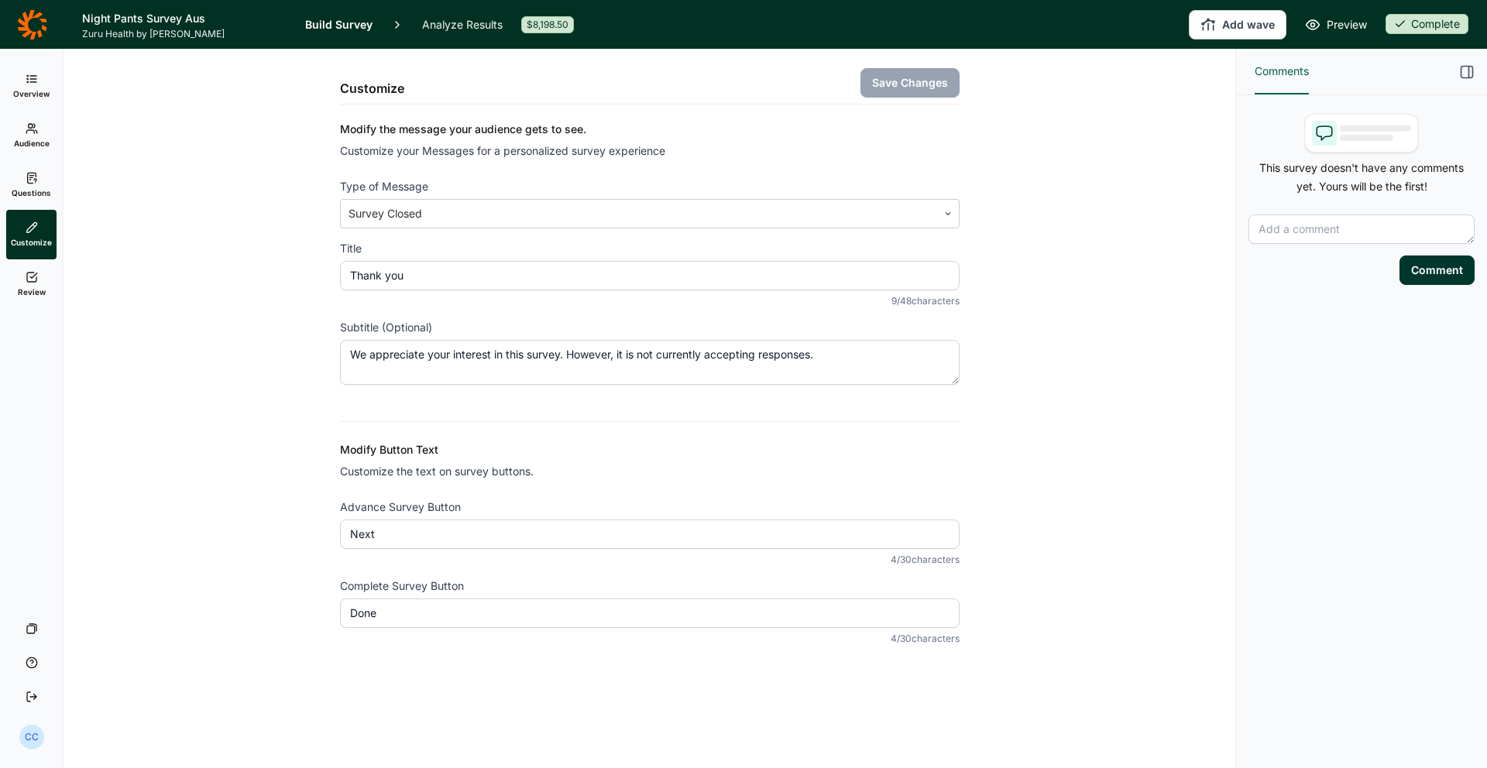
click at [36, 184] on icon at bounding box center [32, 178] width 12 height 12
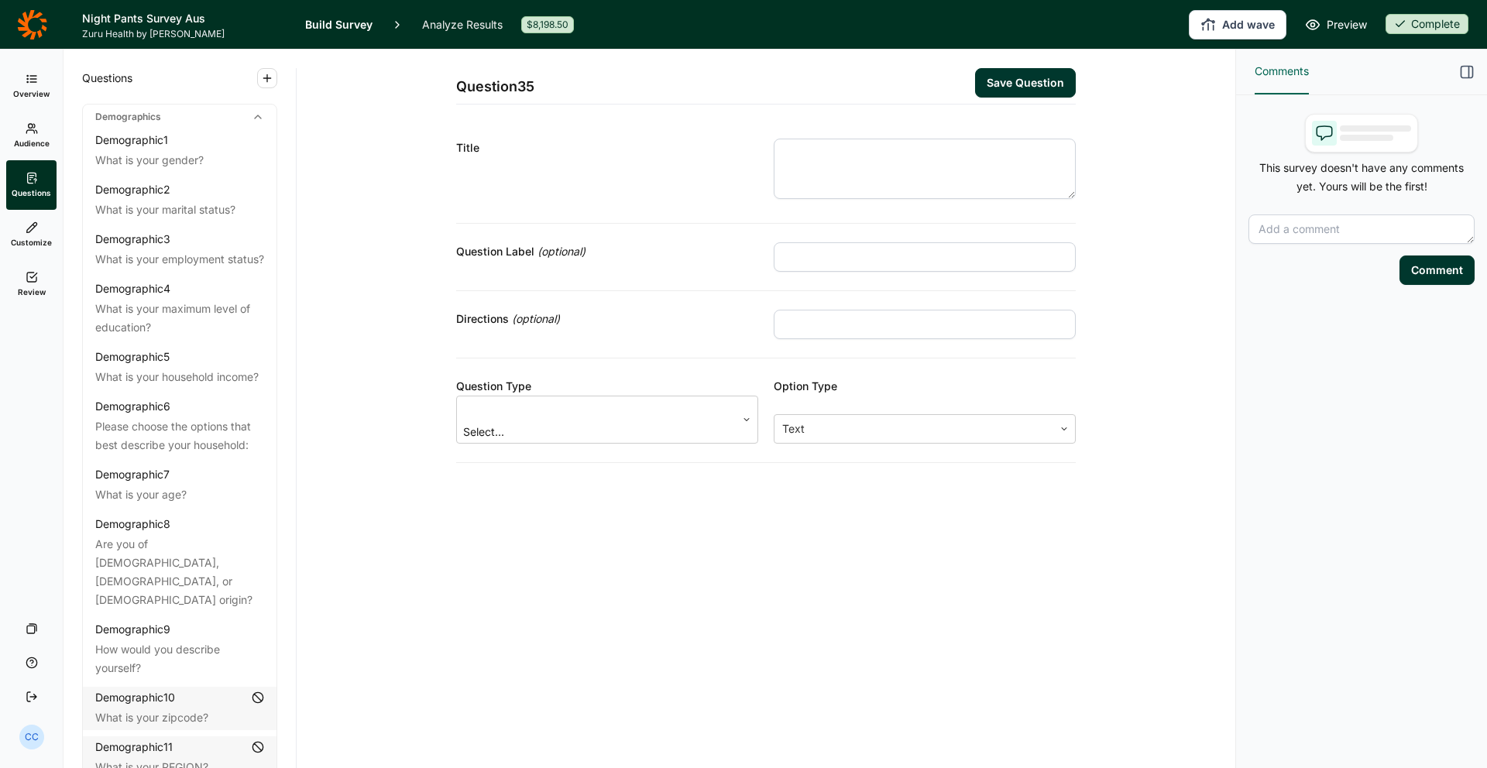
click at [43, 115] on link "Audience" at bounding box center [31, 136] width 50 height 50
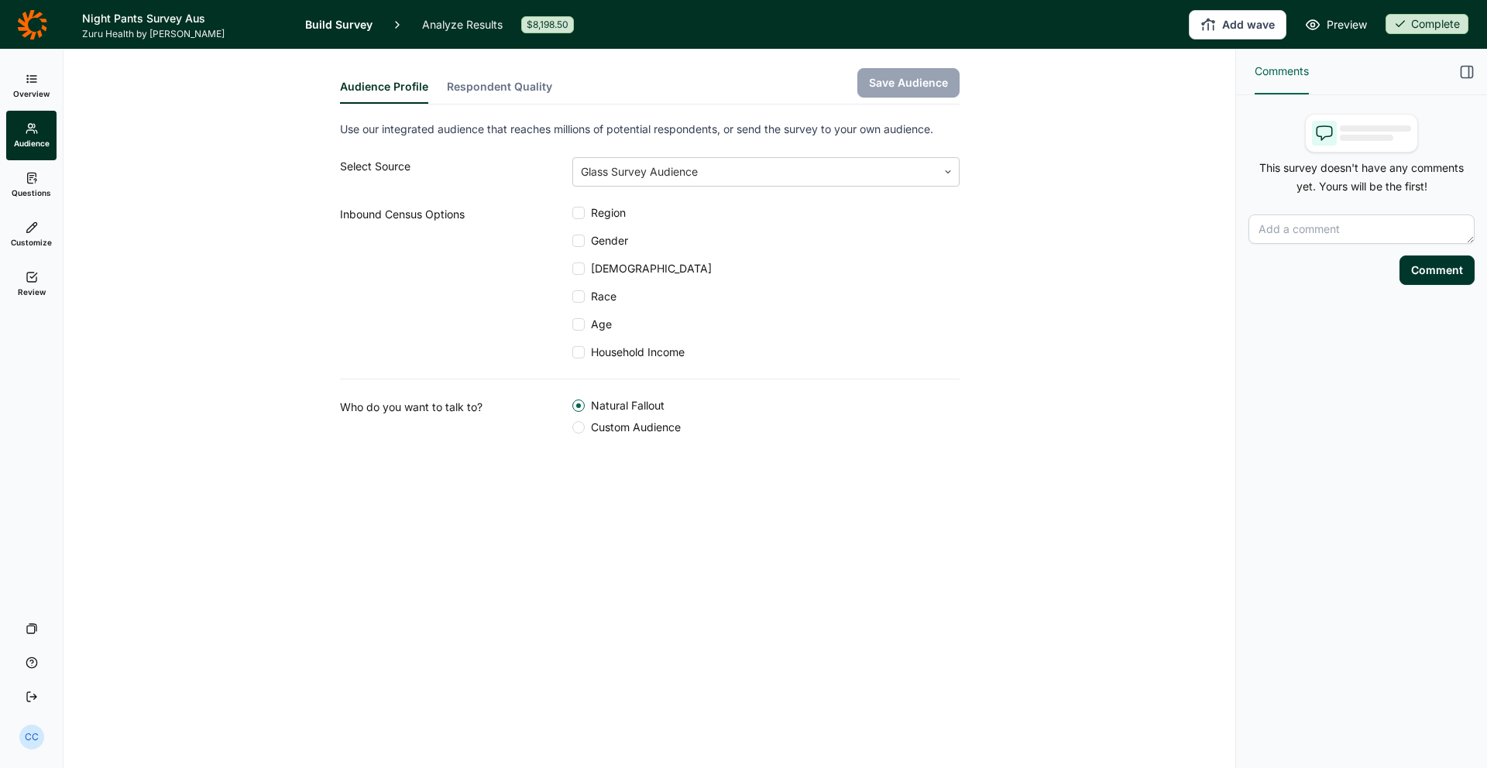
click at [38, 72] on link "Overview" at bounding box center [31, 86] width 50 height 50
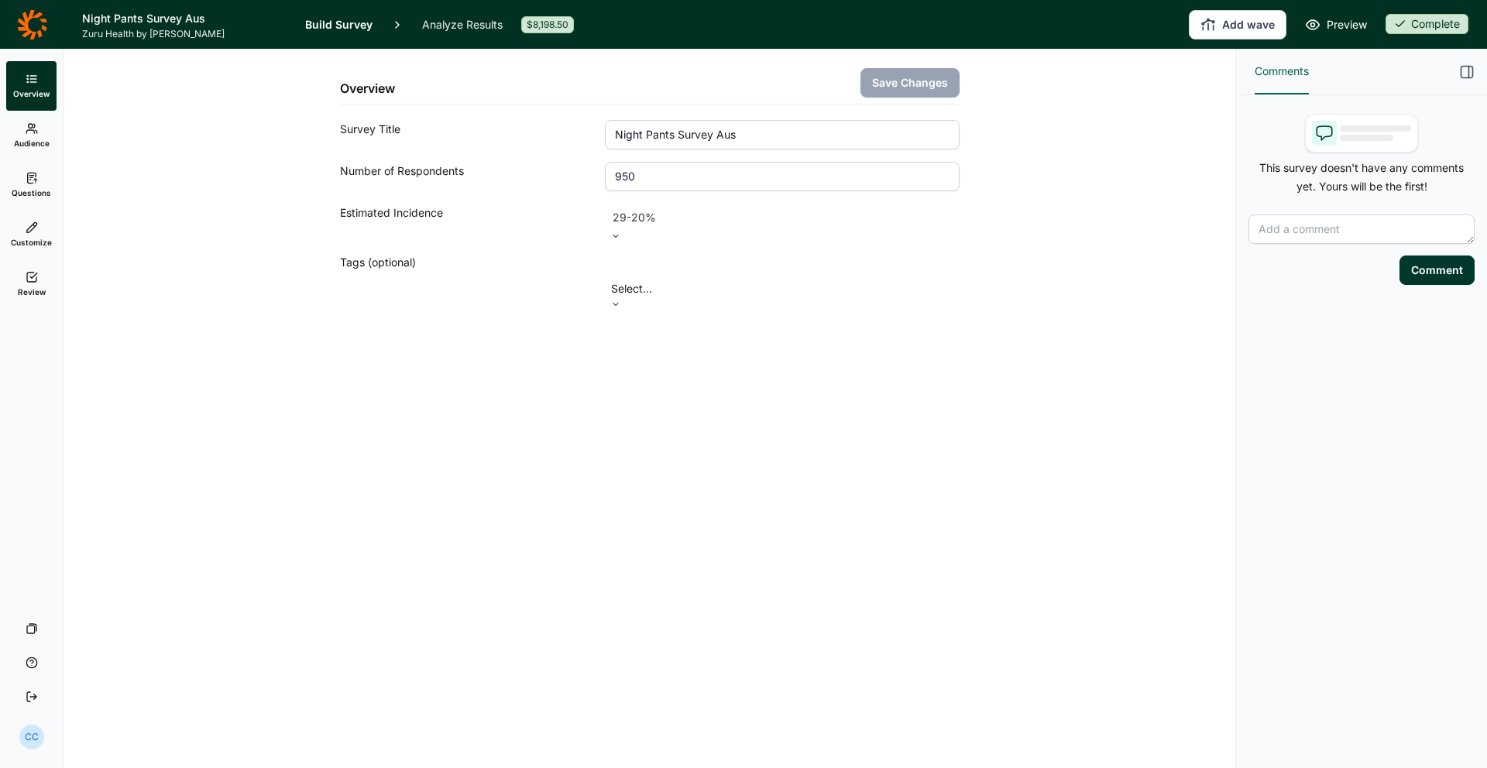
drag, startPoint x: 43, startPoint y: 242, endPoint x: 47, endPoint y: 269, distance: 28.1
click at [43, 242] on span "Customize" at bounding box center [31, 242] width 41 height 11
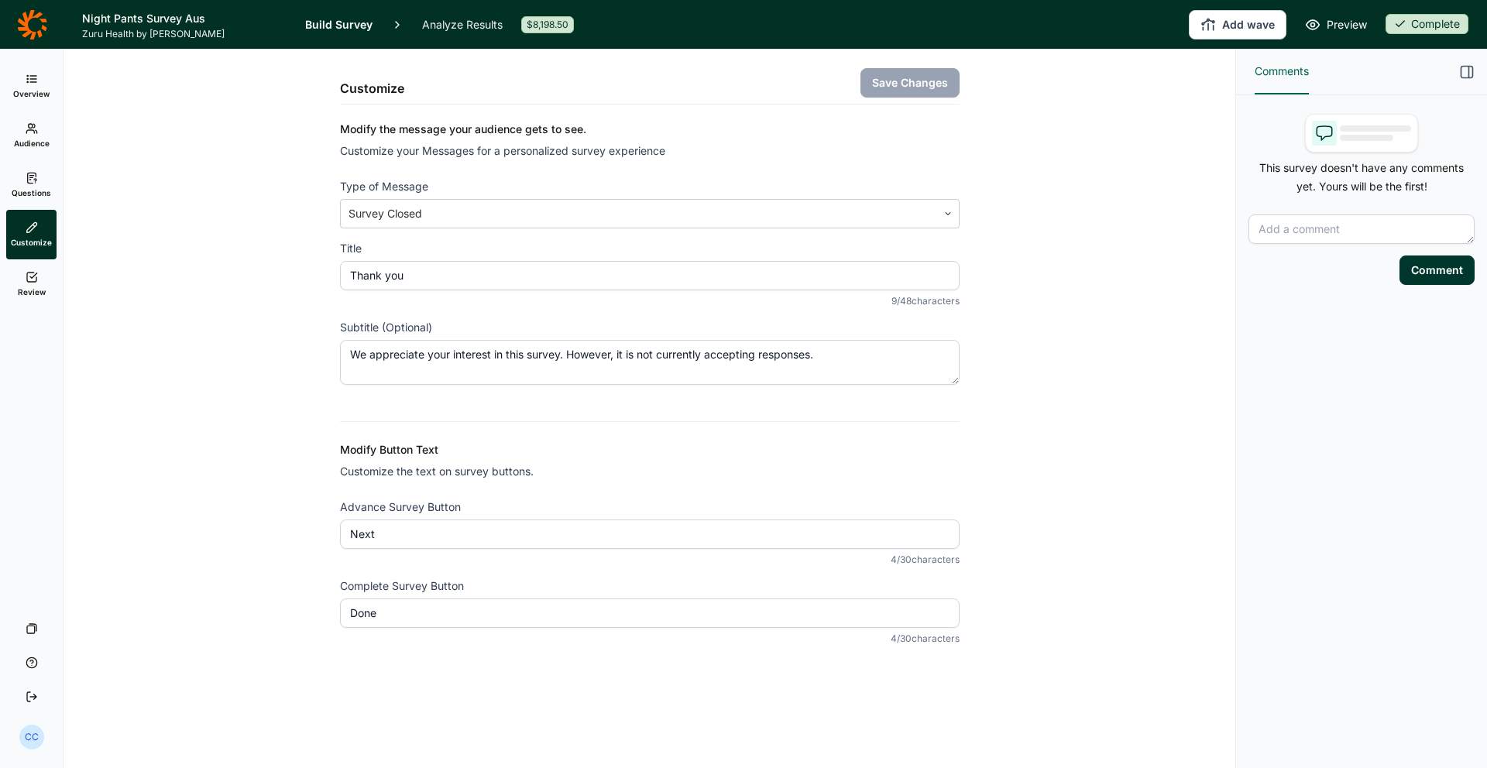
click at [43, 293] on span "Review" at bounding box center [32, 292] width 28 height 11
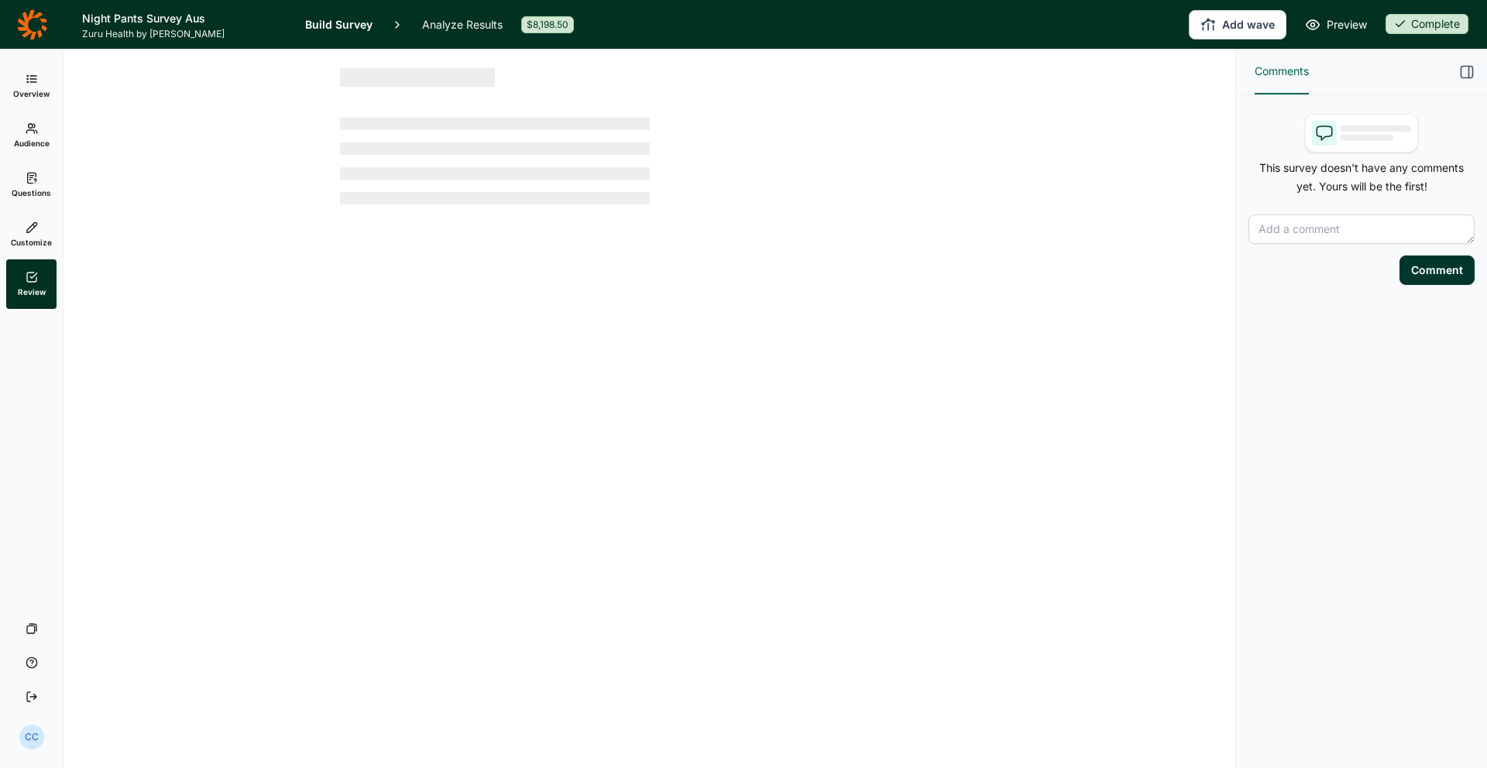
click at [42, 232] on link "Customize" at bounding box center [31, 235] width 50 height 50
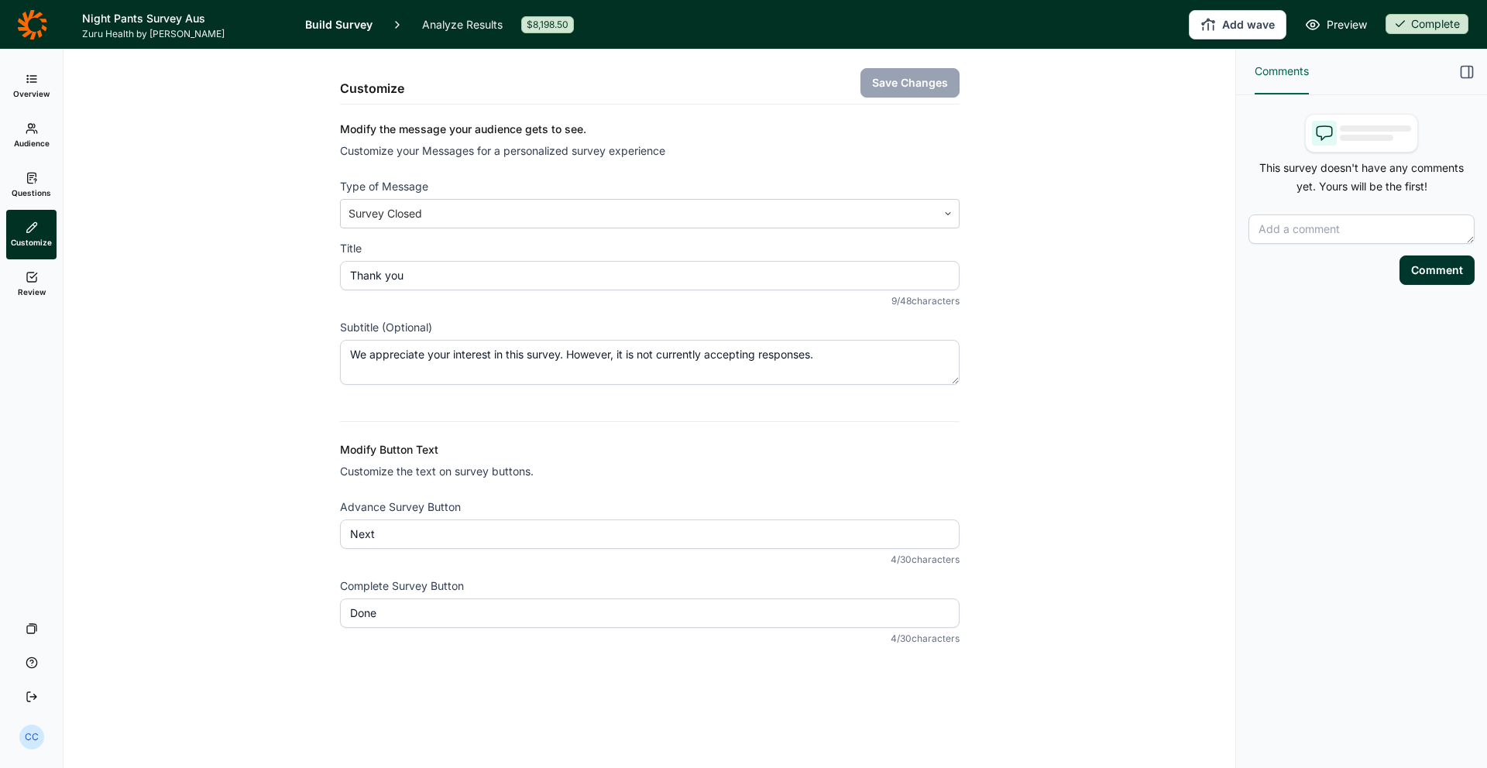
click at [22, 113] on link "Audience" at bounding box center [31, 136] width 50 height 50
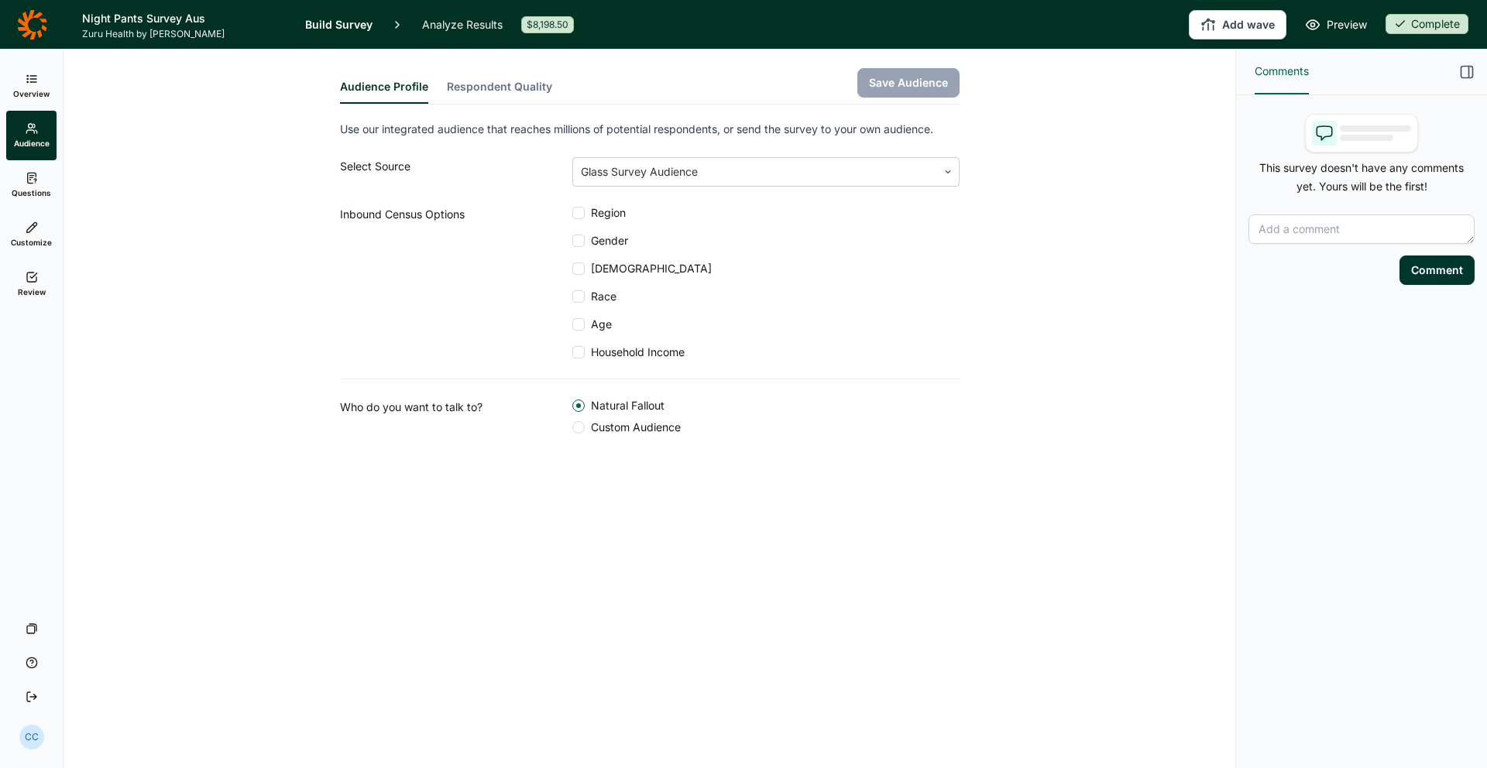
click at [32, 78] on use at bounding box center [31, 78] width 9 height 7
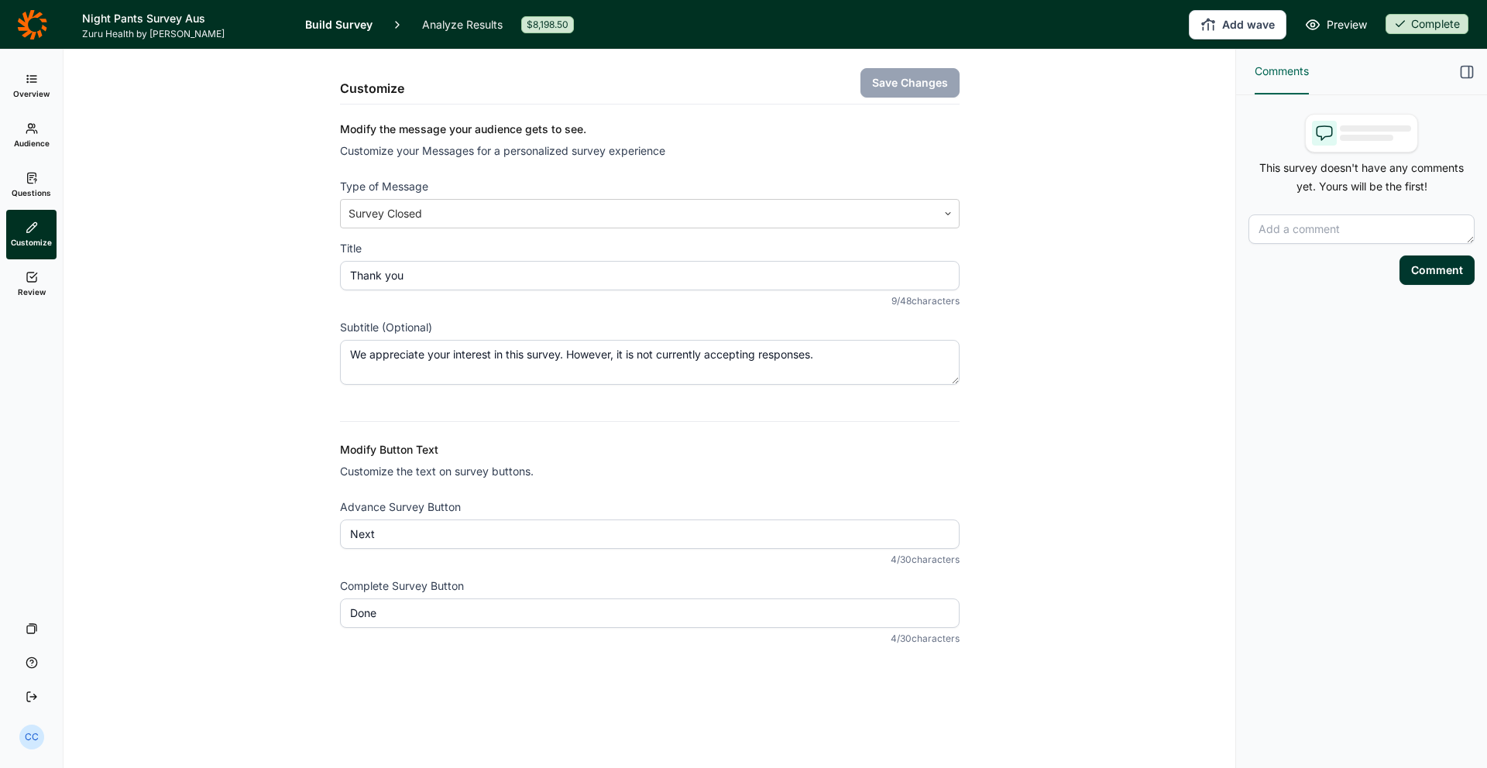
click at [22, 19] on icon at bounding box center [32, 24] width 30 height 31
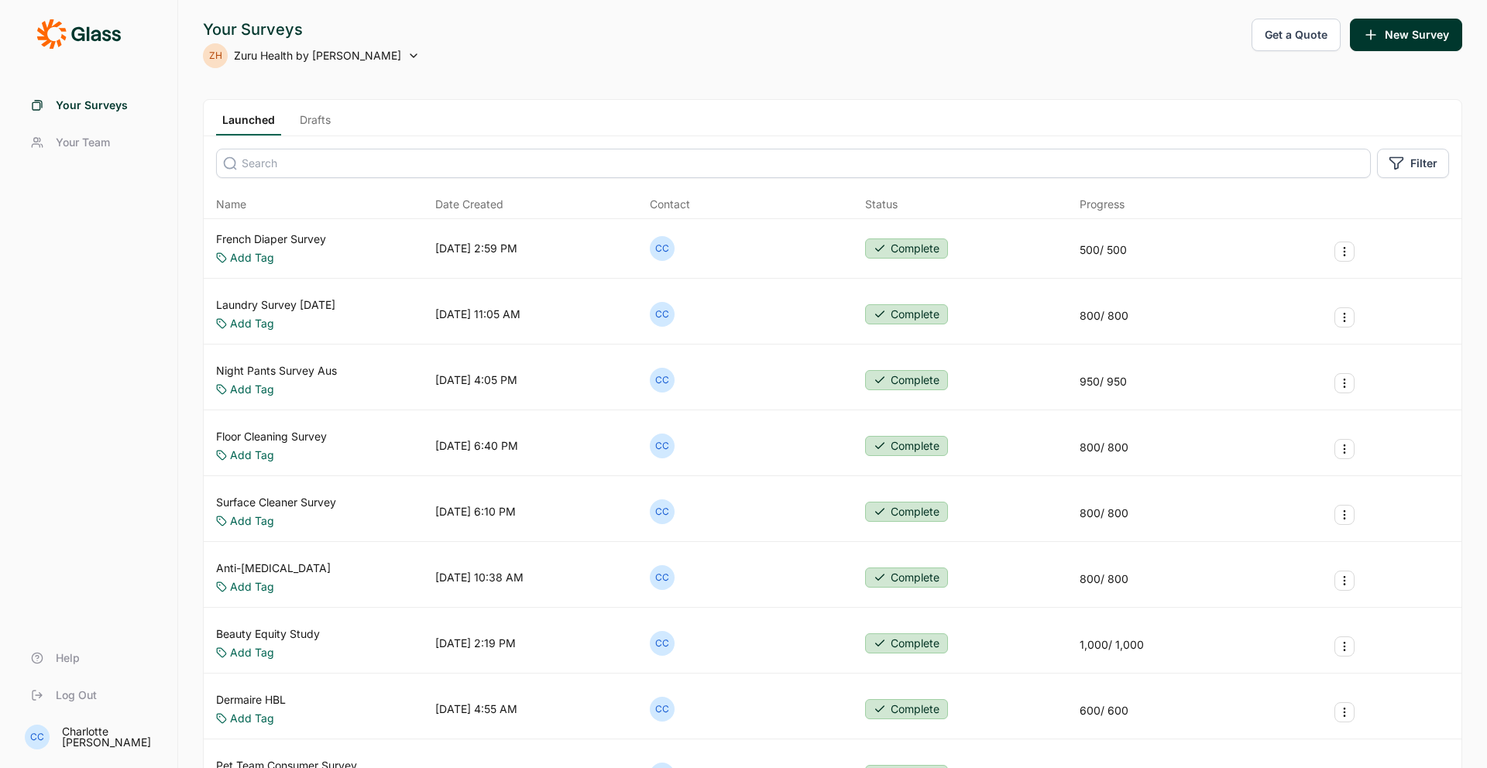
click at [314, 242] on link "French Diaper Survey" at bounding box center [271, 239] width 110 height 15
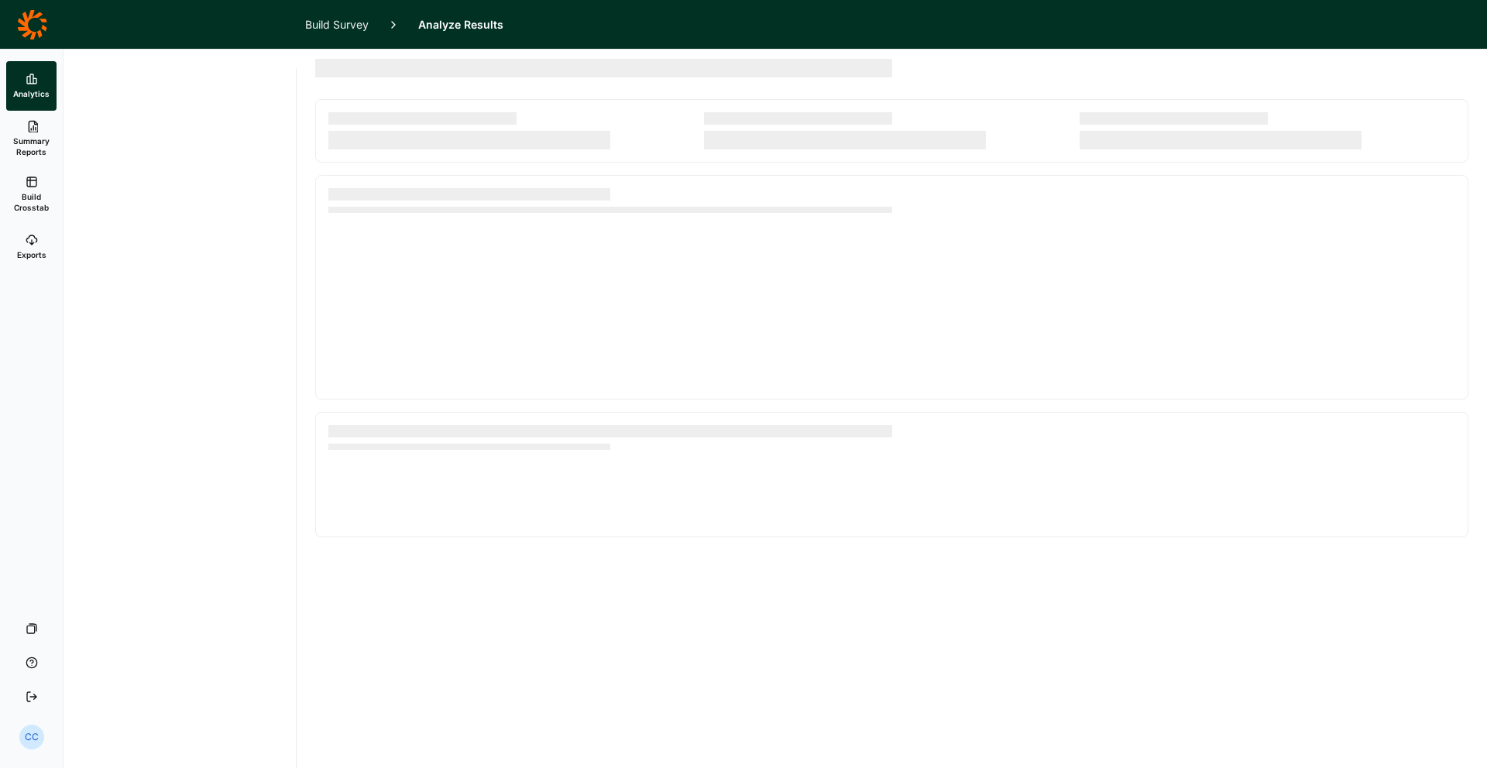
click at [280, 96] on div at bounding box center [774, 409] width 1423 height 719
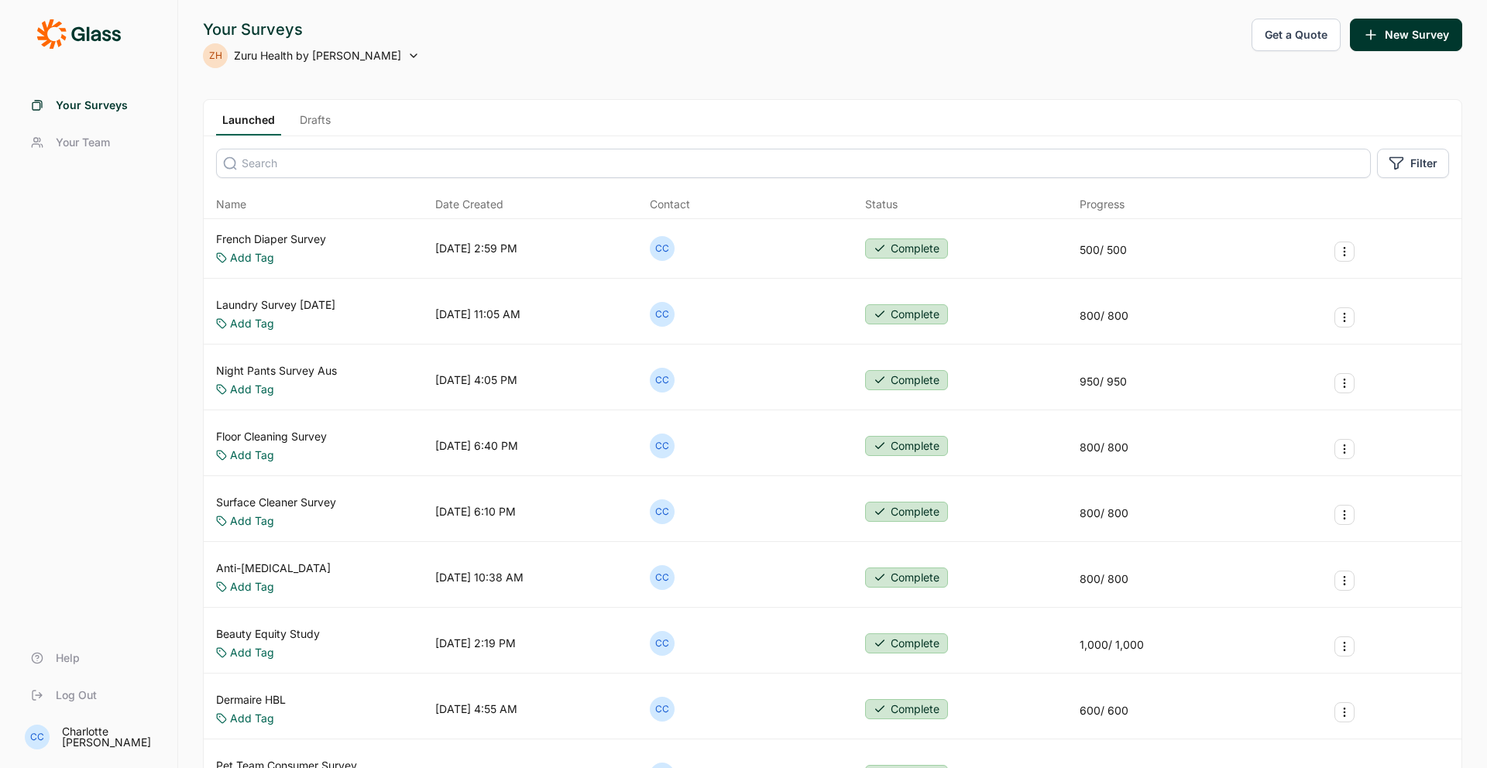
click at [321, 371] on link "Night Pants Survey Aus" at bounding box center [276, 370] width 121 height 15
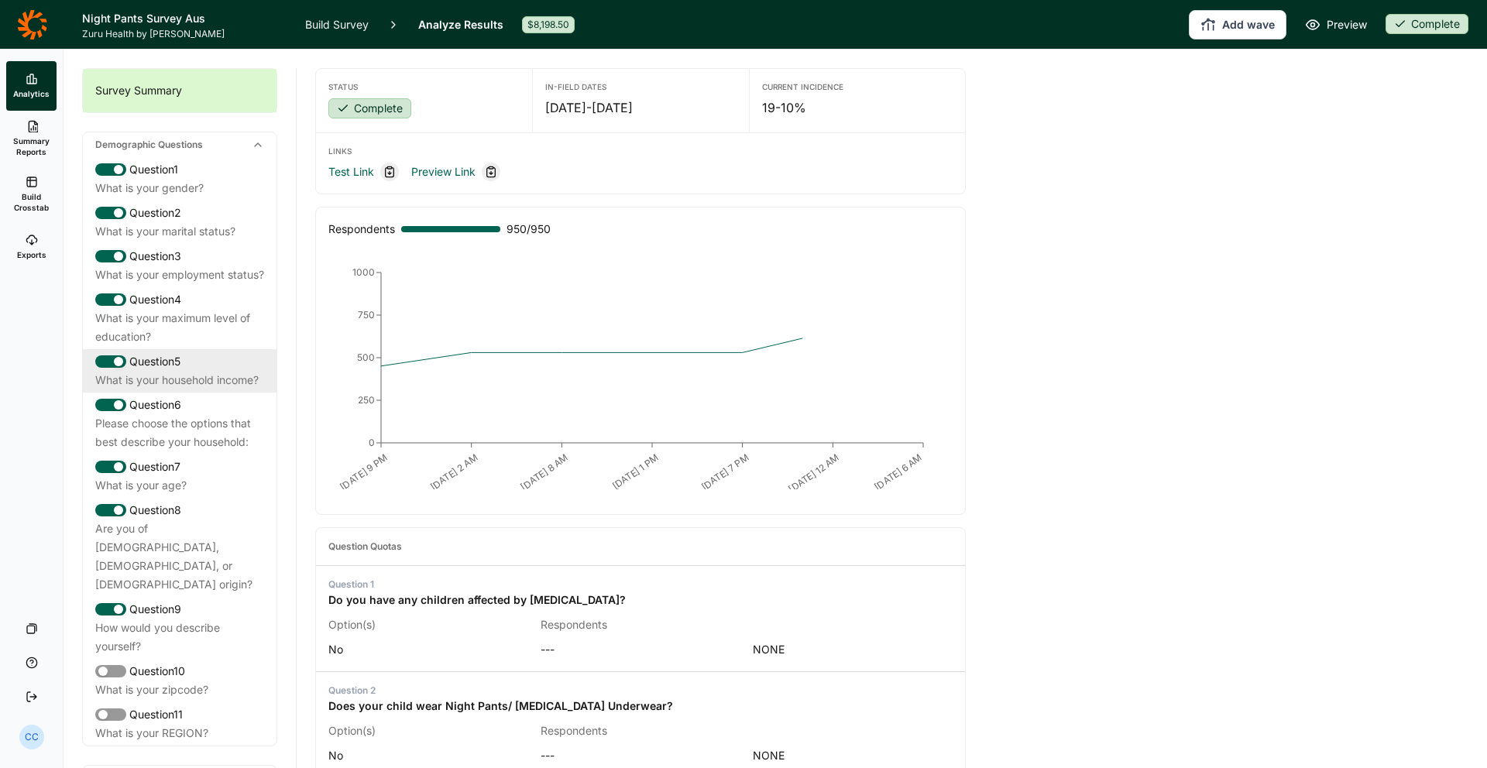
click at [259, 371] on div "Question 5" at bounding box center [179, 361] width 169 height 19
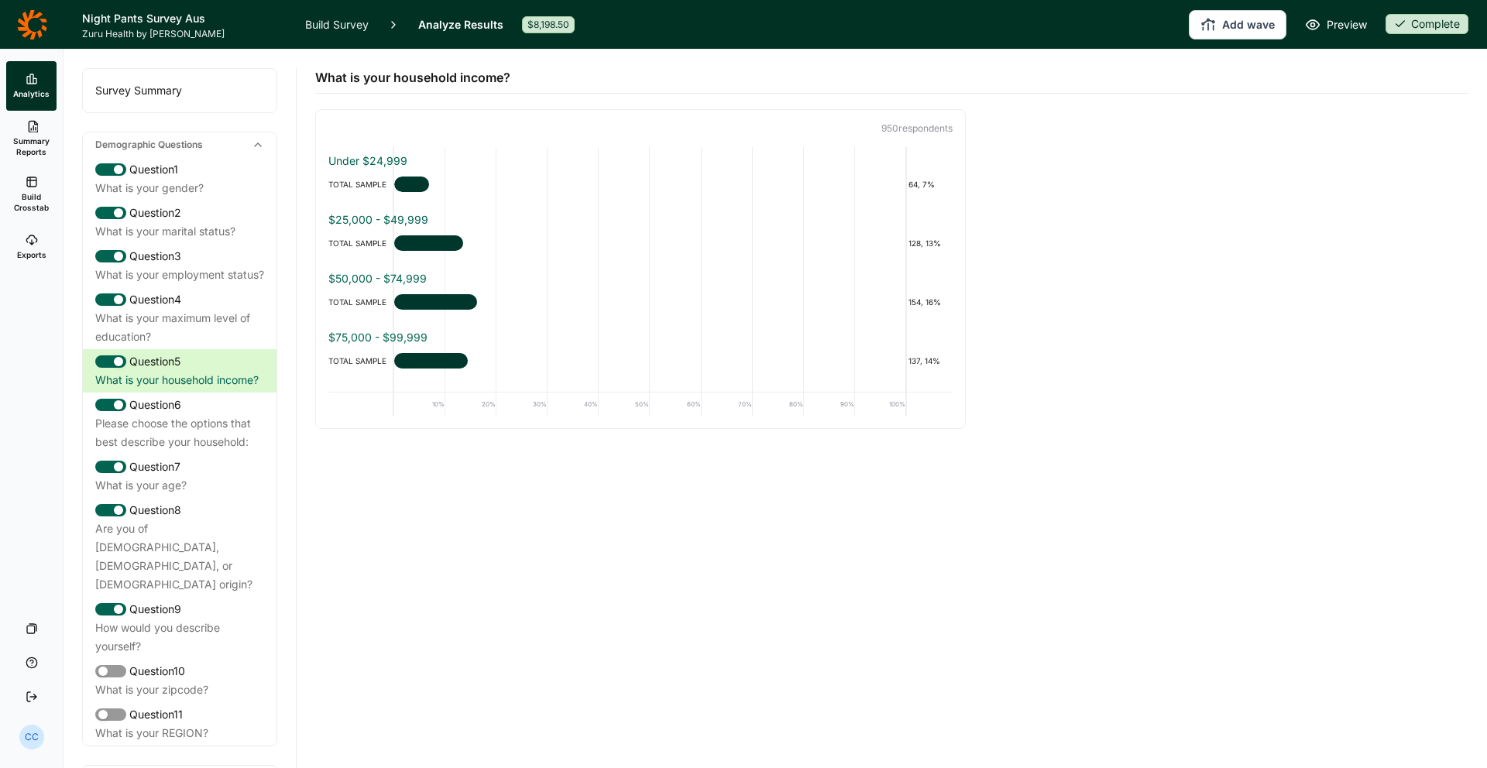
click at [37, 258] on span "Exports" at bounding box center [31, 254] width 29 height 11
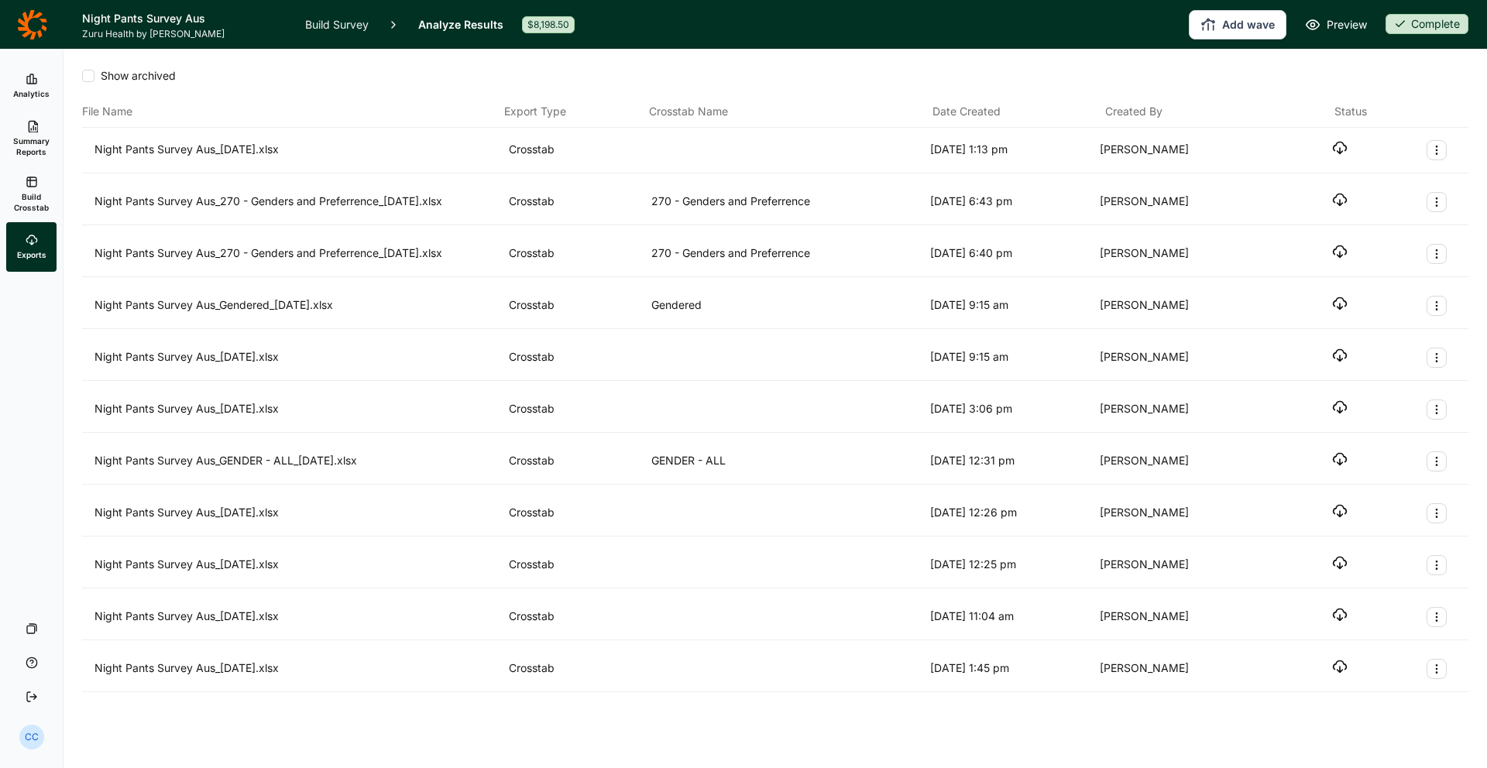
click at [43, 148] on span "Summary Reports" at bounding box center [31, 147] width 38 height 22
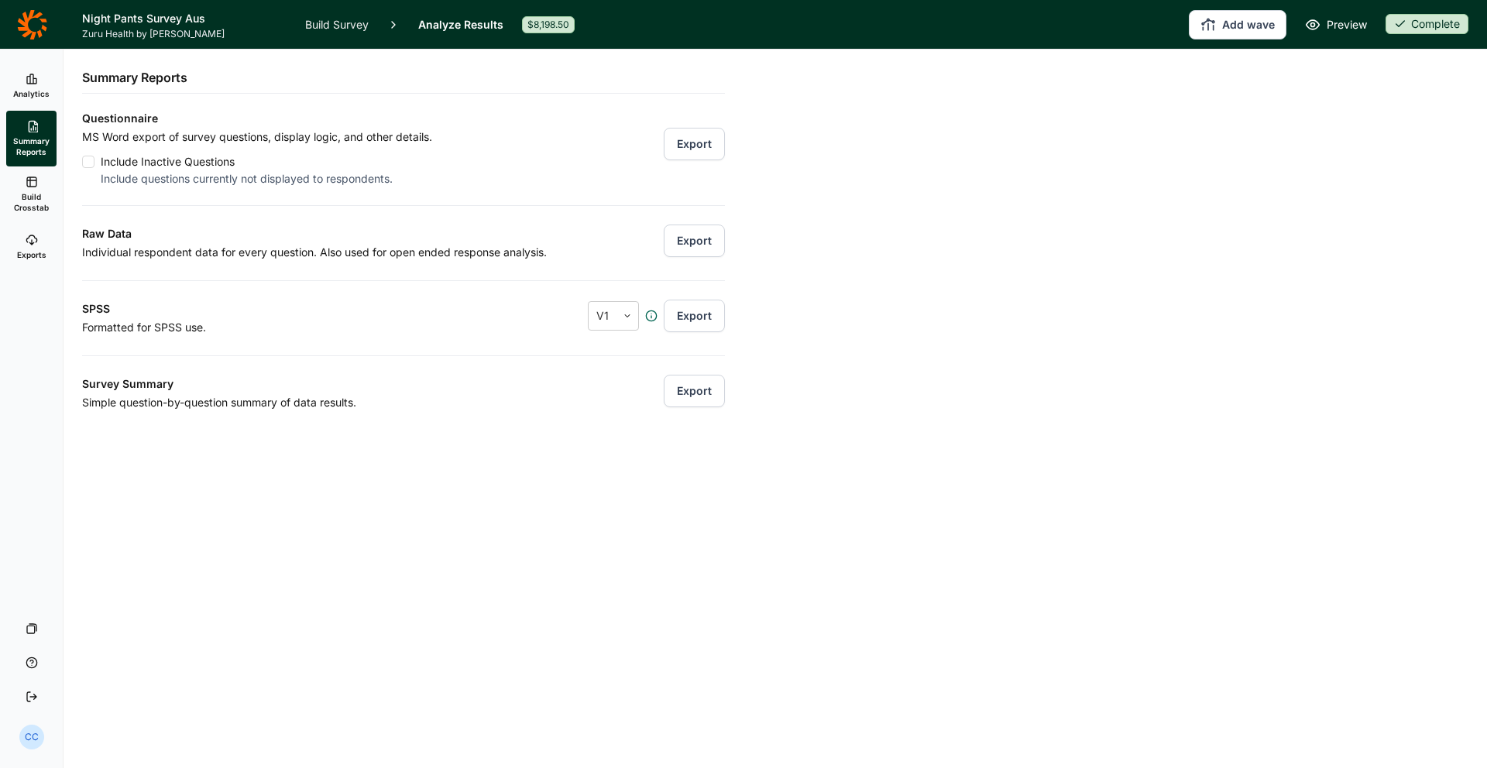
click at [56, 211] on link "Build Crosstab" at bounding box center [31, 194] width 50 height 56
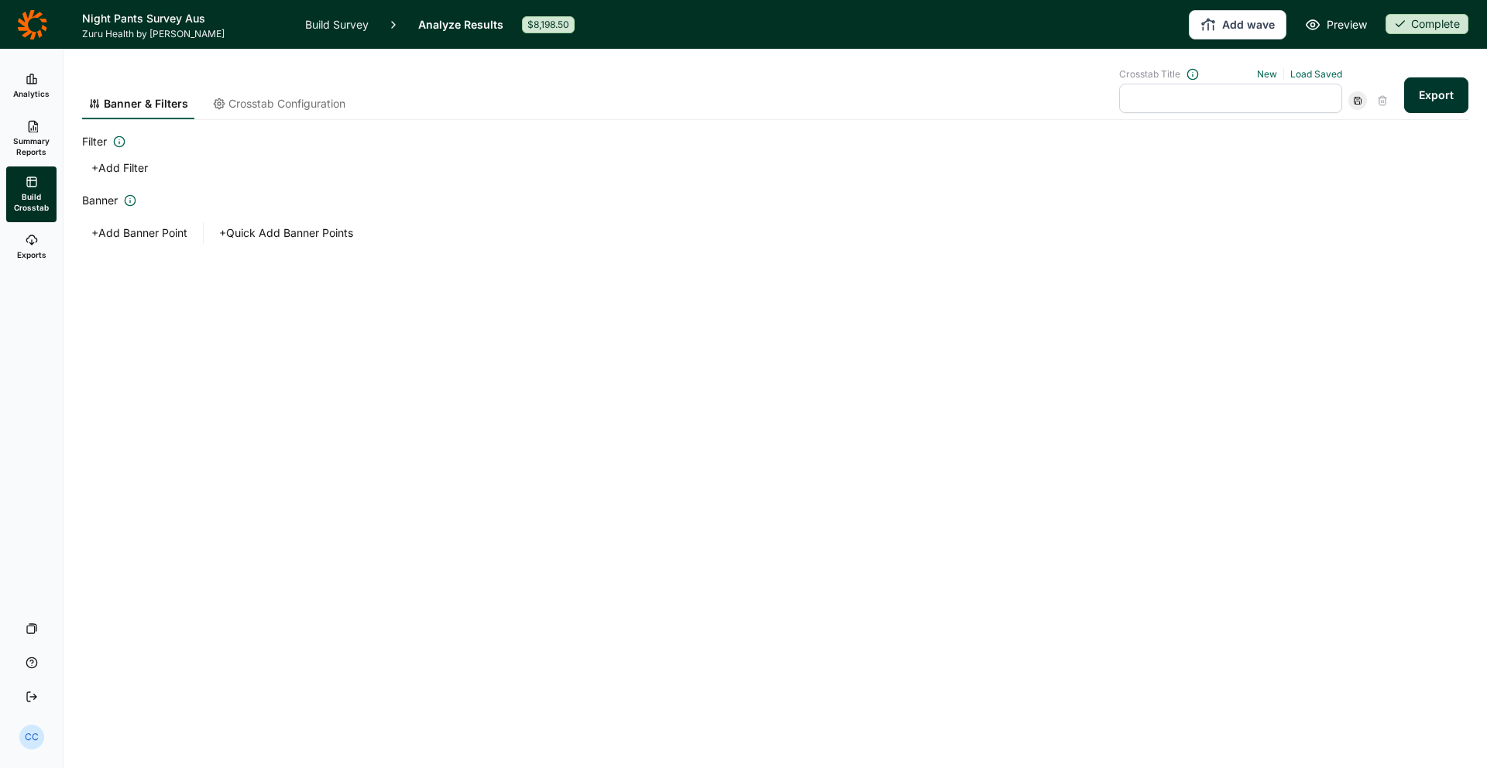
click at [40, 153] on span "Summary Reports" at bounding box center [31, 147] width 38 height 22
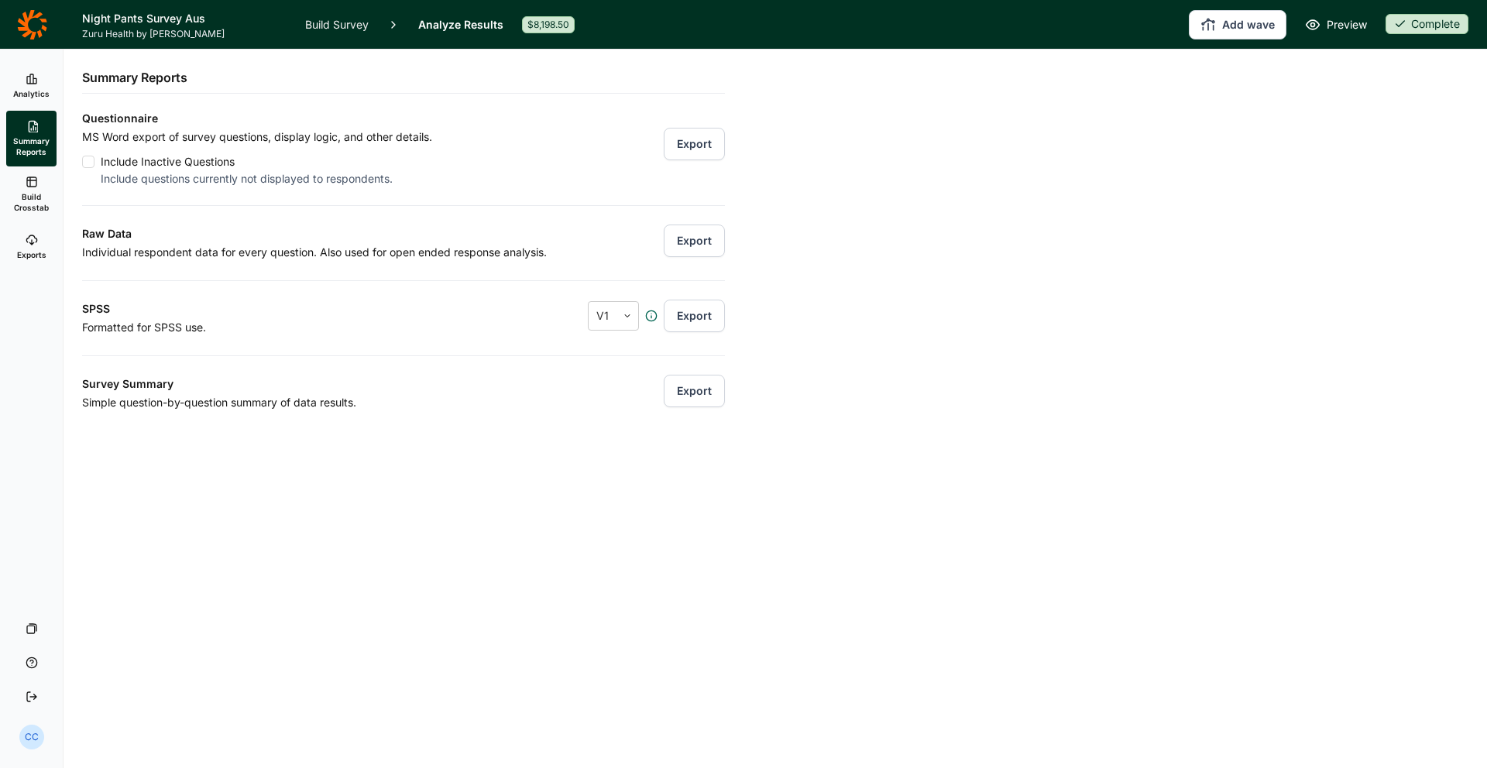
click at [18, 218] on link "Build Crosstab" at bounding box center [31, 194] width 50 height 56
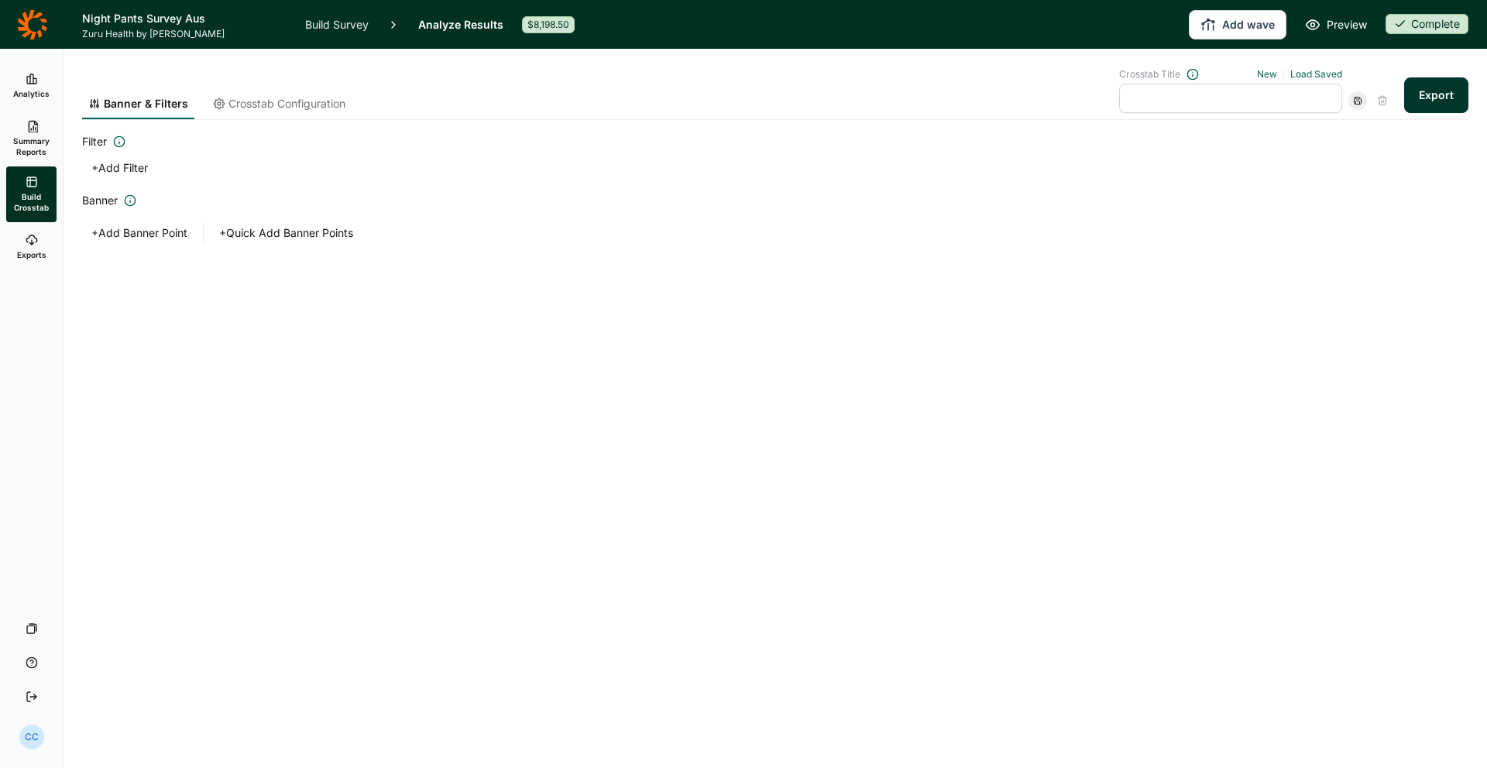
click at [38, 242] on link "Exports" at bounding box center [31, 247] width 50 height 50
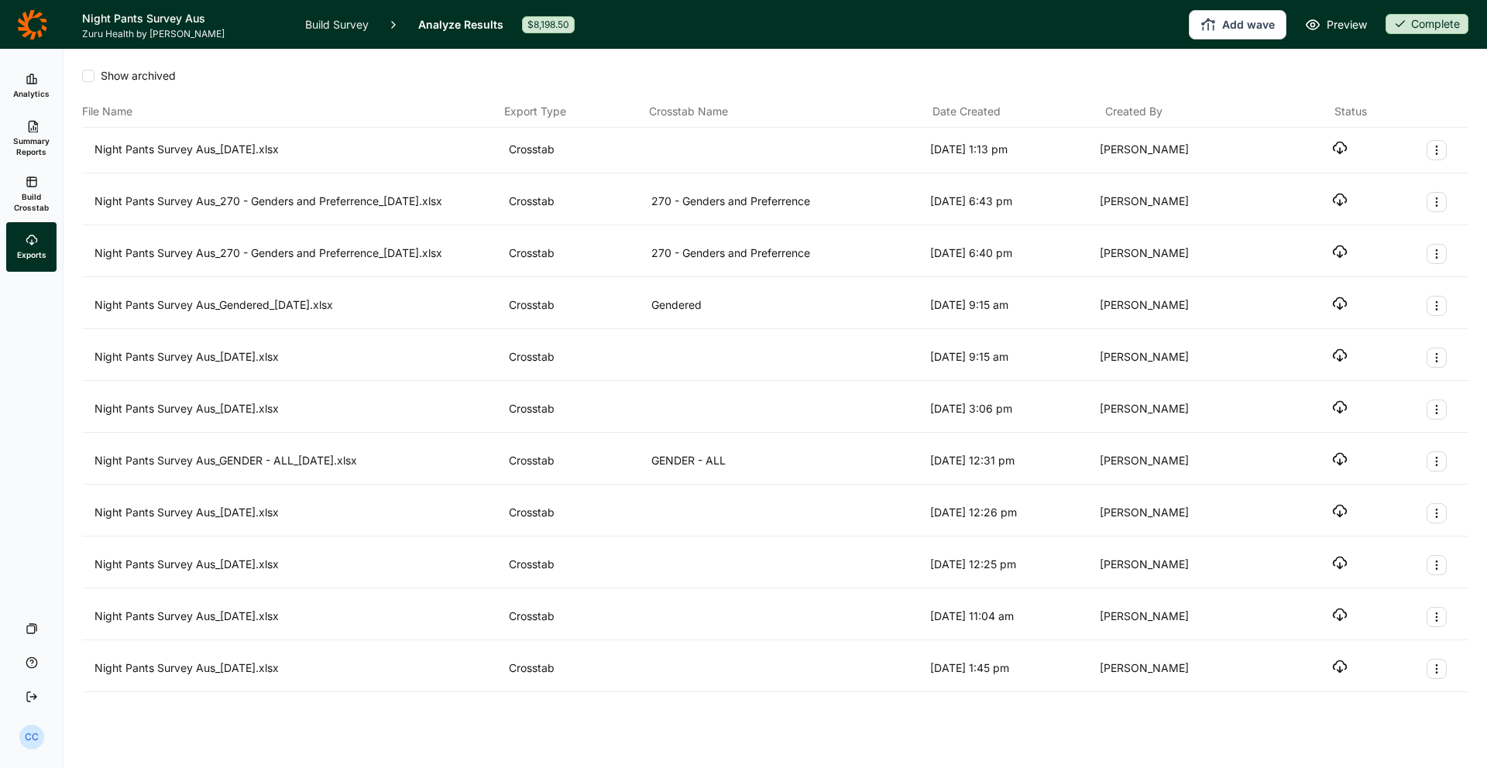
click at [37, 206] on span "Build Crosstab" at bounding box center [31, 202] width 38 height 22
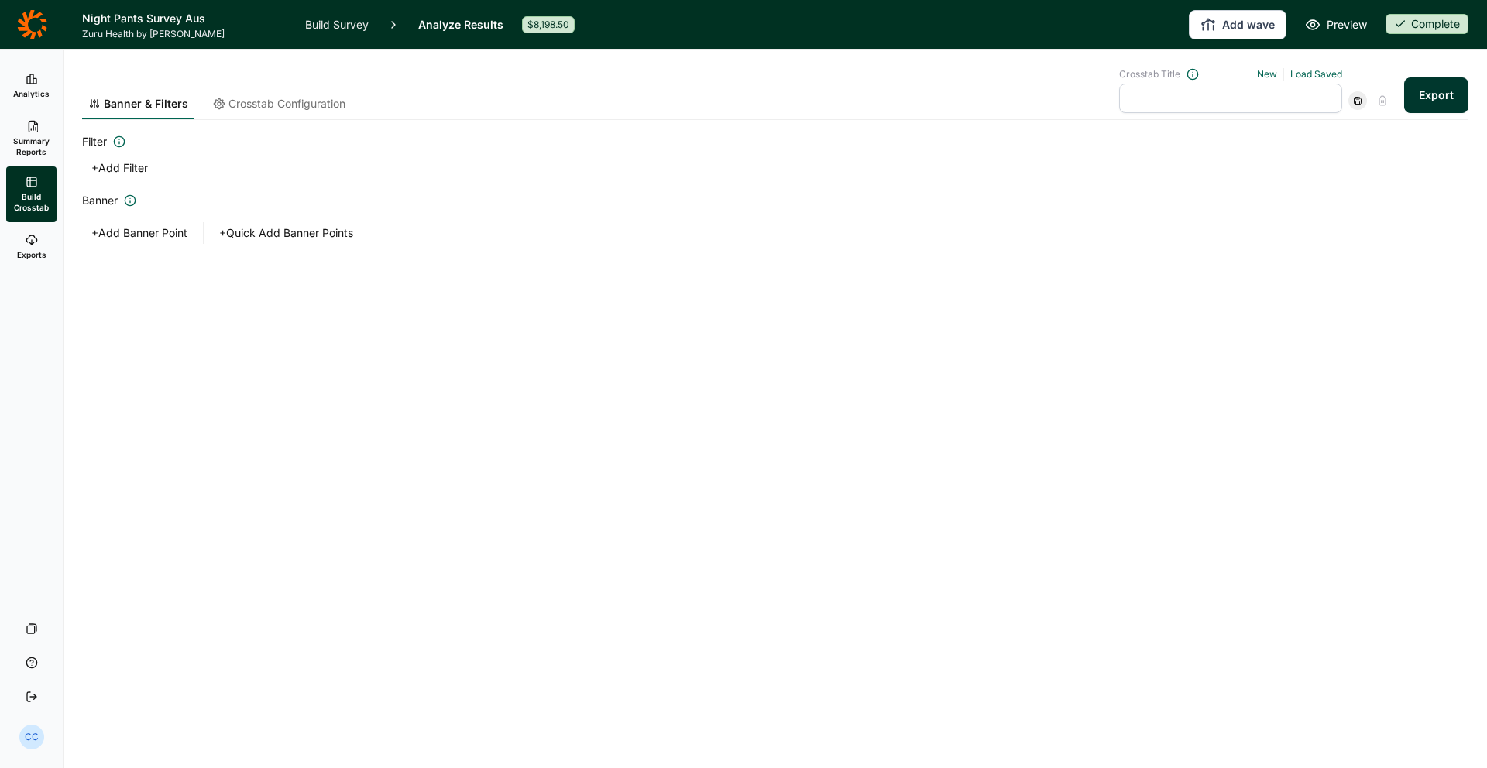
click at [38, 166] on link "Build Crosstab" at bounding box center [31, 194] width 50 height 56
click at [31, 153] on span "Summary Reports" at bounding box center [31, 147] width 38 height 22
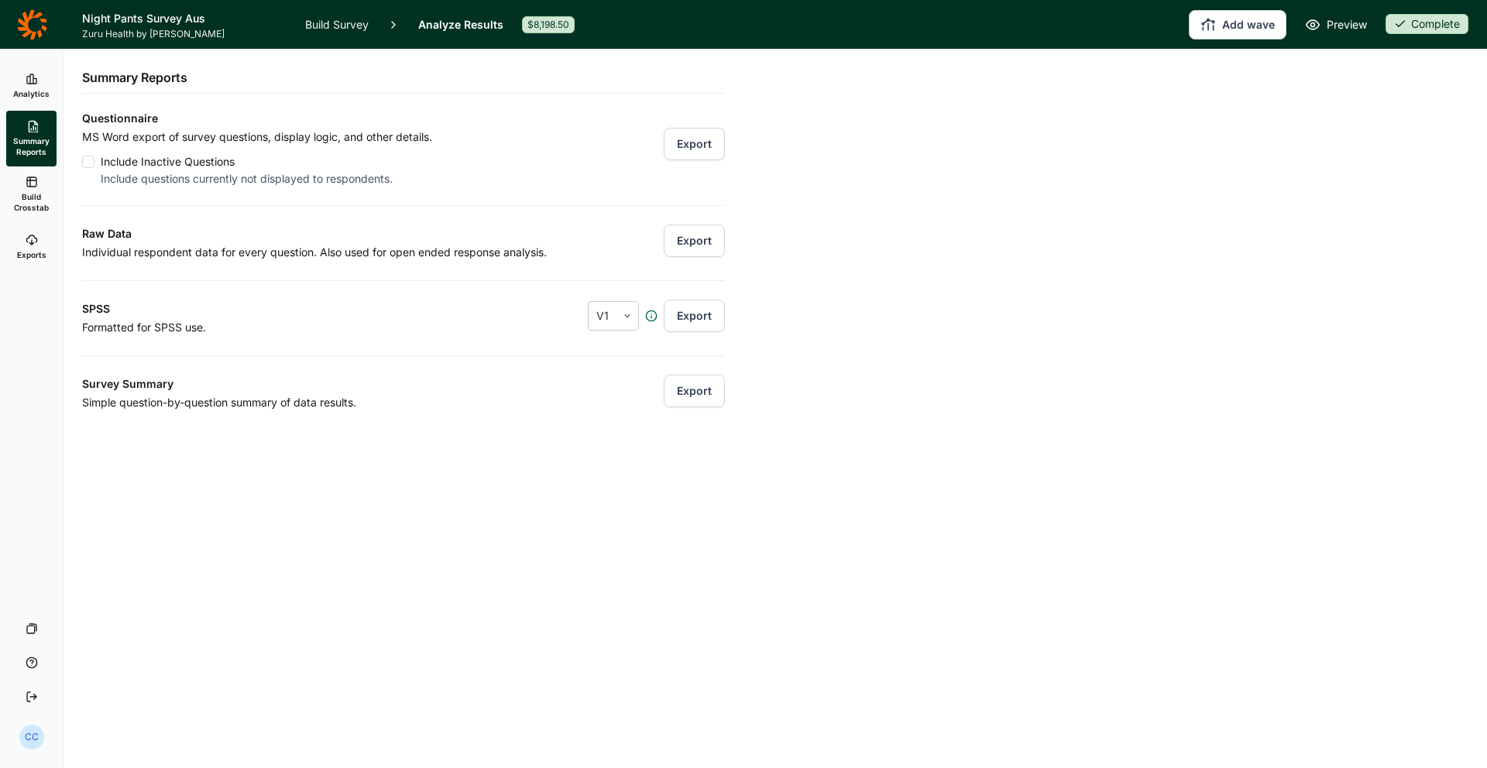
click at [21, 71] on link "Analytics" at bounding box center [31, 86] width 50 height 50
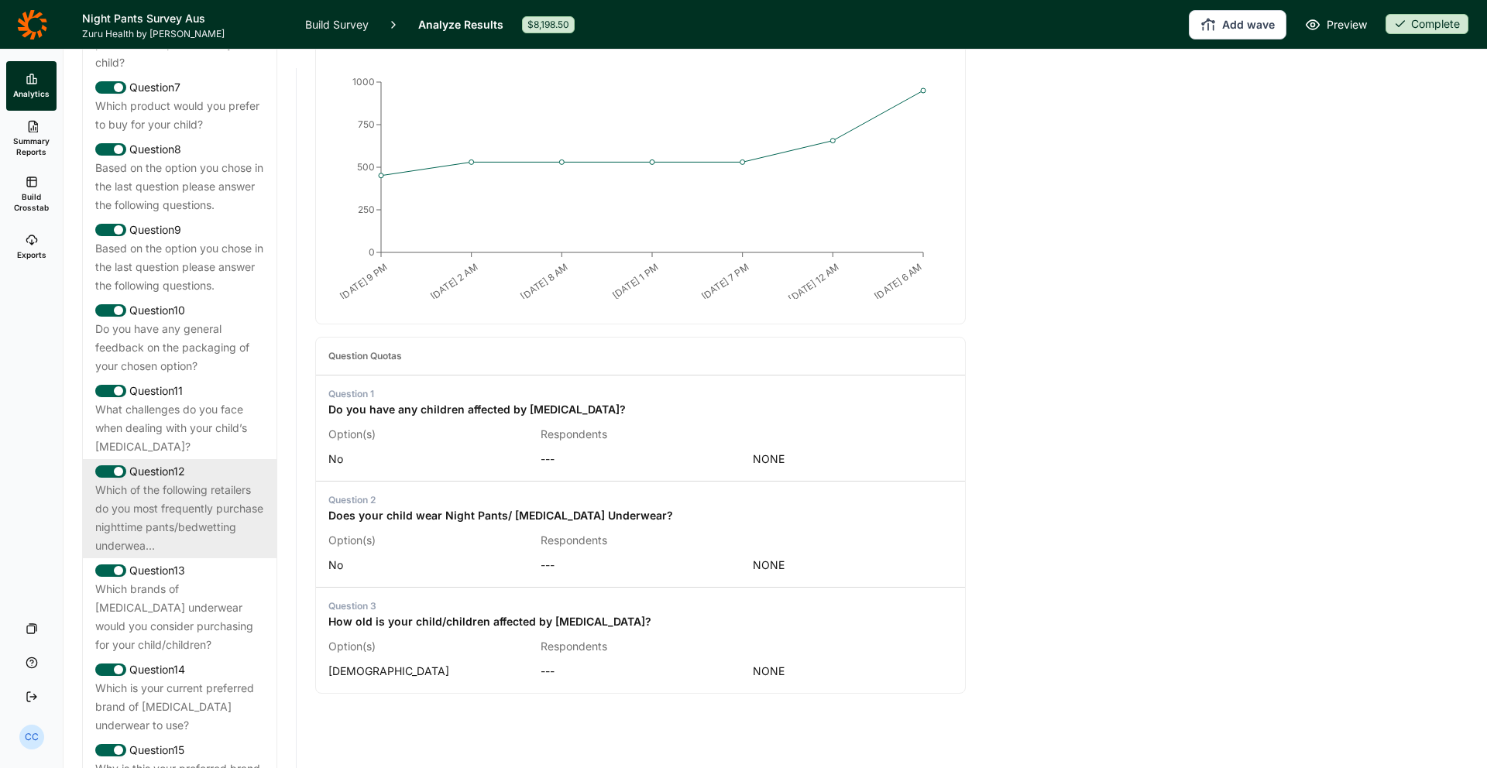
scroll to position [1148, 0]
click at [238, 457] on div "Question 12" at bounding box center [179, 466] width 169 height 19
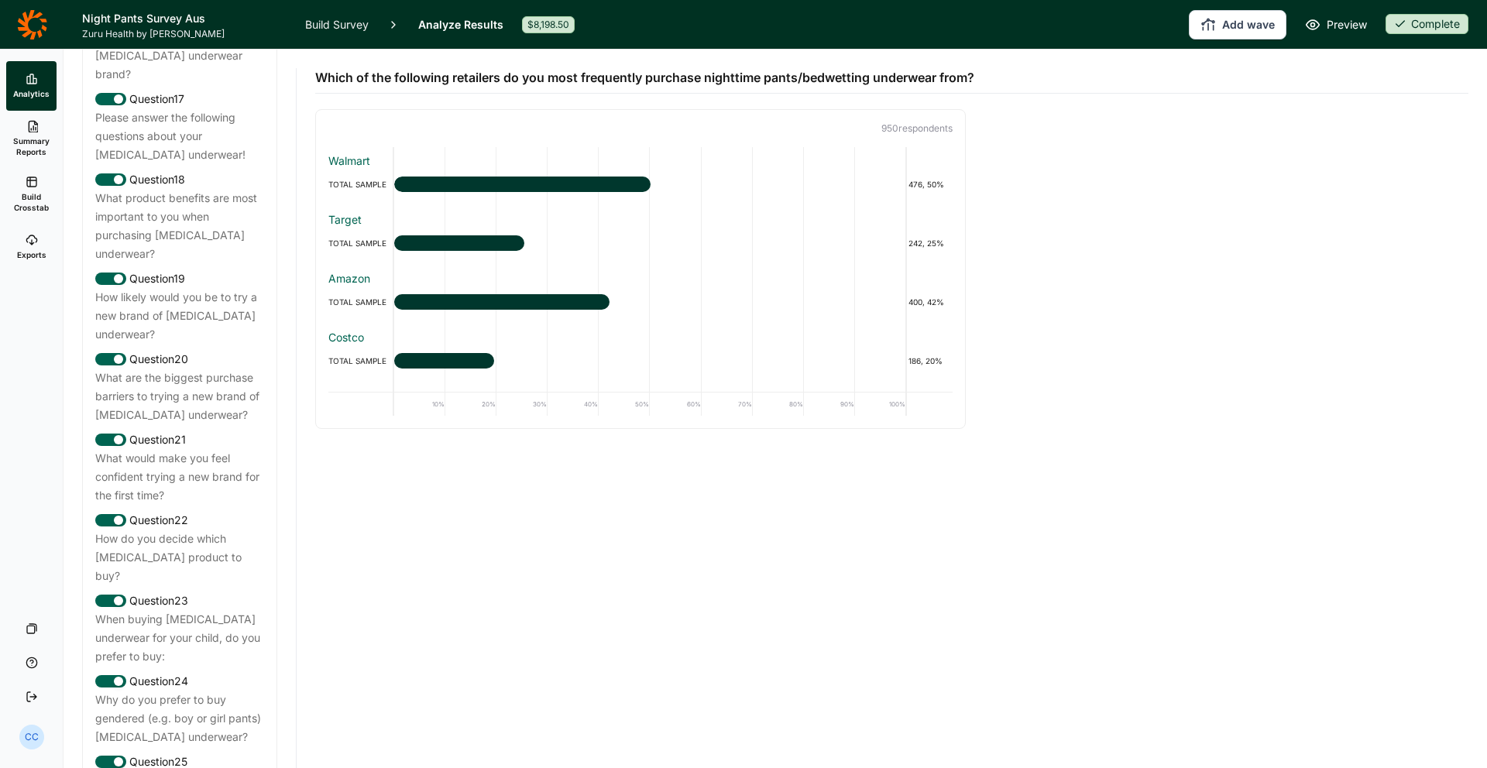
scroll to position [1975, 0]
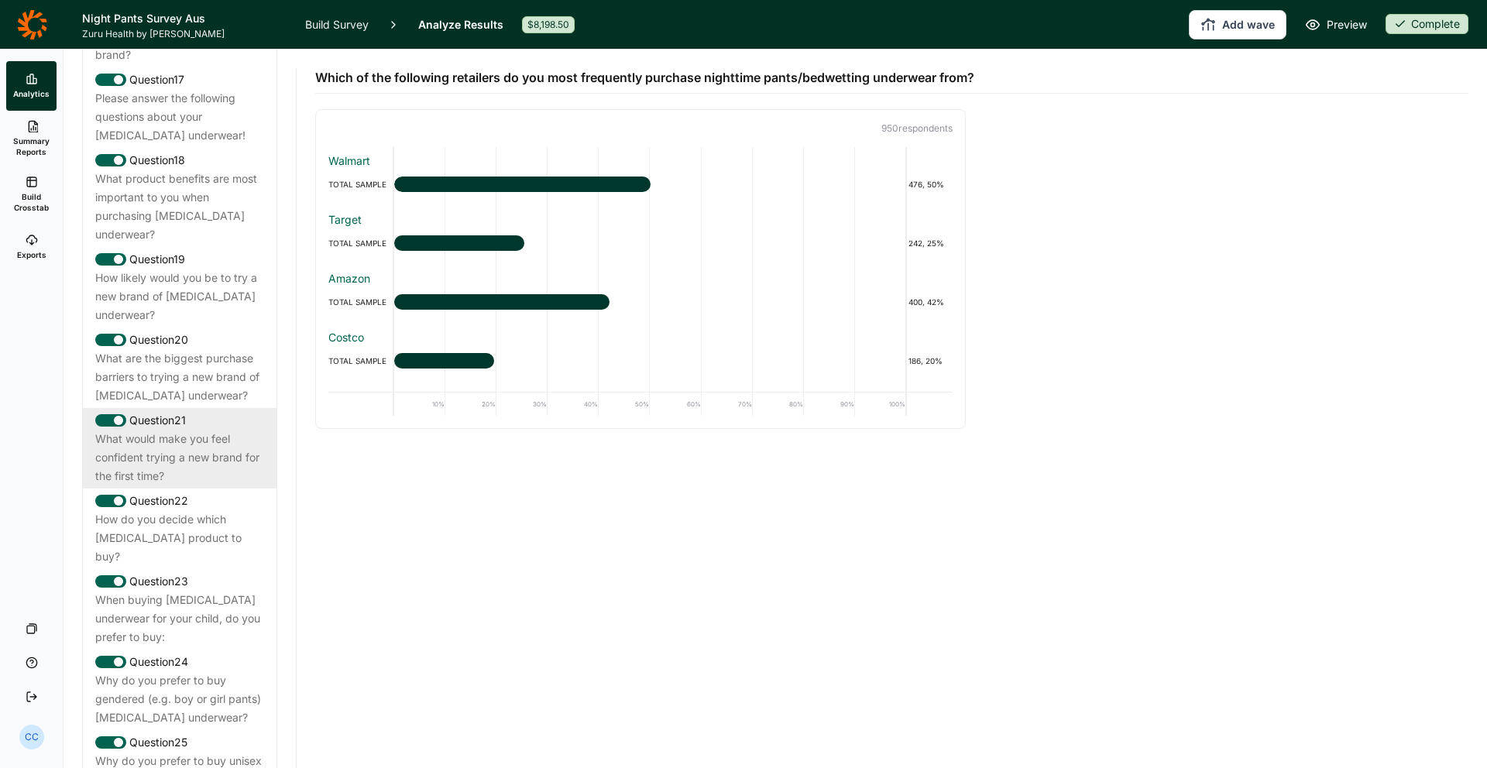
click at [204, 430] on div "What would make you feel confident trying a new brand for the first time?" at bounding box center [179, 458] width 169 height 56
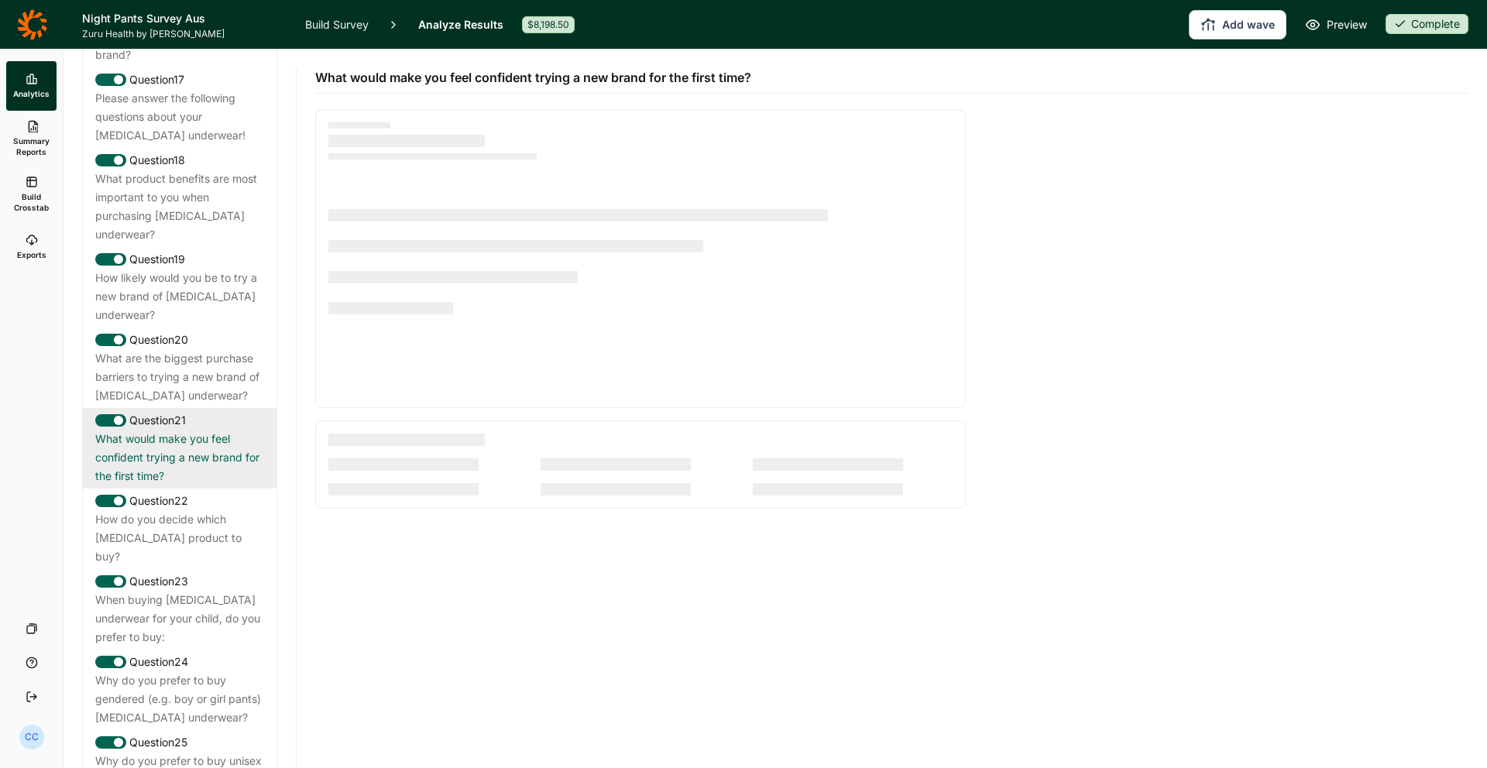
click at [201, 411] on div "Question 21" at bounding box center [179, 420] width 169 height 19
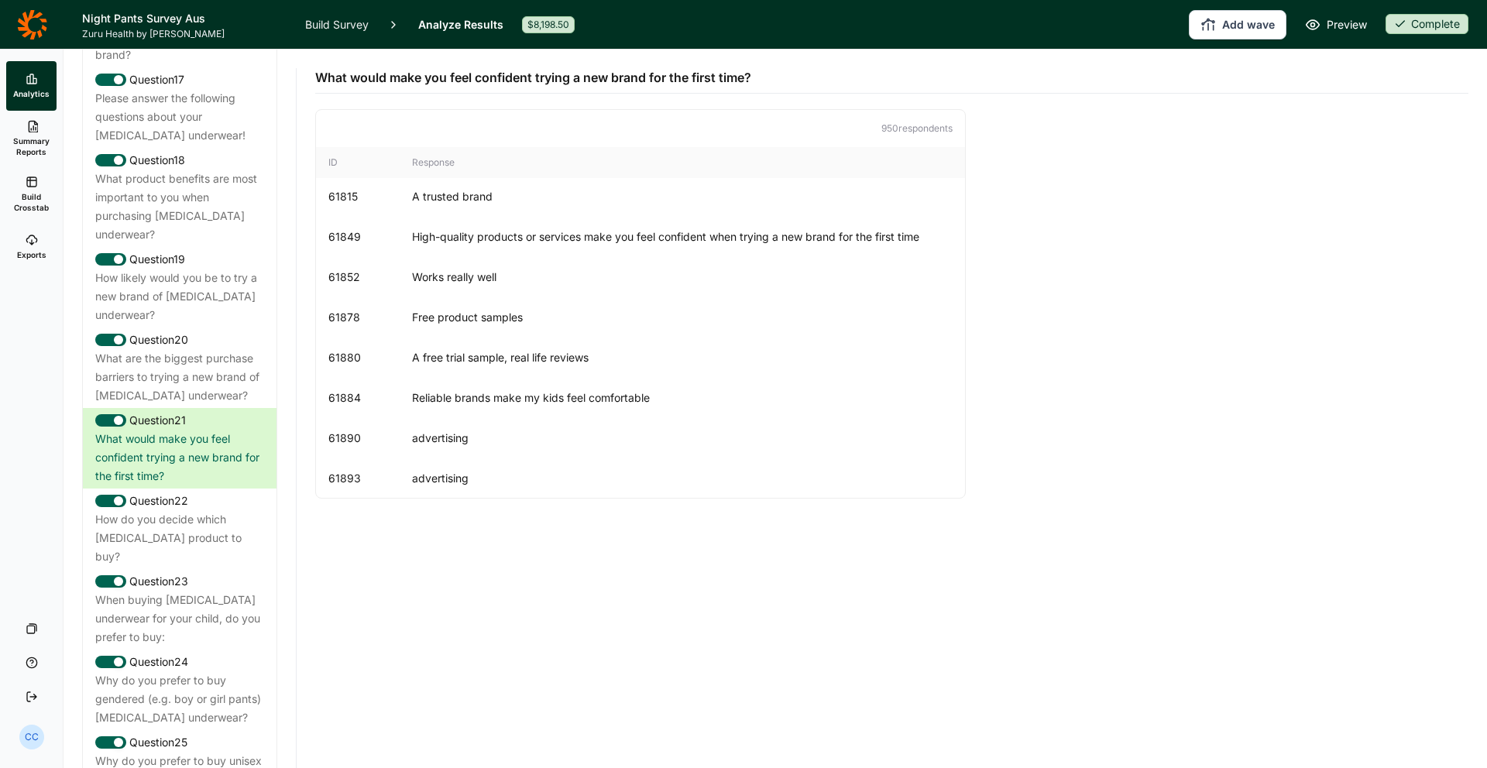
scroll to position [22057, 0]
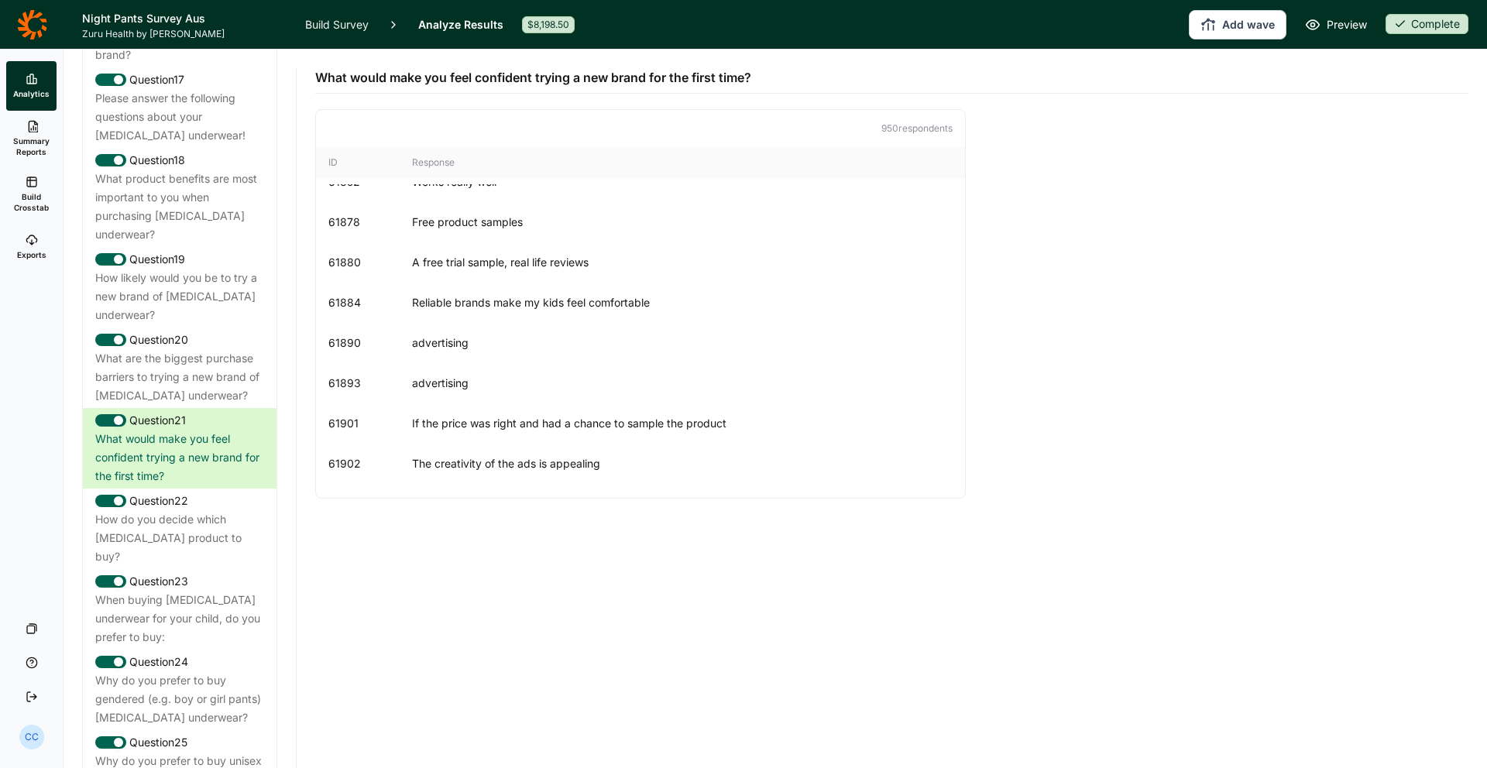
drag, startPoint x: 462, startPoint y: 378, endPoint x: 284, endPoint y: 386, distance: 177.5
click at [462, 379] on div "advertising" at bounding box center [682, 383] width 540 height 15
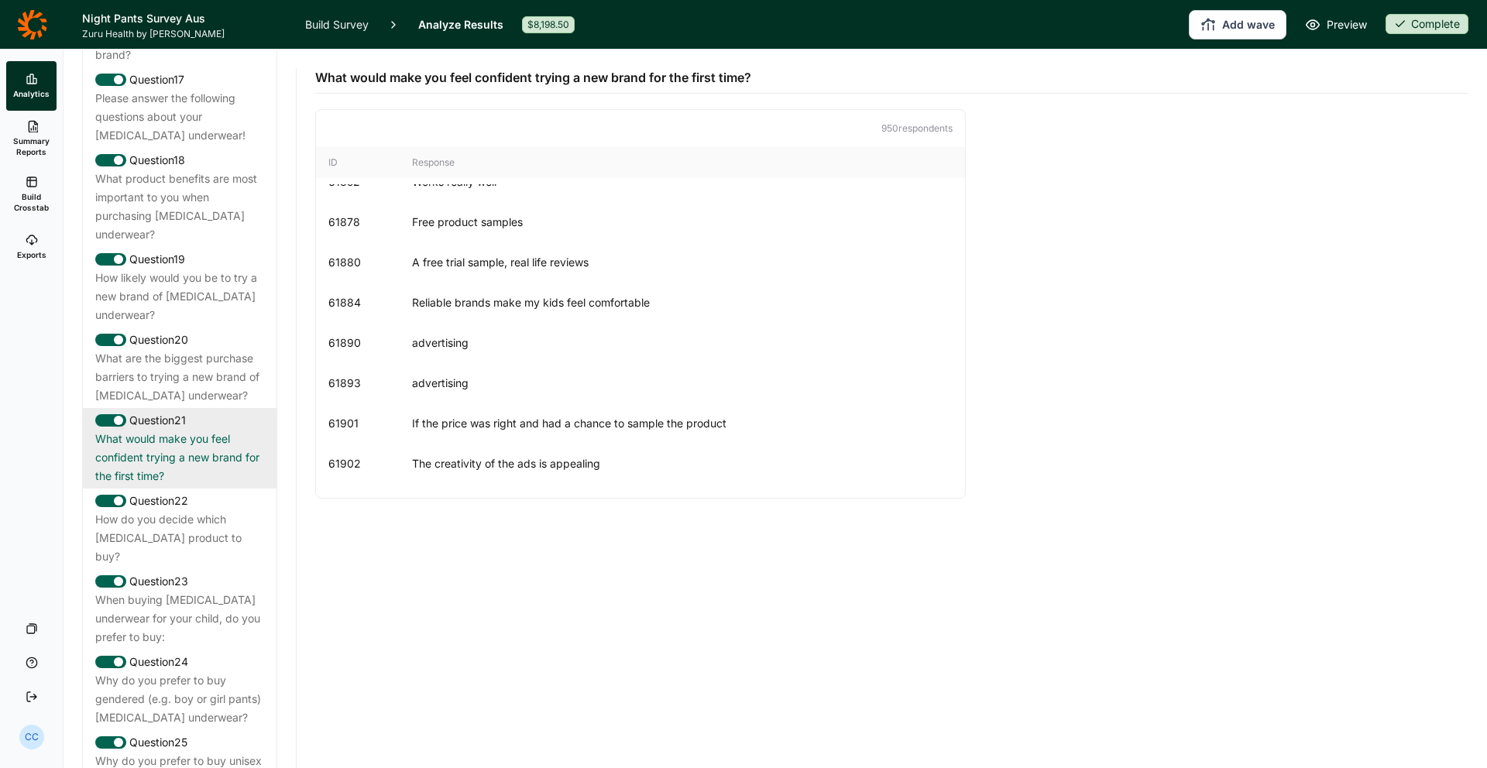
click at [195, 430] on div "What would make you feel confident trying a new brand for the first time?" at bounding box center [179, 458] width 169 height 56
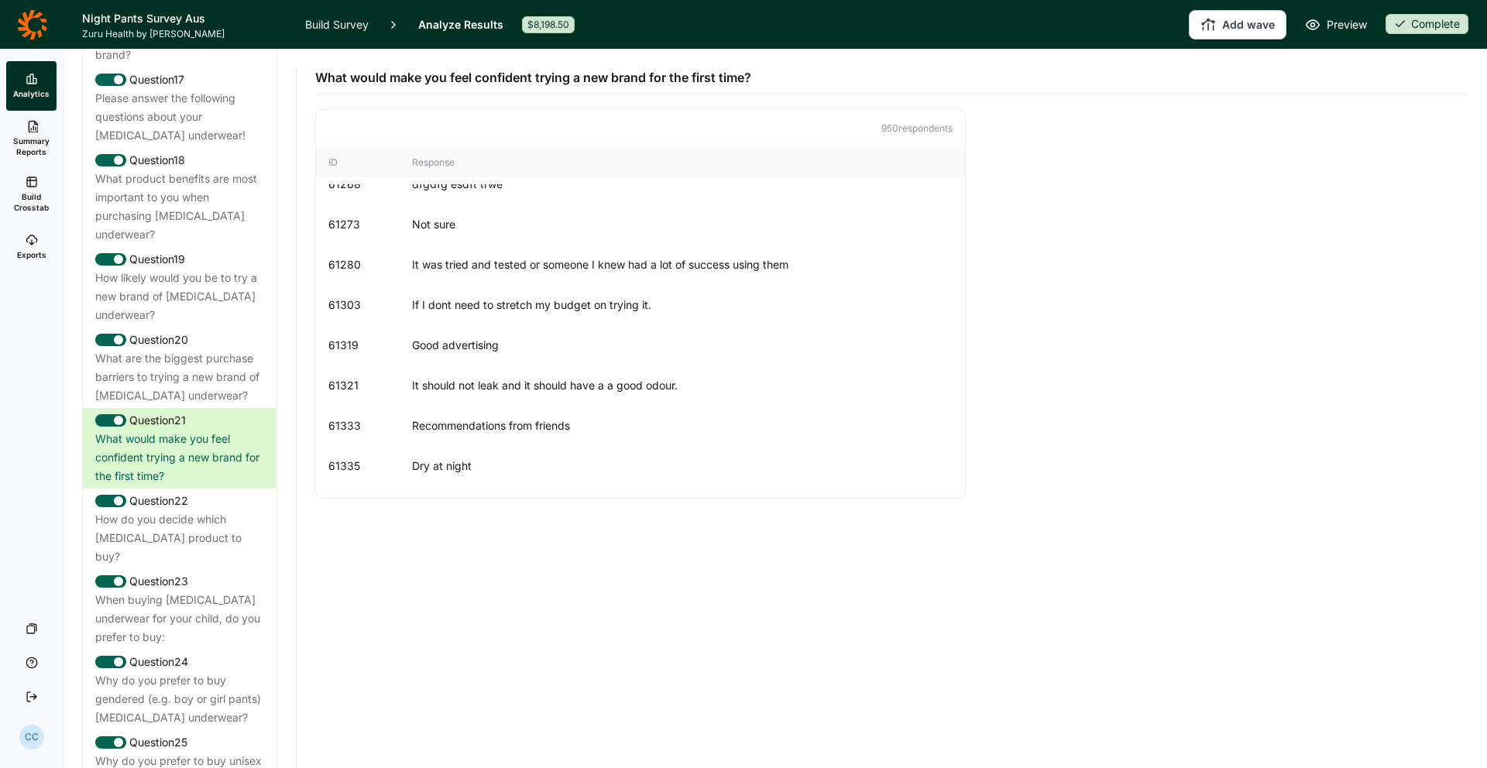
scroll to position [19364, 0]
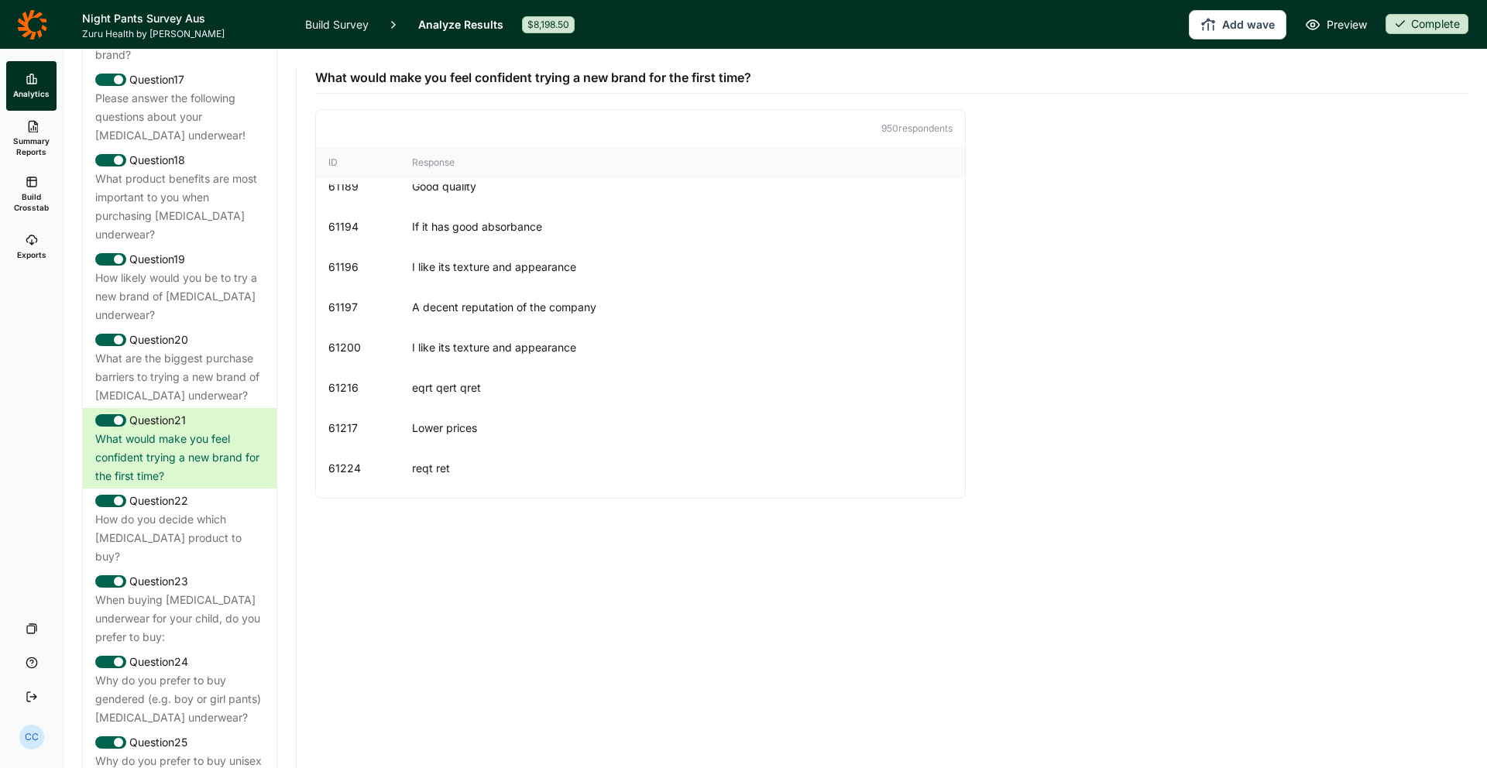
click at [29, 252] on span "Exports" at bounding box center [31, 254] width 29 height 11
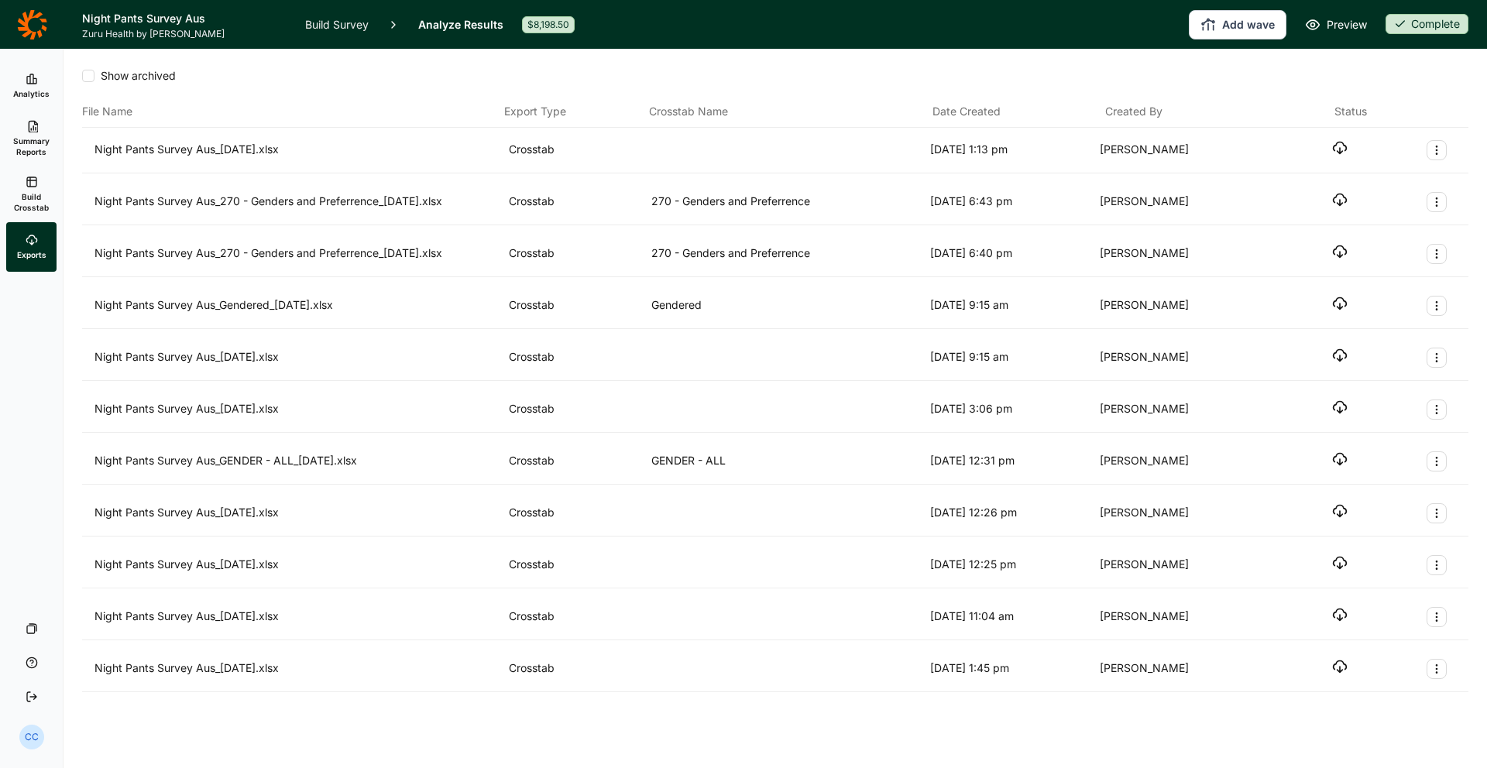
click at [38, 185] on link "Build Crosstab" at bounding box center [31, 194] width 50 height 56
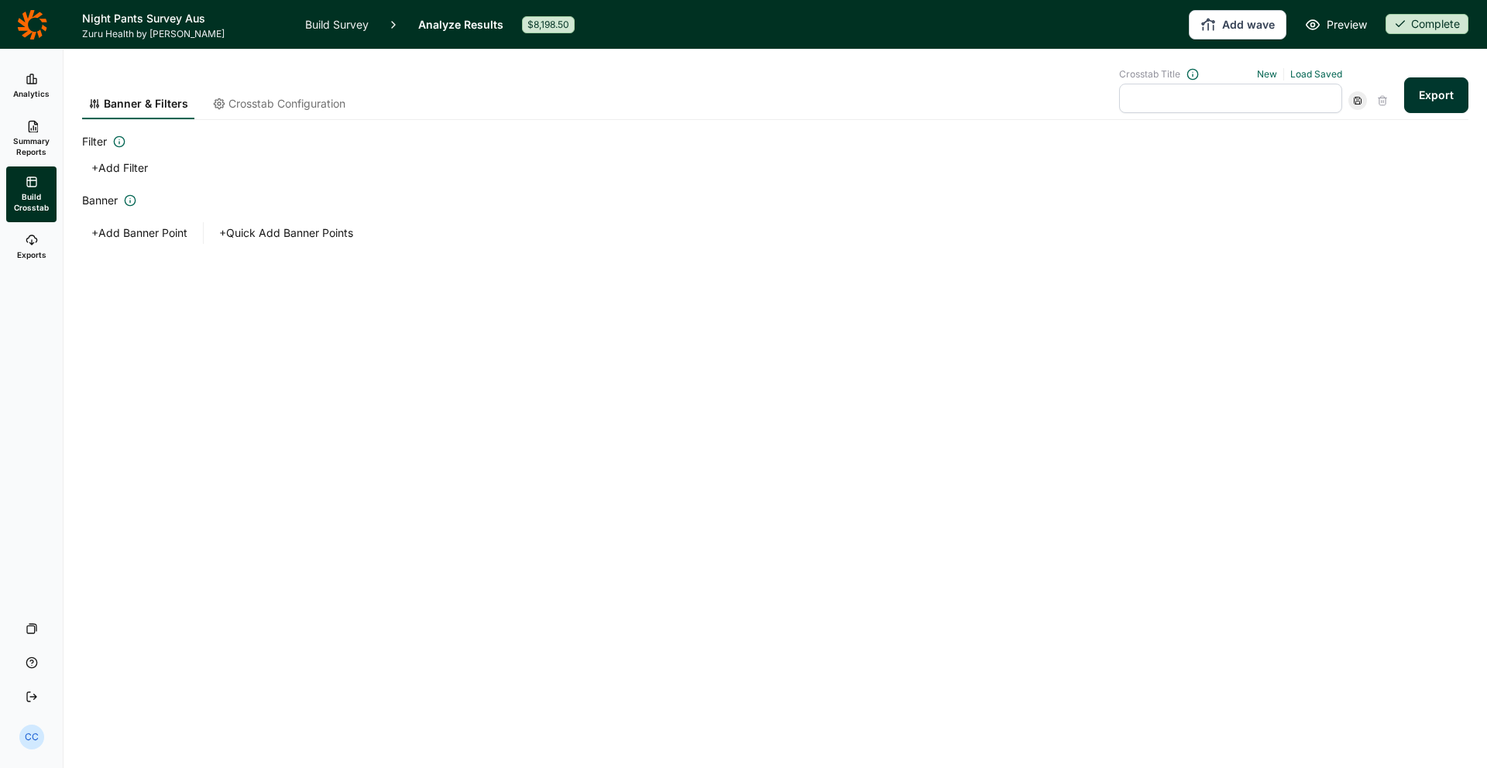
click at [29, 132] on use at bounding box center [33, 127] width 9 height 12
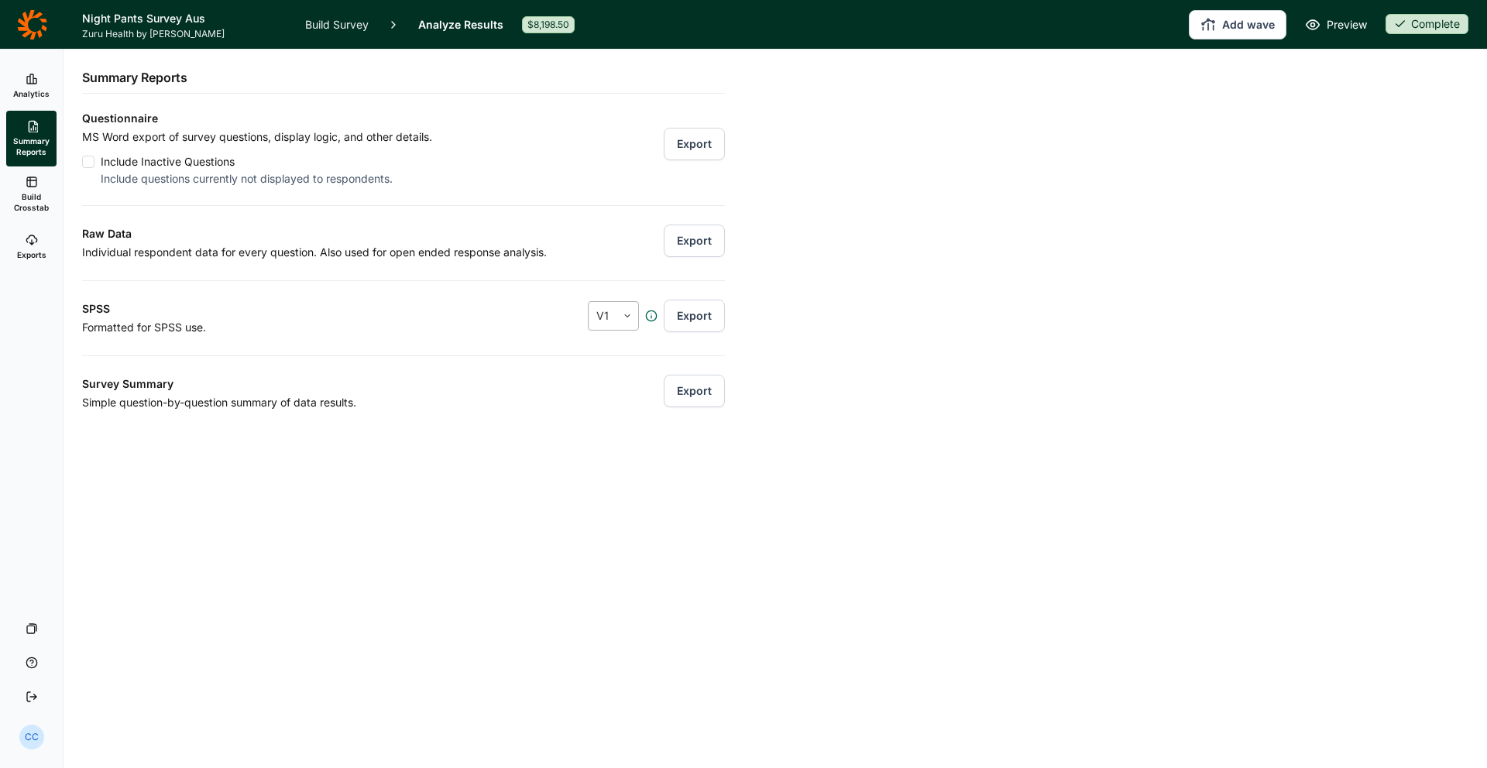
drag, startPoint x: 567, startPoint y: 345, endPoint x: 624, endPoint y: 307, distance: 68.3
click at [567, 345] on div "Questionnaire MS Word export of survey questions, display logic, and other deta…" at bounding box center [403, 260] width 643 height 303
click at [631, 305] on div at bounding box center [627, 316] width 22 height 28
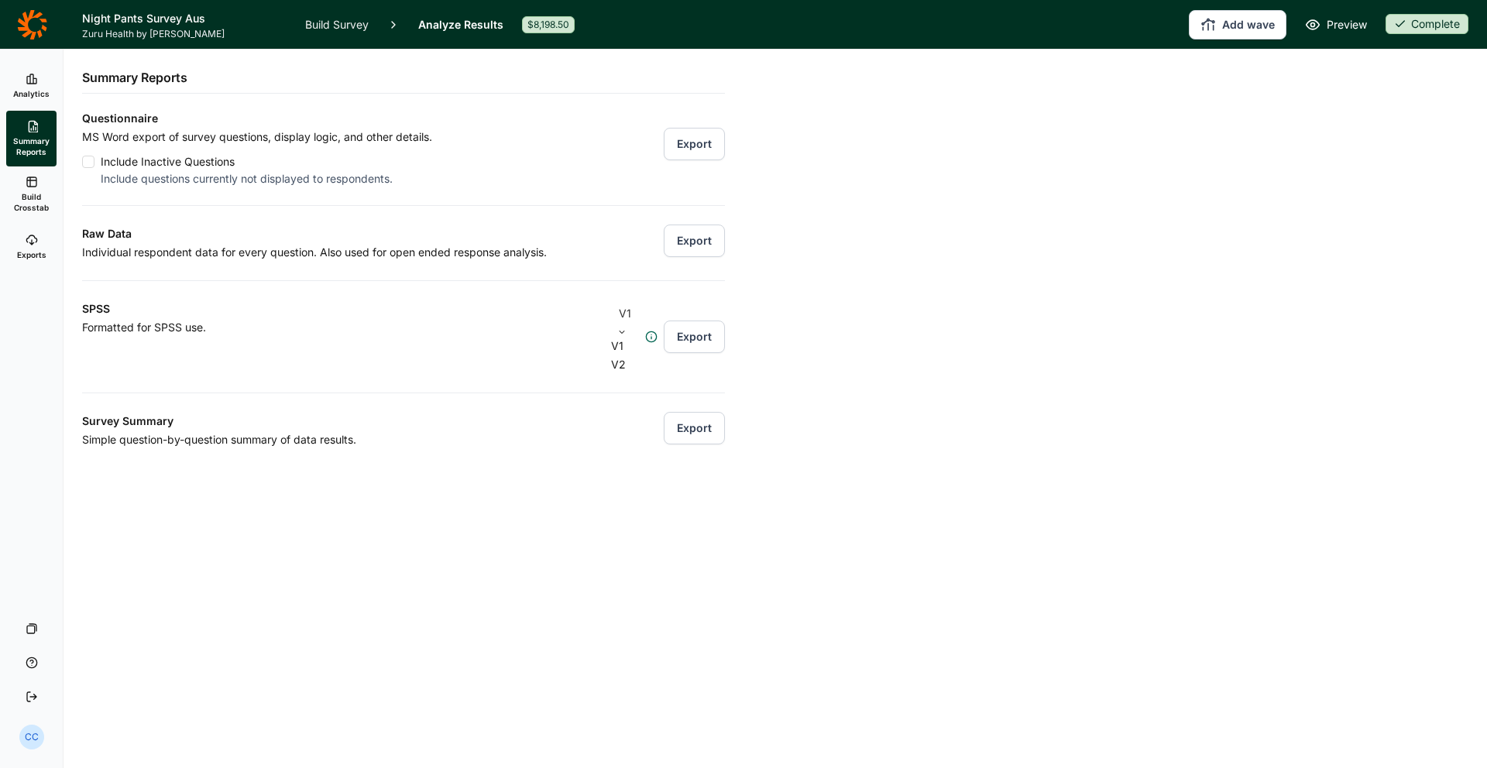
click at [631, 328] on div at bounding box center [625, 332] width 28 height 9
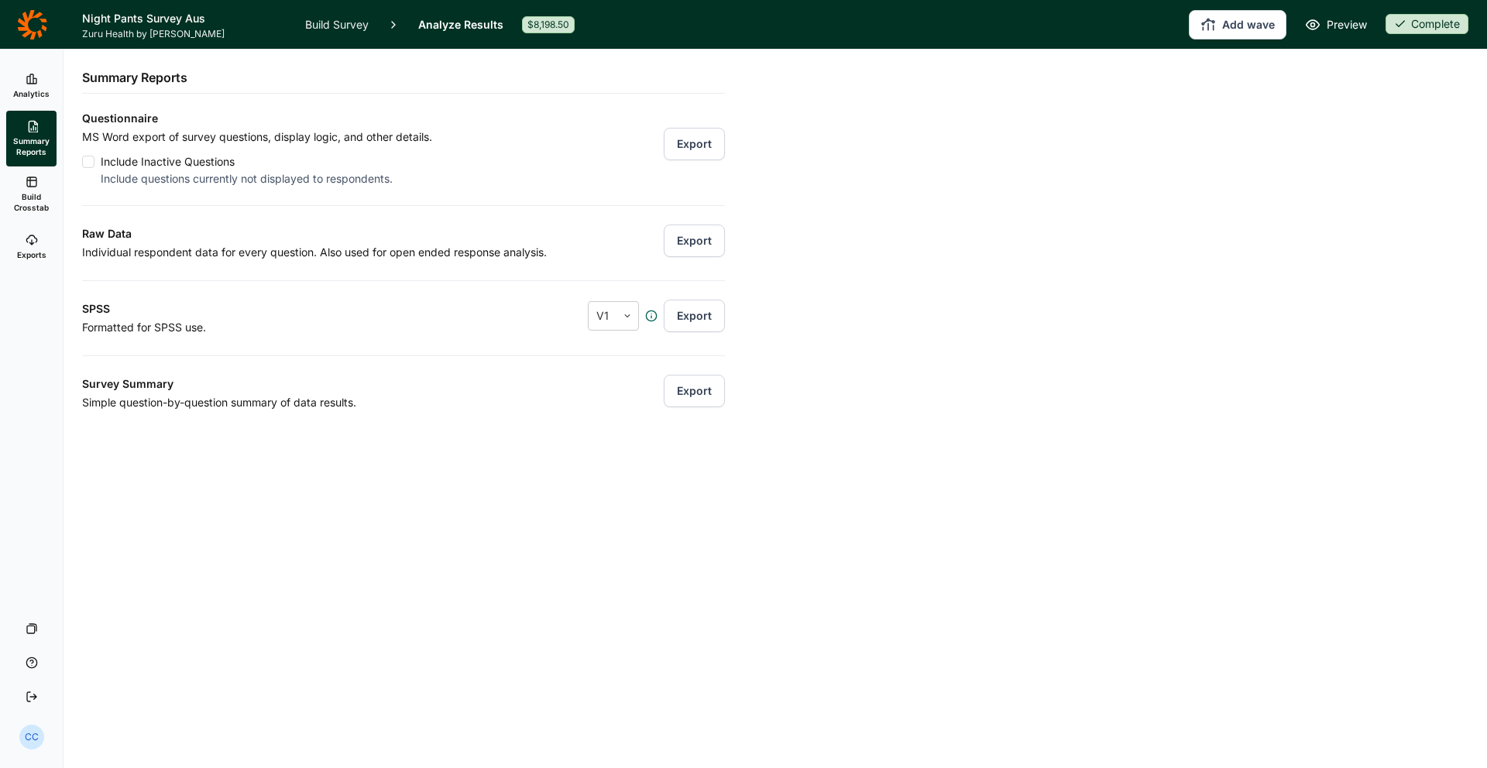
click at [430, 312] on h3 "SPSS" at bounding box center [293, 309] width 423 height 19
click at [676, 379] on button "Export" at bounding box center [694, 391] width 61 height 33
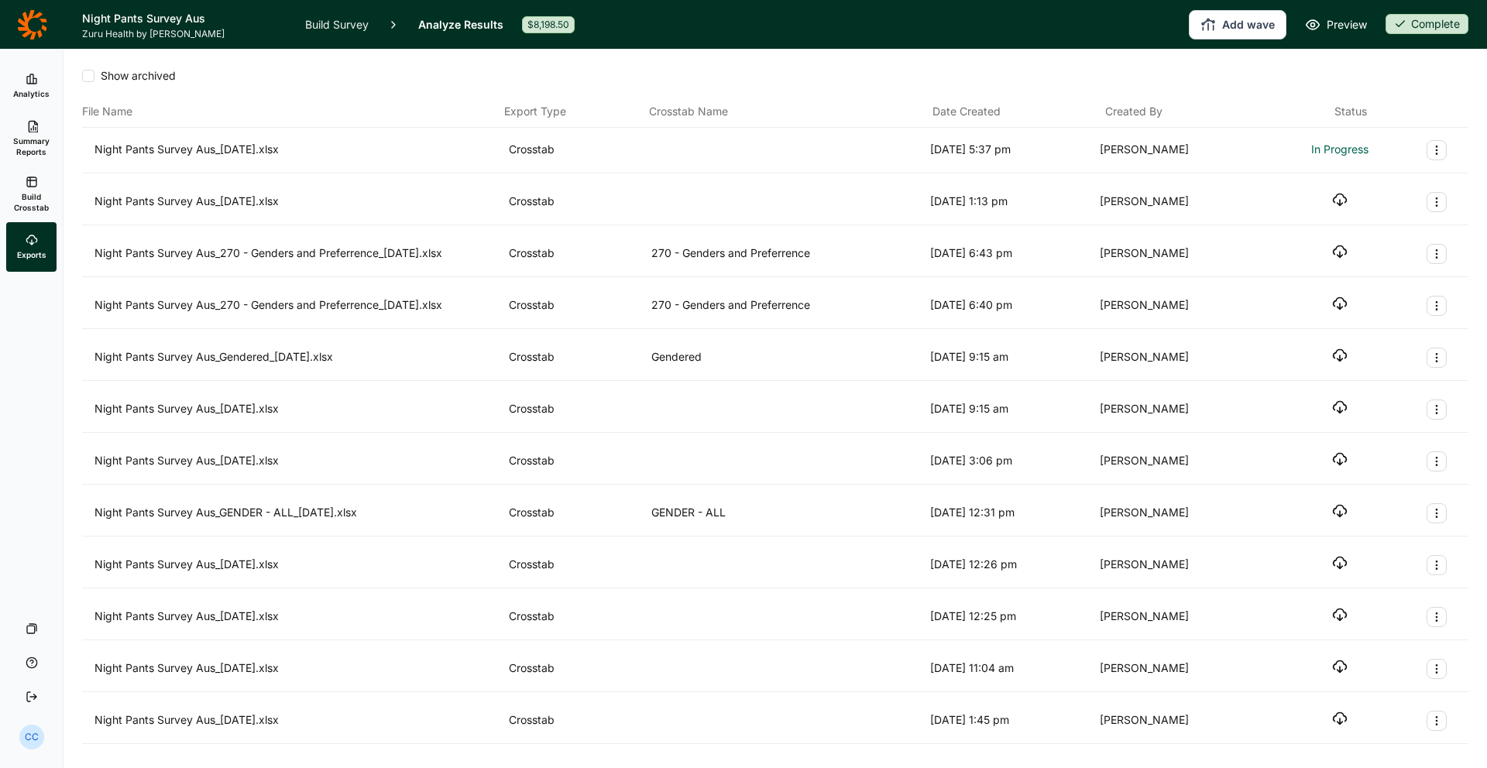
click at [26, 153] on span "Summary Reports" at bounding box center [31, 147] width 38 height 22
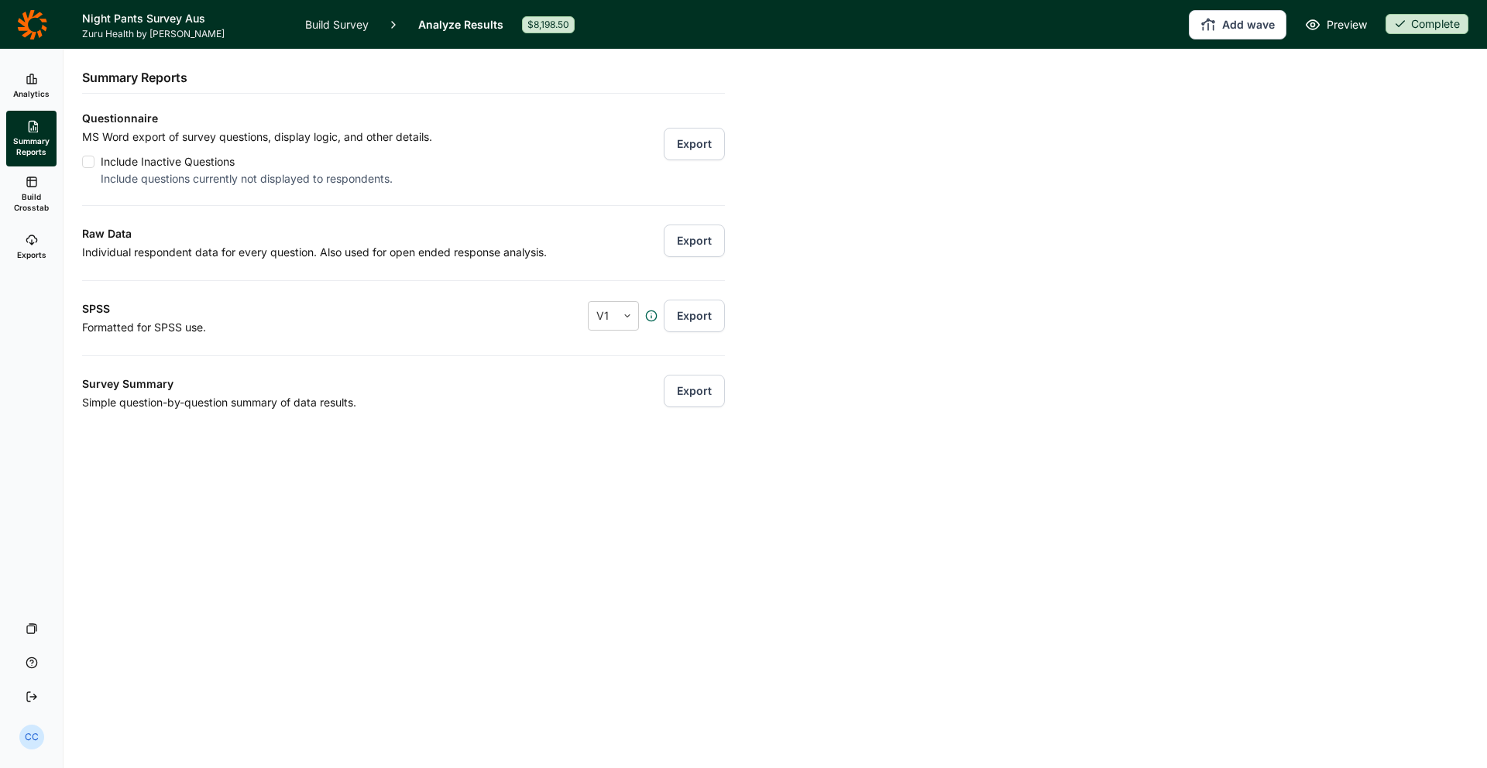
click at [30, 187] on icon at bounding box center [32, 182] width 12 height 12
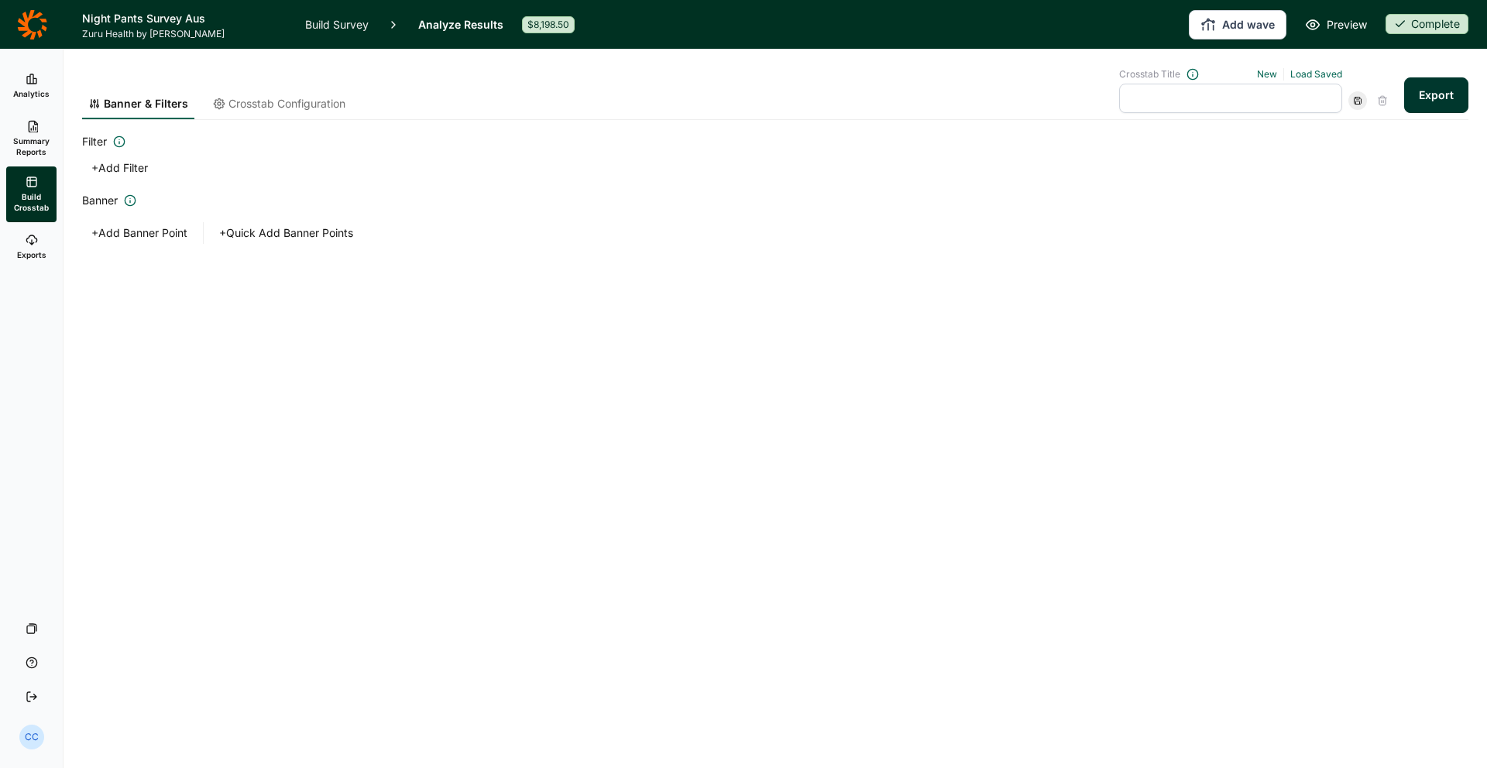
click at [36, 142] on span "Summary Reports" at bounding box center [31, 147] width 38 height 22
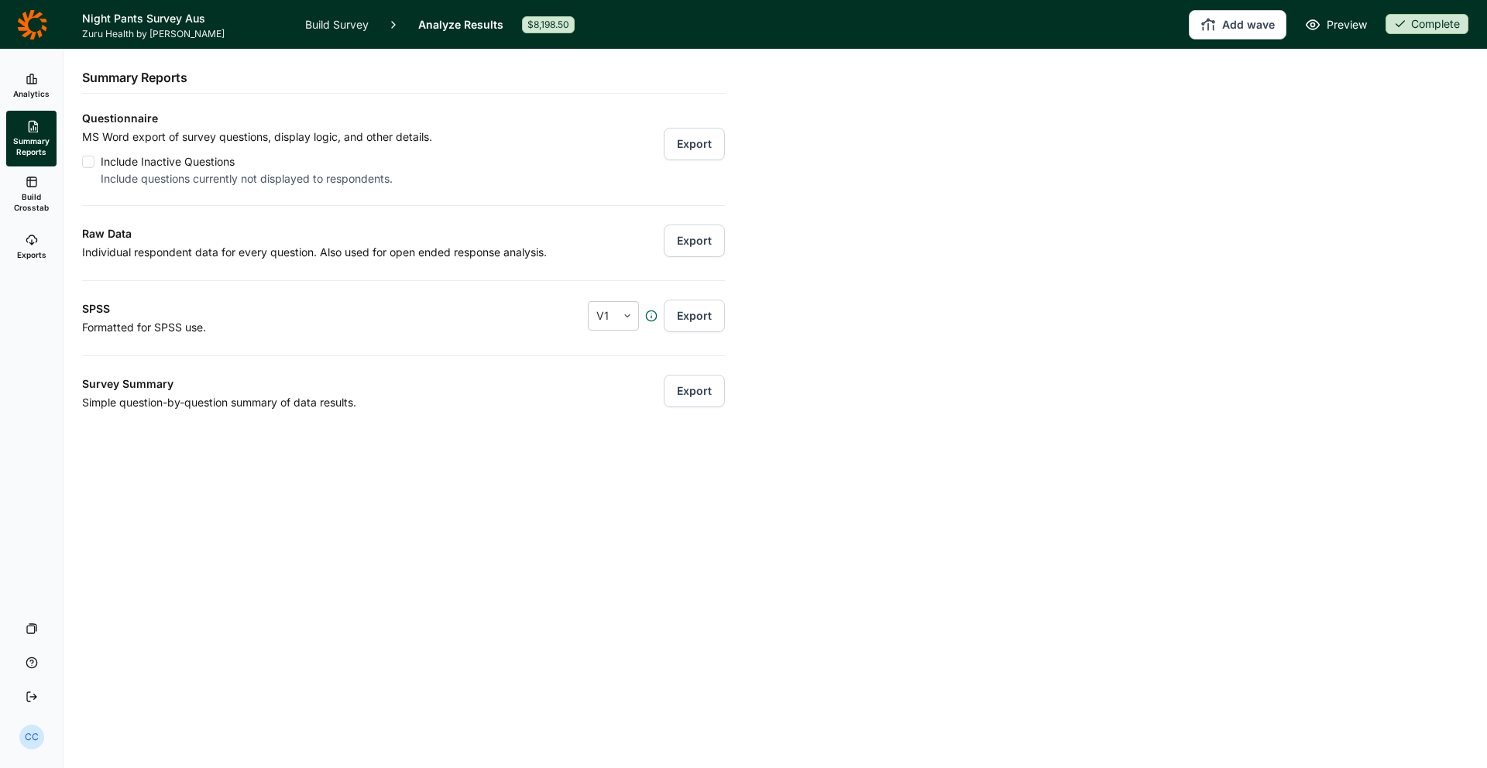
click at [681, 245] on button "Export" at bounding box center [694, 241] width 61 height 33
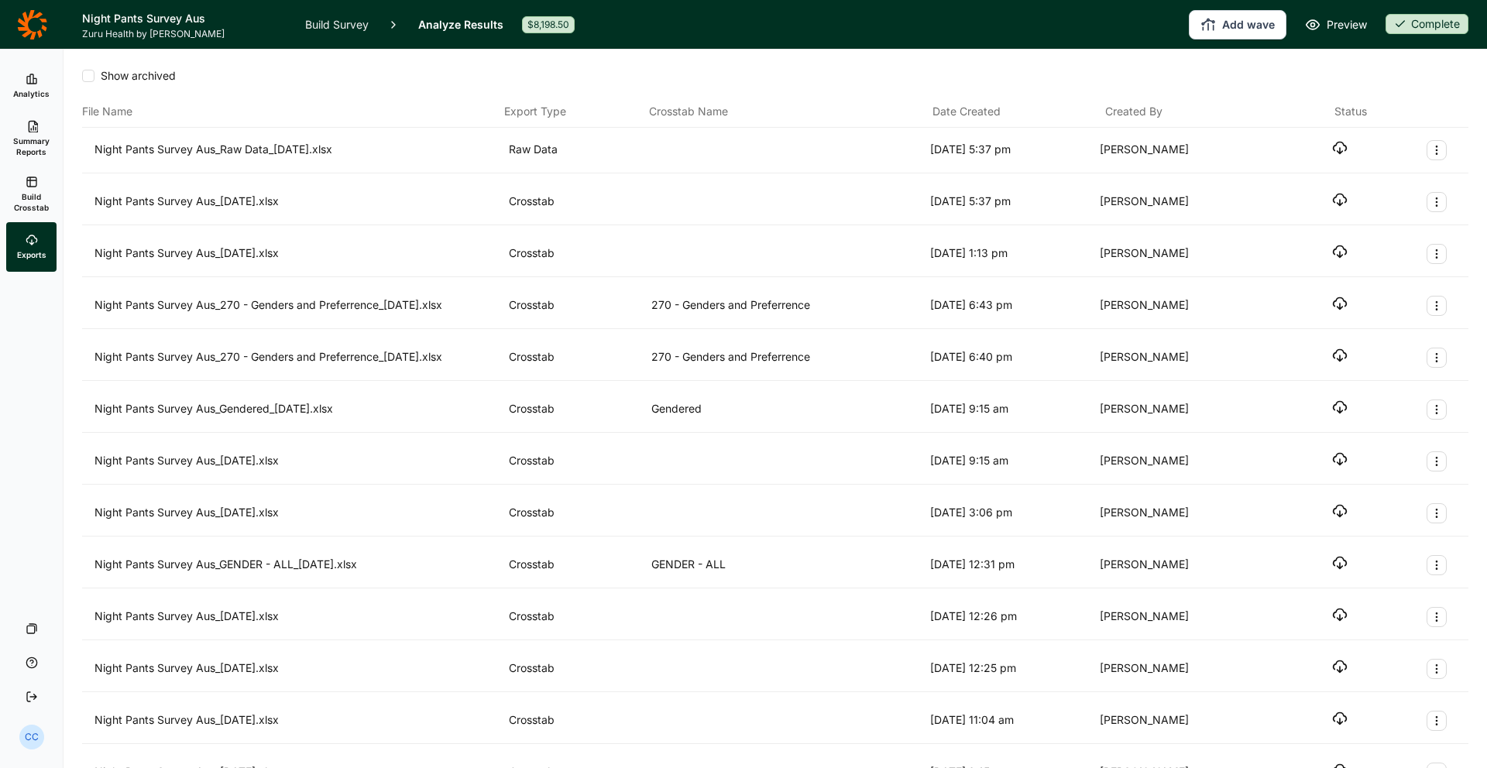
drag, startPoint x: 1080, startPoint y: 240, endPoint x: 1223, endPoint y: 185, distance: 152.7
click at [1086, 234] on div "Night Pants Survey Aus_[DATE].xlsx Crosstab [DATE] 1:13 pm [PERSON_NAME]" at bounding box center [775, 255] width 1386 height 46
click at [1170, 153] on div "Night Pants Survey Aus_Raw Data_[DATE].xlsx Raw Data [DATE] 5:37 pm [PERSON_NAM…" at bounding box center [774, 150] width 1361 height 20
click at [1170, 149] on icon "button" at bounding box center [1339, 147] width 15 height 15
click at [1170, 20] on use at bounding box center [1312, 24] width 12 height 9
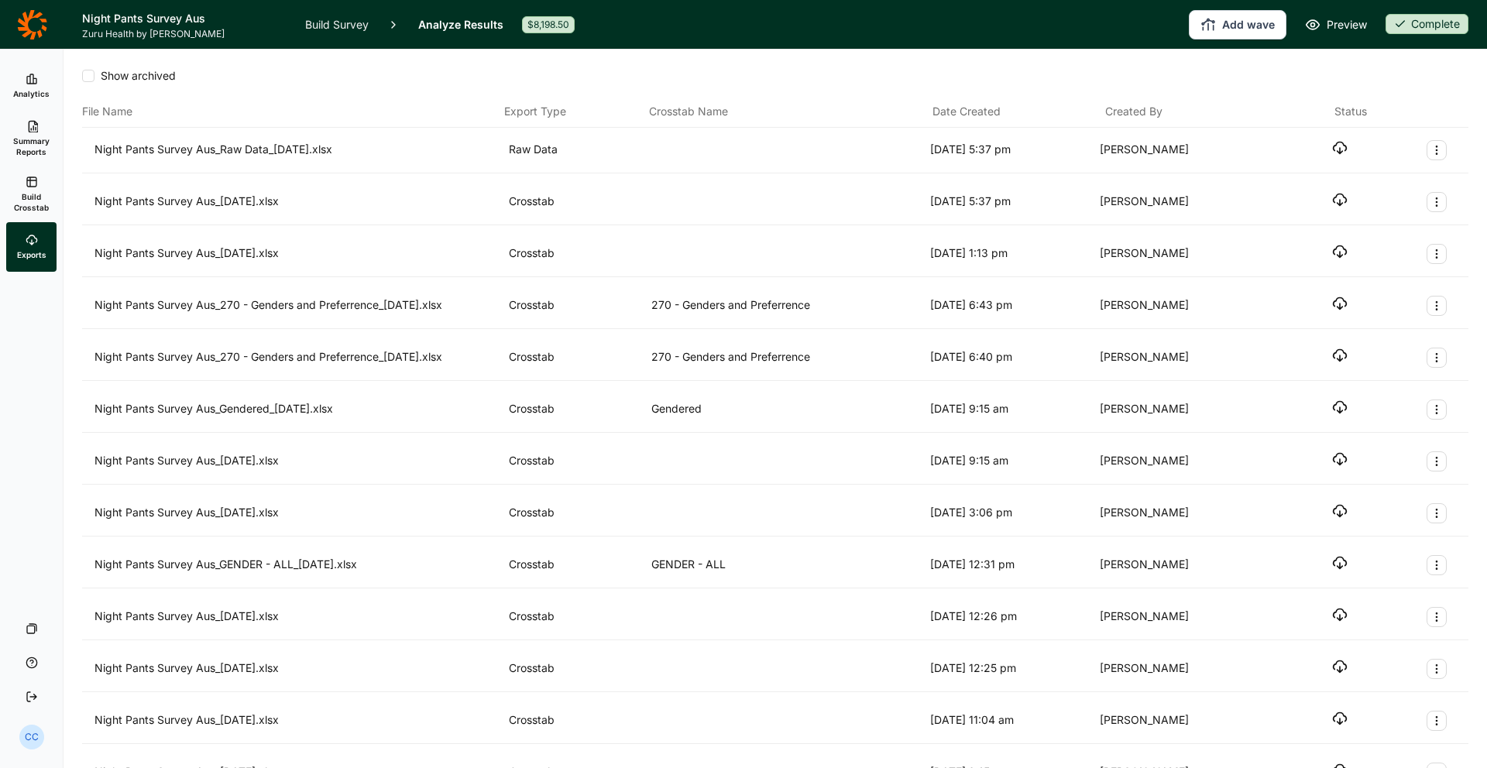
click at [479, 68] on div "Show archived" at bounding box center [775, 75] width 1386 height 15
click at [343, 142] on div "Night Pants Survey Aus_Raw Data_[DATE].xlsx" at bounding box center [298, 150] width 408 height 20
click at [1170, 148] on icon "button" at bounding box center [1339, 147] width 15 height 15
click at [1170, 51] on div "Show archived File Name Export Type Crosstab Name Date Created Created By Statu…" at bounding box center [775, 423] width 1386 height 746
